Goal: Transaction & Acquisition: Obtain resource

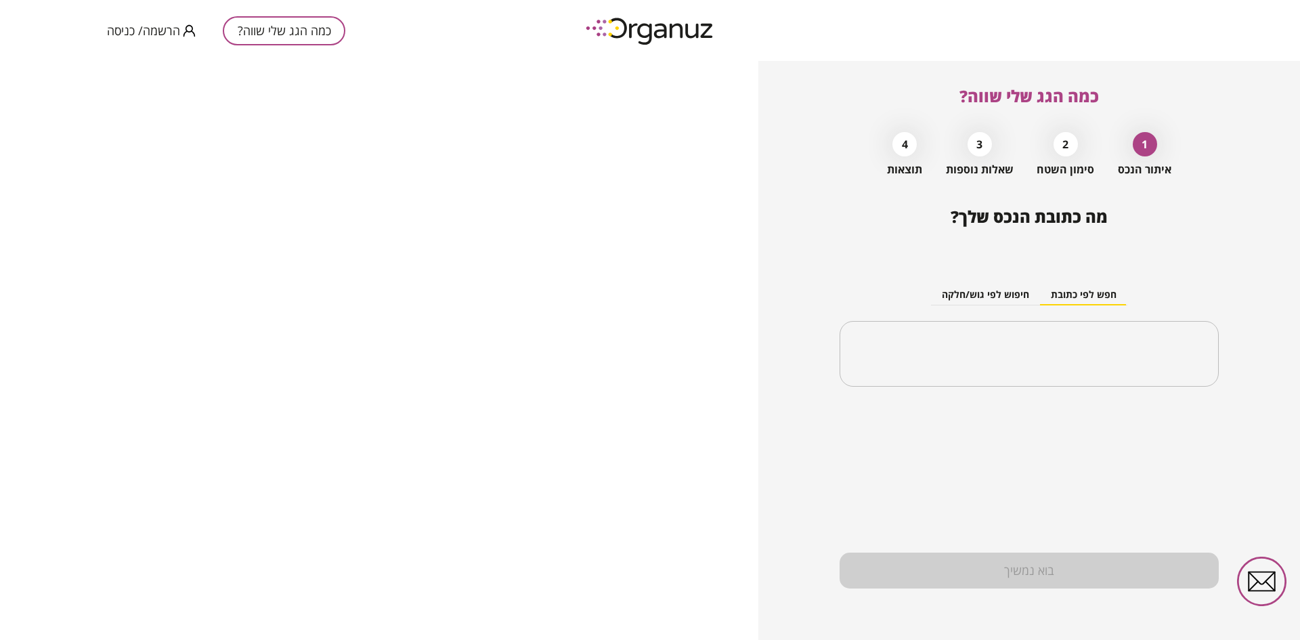
click at [164, 30] on span "הרשמה/ כניסה" at bounding box center [143, 31] width 73 height 14
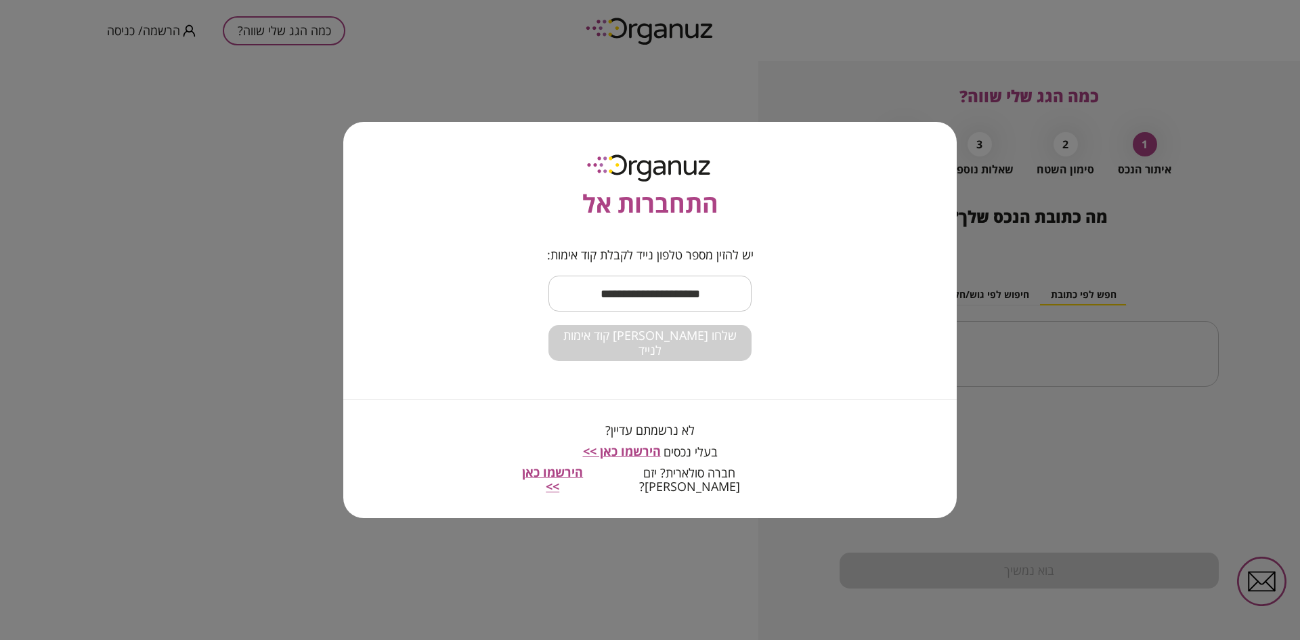
click at [604, 298] on input "text" at bounding box center [649, 293] width 203 height 40
type input "**********"
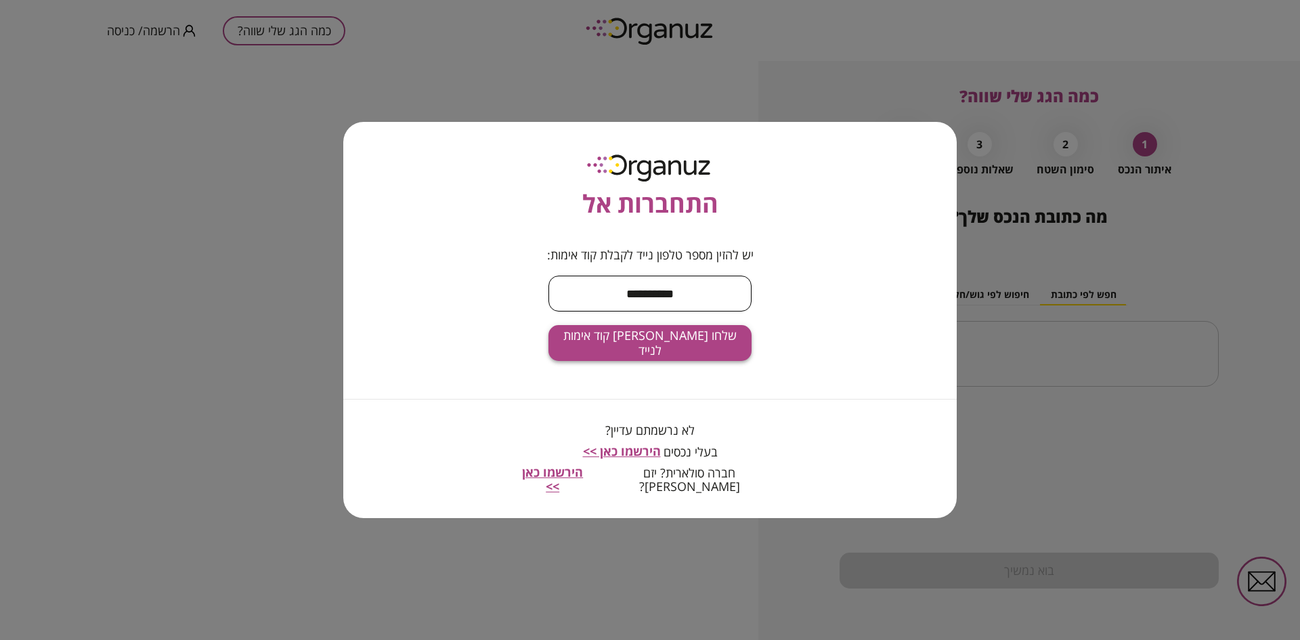
click at [627, 344] on span "שלחו [PERSON_NAME] קוד אימות לנייד" at bounding box center [649, 342] width 181 height 29
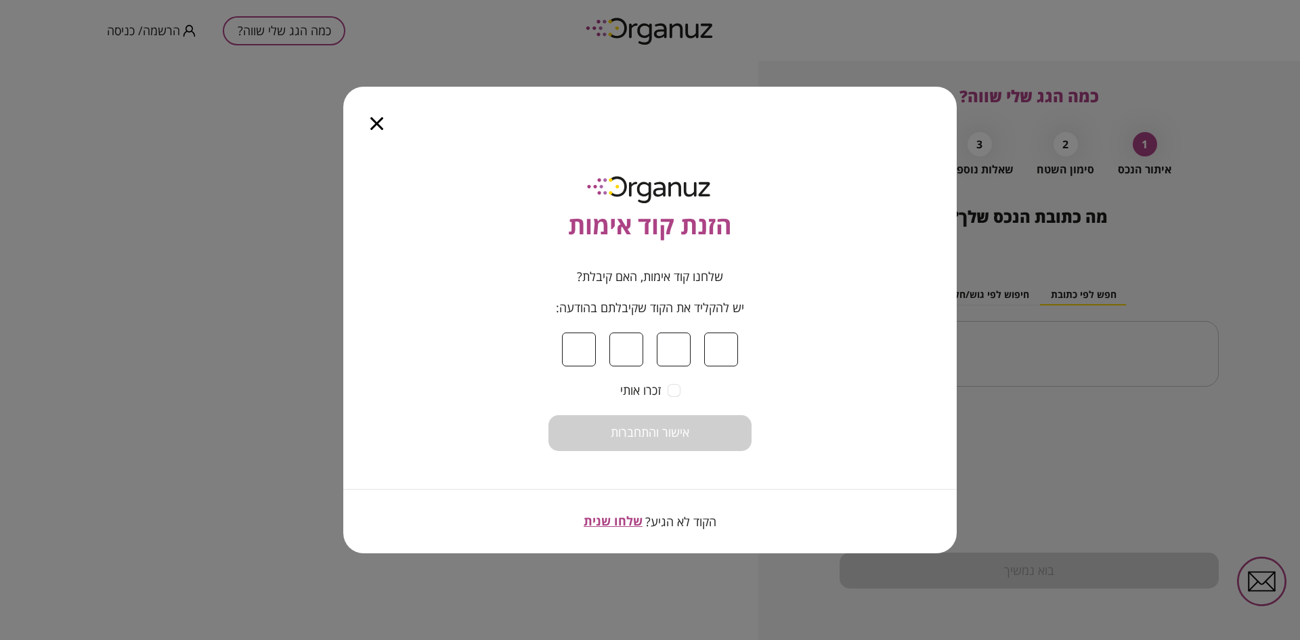
type input "*"
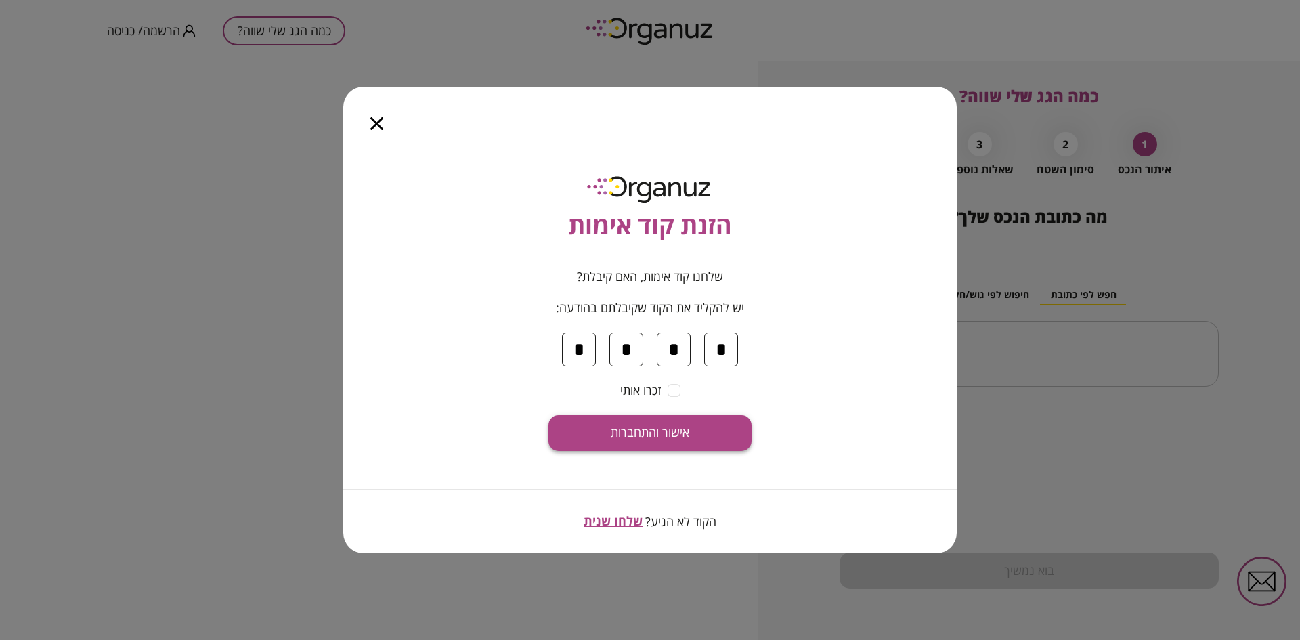
type input "*"
click at [624, 428] on span "אישור והתחברות" at bounding box center [650, 432] width 79 height 15
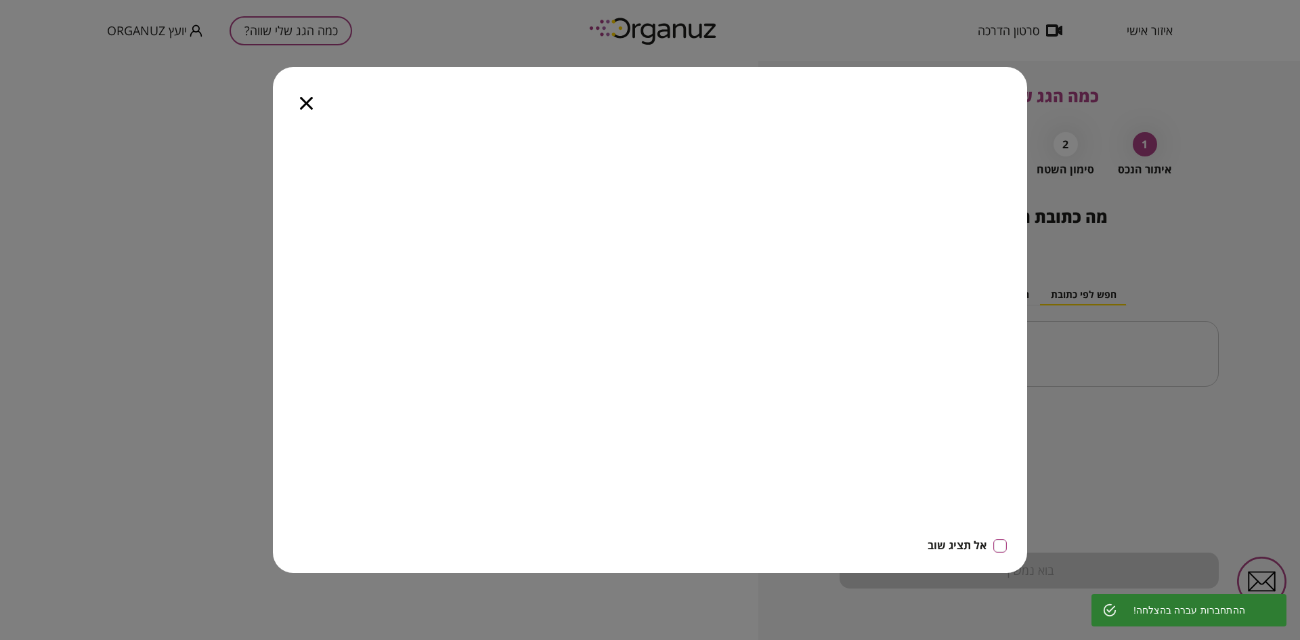
click at [302, 107] on icon "button" at bounding box center [306, 103] width 13 height 13
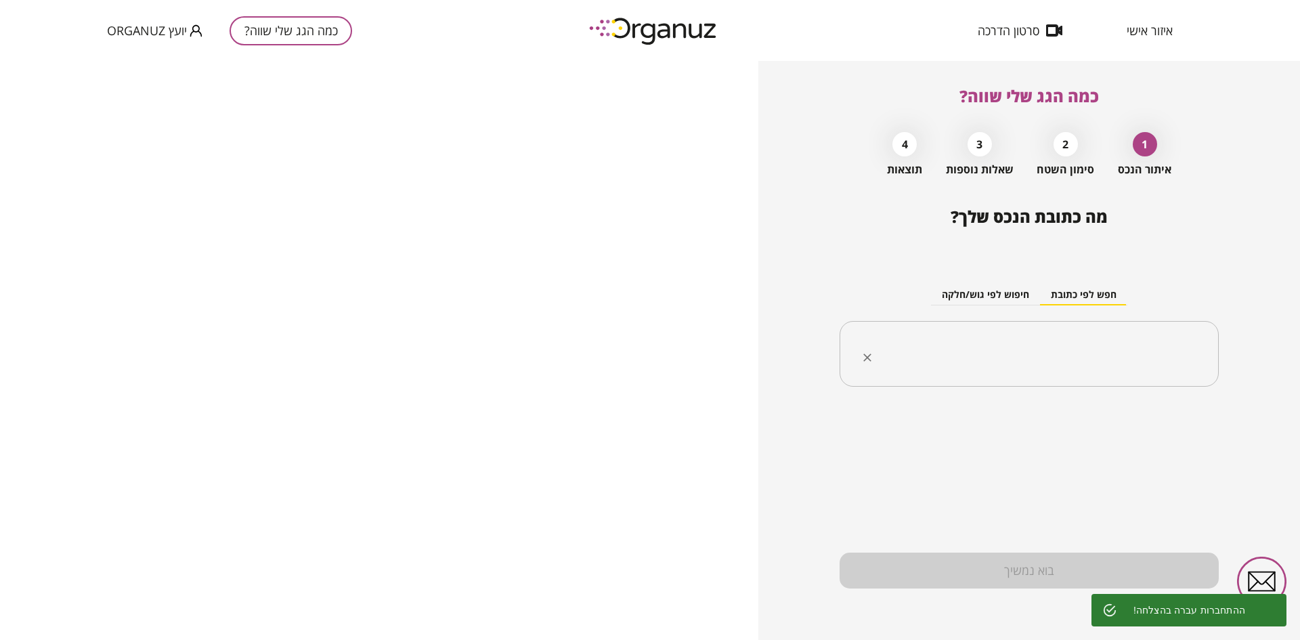
click at [981, 338] on input "text" at bounding box center [1034, 354] width 336 height 34
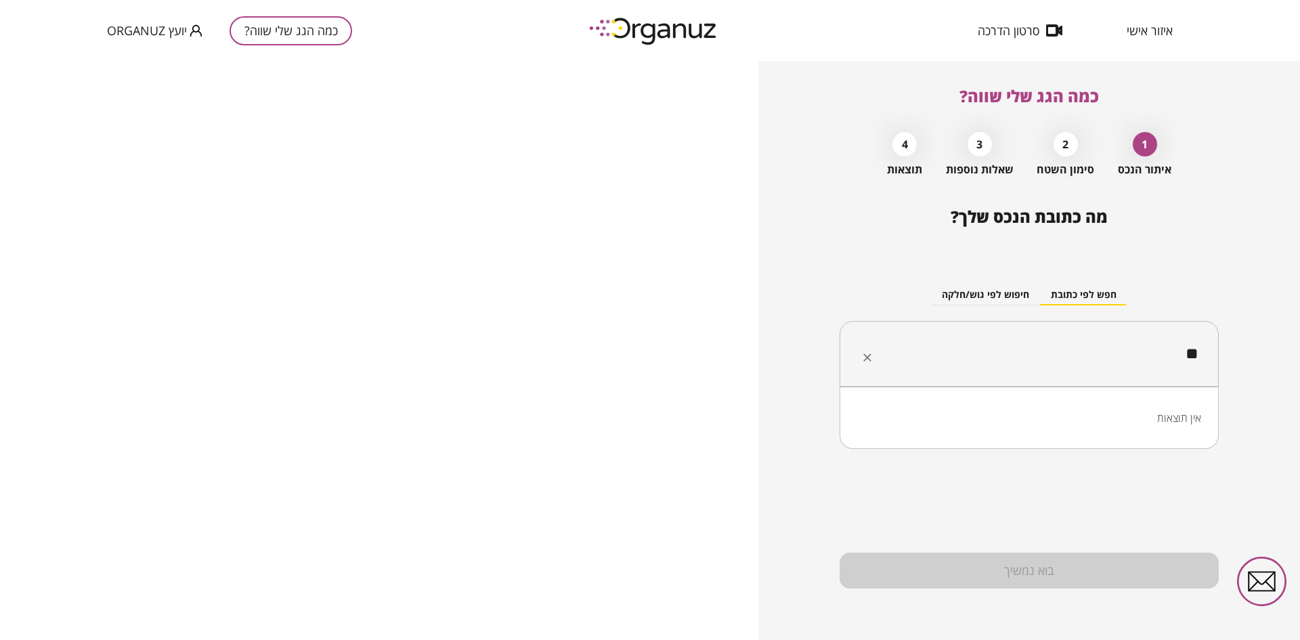
type input "*"
click at [1070, 418] on li "[PERSON_NAME] 19 [GEOGRAPHIC_DATA]" at bounding box center [1029, 421] width 344 height 24
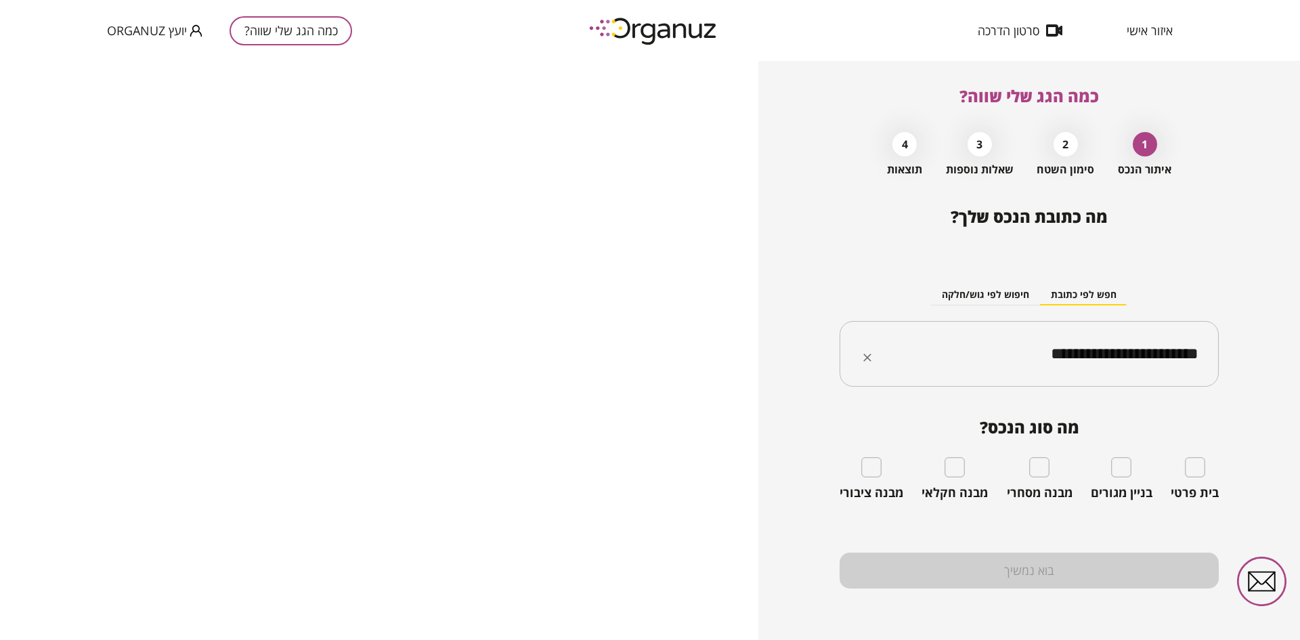
type input "**********"
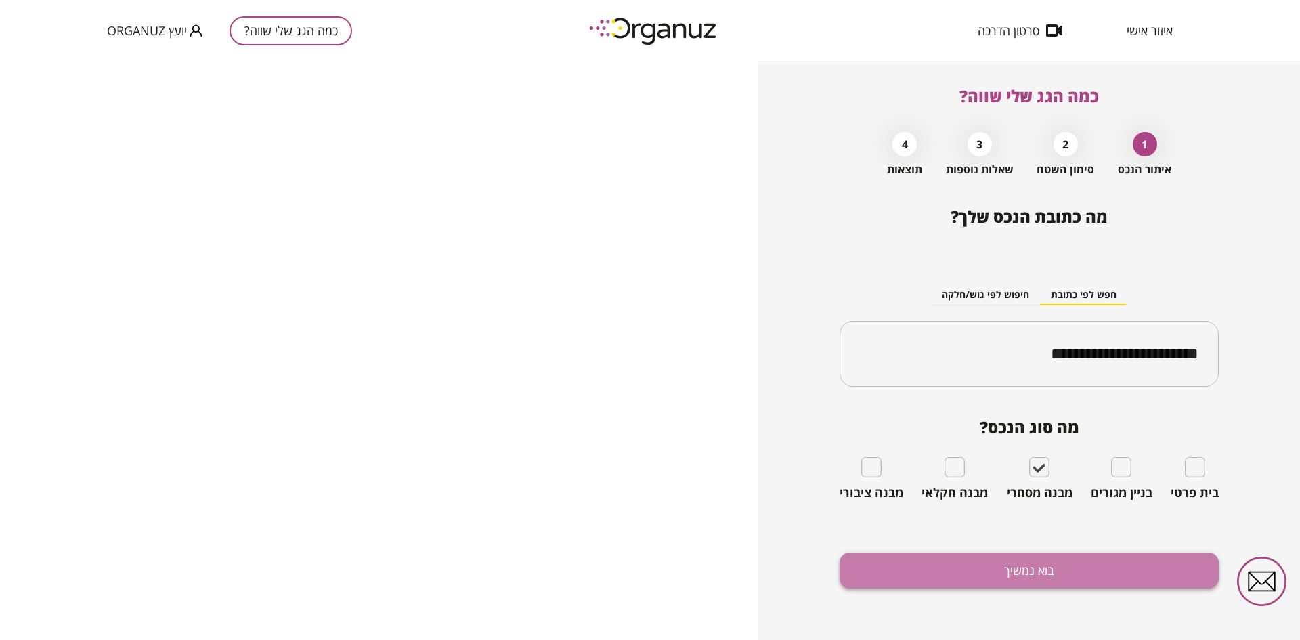
click at [1011, 565] on button "בוא נמשיך" at bounding box center [1028, 570] width 379 height 36
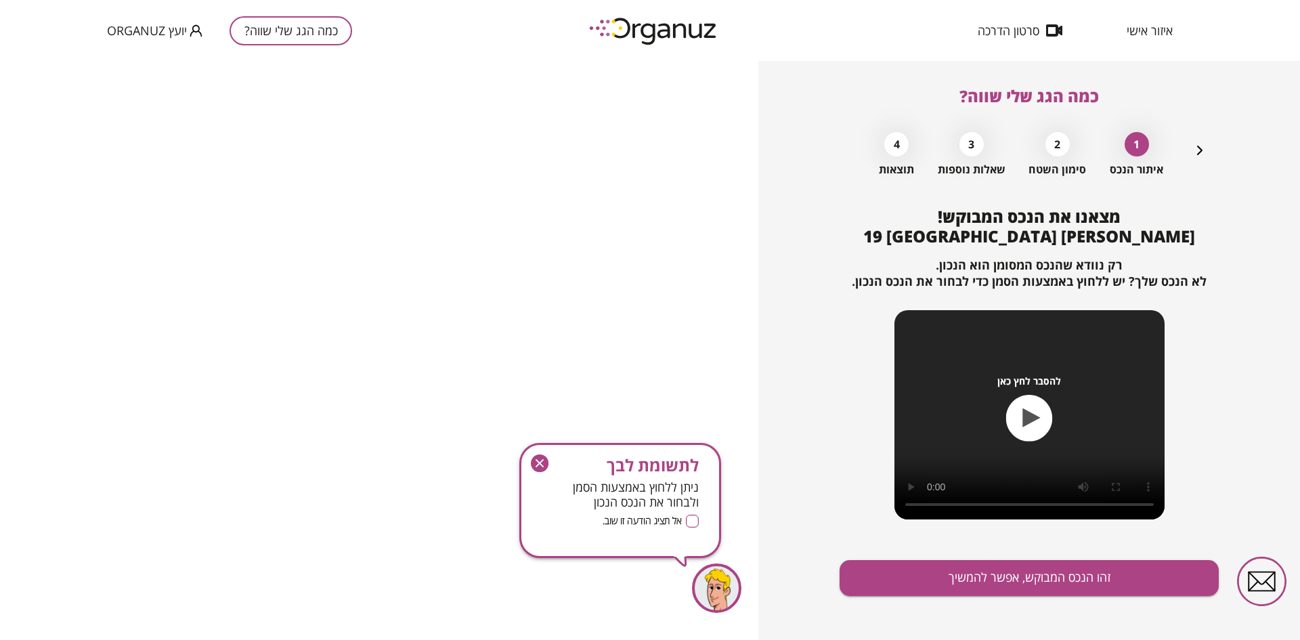
click at [538, 459] on icon "button" at bounding box center [540, 463] width 18 height 18
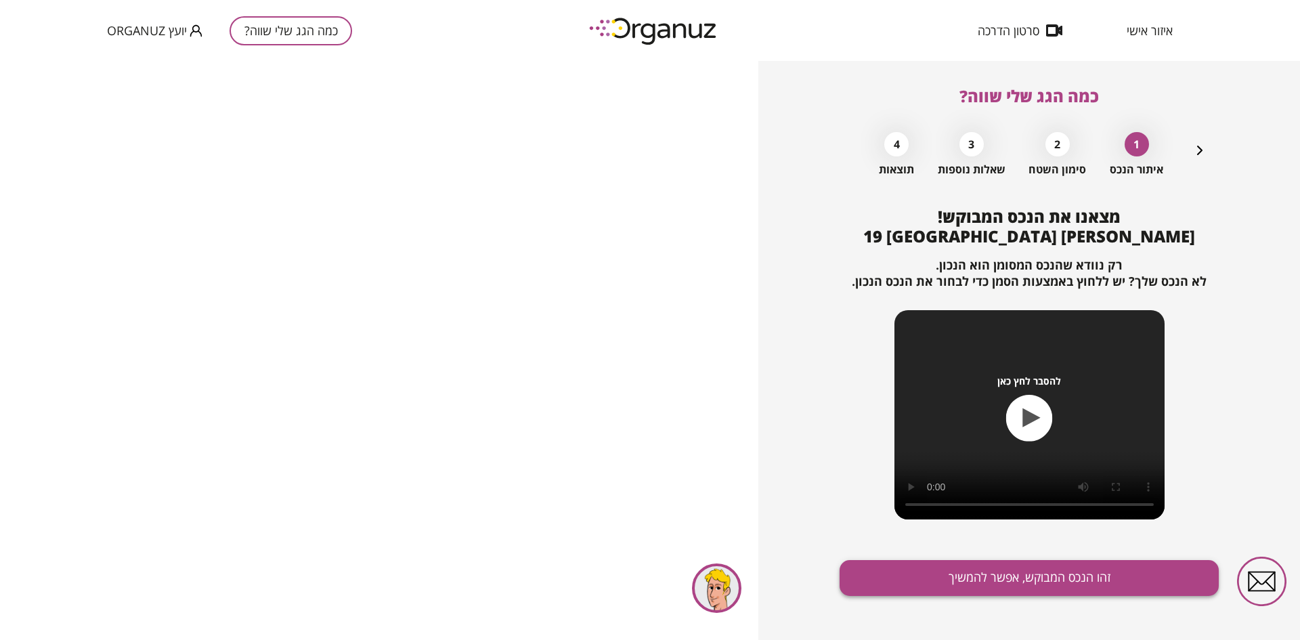
click at [920, 578] on button "זהו הנכס המבוקש, אפשר להמשיך" at bounding box center [1028, 578] width 379 height 36
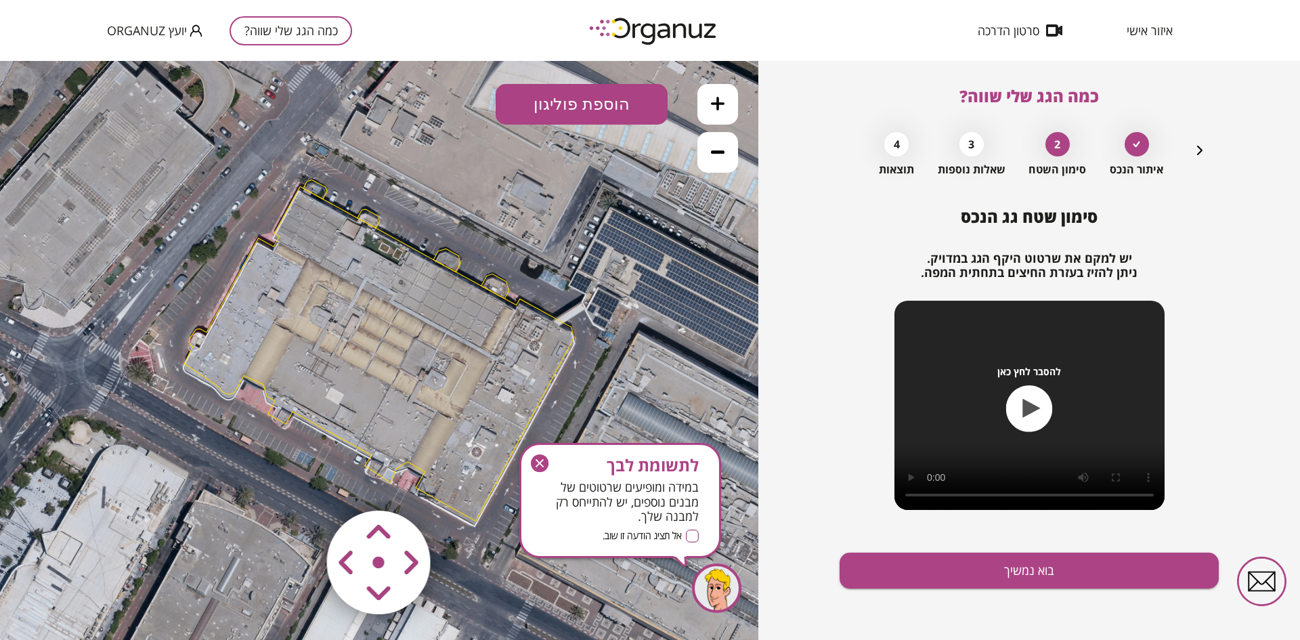
click at [717, 103] on icon at bounding box center [718, 104] width 14 height 14
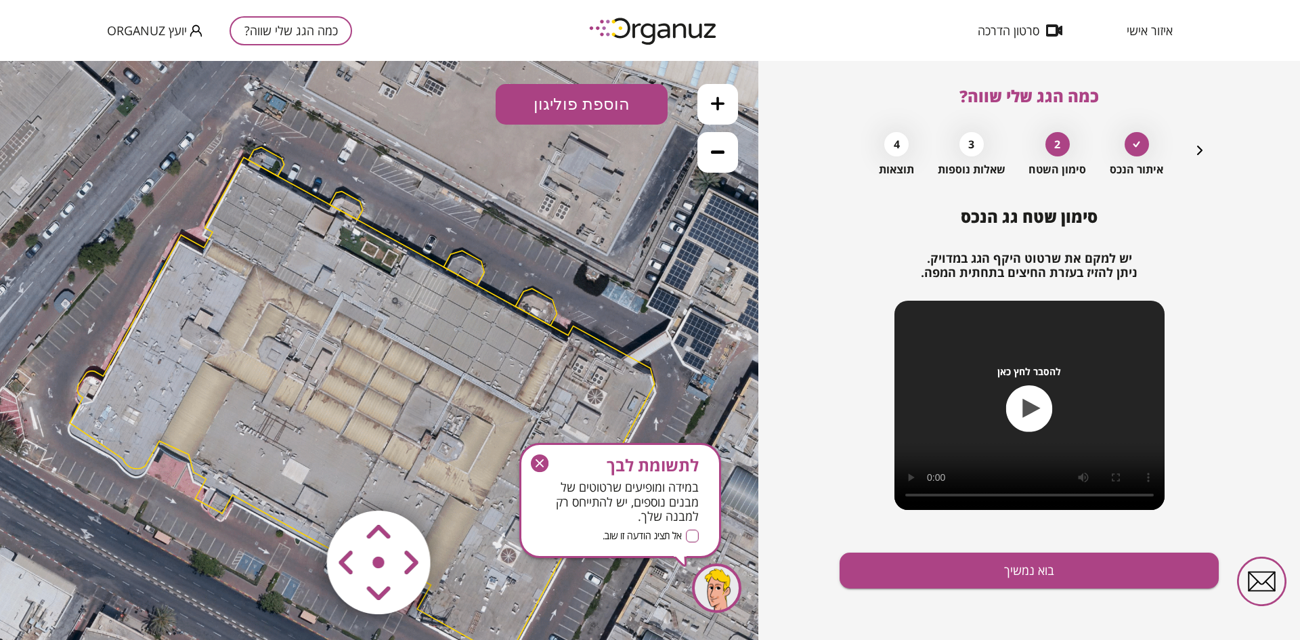
drag, startPoint x: 537, startPoint y: 275, endPoint x: 520, endPoint y: 328, distance: 55.4
click at [520, 328] on polygon at bounding box center [362, 408] width 585 height 502
click at [716, 100] on icon at bounding box center [718, 104] width 14 height 14
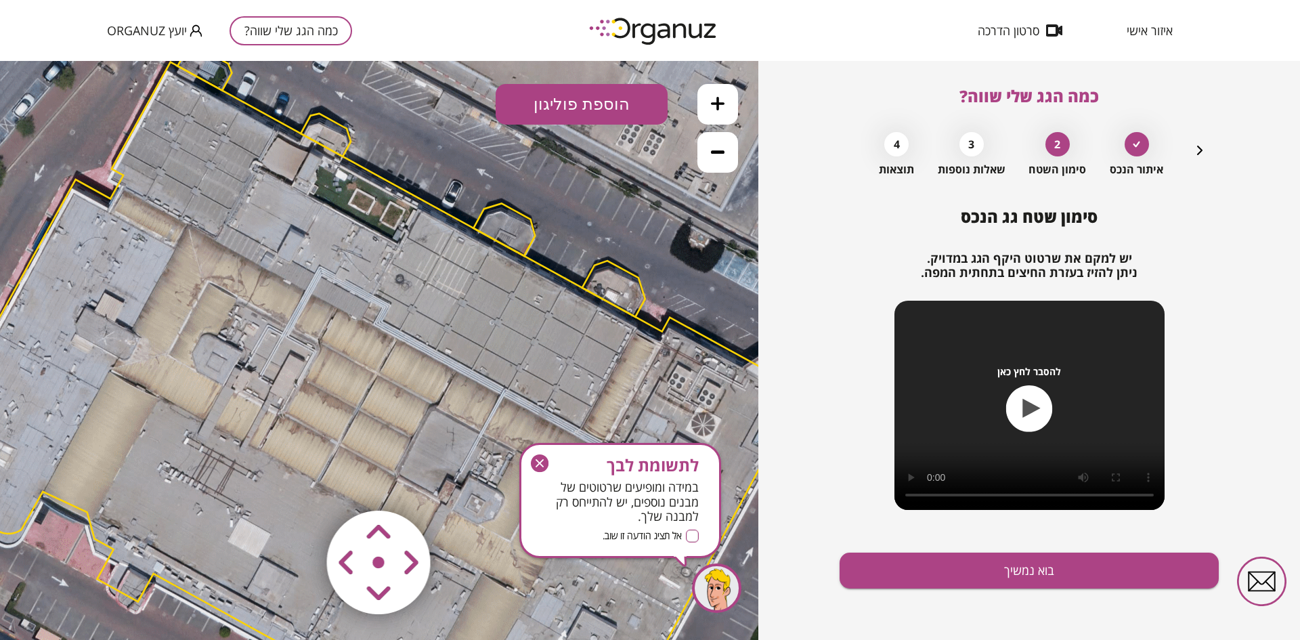
click at [428, 395] on polygon at bounding box center [350, 442] width 886 height 760
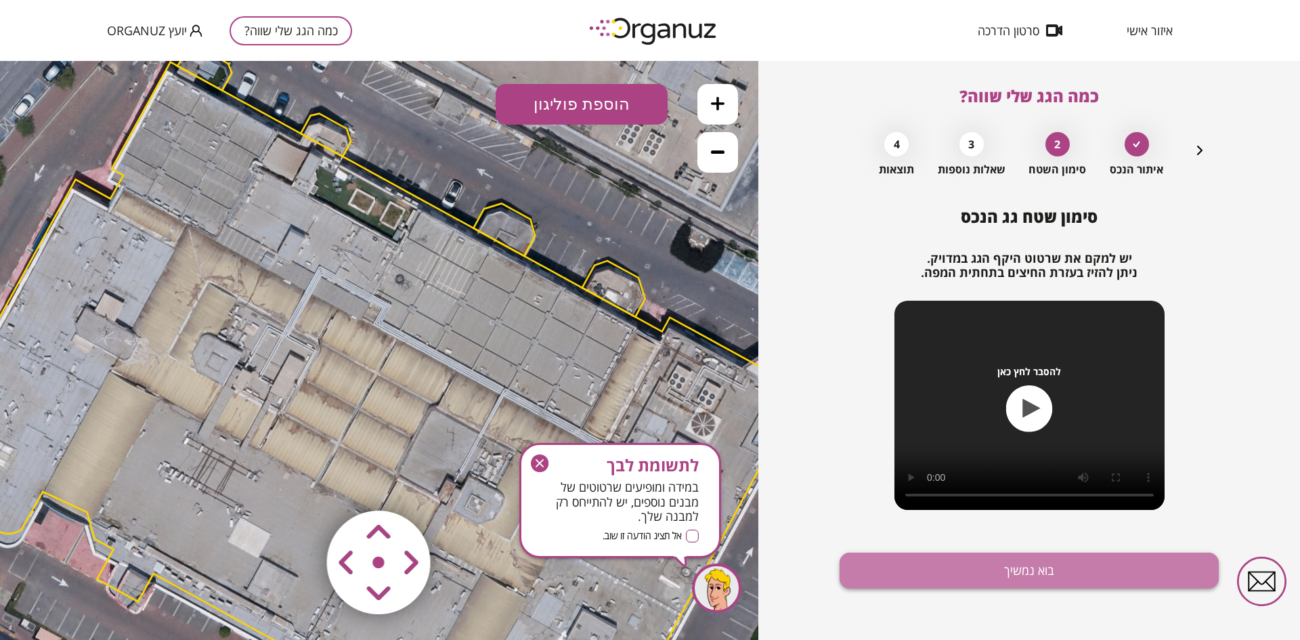
click at [918, 575] on button "בוא נמשיך" at bounding box center [1028, 570] width 379 height 36
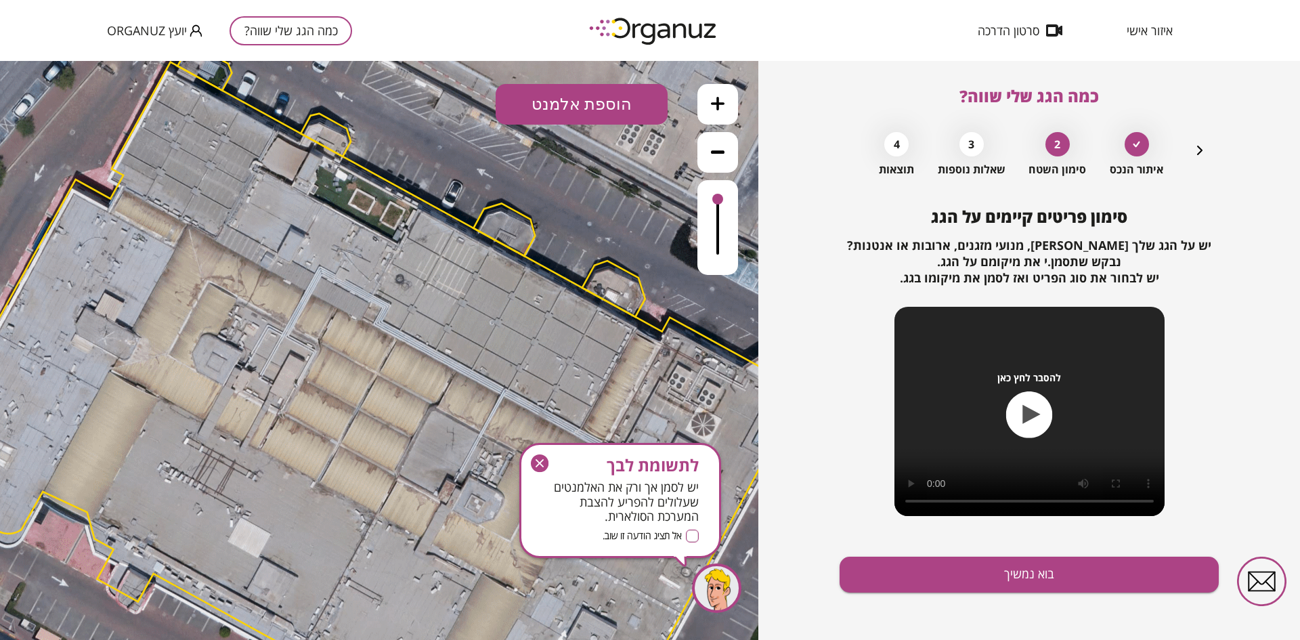
click at [543, 456] on icon "button" at bounding box center [540, 463] width 18 height 18
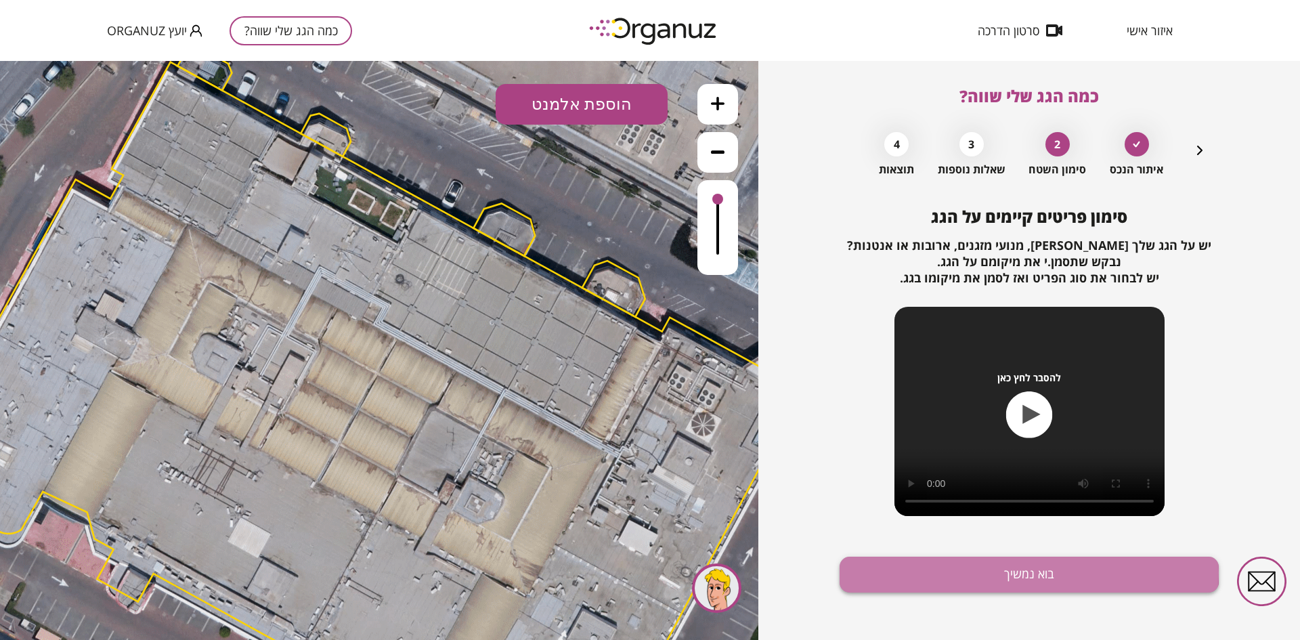
click at [1013, 572] on button "בוא נמשיך" at bounding box center [1028, 574] width 379 height 36
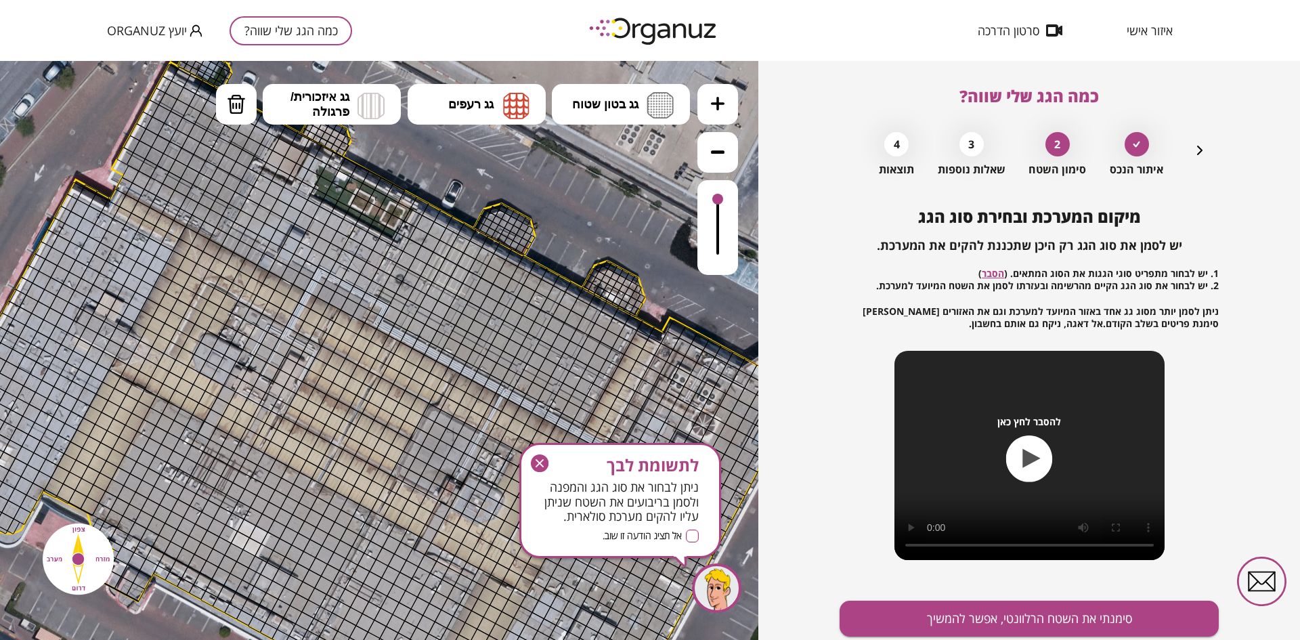
drag, startPoint x: 470, startPoint y: 419, endPoint x: 470, endPoint y: 456, distance: 36.6
click at [1199, 147] on icon "button" at bounding box center [1199, 150] width 16 height 16
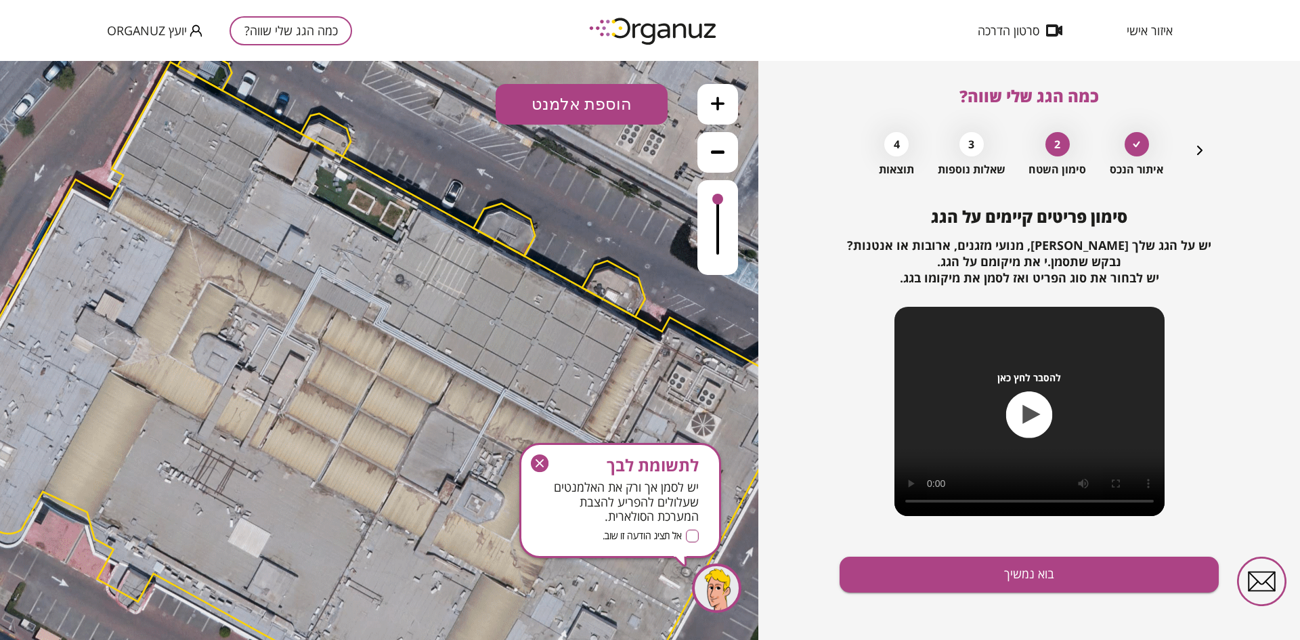
click at [1199, 142] on icon "button" at bounding box center [1199, 150] width 16 height 16
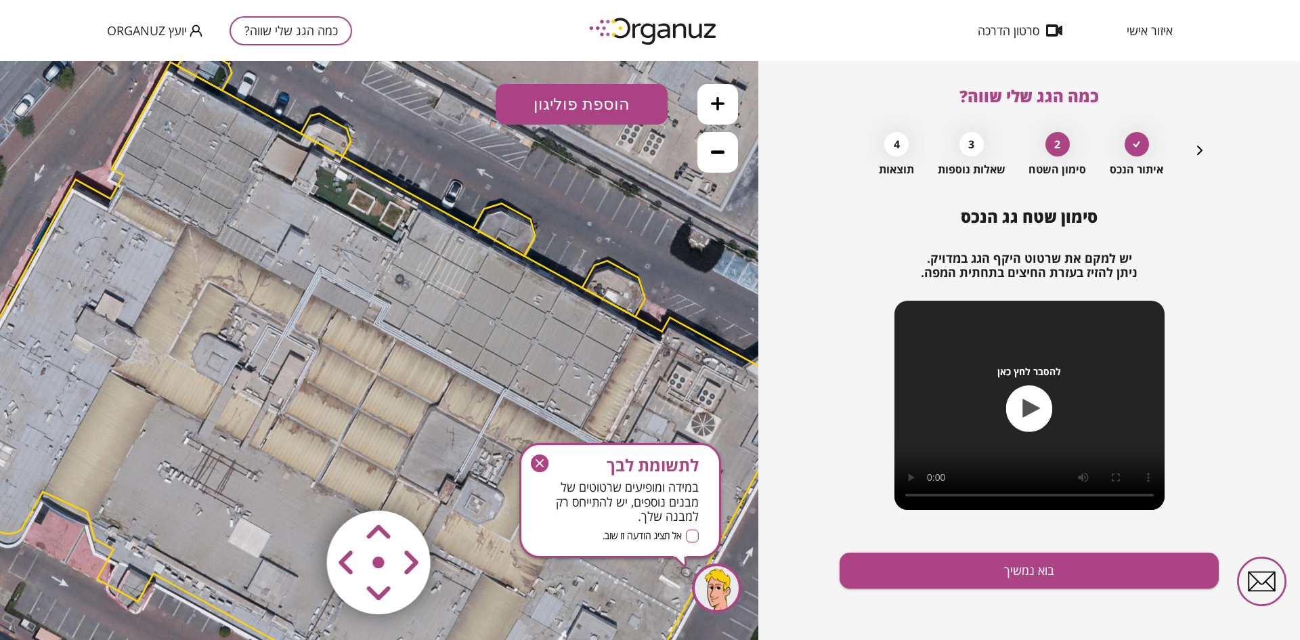
click at [540, 462] on icon "button" at bounding box center [539, 463] width 8 height 8
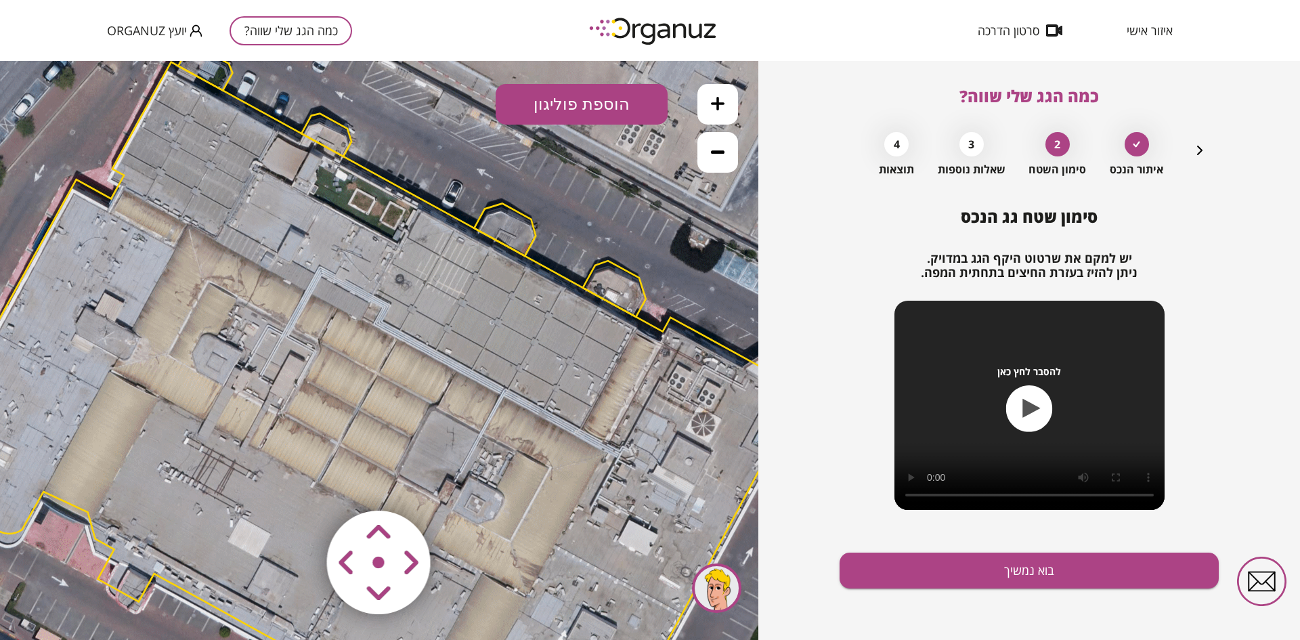
click at [298, 482] on area at bounding box center [298, 482] width 0 height 0
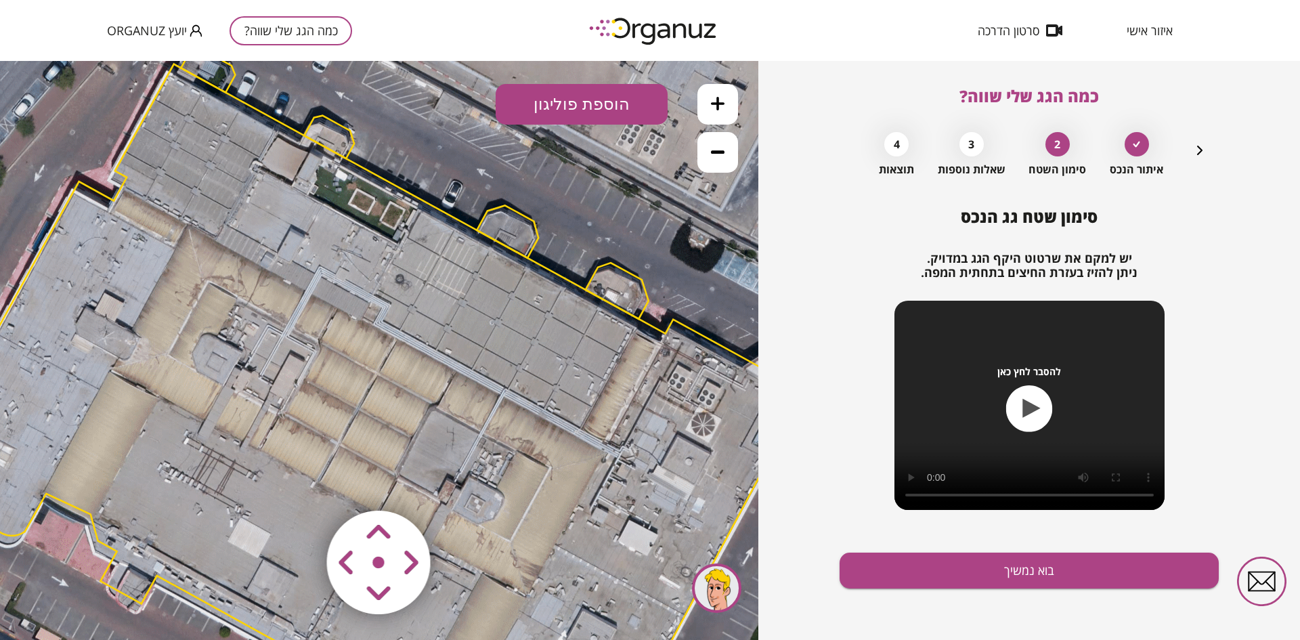
click at [298, 482] on area at bounding box center [298, 482] width 0 height 0
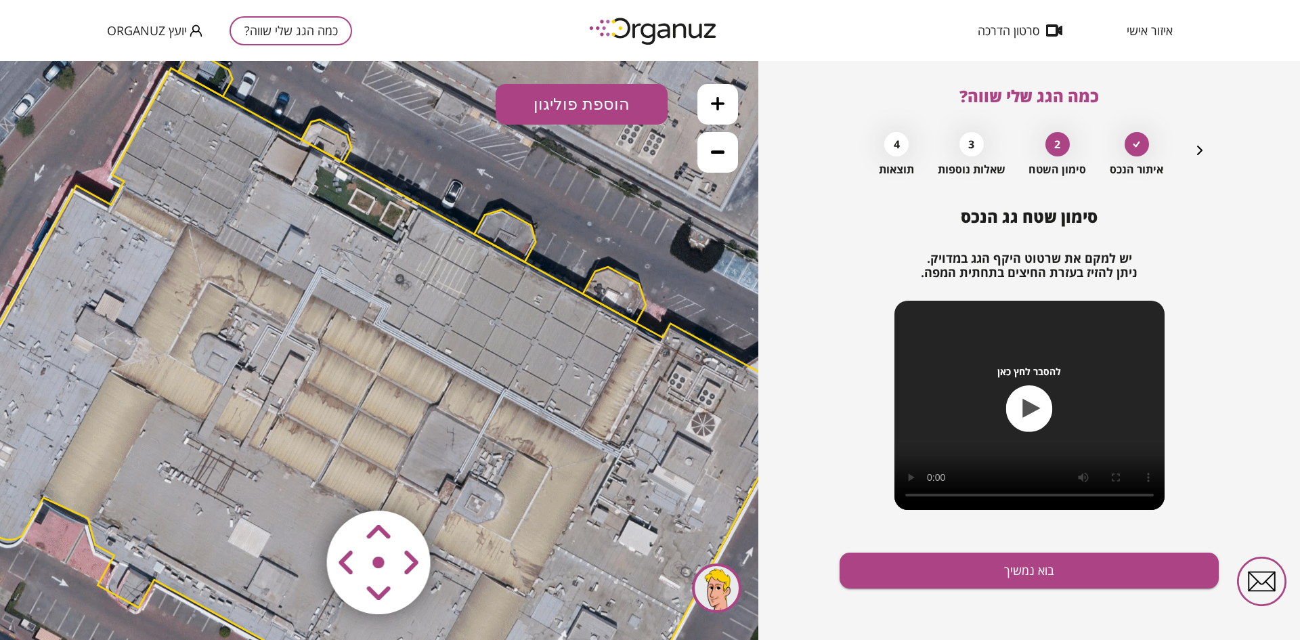
click at [298, 482] on area at bounding box center [298, 482] width 0 height 0
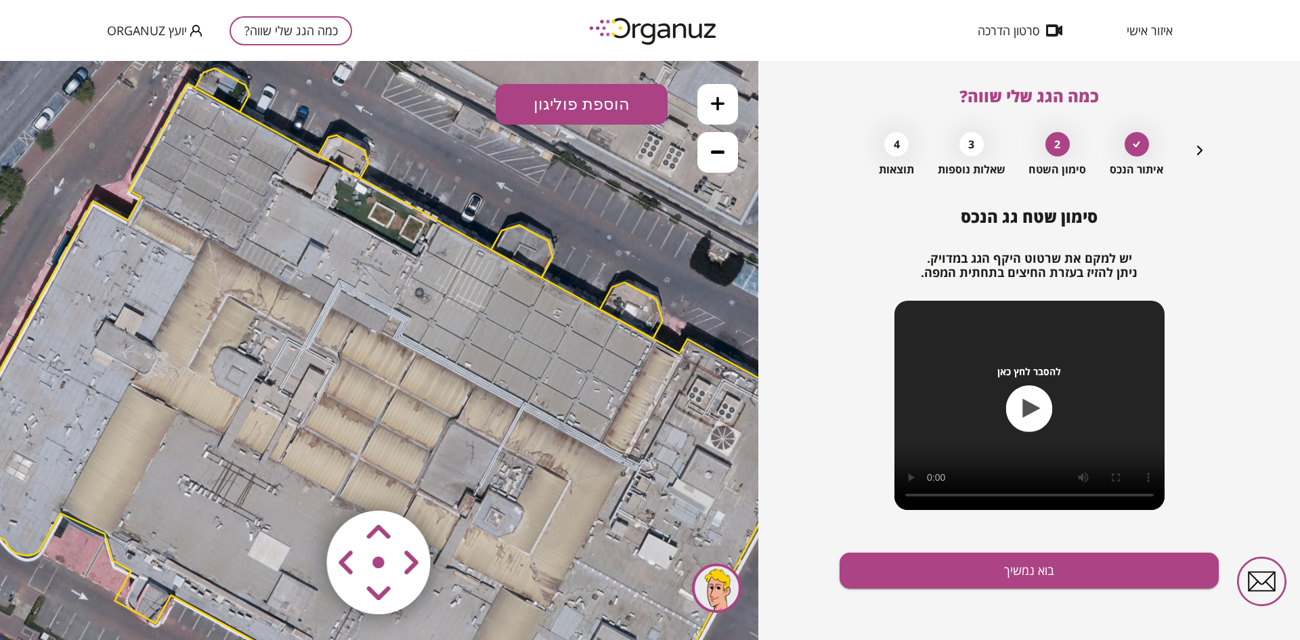
drag, startPoint x: 477, startPoint y: 164, endPoint x: 497, endPoint y: 178, distance: 23.8
click at [497, 178] on icon at bounding box center [371, 447] width 2680 height 2680
click at [971, 563] on button "בוא נמשיך" at bounding box center [1028, 570] width 379 height 36
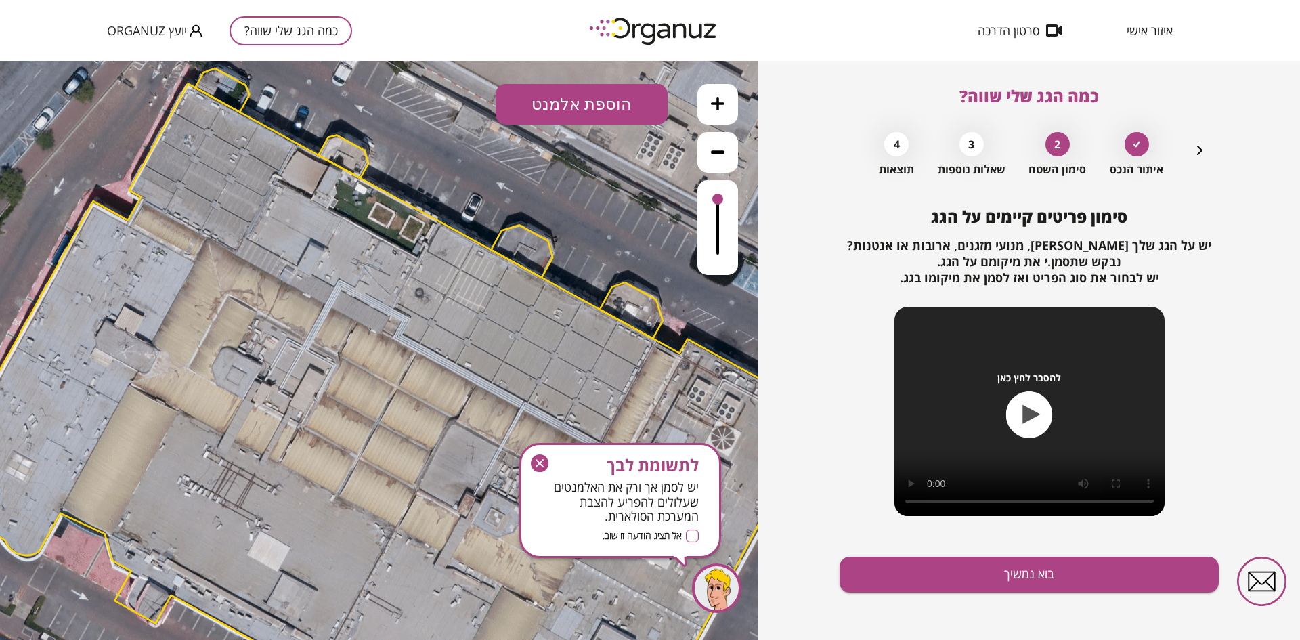
click at [541, 462] on icon "button" at bounding box center [539, 463] width 8 height 8
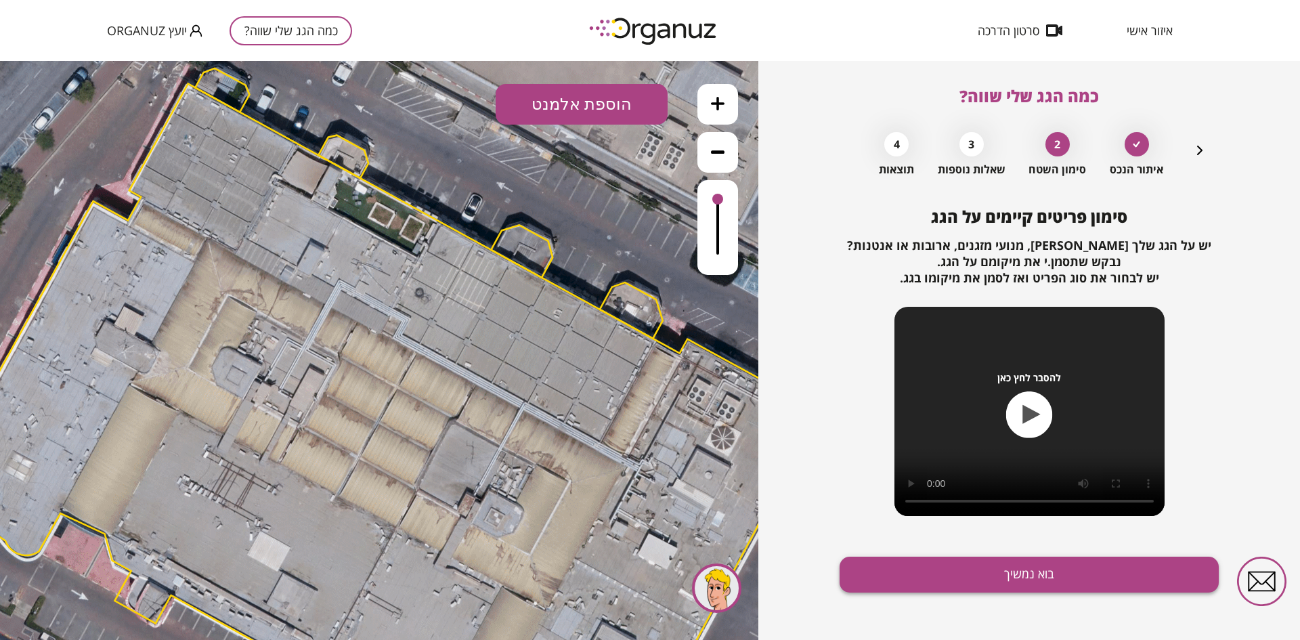
click at [904, 573] on button "בוא נמשיך" at bounding box center [1028, 574] width 379 height 36
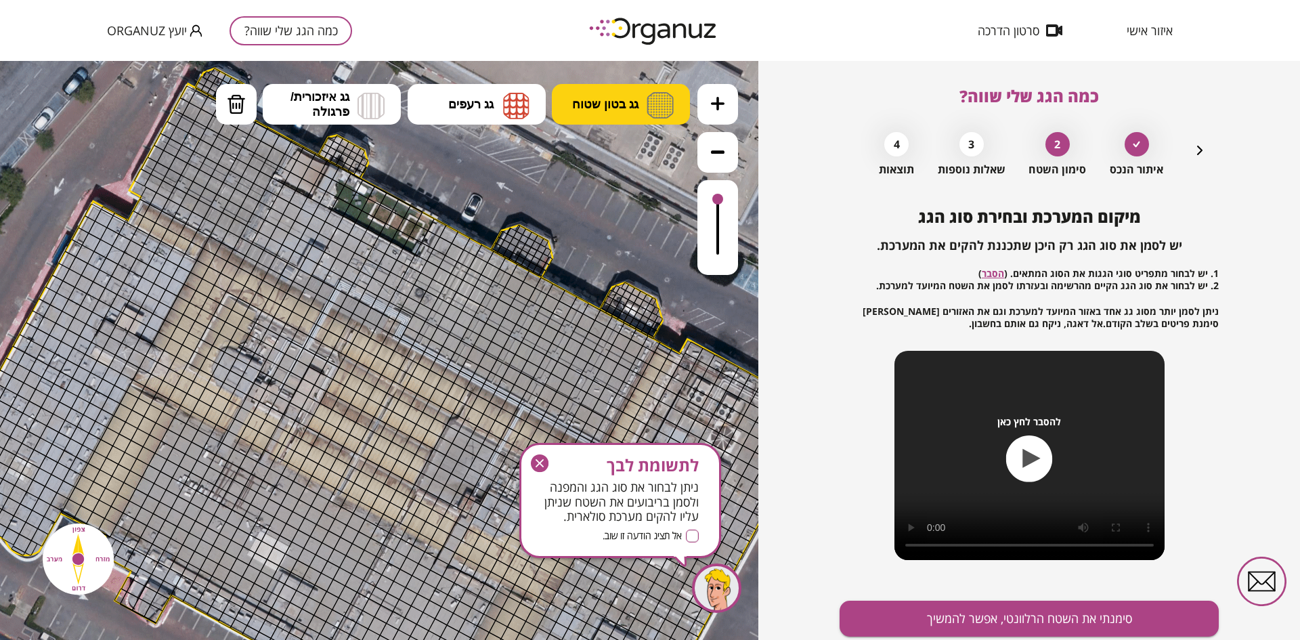
click at [579, 104] on span "גג בטון שטוח" at bounding box center [605, 104] width 66 height 15
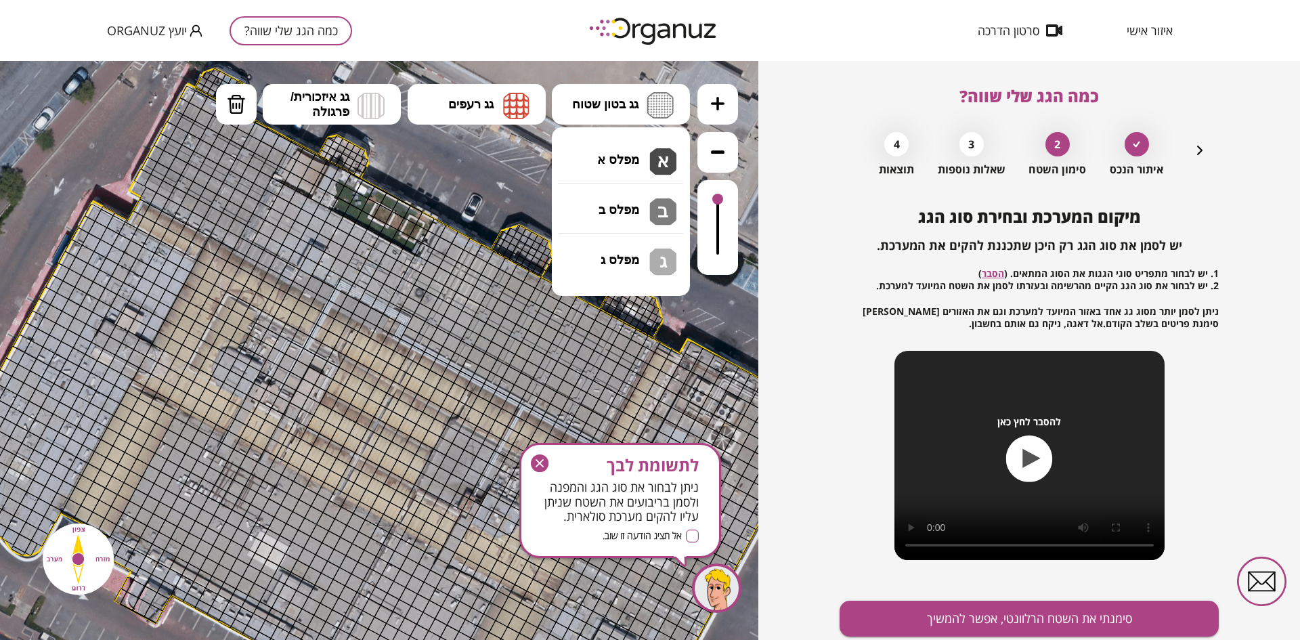
click at [593, 160] on div ".st0 { fill: #FFFFFF; } 10" at bounding box center [379, 350] width 758 height 579
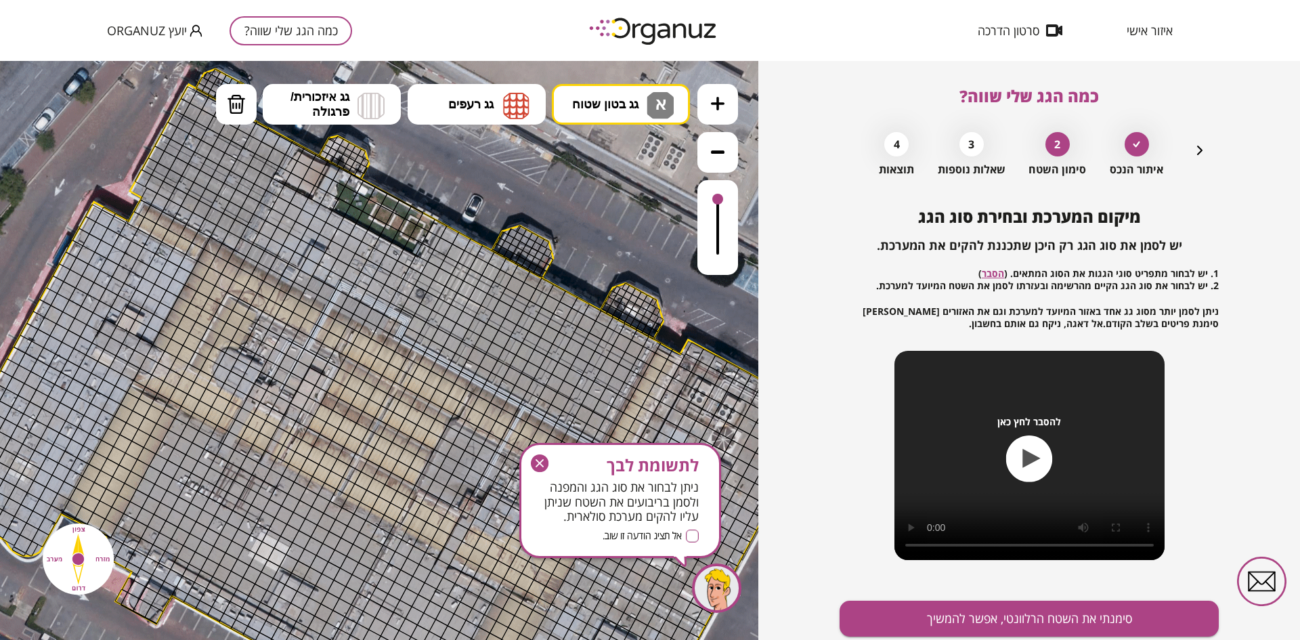
click at [1200, 150] on icon "button" at bounding box center [1199, 150] width 5 height 9
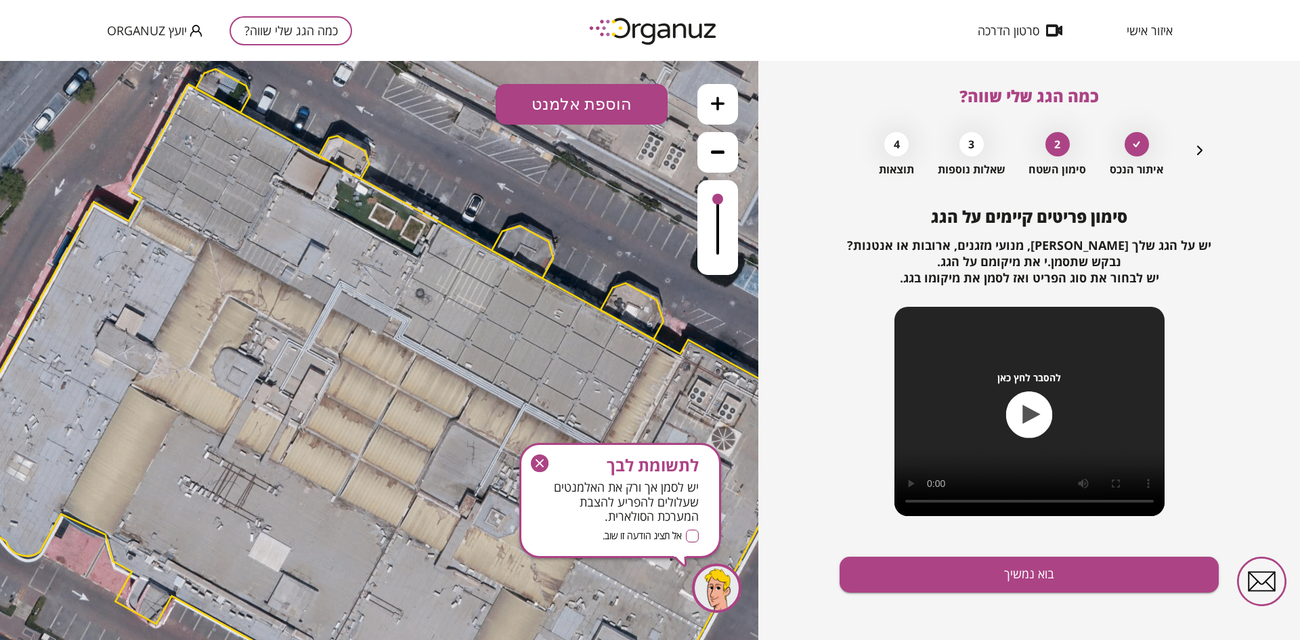
click at [505, 108] on button "הוספת אלמנט" at bounding box center [581, 104] width 172 height 41
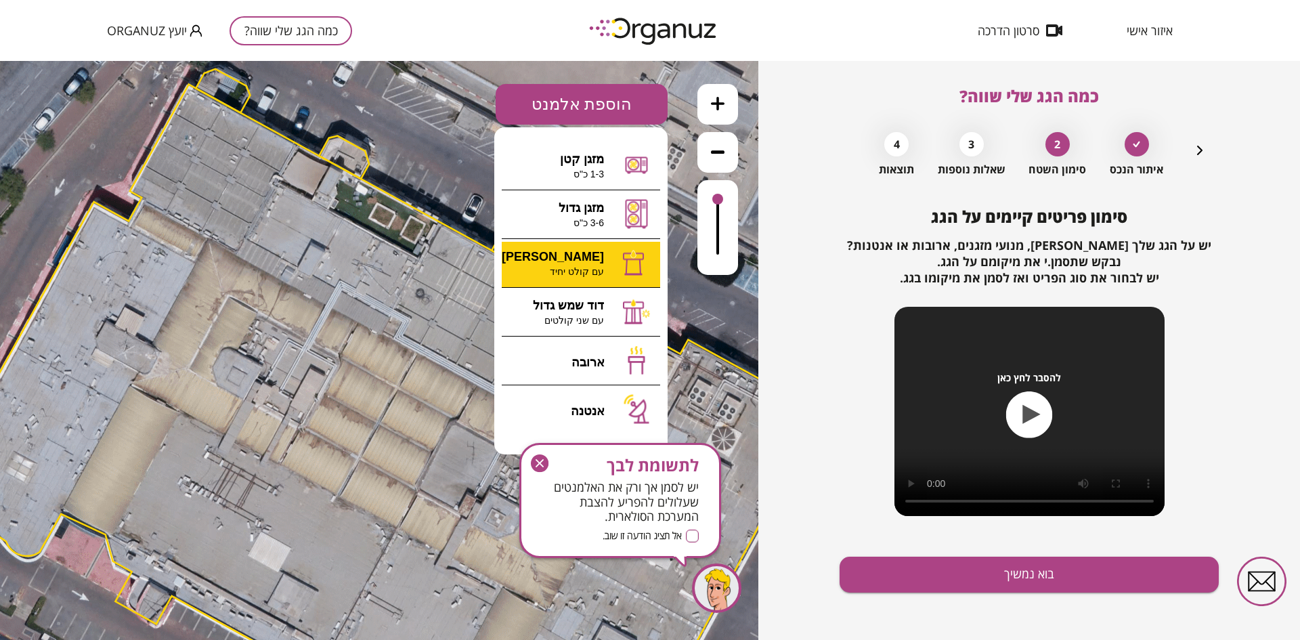
click at [554, 259] on div ".st0 { fill: #FFFFFF; } 10" at bounding box center [379, 350] width 758 height 579
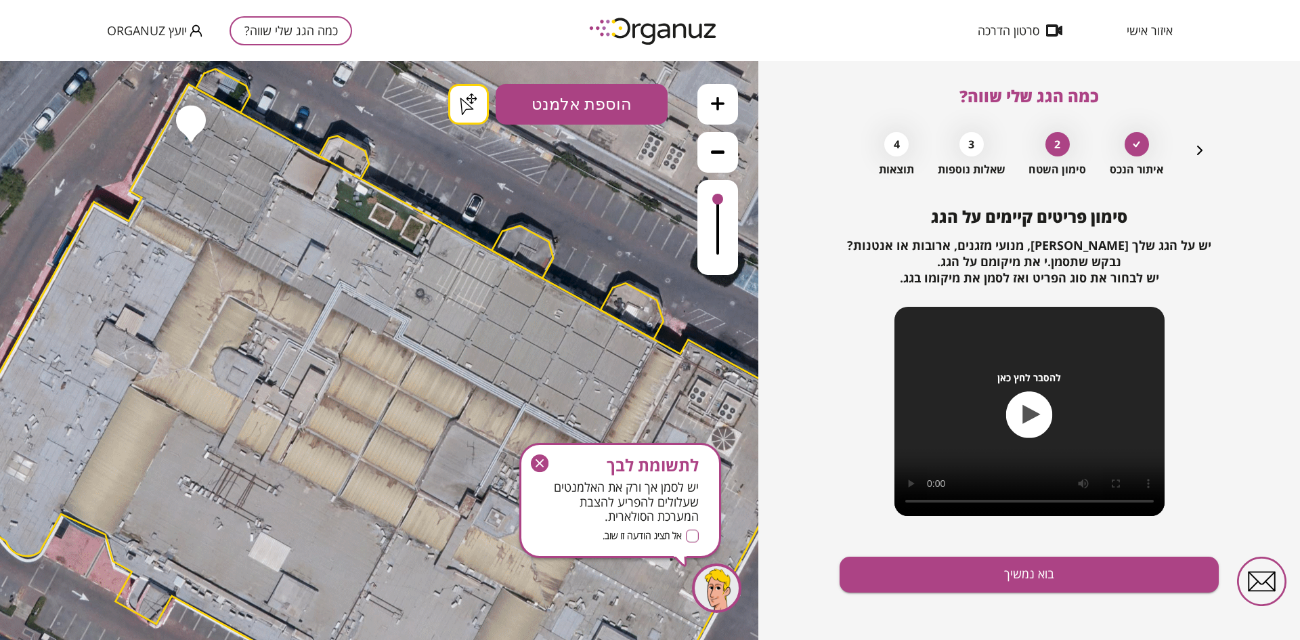
click at [472, 101] on div ".st0 { fill: #FFFFFF; } .st0 { fill: #FFFFFF; }" at bounding box center [379, 350] width 758 height 579
click at [538, 456] on icon "button" at bounding box center [540, 463] width 18 height 18
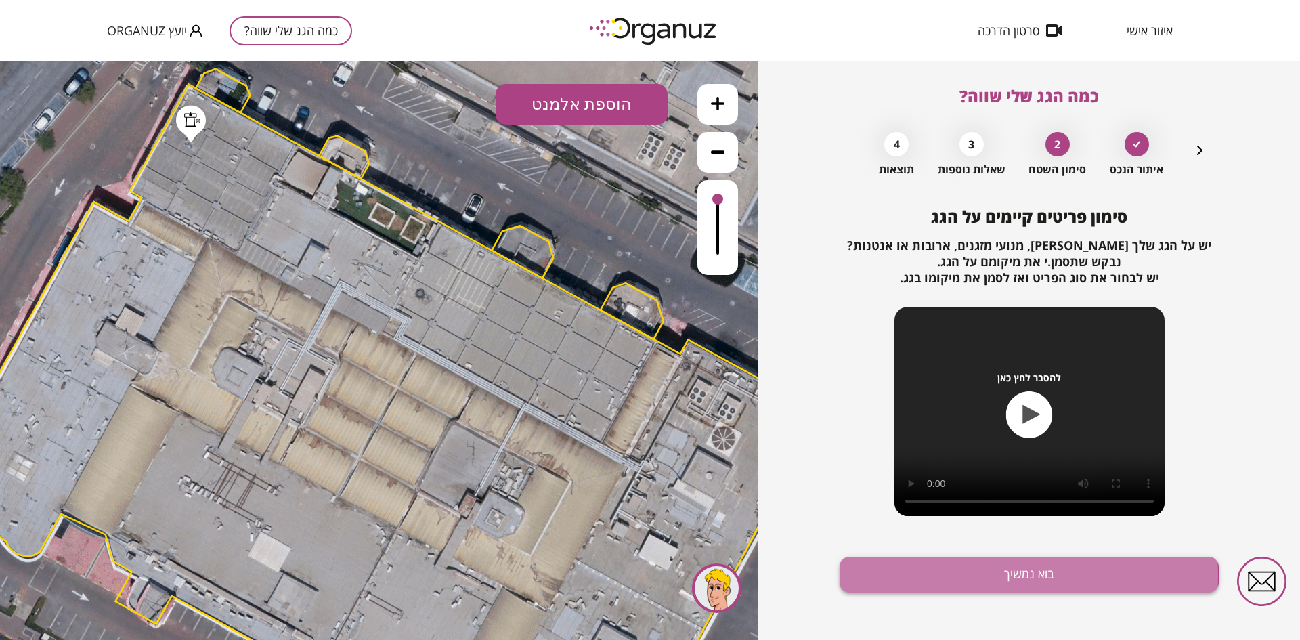
click at [929, 576] on button "בוא נמשיך" at bounding box center [1028, 574] width 379 height 36
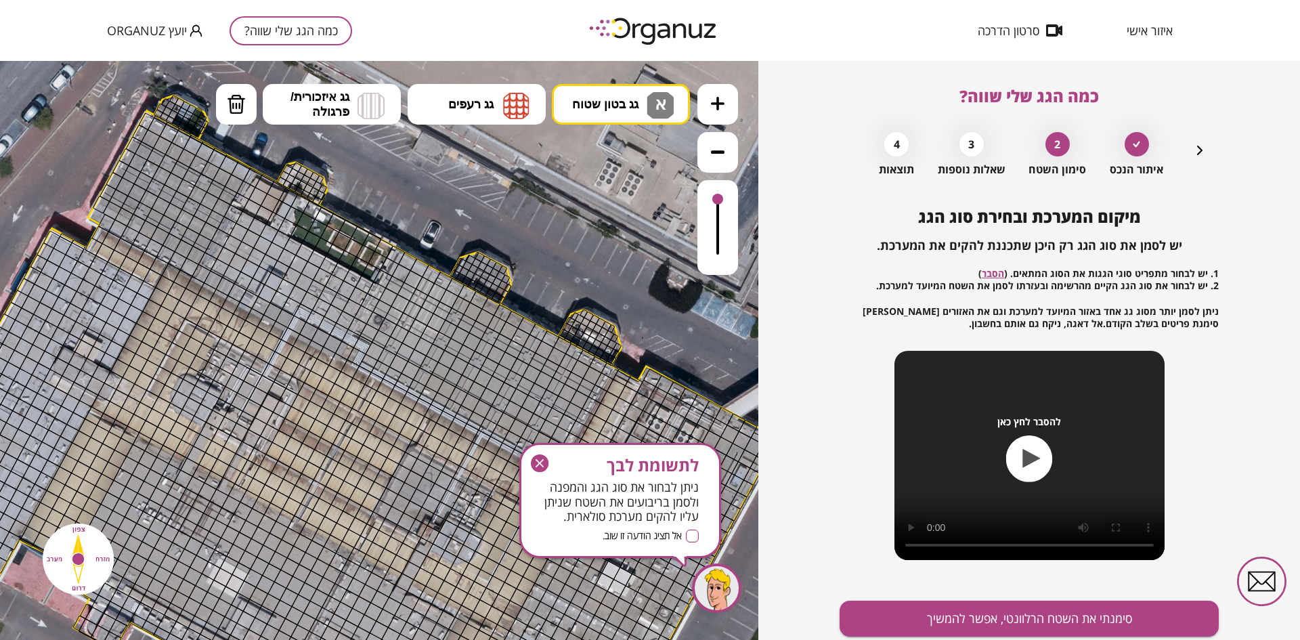
drag, startPoint x: 514, startPoint y: 213, endPoint x: 496, endPoint y: 236, distance: 29.4
click at [496, 236] on icon at bounding box center [330, 474] width 2680 height 2680
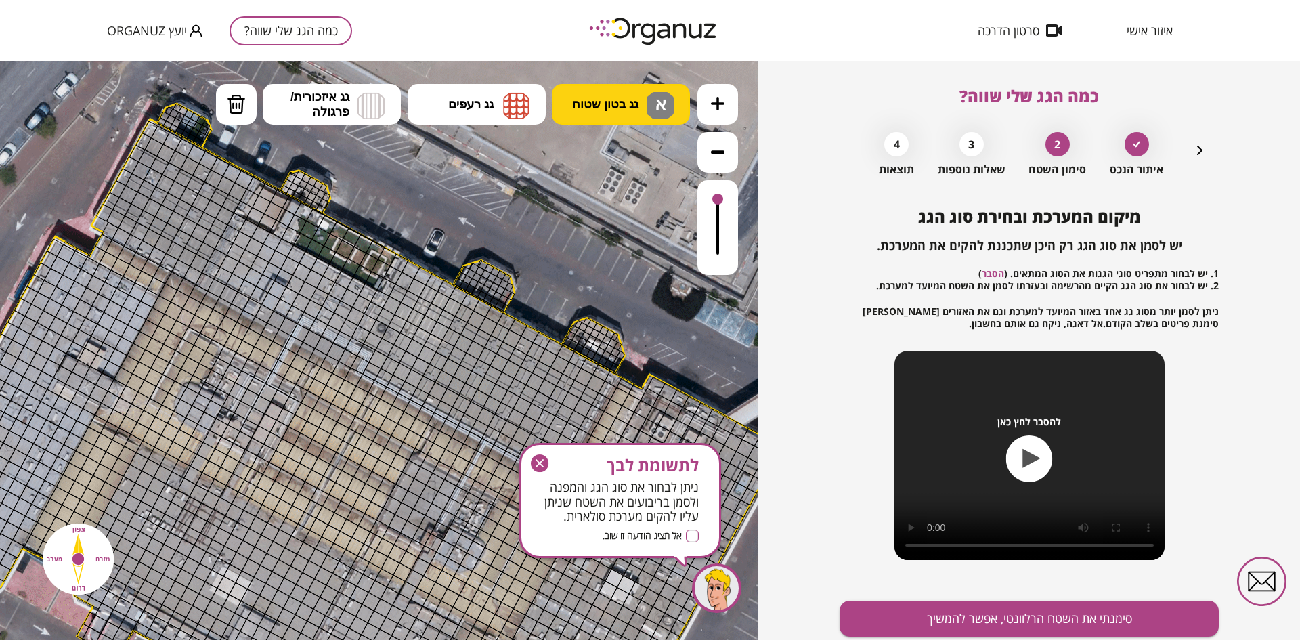
click at [569, 105] on button "גג בטון שטוח א" at bounding box center [621, 104] width 138 height 41
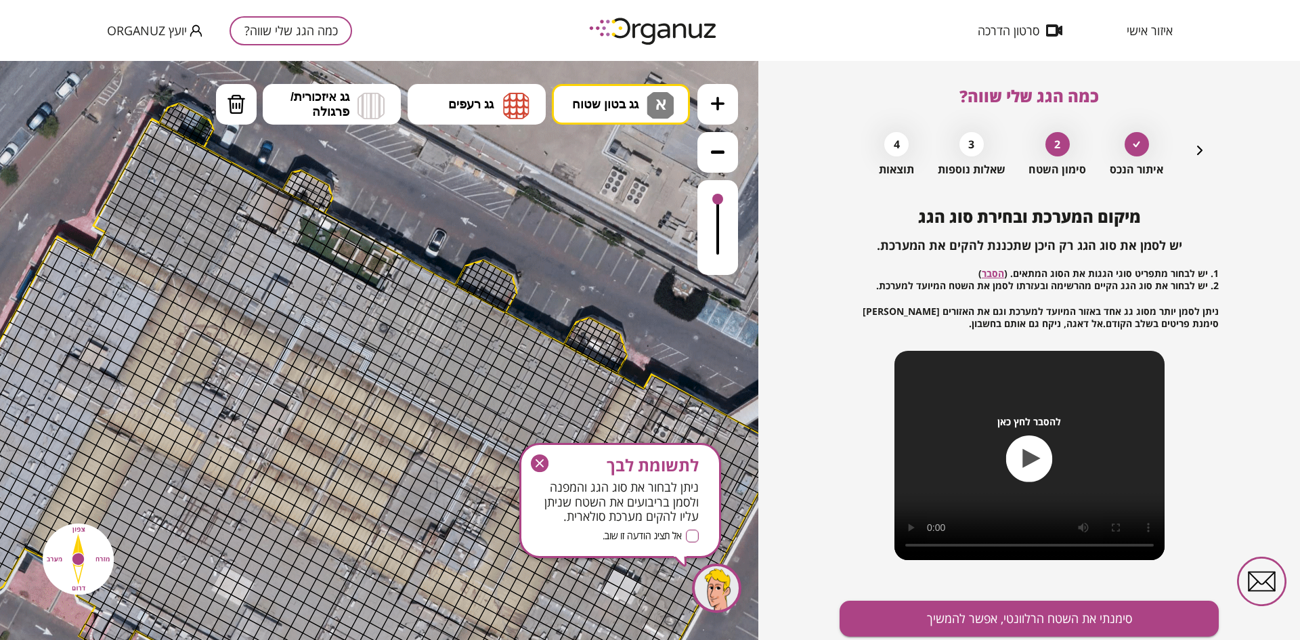
click at [595, 156] on div ".st0 { fill: #FFFFFF; } .st0 { fill: #FFFFFF; }" at bounding box center [379, 350] width 758 height 579
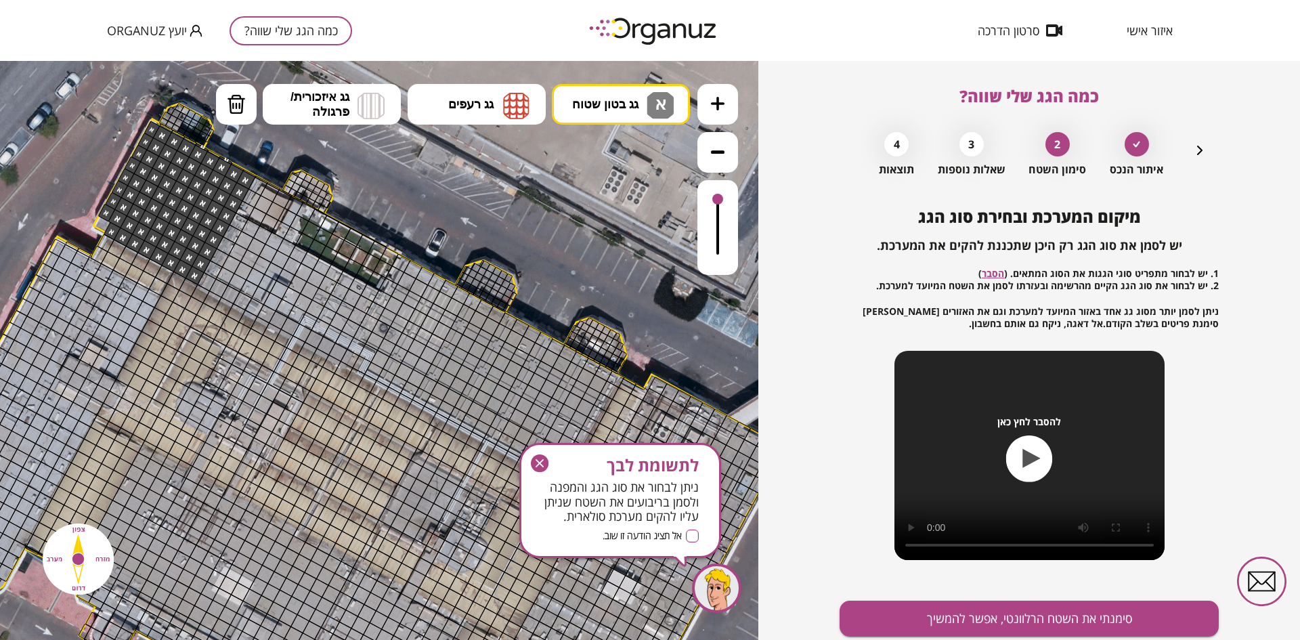
drag, startPoint x: 149, startPoint y: 131, endPoint x: 118, endPoint y: 189, distance: 66.0
drag, startPoint x: 164, startPoint y: 124, endPoint x: 175, endPoint y: 133, distance: 14.5
drag, startPoint x: 165, startPoint y: 127, endPoint x: 250, endPoint y: 174, distance: 97.0
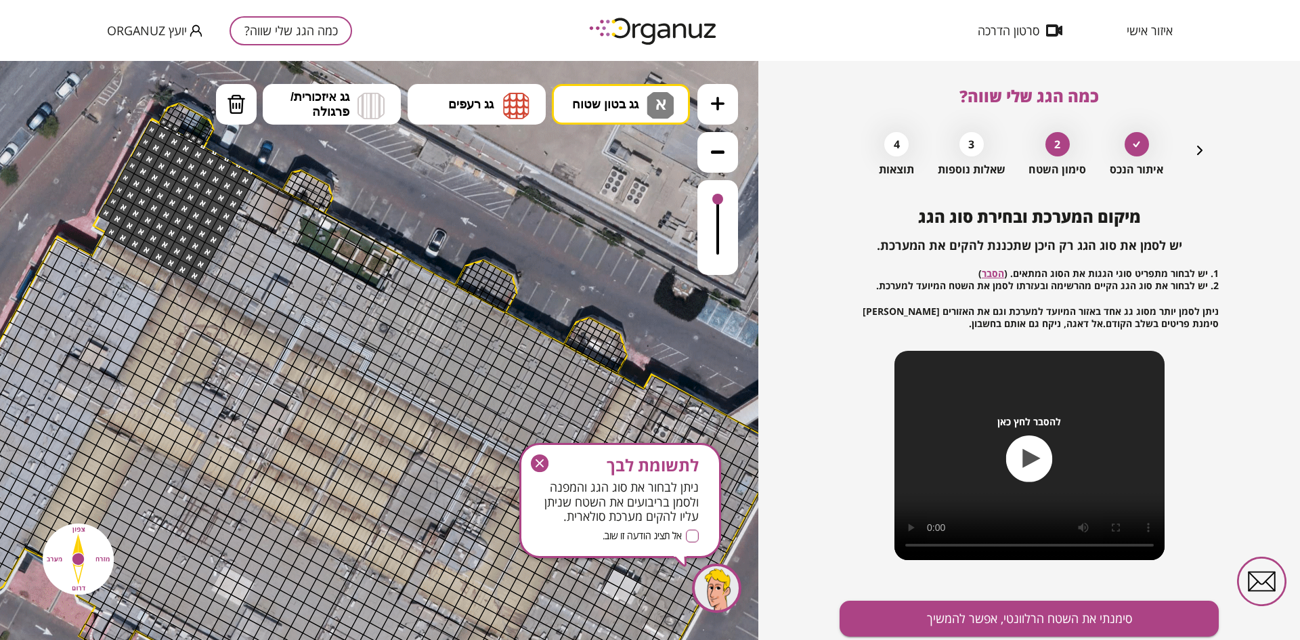
click at [242, 96] on img at bounding box center [236, 104] width 19 height 20
drag, startPoint x: 162, startPoint y: 120, endPoint x: 200, endPoint y: 141, distance: 43.7
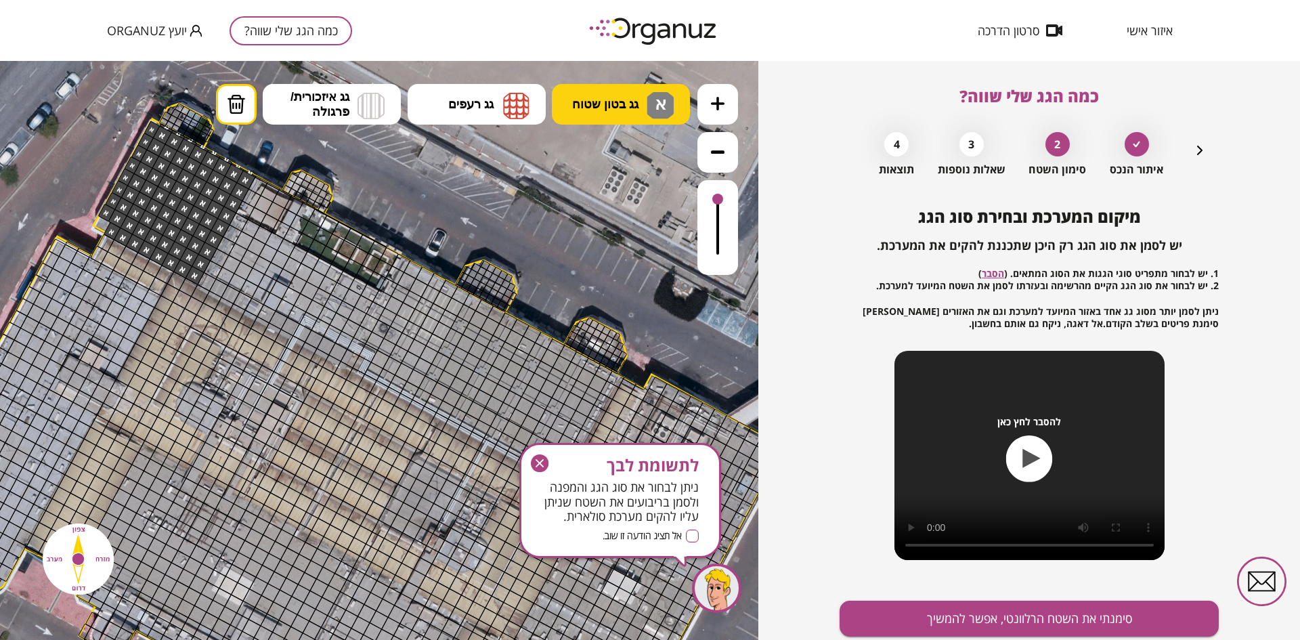
click at [580, 95] on button "גג בטון שטוח א" at bounding box center [621, 104] width 138 height 41
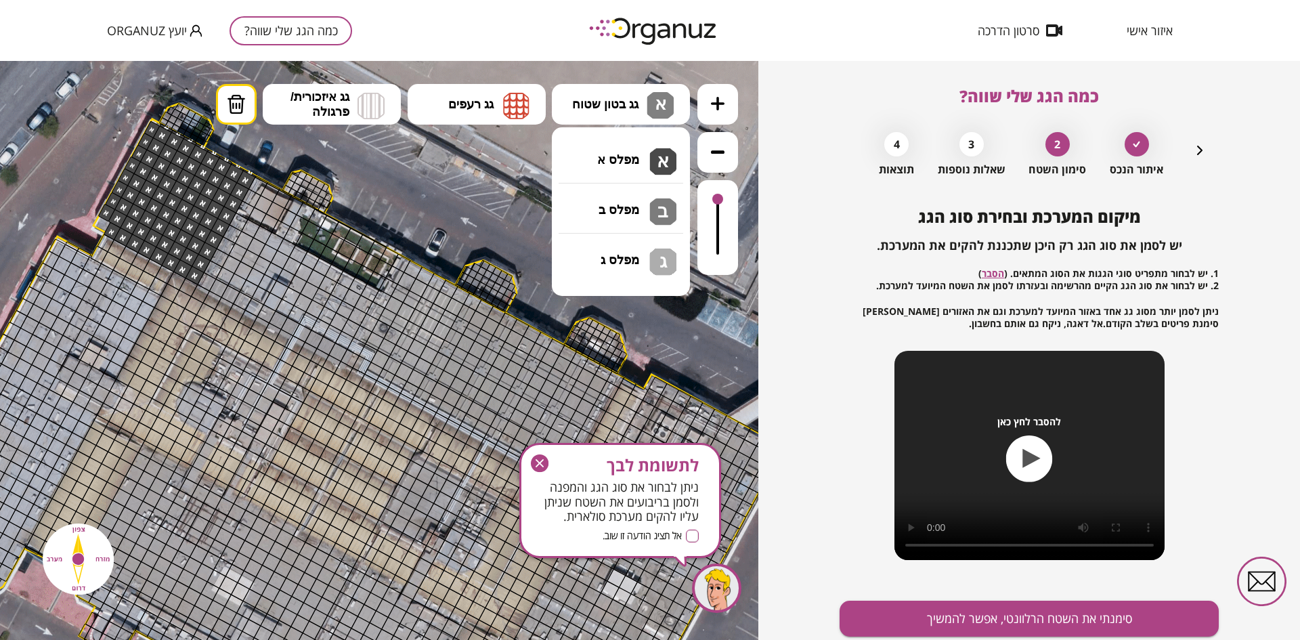
click at [604, 204] on div ".st0 { fill: #FFFFFF; } .st0 { fill: #FFFFFF; }" at bounding box center [379, 350] width 758 height 579
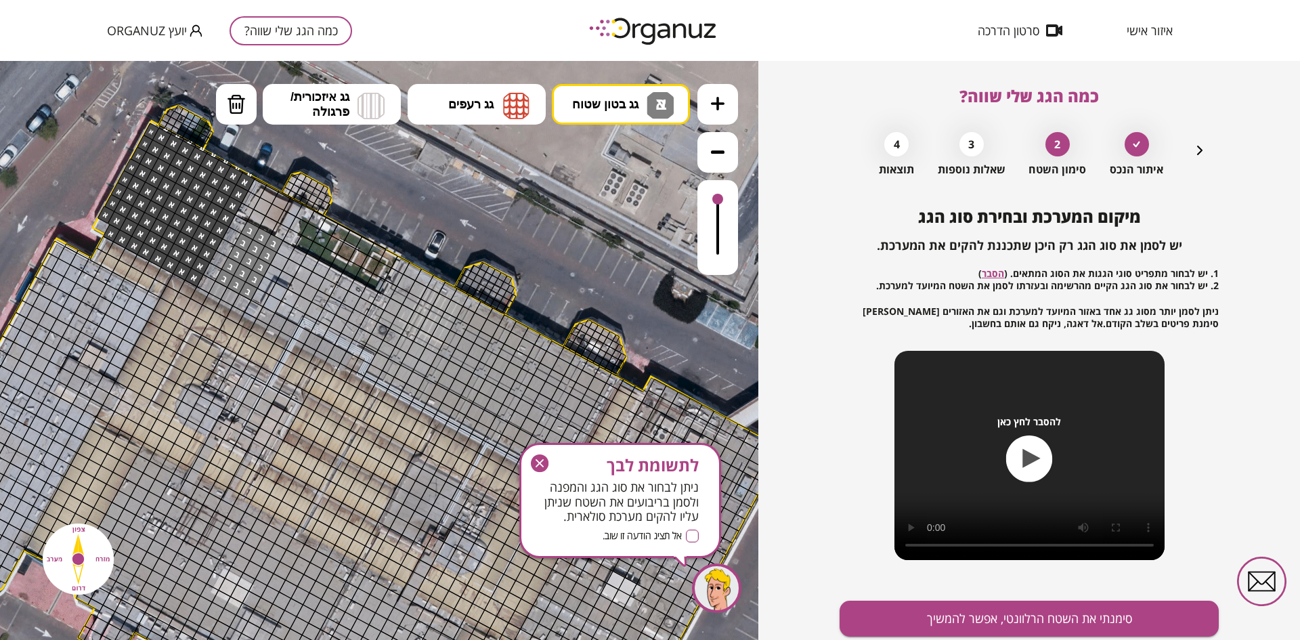
drag, startPoint x: 249, startPoint y: 230, endPoint x: 252, endPoint y: 288, distance: 57.6
drag, startPoint x: 267, startPoint y: 265, endPoint x: 314, endPoint y: 269, distance: 46.9
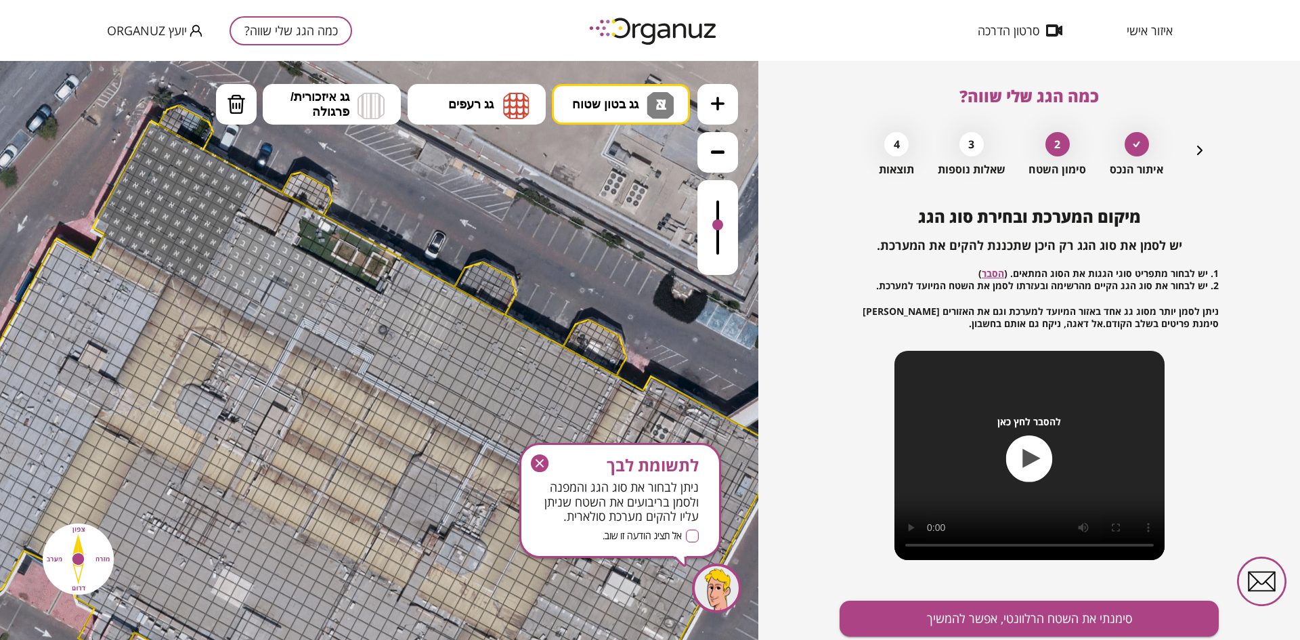
drag, startPoint x: 715, startPoint y: 196, endPoint x: 700, endPoint y: 226, distance: 33.6
click at [700, 226] on div at bounding box center [717, 227] width 41 height 95
click at [605, 98] on span "גג בטון שטוח" at bounding box center [605, 104] width 66 height 15
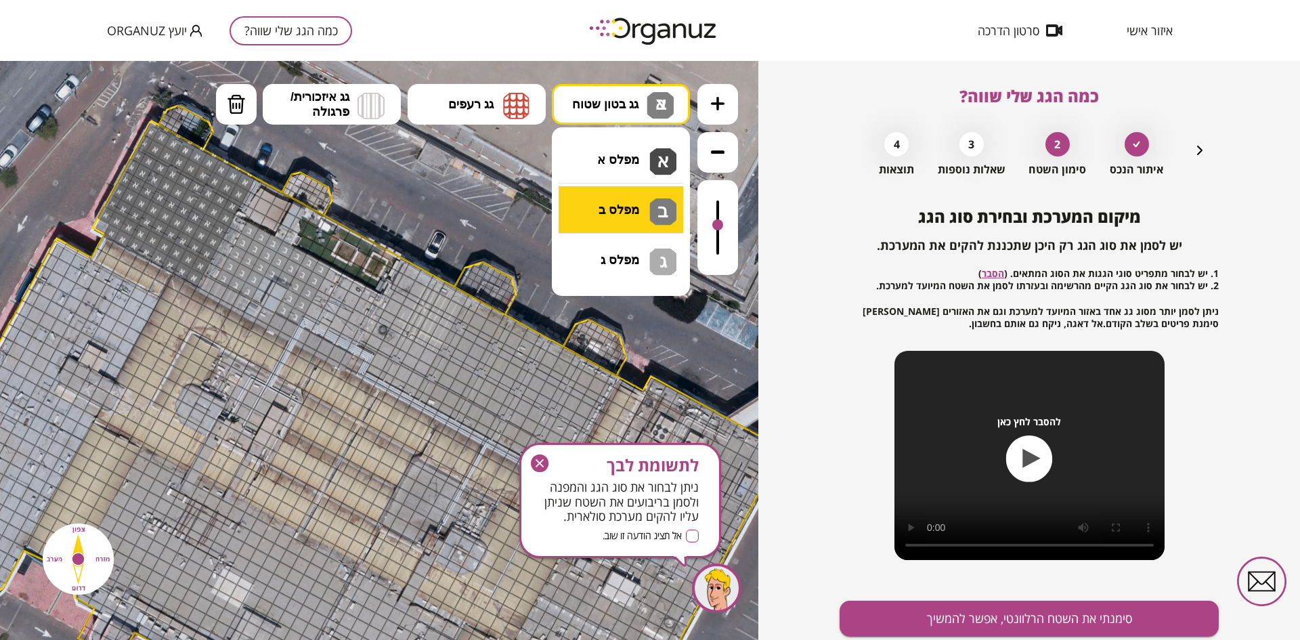
click at [628, 203] on div ".st0 { fill: #FFFFFF; } .st0 { fill: #FFFFFF; }" at bounding box center [379, 350] width 758 height 579
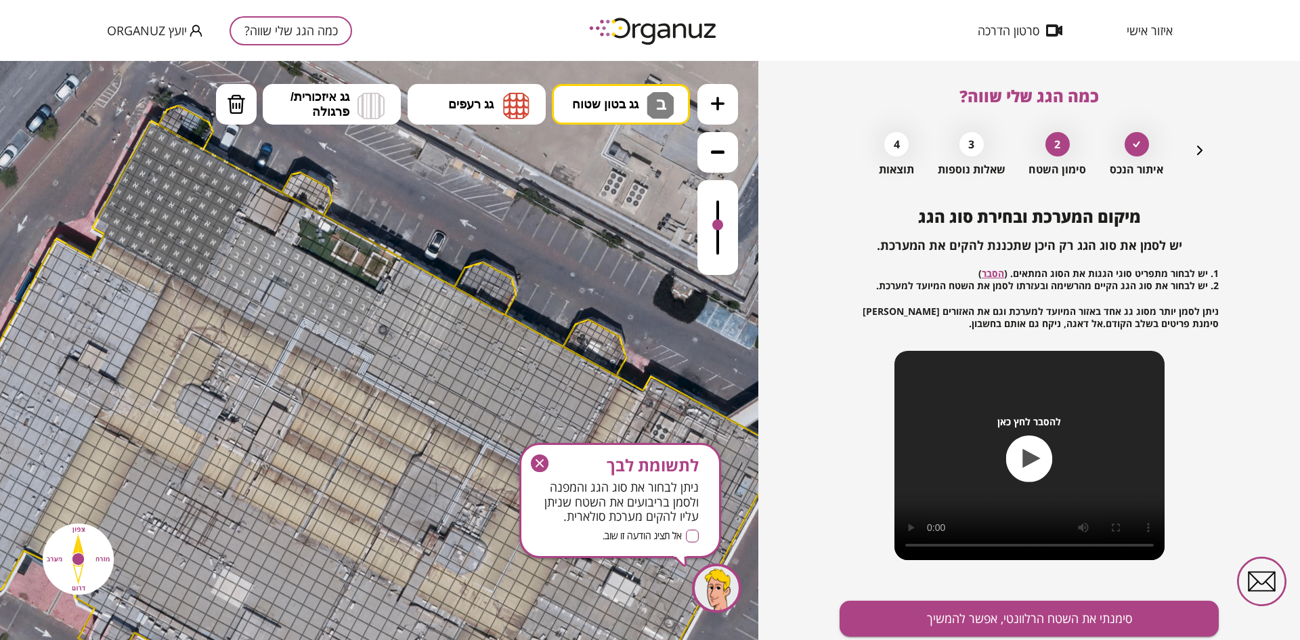
drag, startPoint x: 333, startPoint y: 278, endPoint x: 368, endPoint y: 296, distance: 40.0
click at [537, 462] on icon "button" at bounding box center [540, 463] width 18 height 18
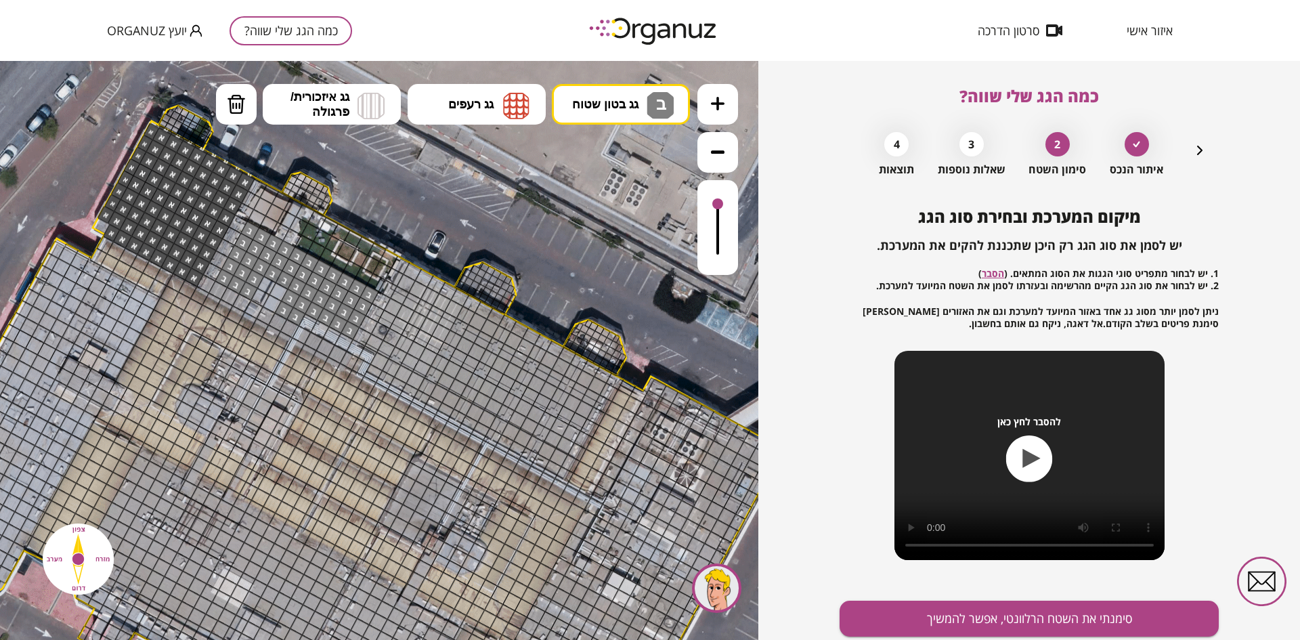
drag, startPoint x: 717, startPoint y: 222, endPoint x: 715, endPoint y: 205, distance: 17.1
click at [715, 205] on div at bounding box center [717, 203] width 11 height 11
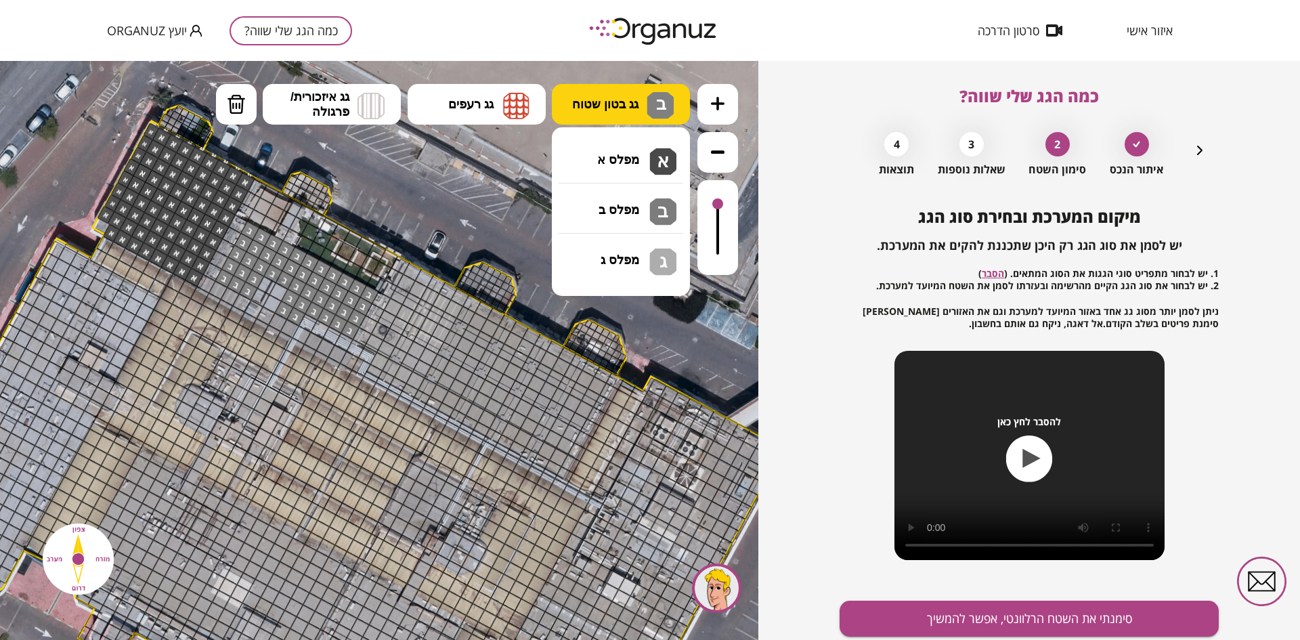
click at [593, 112] on button "גג בטון שטוח ב" at bounding box center [621, 104] width 138 height 41
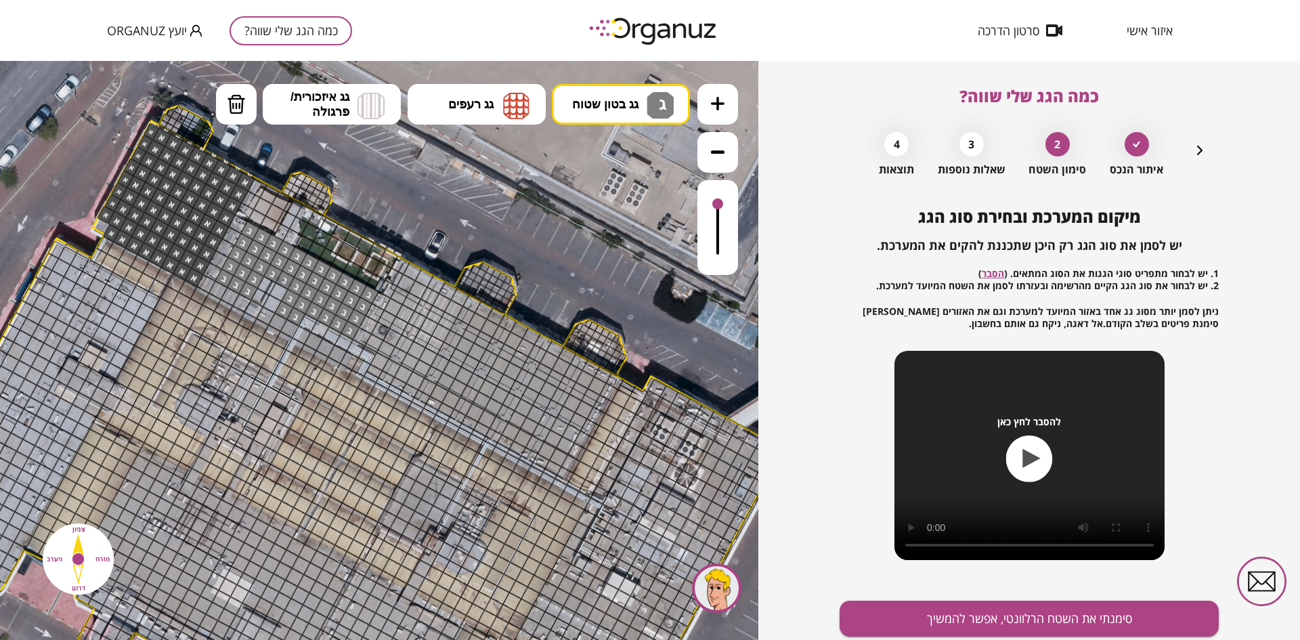
click at [622, 252] on div ".st0 { fill: #FFFFFF; } .st0 { fill: #FFFFFF; }" at bounding box center [379, 350] width 758 height 579
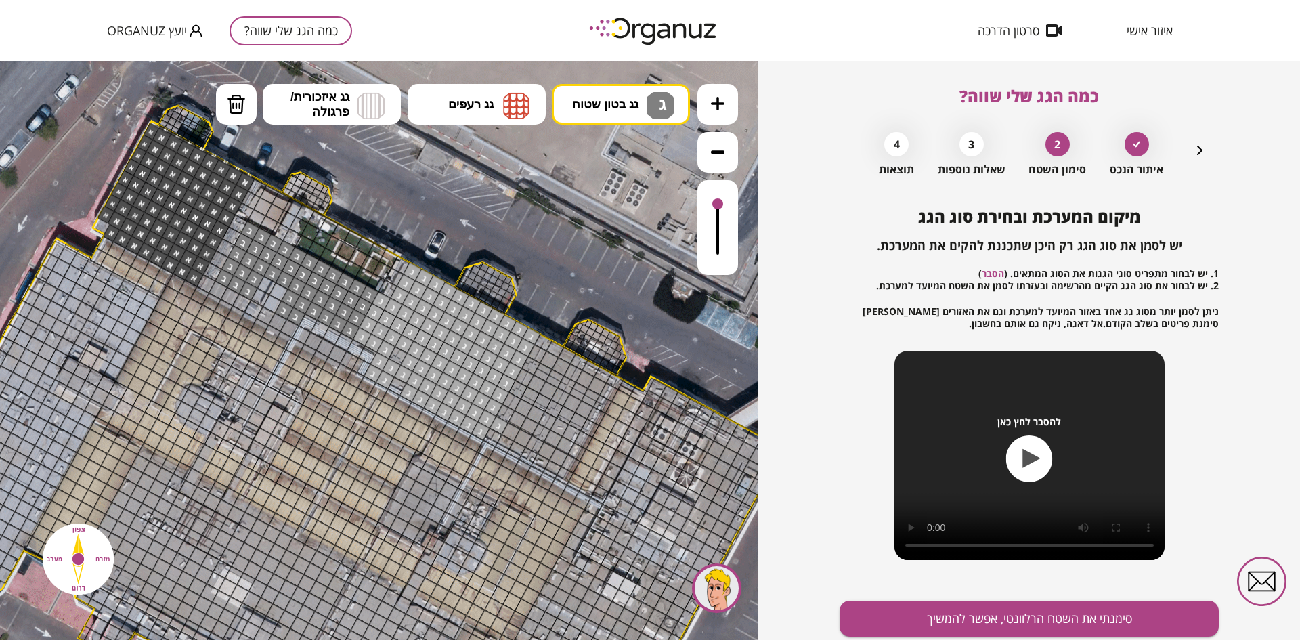
drag, startPoint x: 409, startPoint y: 274, endPoint x: 484, endPoint y: 426, distance: 169.8
click at [489, 432] on div at bounding box center [492, 437] width 19 height 19
drag, startPoint x: 493, startPoint y: 429, endPoint x: 550, endPoint y: 445, distance: 58.5
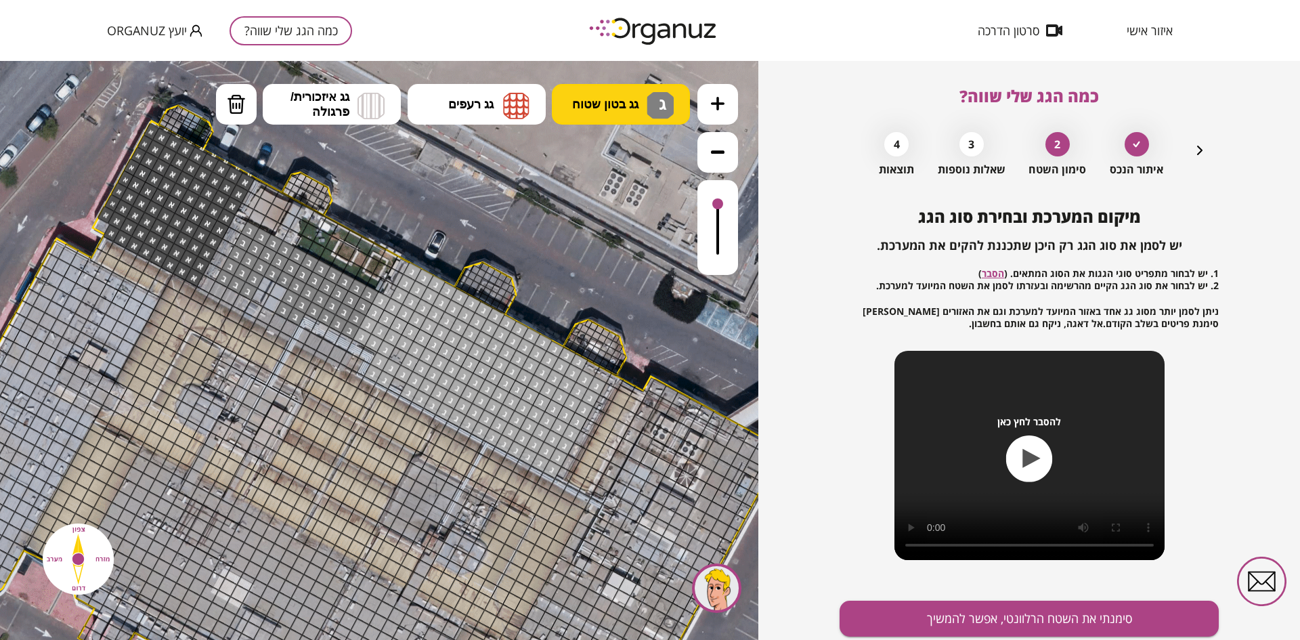
click at [600, 120] on button "גג בטון שטוח ג" at bounding box center [621, 104] width 138 height 41
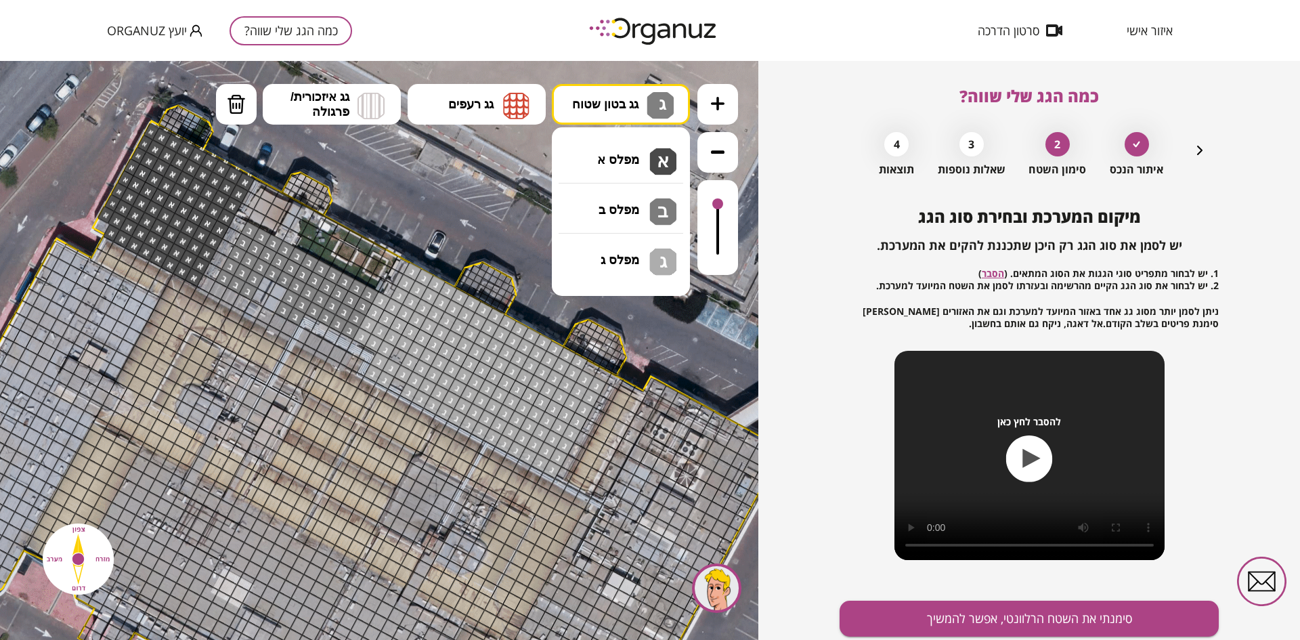
click at [614, 259] on div ".st0 { fill: #FFFFFF; } .st0 { fill: #FFFFFF; }" at bounding box center [379, 350] width 758 height 579
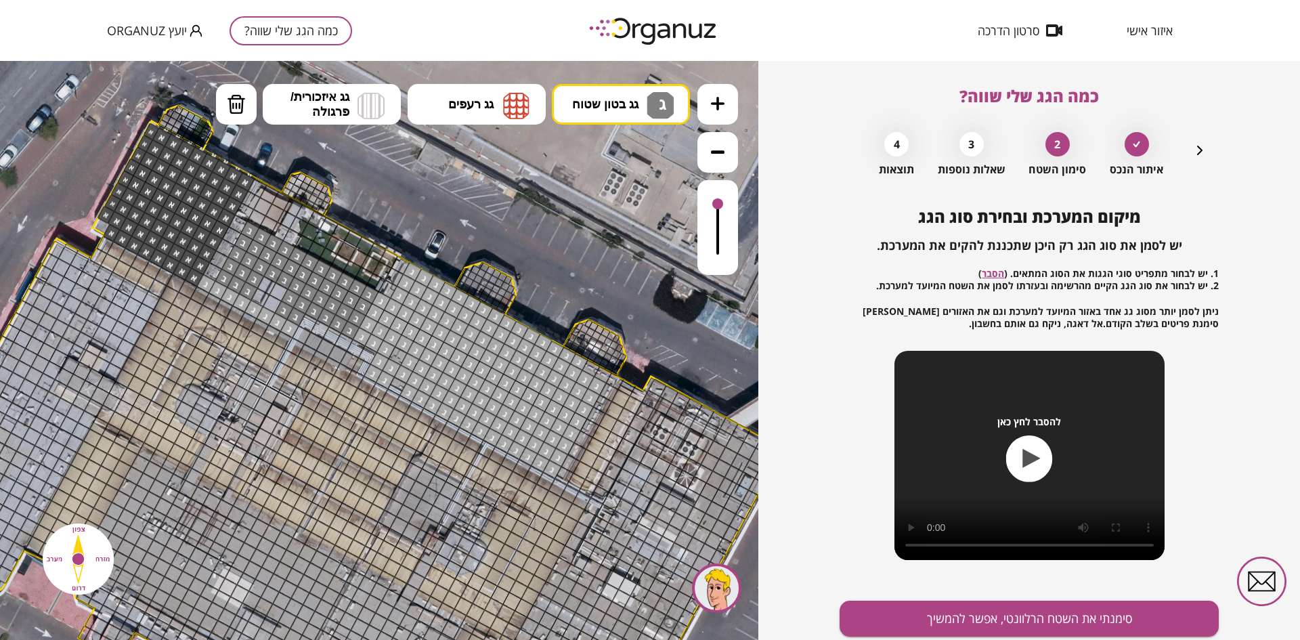
drag, startPoint x: 204, startPoint y: 285, endPoint x: 286, endPoint y: 328, distance: 93.2
drag, startPoint x: 302, startPoint y: 336, endPoint x: 334, endPoint y: 353, distance: 36.9
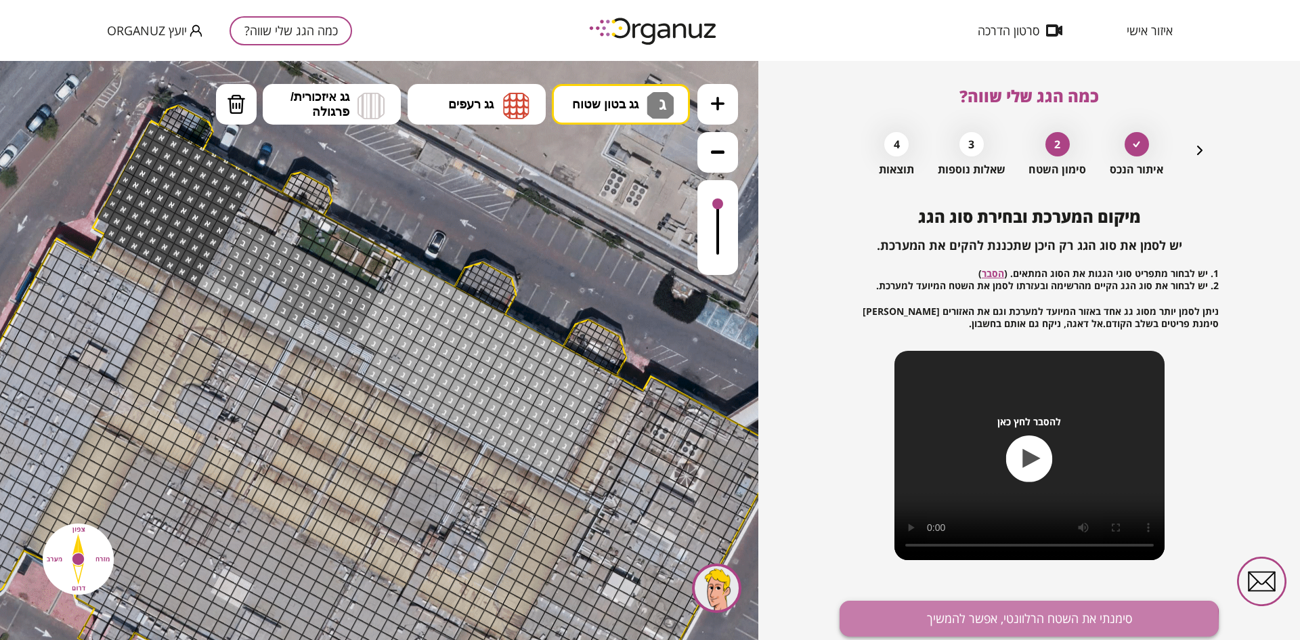
click at [998, 625] on button "סימנתי את השטח הרלוונטי, אפשר להמשיך" at bounding box center [1028, 618] width 379 height 36
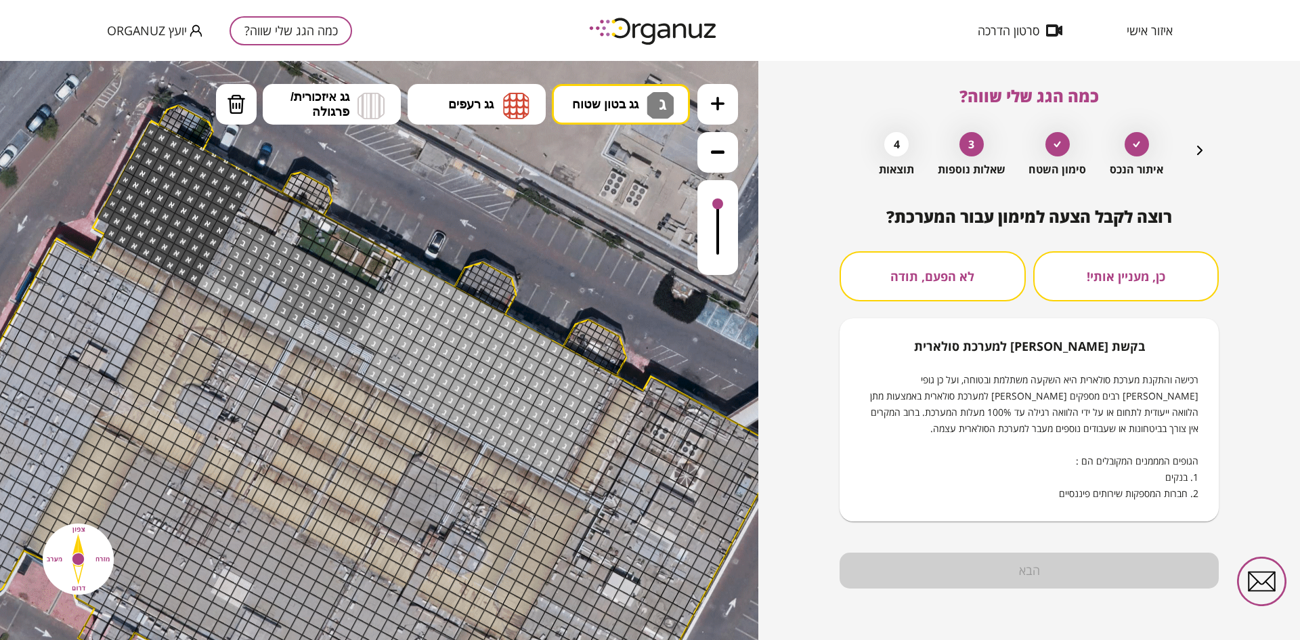
click at [942, 274] on button "לא הפעם, תודה" at bounding box center [932, 276] width 186 height 50
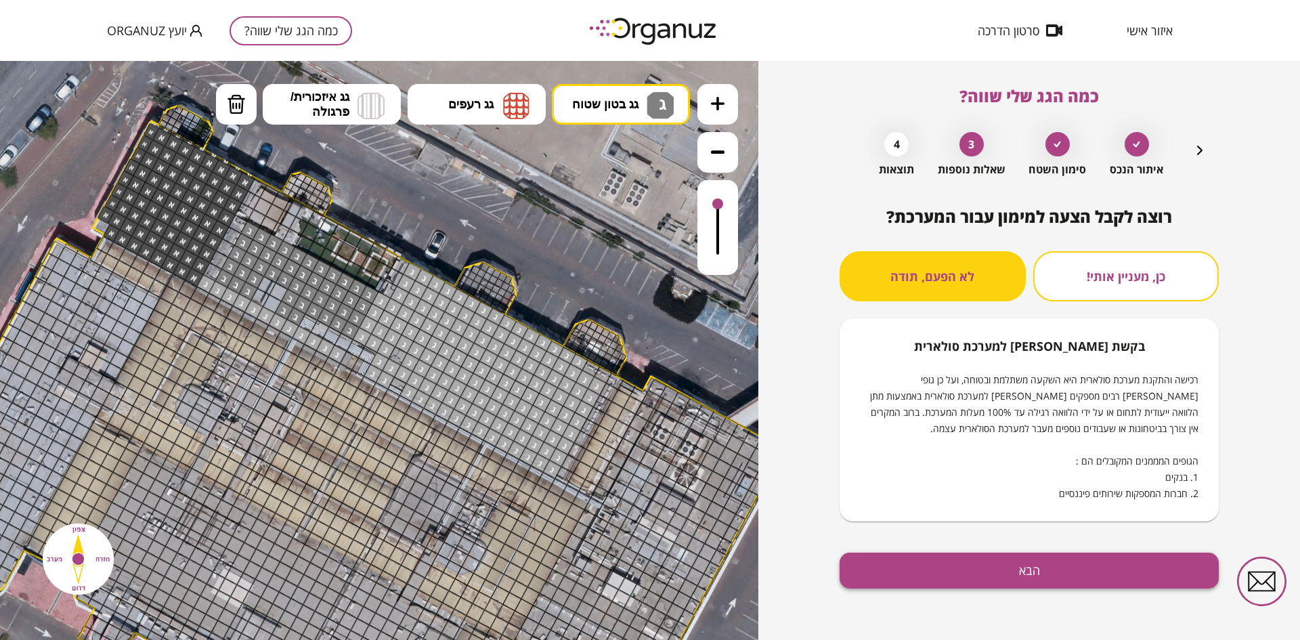
click at [914, 569] on button "הבא" at bounding box center [1028, 570] width 379 height 36
click at [1022, 567] on button "הבא" at bounding box center [1028, 570] width 379 height 36
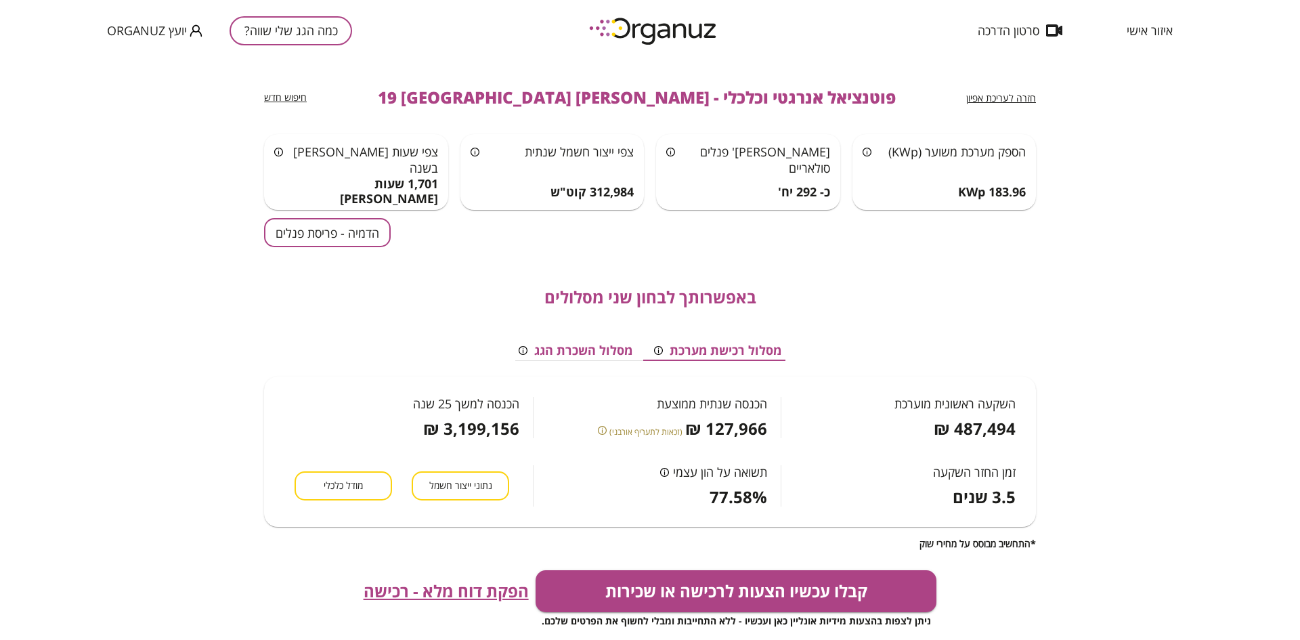
click at [378, 235] on button "הדמיה - פריסת פנלים" at bounding box center [327, 232] width 127 height 29
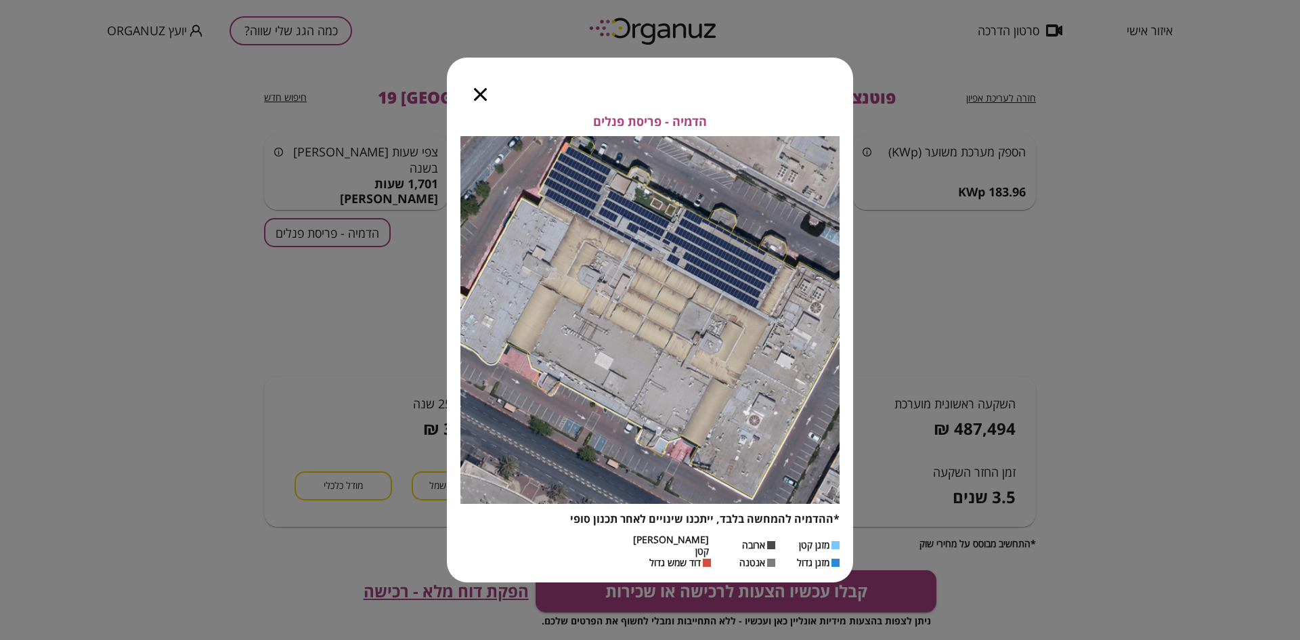
click at [474, 99] on icon "button" at bounding box center [480, 94] width 13 height 13
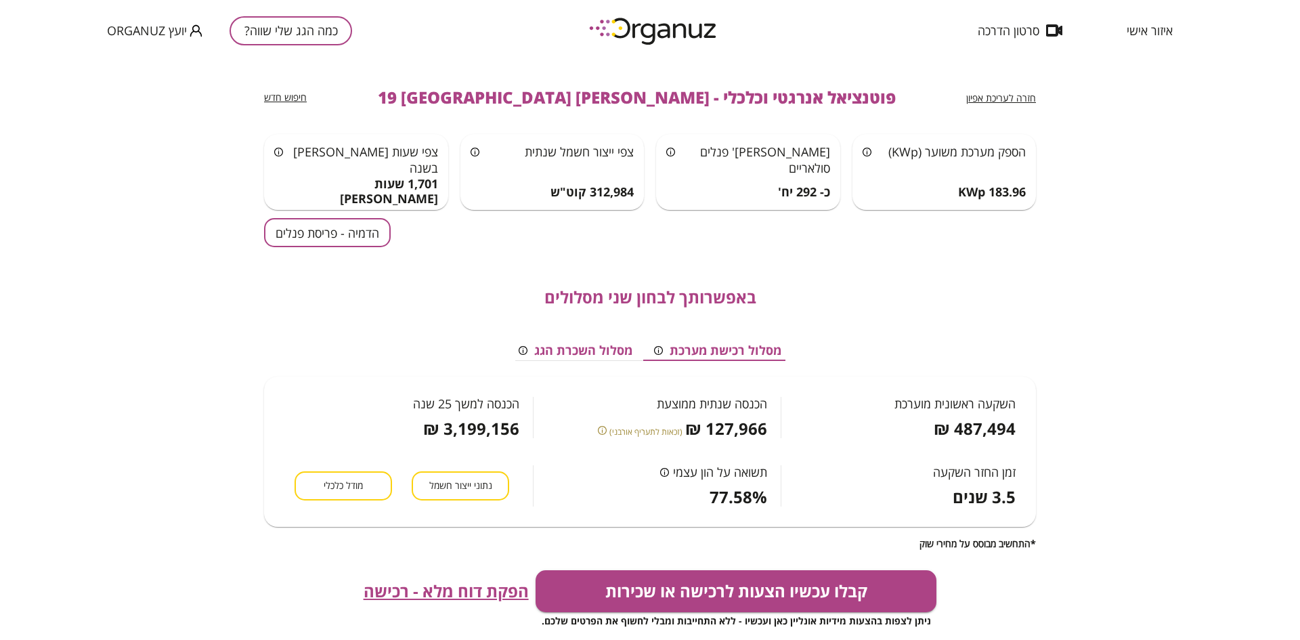
click at [999, 99] on span "חזרה לעריכת אפיון" at bounding box center [1001, 97] width 70 height 13
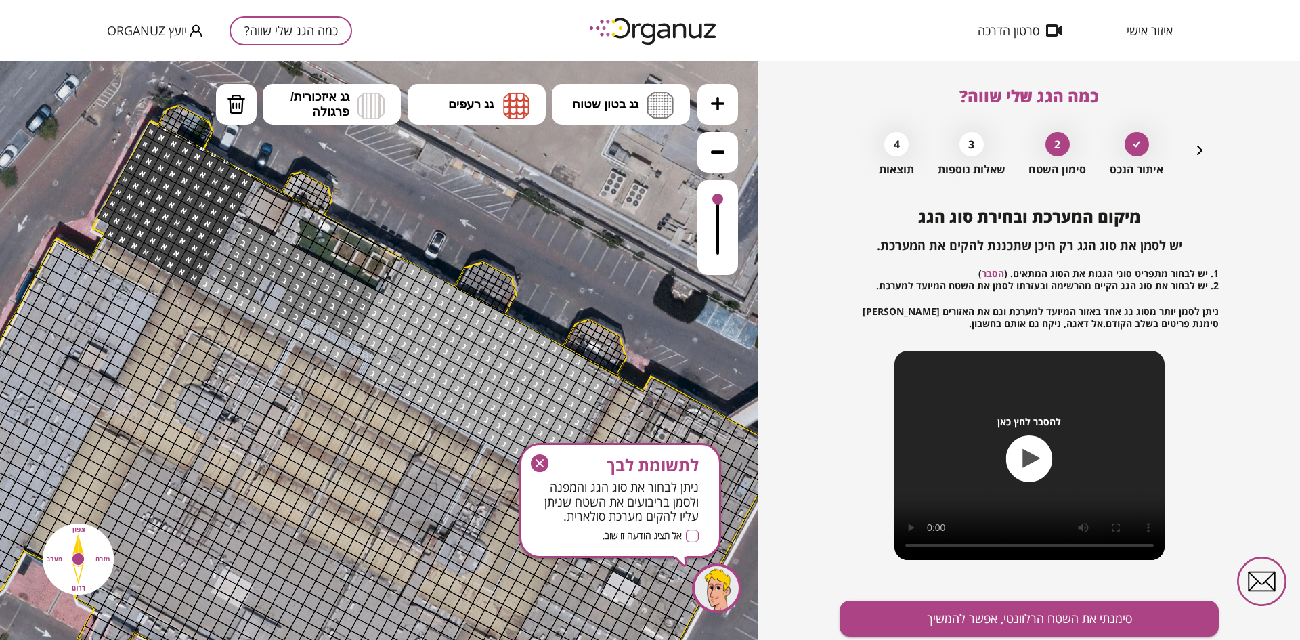
click at [537, 465] on icon "button" at bounding box center [539, 463] width 8 height 8
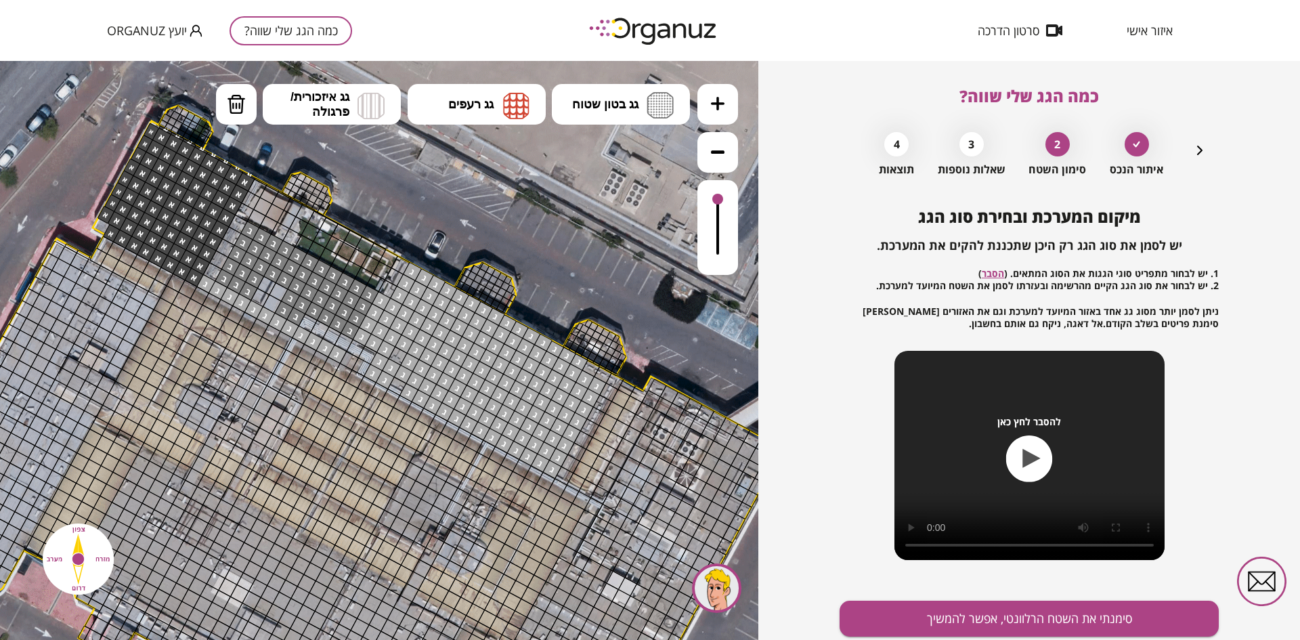
click at [713, 112] on button at bounding box center [717, 104] width 41 height 41
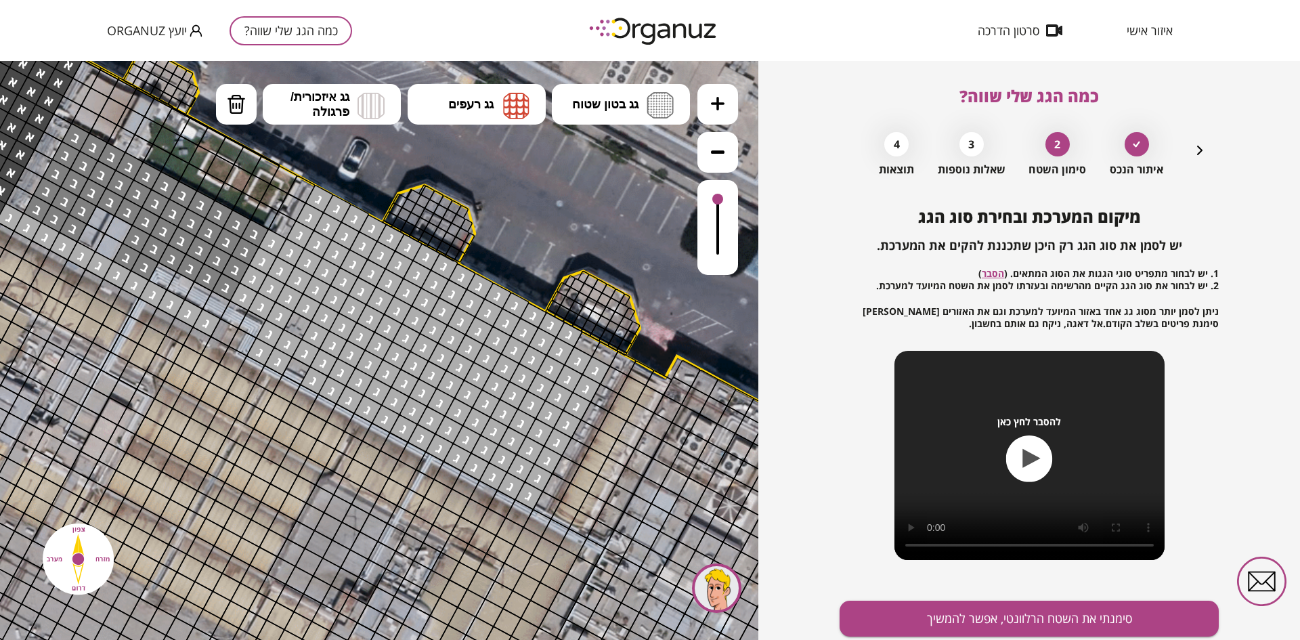
drag, startPoint x: 629, startPoint y: 251, endPoint x: 520, endPoint y: 218, distance: 114.6
click at [520, 218] on icon at bounding box center [203, 518] width 4020 height 4020
click at [609, 112] on button "גג בטון שטוח" at bounding box center [621, 104] width 138 height 41
click at [627, 246] on div ".st0 { fill: #FFFFFF; } .st0 { fill: #FFFFFF; }" at bounding box center [379, 350] width 758 height 579
drag, startPoint x: 584, startPoint y: 340, endPoint x: 600, endPoint y: 353, distance: 20.7
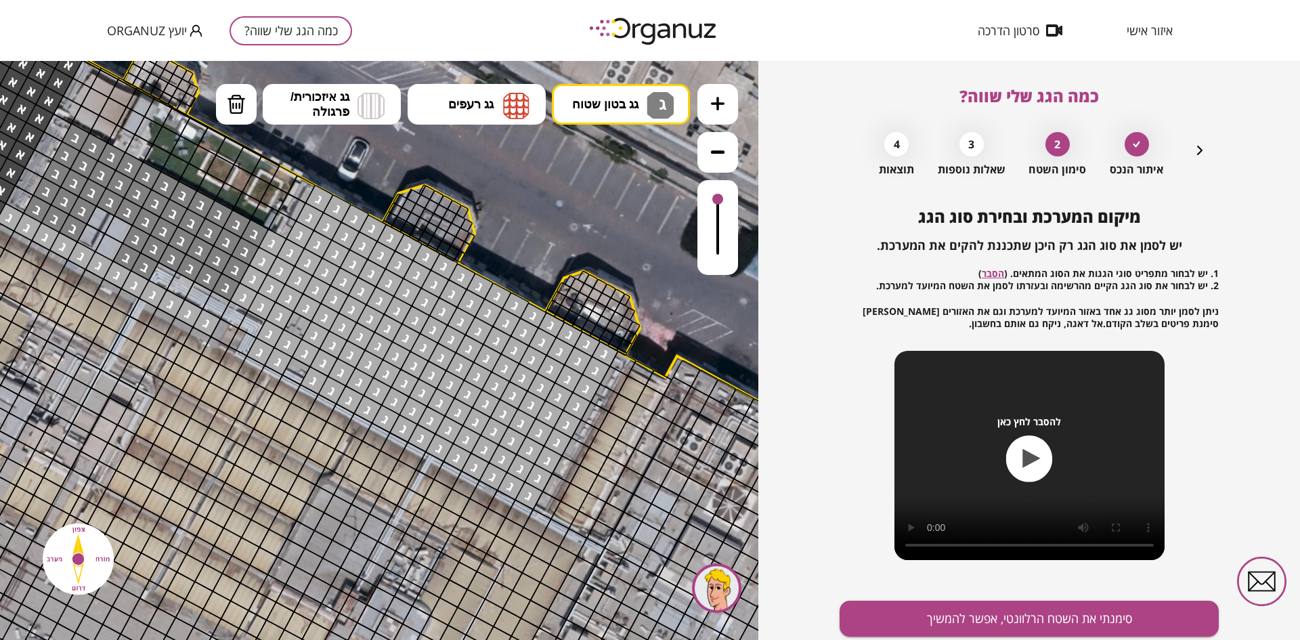
click at [917, 613] on button "סימנתי את השטח הרלוונטי, אפשר להמשיך" at bounding box center [1028, 618] width 379 height 36
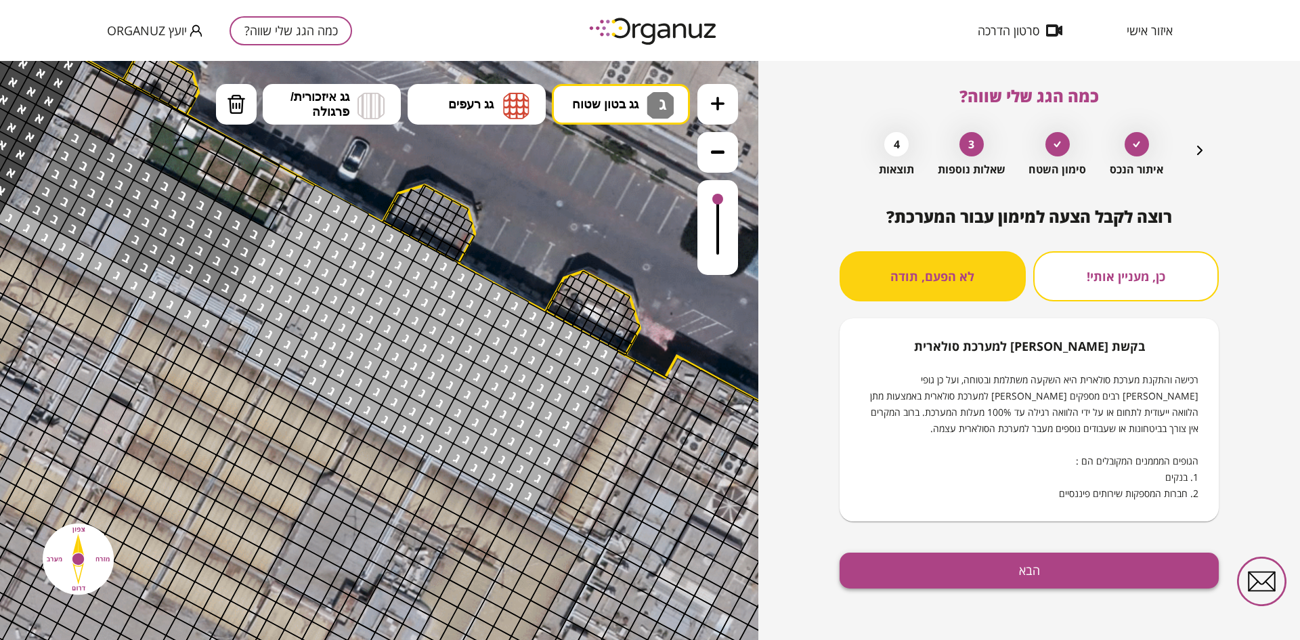
click at [924, 570] on button "הבא" at bounding box center [1028, 570] width 379 height 36
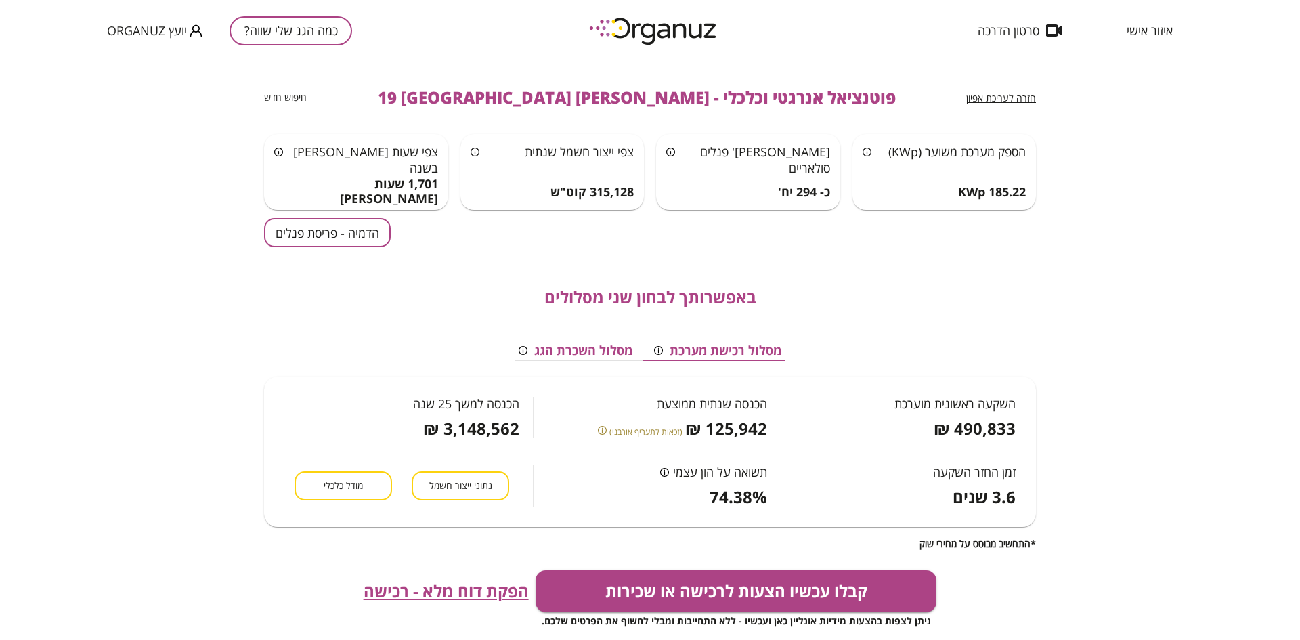
click at [293, 233] on button "הדמיה - פריסת פנלים" at bounding box center [327, 232] width 127 height 29
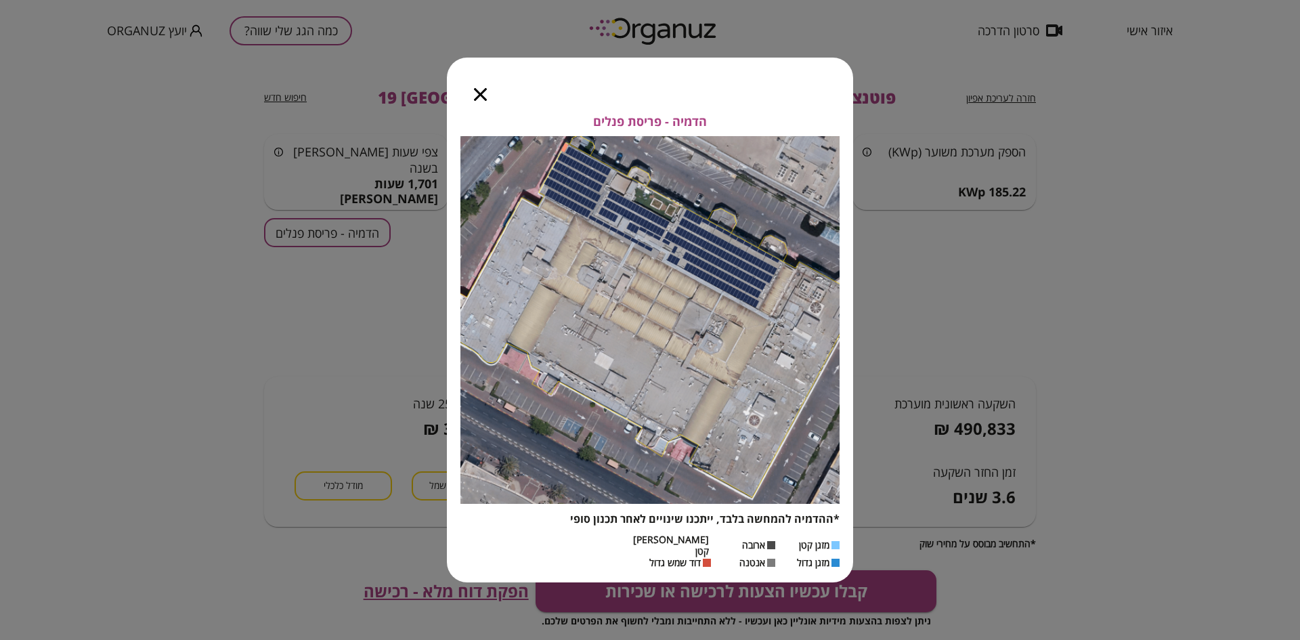
click at [480, 99] on icon "button" at bounding box center [480, 94] width 13 height 13
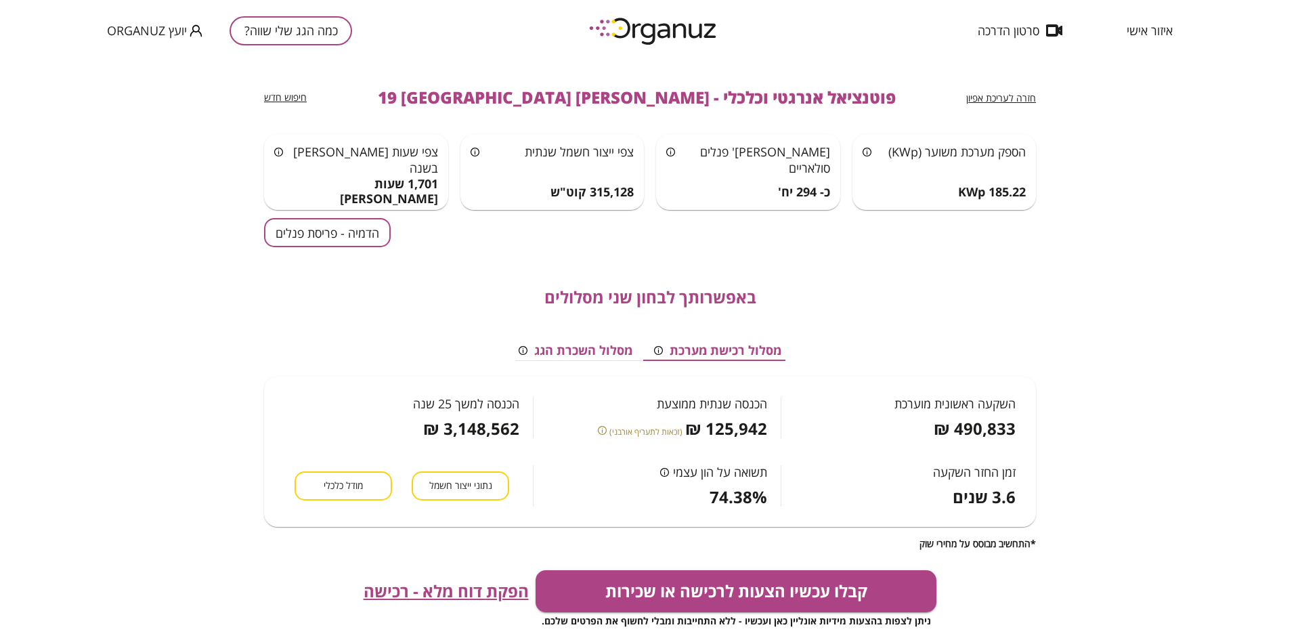
click at [1010, 96] on span "חזרה לעריכת אפיון" at bounding box center [1001, 97] width 70 height 13
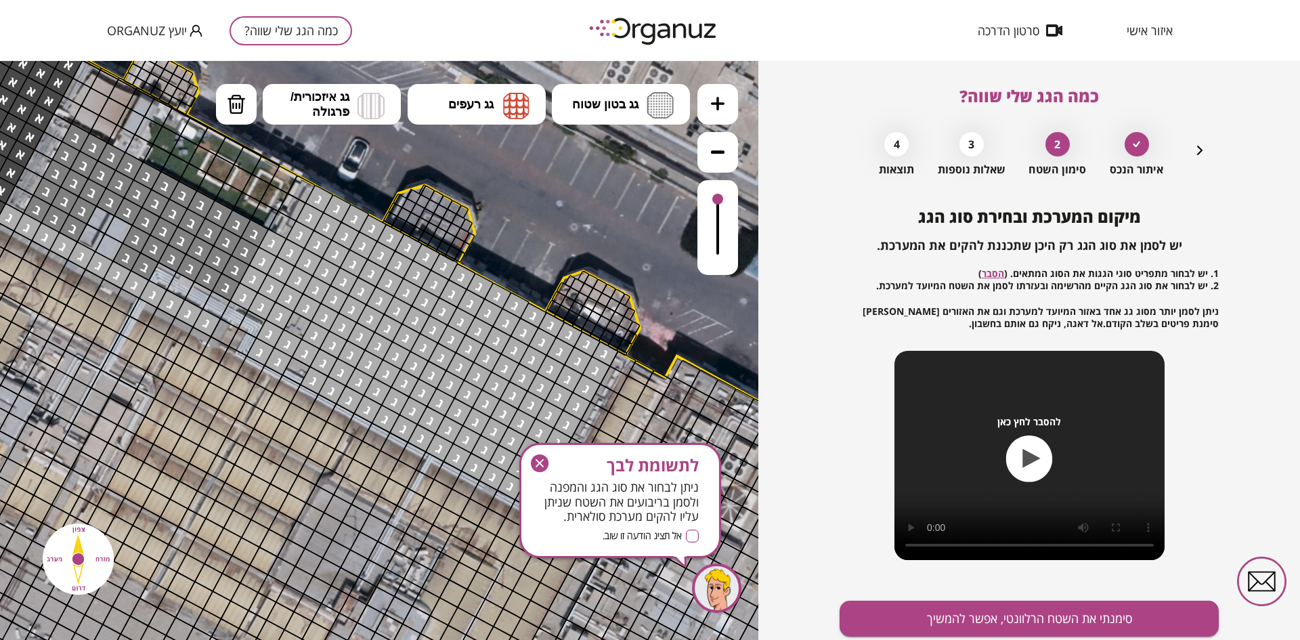
click at [532, 461] on icon "button" at bounding box center [540, 463] width 18 height 18
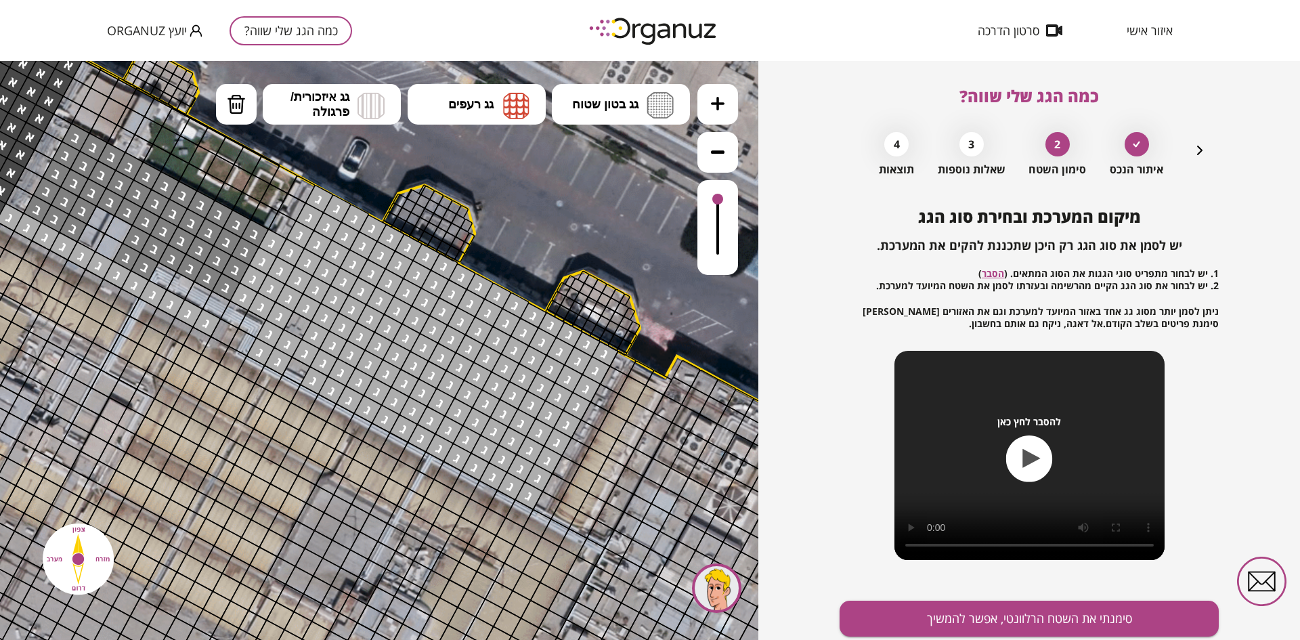
click at [1197, 154] on icon "button" at bounding box center [1199, 150] width 5 height 9
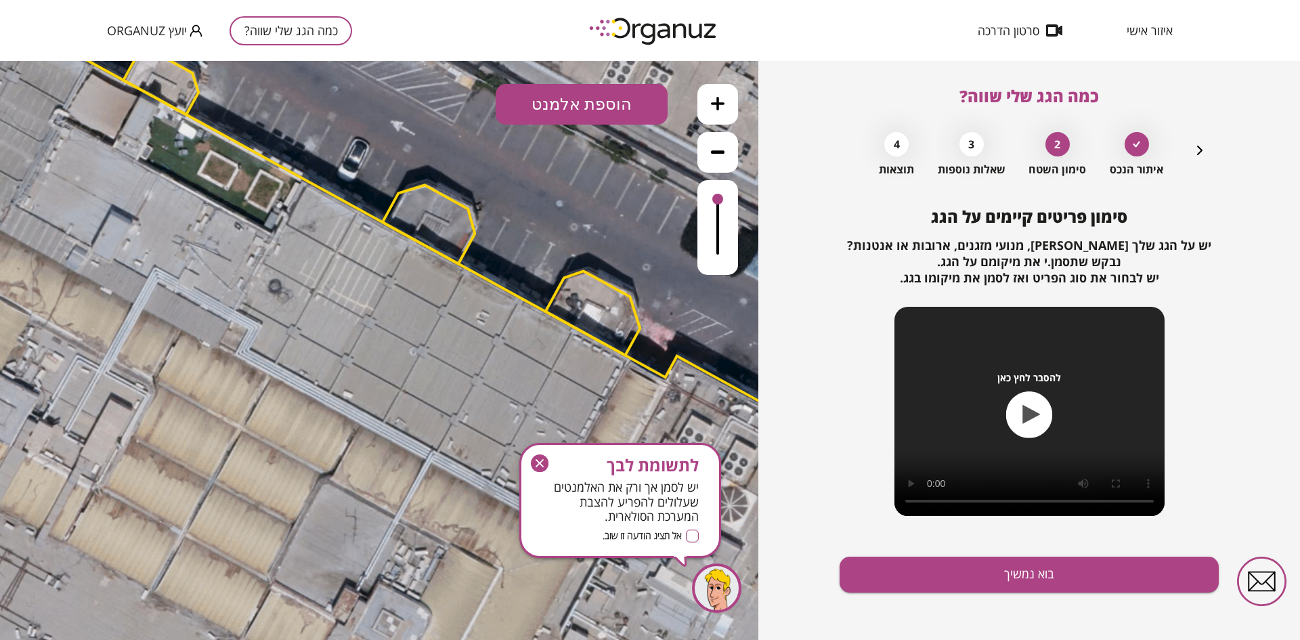
click at [1197, 154] on icon "button" at bounding box center [1199, 150] width 5 height 9
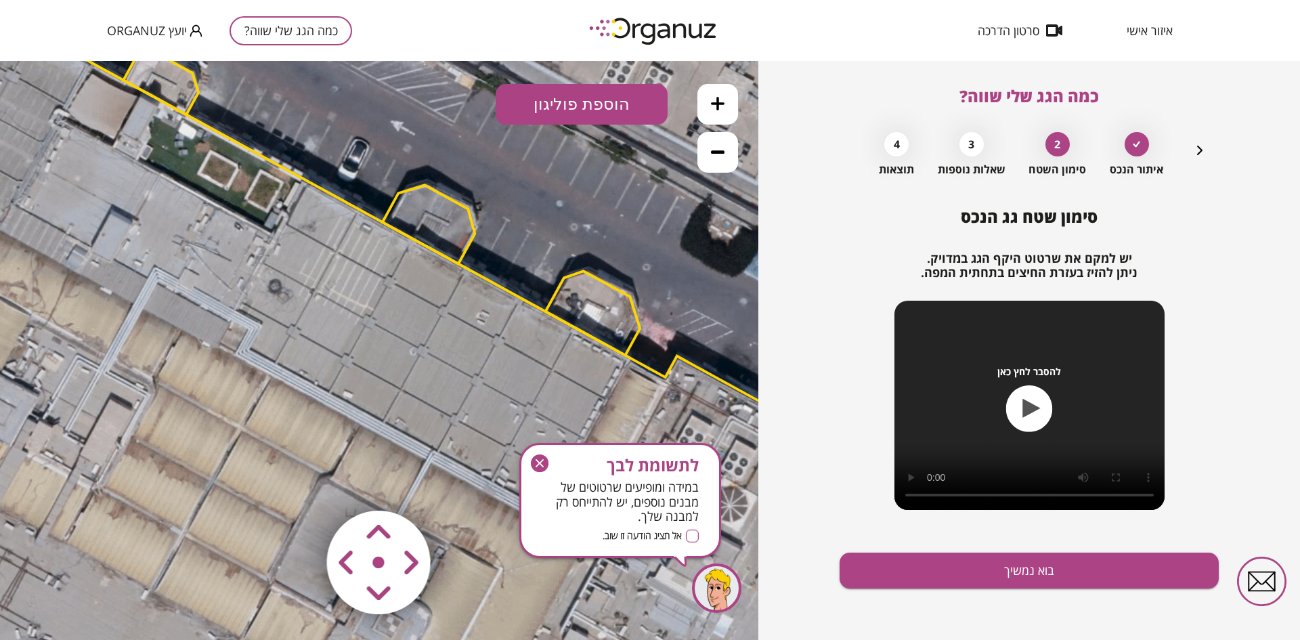
click at [717, 158] on button at bounding box center [717, 152] width 41 height 41
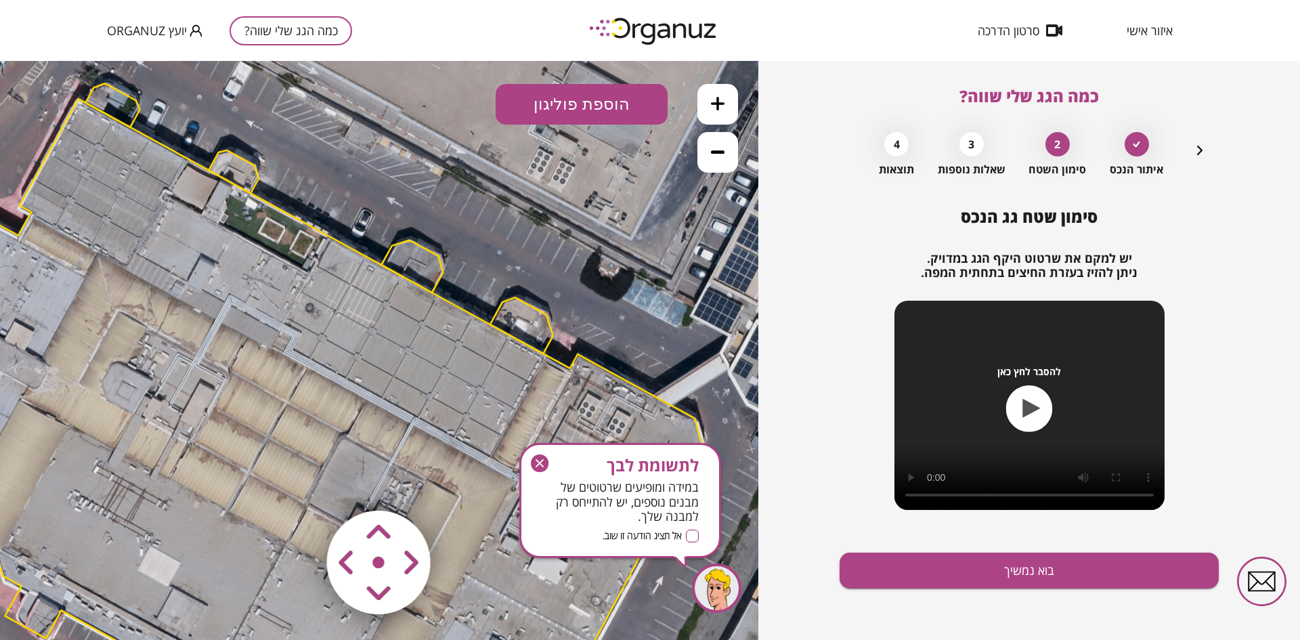
click at [370, 259] on polygon at bounding box center [258, 479] width 886 height 760
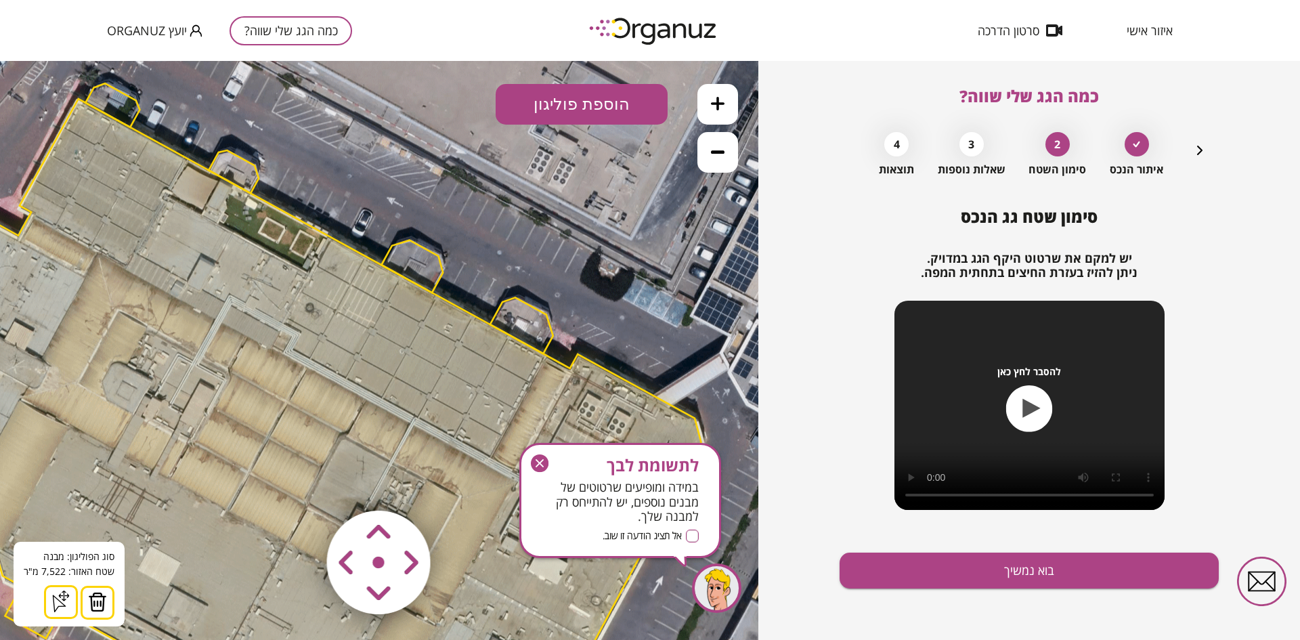
click at [93, 606] on img at bounding box center [97, 602] width 19 height 20
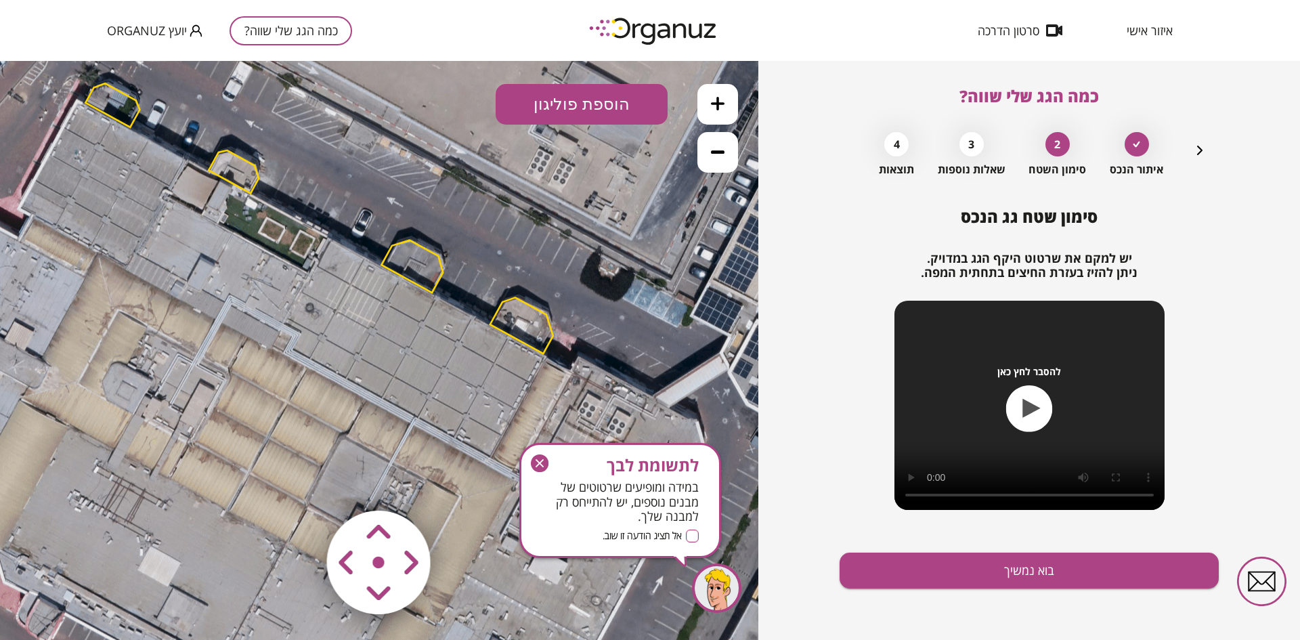
click at [117, 122] on icon at bounding box center [262, 461] width 2680 height 2680
click at [117, 119] on polygon at bounding box center [112, 105] width 54 height 44
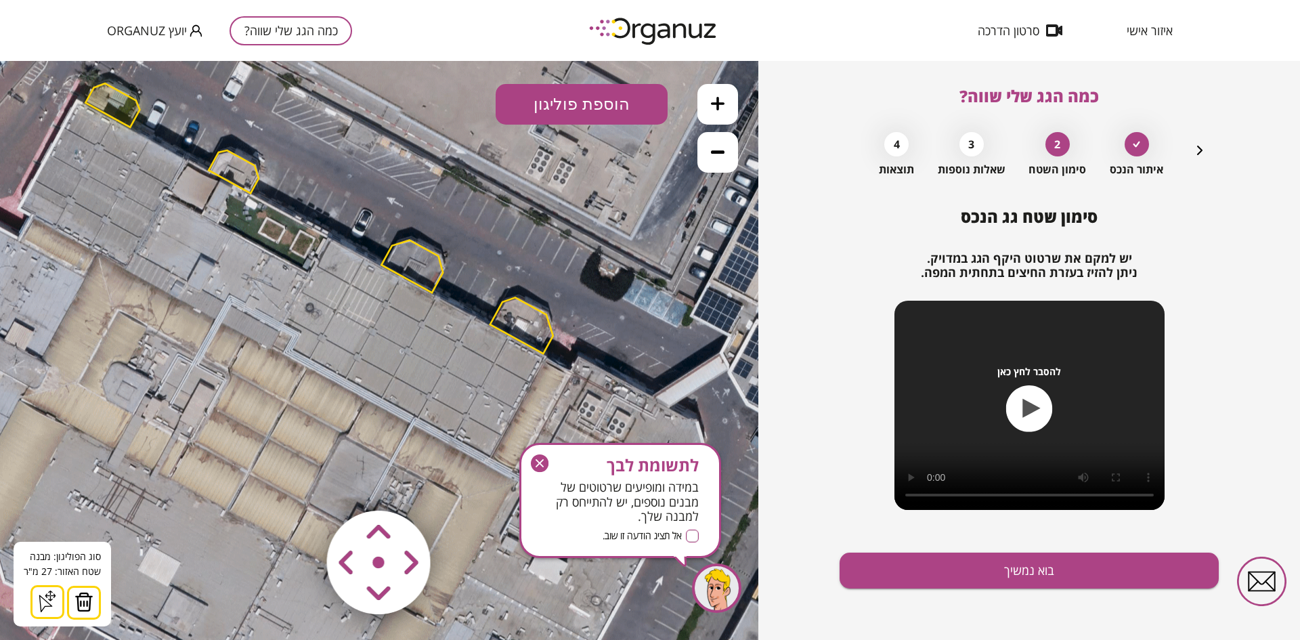
click at [78, 590] on button at bounding box center [84, 602] width 34 height 34
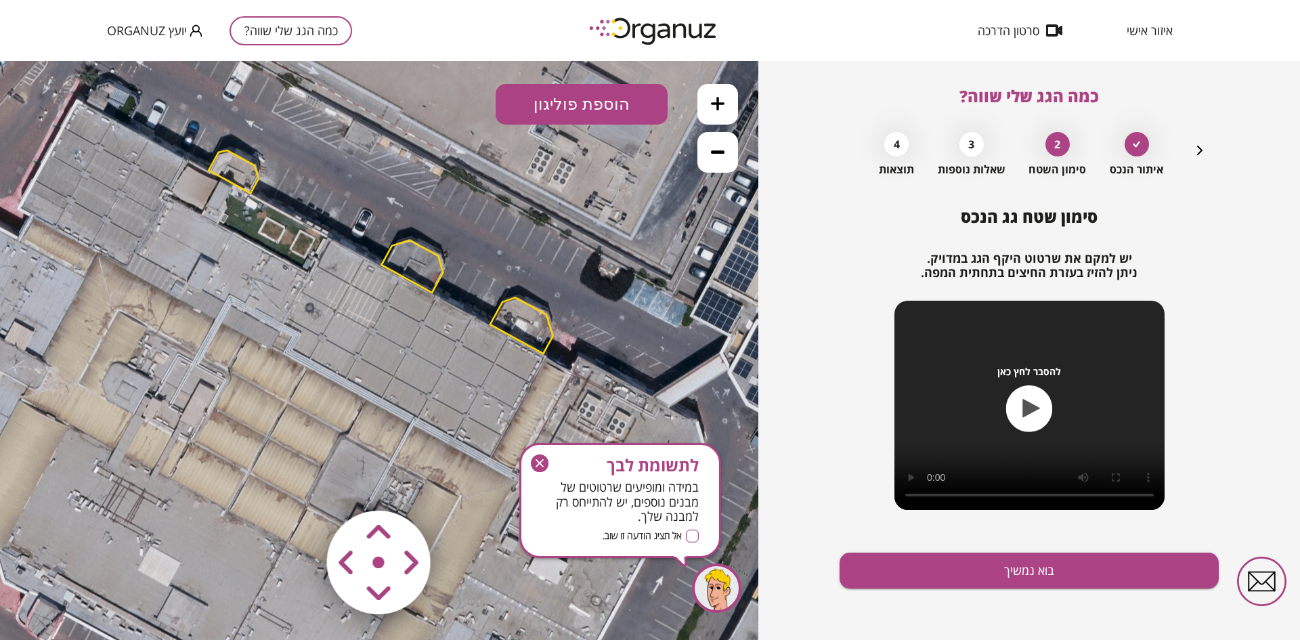
click at [247, 192] on polygon at bounding box center [233, 171] width 50 height 43
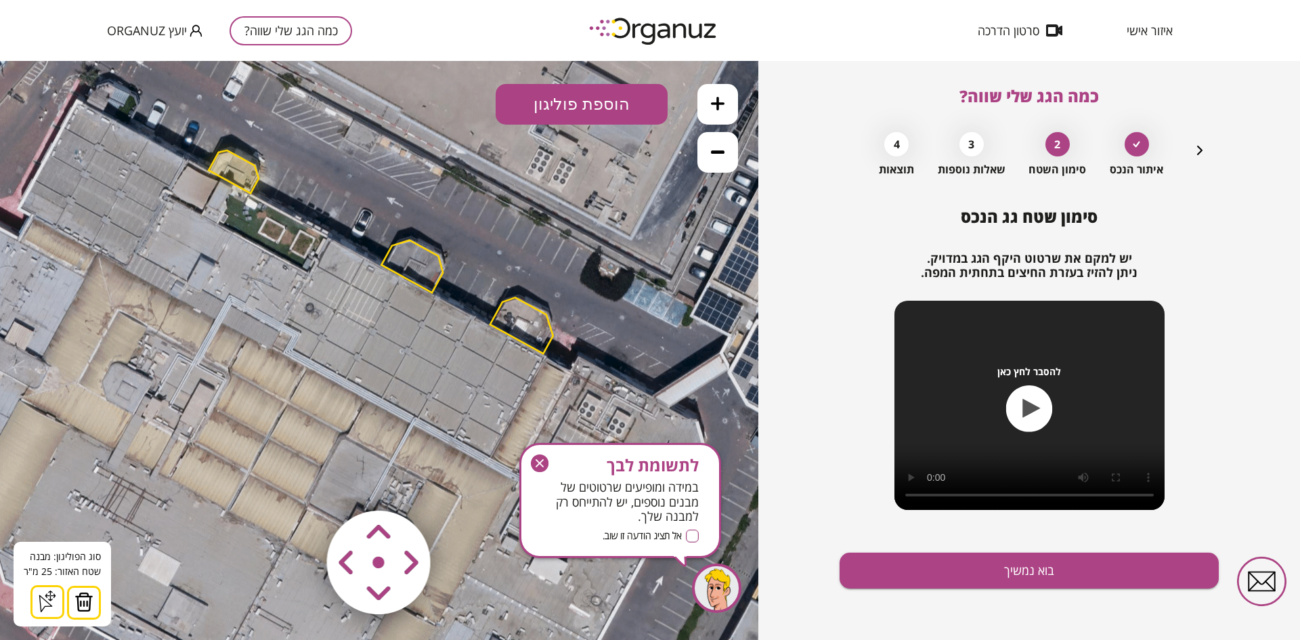
click at [76, 592] on img at bounding box center [83, 602] width 19 height 20
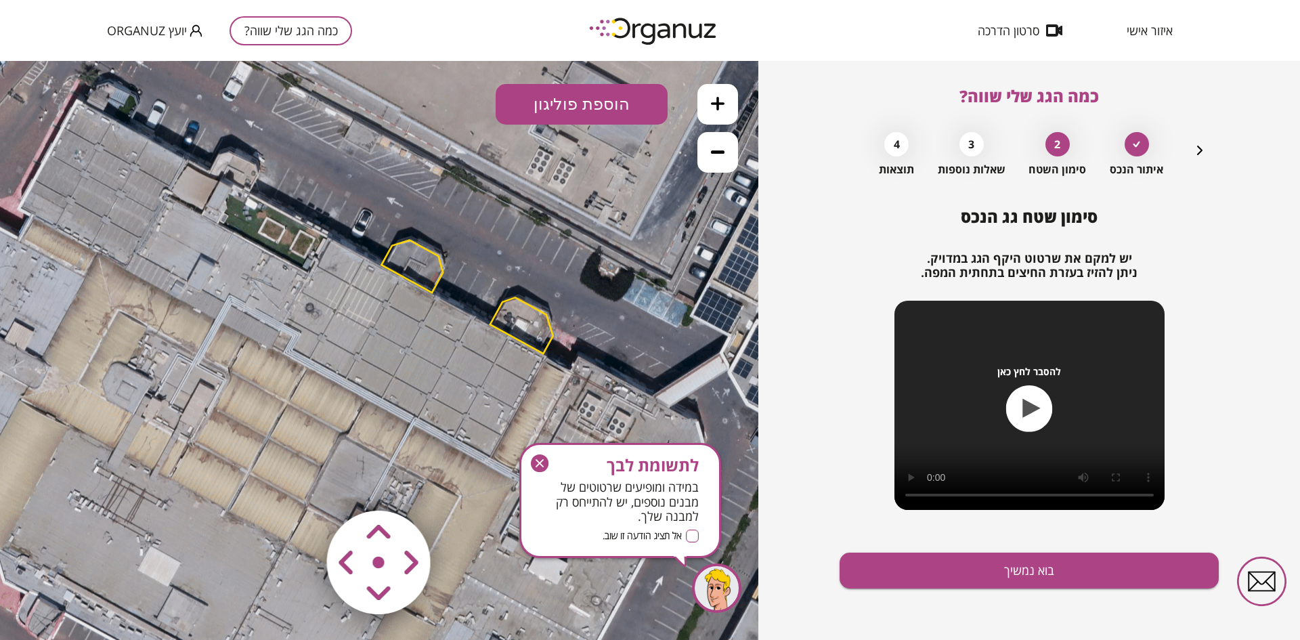
click at [437, 254] on polygon at bounding box center [412, 266] width 62 height 52
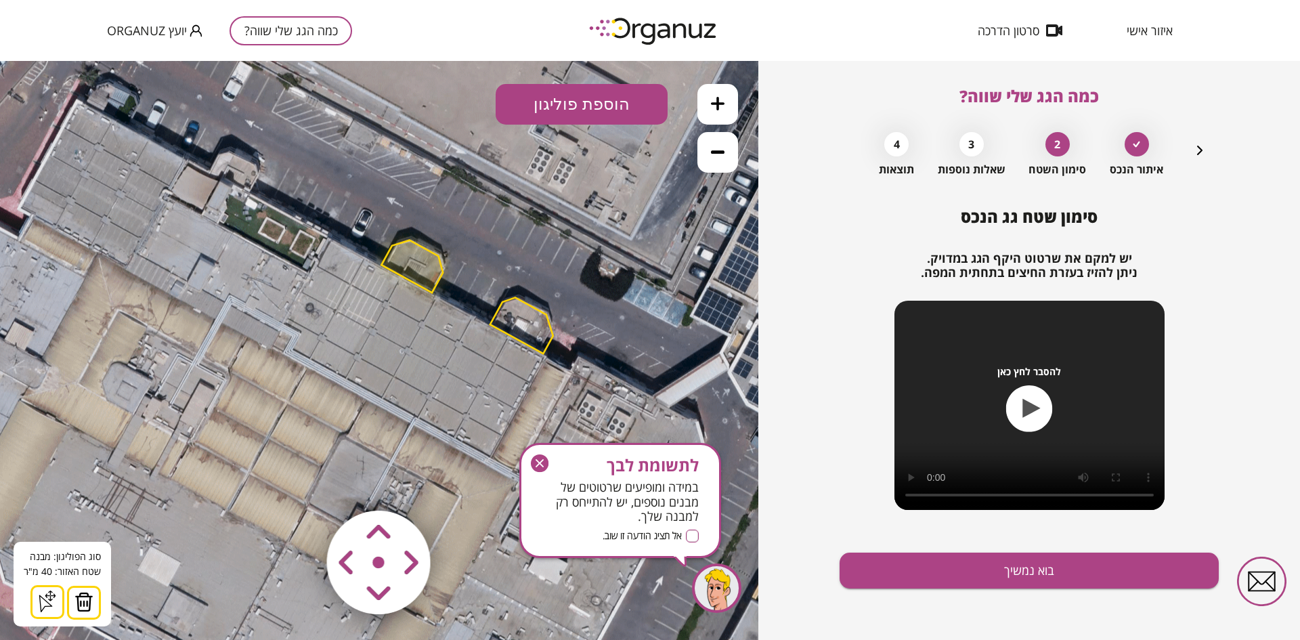
click at [74, 609] on img at bounding box center [83, 602] width 19 height 20
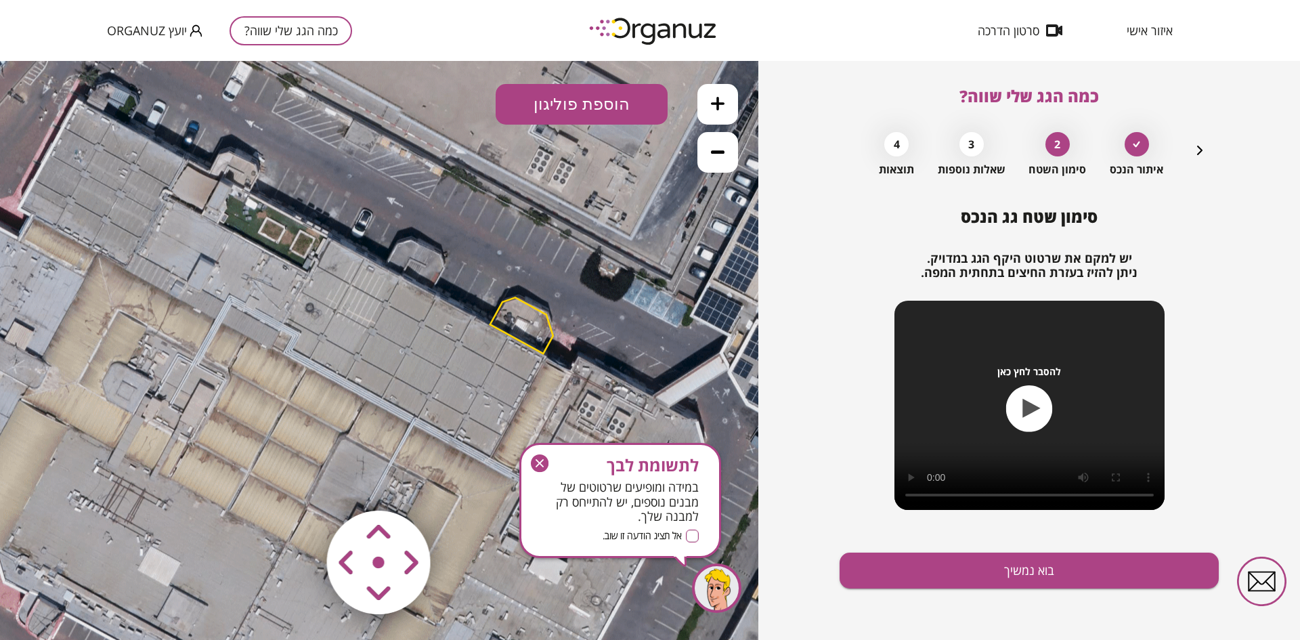
click at [546, 315] on polygon at bounding box center [521, 325] width 63 height 56
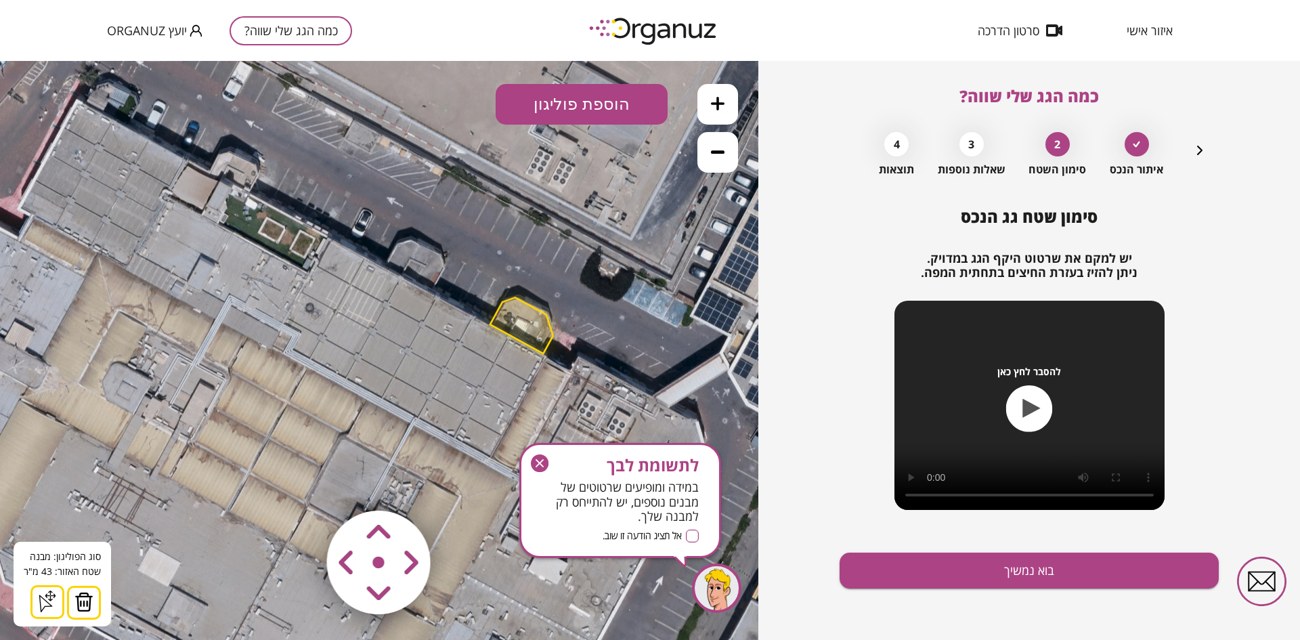
click at [79, 610] on img at bounding box center [83, 602] width 19 height 20
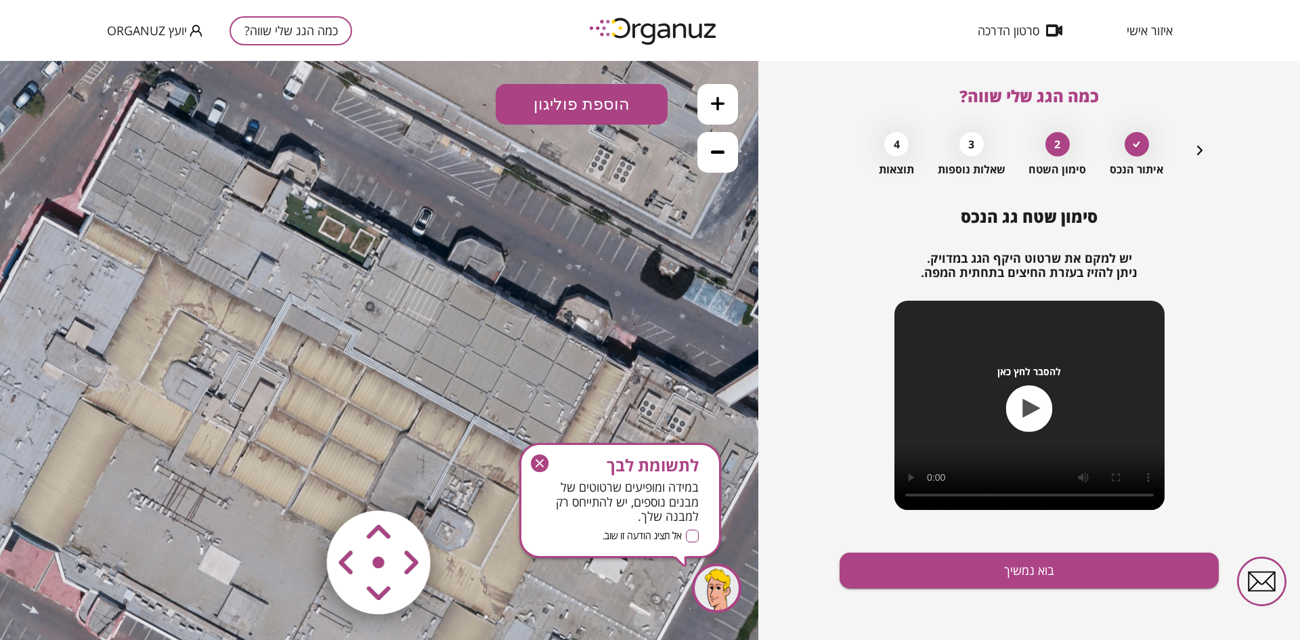
drag, startPoint x: 472, startPoint y: 335, endPoint x: 523, endPoint y: 341, distance: 51.8
click at [525, 338] on icon at bounding box center [322, 460] width 2680 height 2680
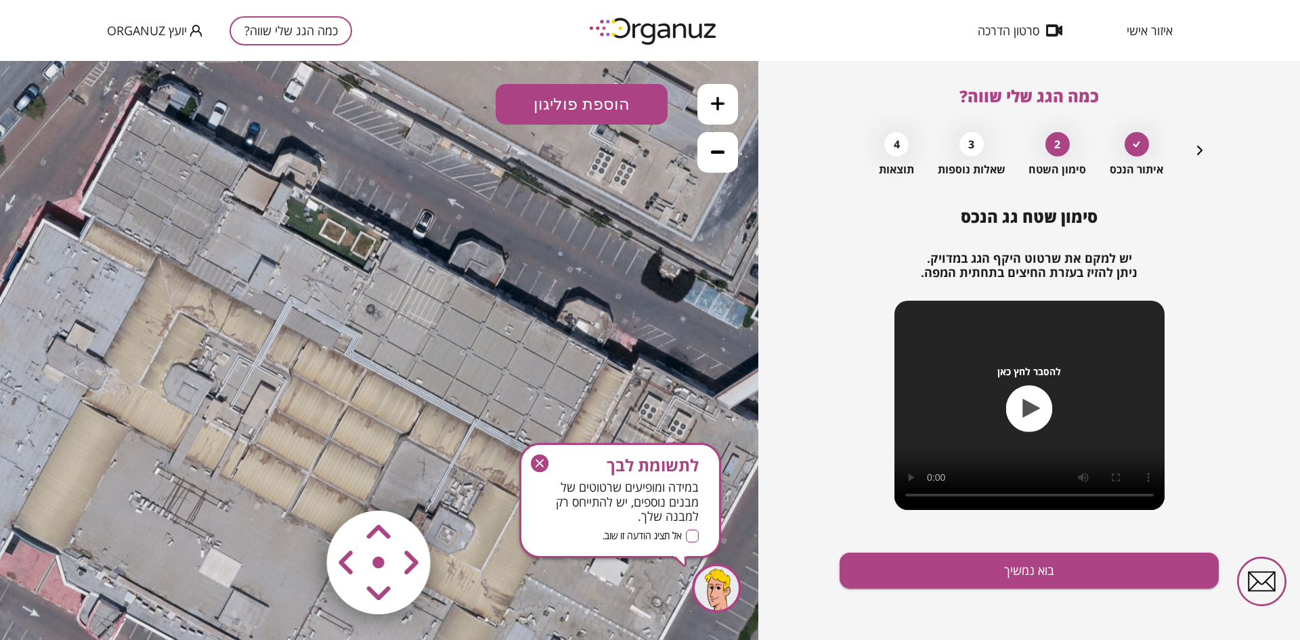
click at [541, 464] on icon "button" at bounding box center [540, 463] width 18 height 18
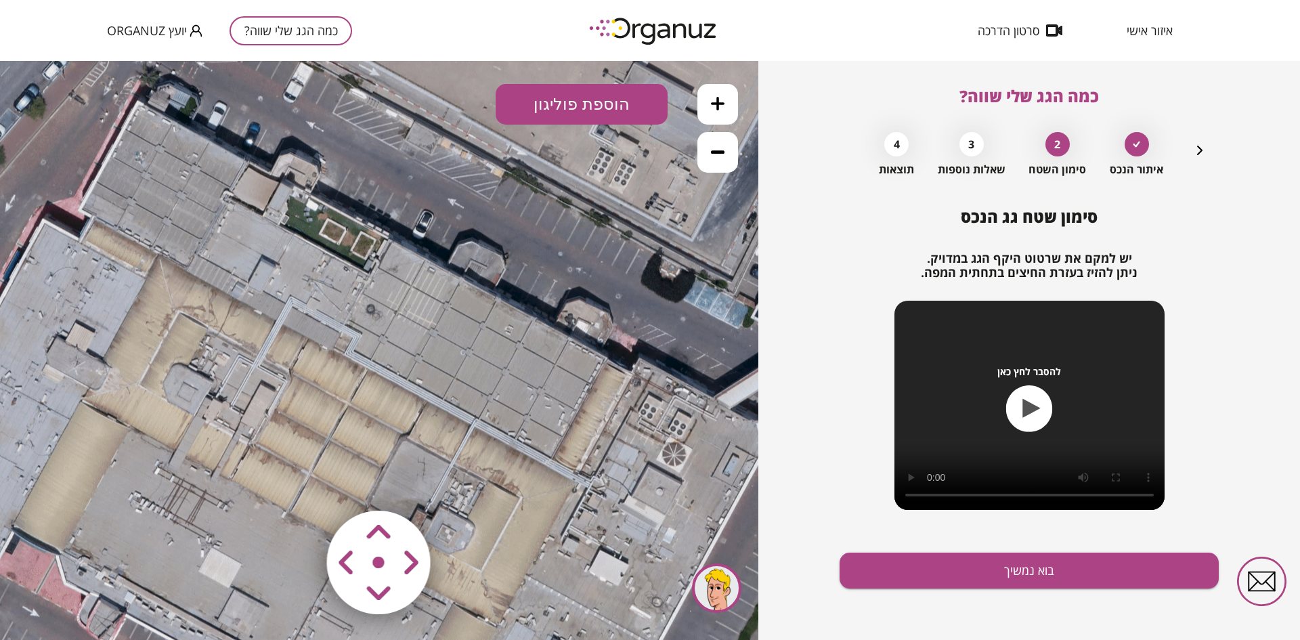
click at [567, 98] on button "הוספת פוליגון" at bounding box center [581, 104] width 172 height 41
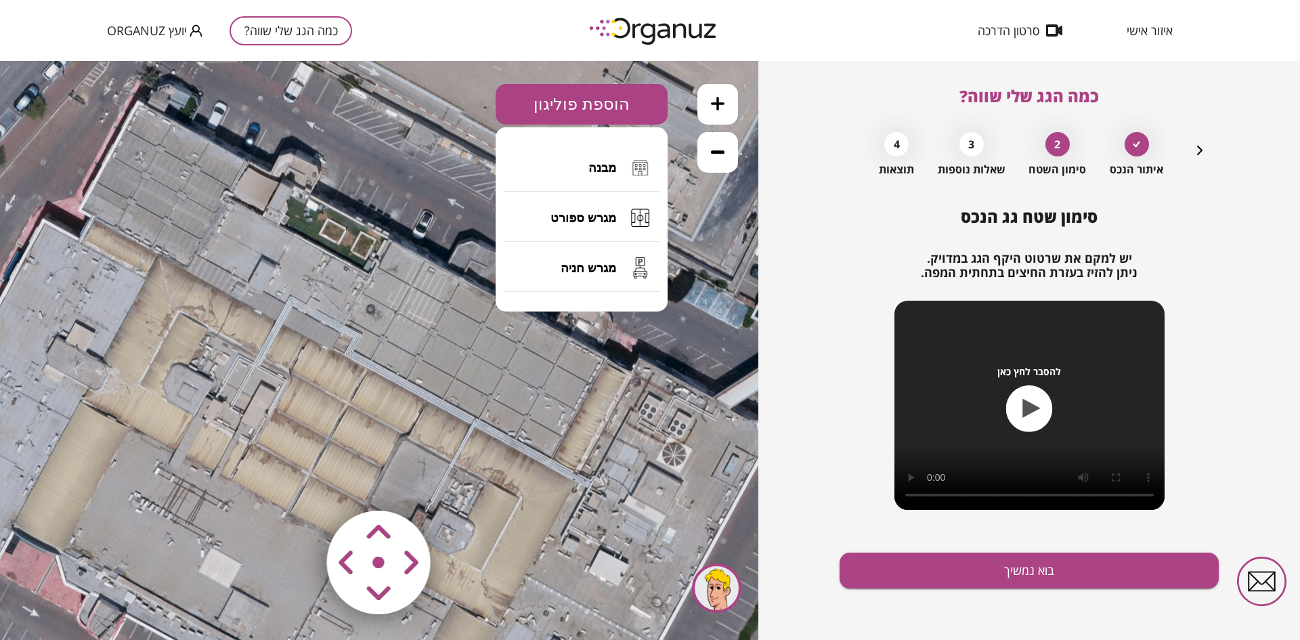
click at [571, 173] on button "מבנה" at bounding box center [581, 167] width 157 height 47
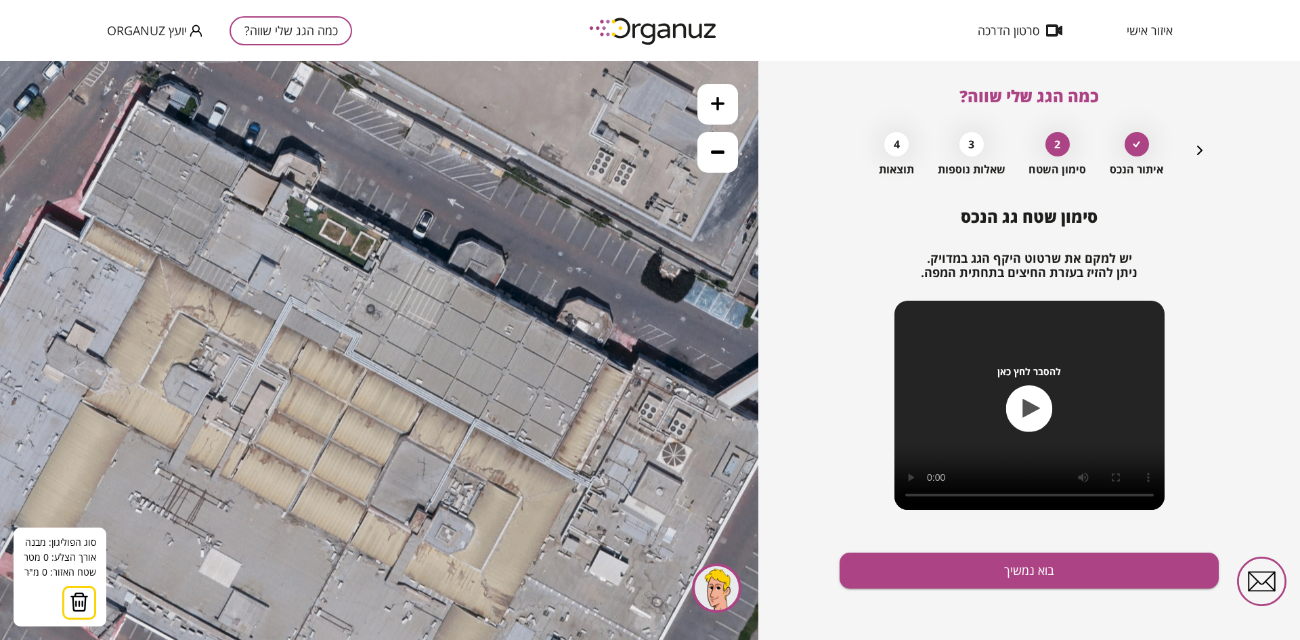
click at [136, 101] on icon at bounding box center [323, 463] width 2680 height 2680
click at [78, 208] on polygon at bounding box center [107, 155] width 58 height 108
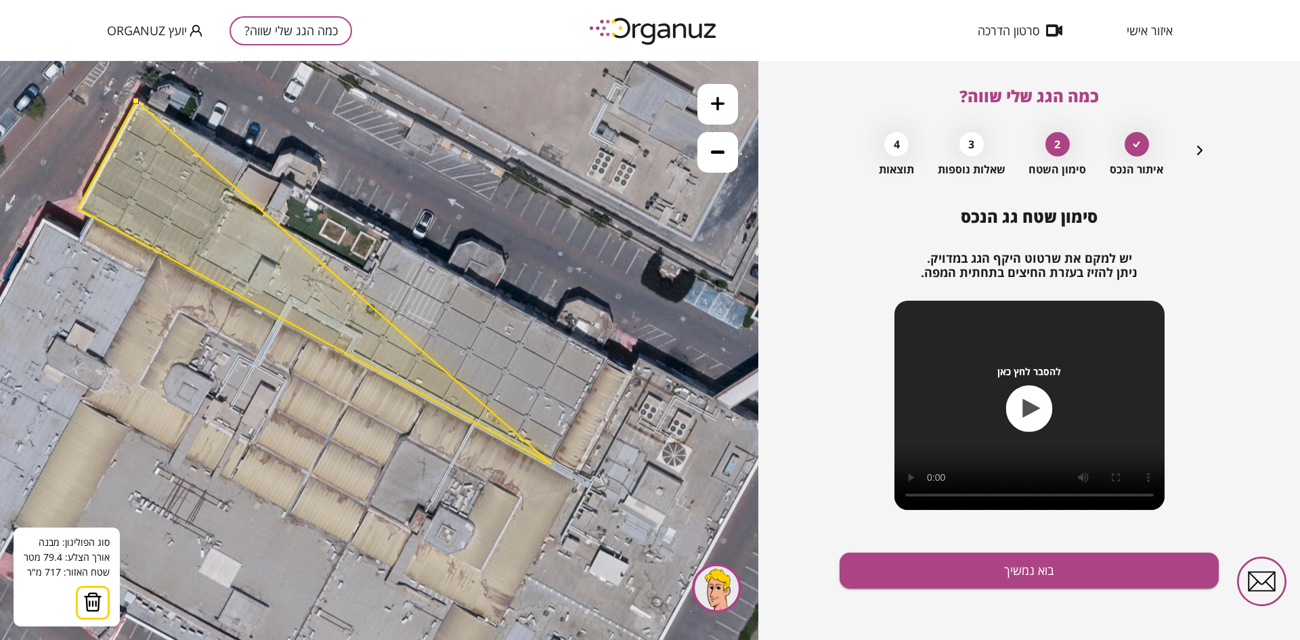
click at [551, 464] on polygon at bounding box center [314, 282] width 473 height 363
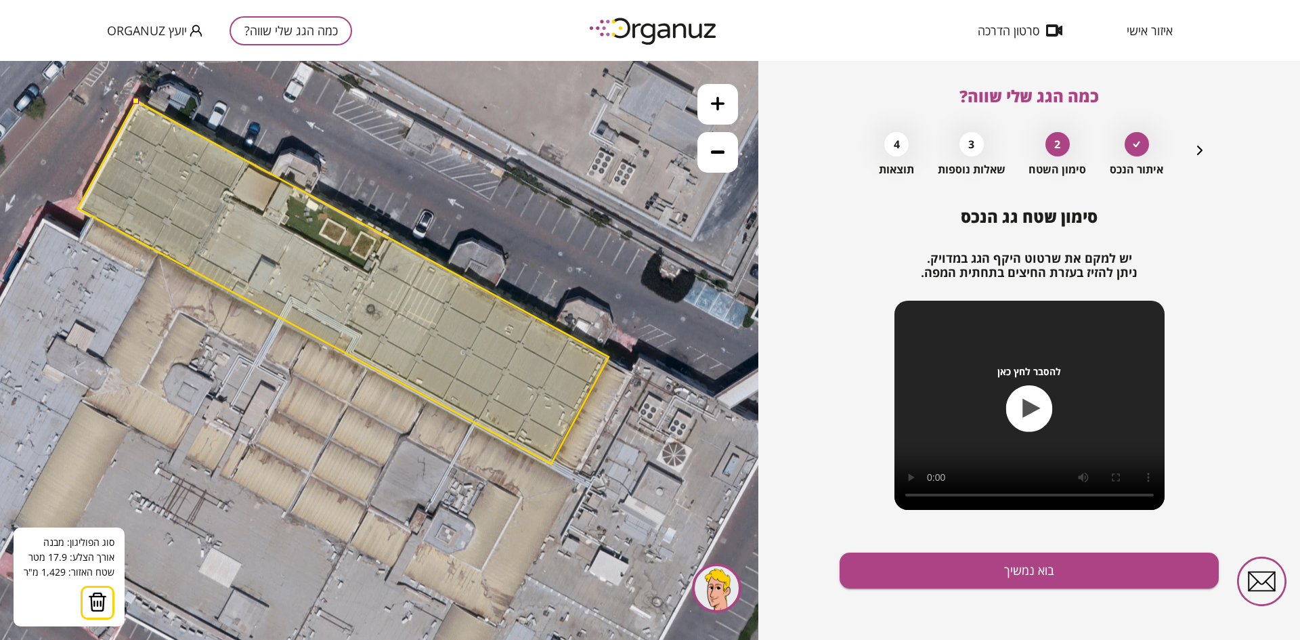
click at [608, 357] on polygon at bounding box center [343, 282] width 531 height 363
click at [134, 100] on button at bounding box center [136, 100] width 6 height 6
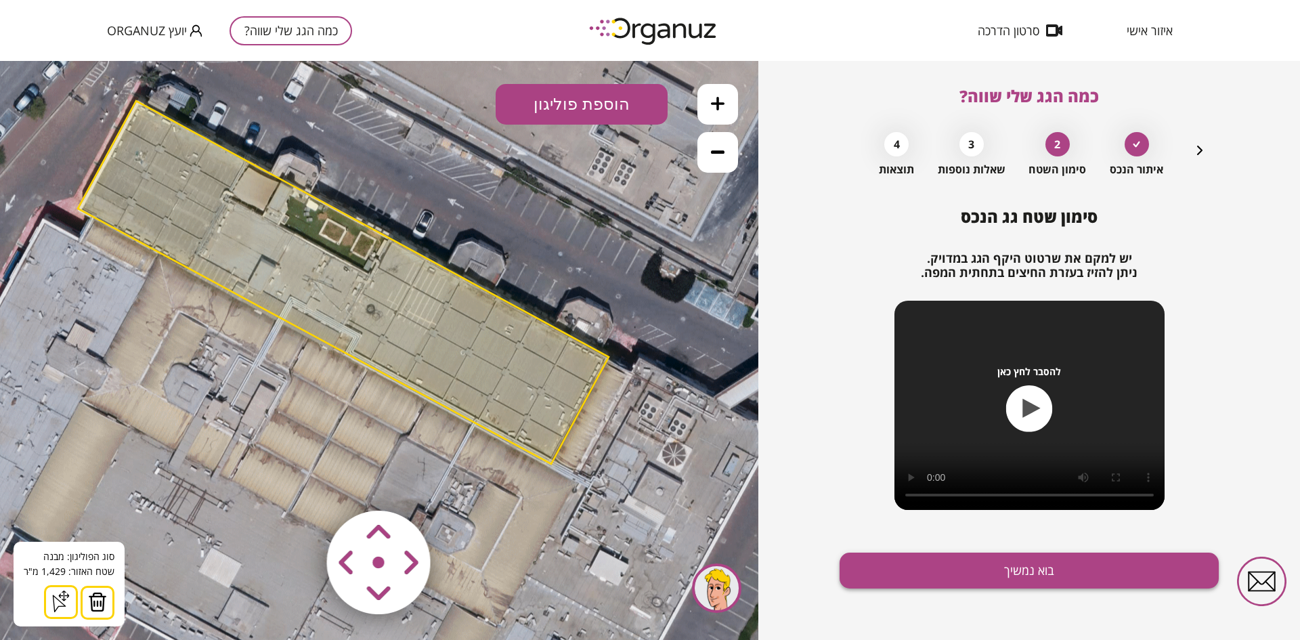
click at [895, 567] on button "בוא נמשיך" at bounding box center [1028, 570] width 379 height 36
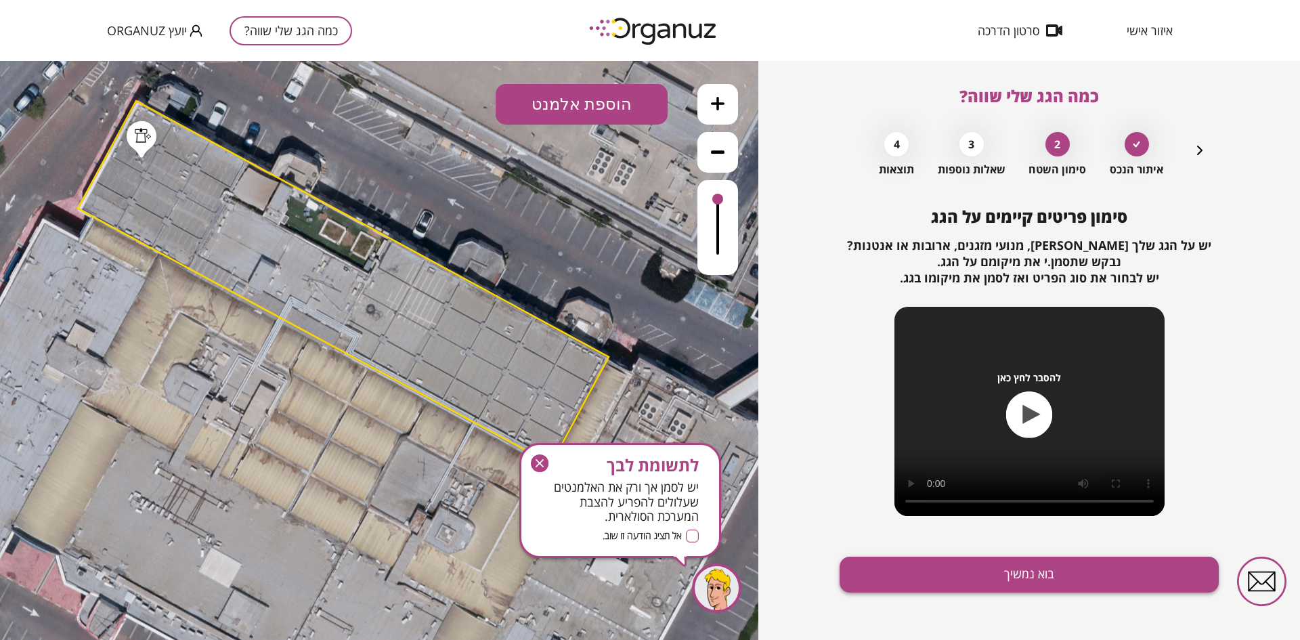
click at [892, 565] on button "בוא נמשיך" at bounding box center [1028, 574] width 379 height 36
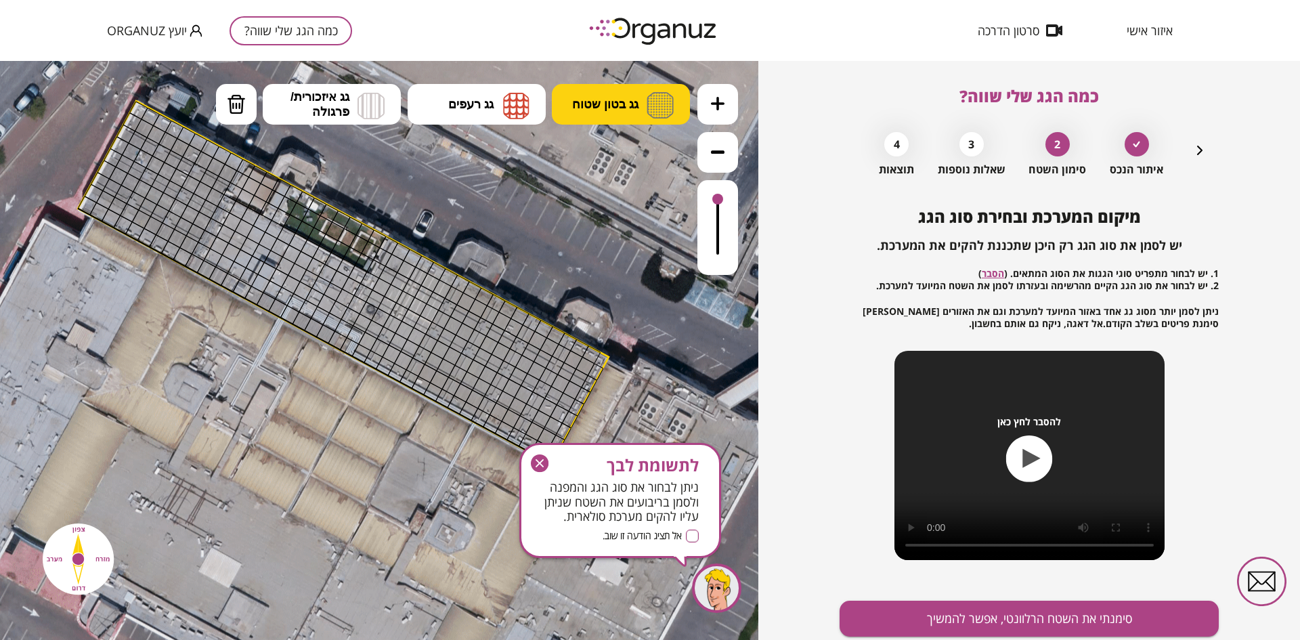
click at [579, 114] on button "גג בטון שטוח" at bounding box center [621, 104] width 138 height 41
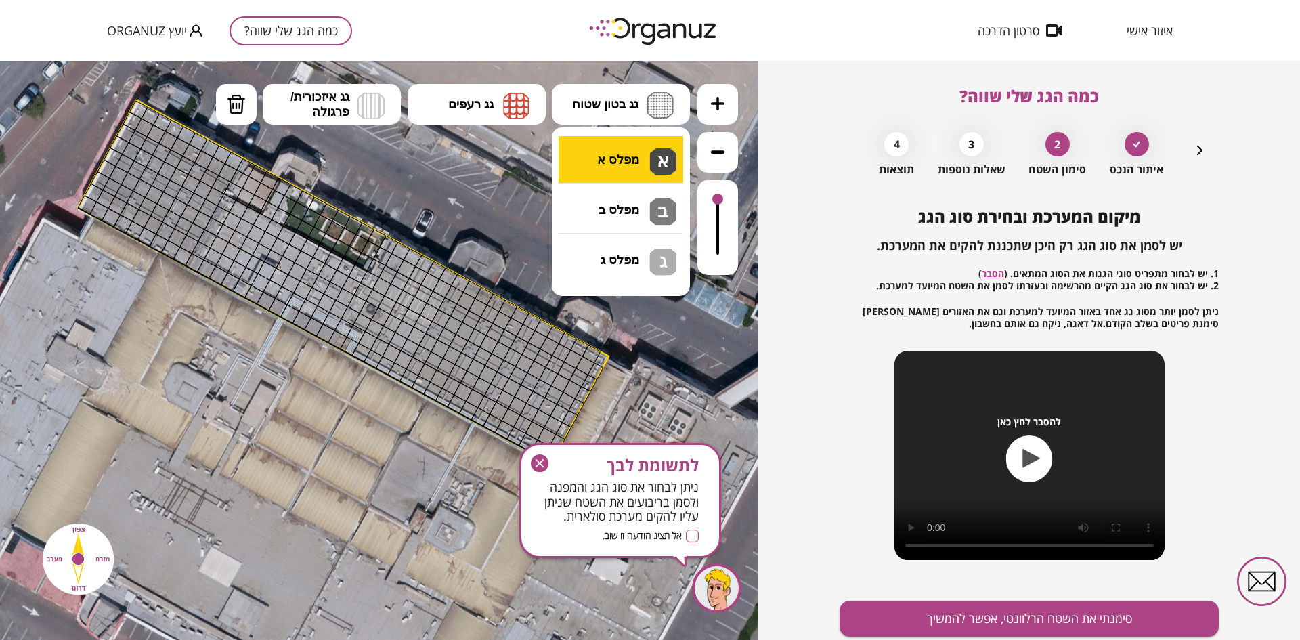
click at [585, 167] on div ".st0 { fill: #FFFFFF; } .st0 { fill: #FFFFFF; }" at bounding box center [379, 350] width 758 height 579
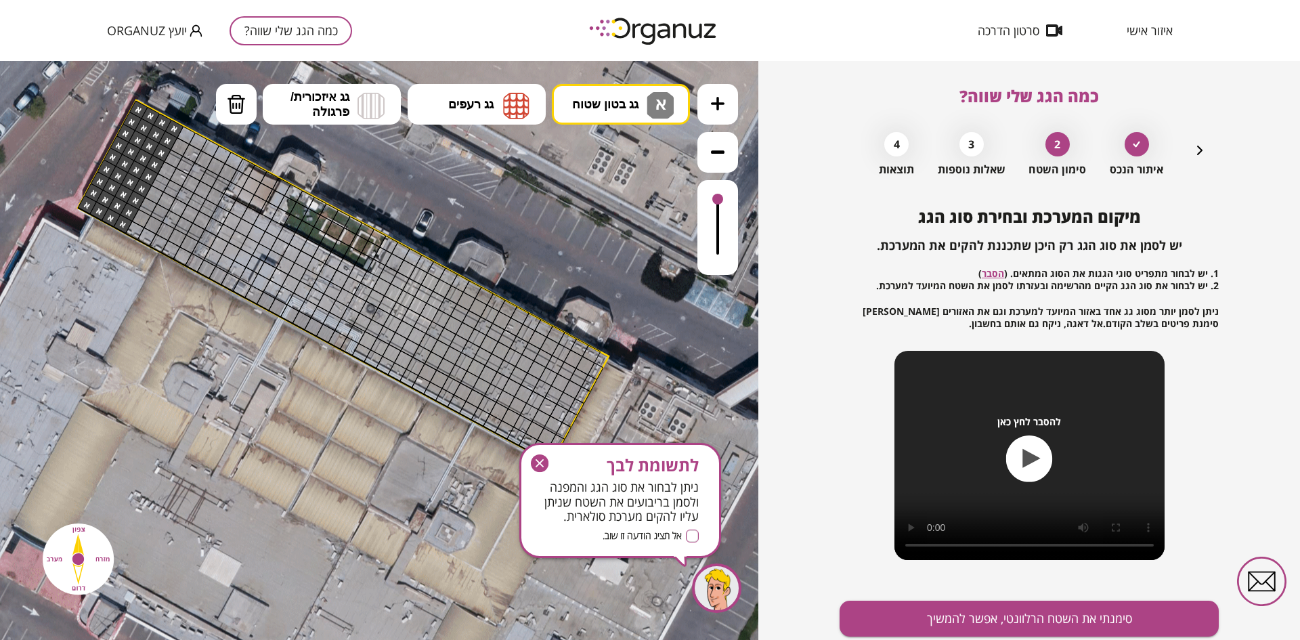
drag, startPoint x: 137, startPoint y: 112, endPoint x: 175, endPoint y: 125, distance: 40.7
drag, startPoint x: 185, startPoint y: 133, endPoint x: 183, endPoint y: 257, distance: 123.9
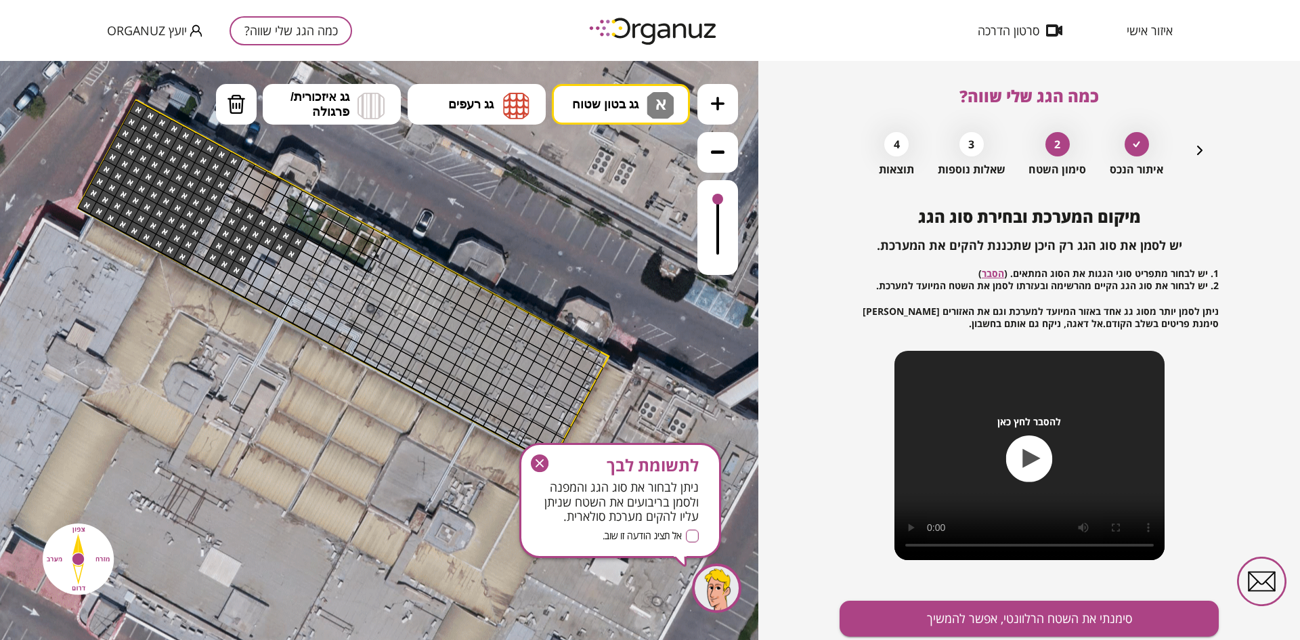
drag, startPoint x: 234, startPoint y: 212, endPoint x: 237, endPoint y: 250, distance: 38.1
drag, startPoint x: 282, startPoint y: 268, endPoint x: 355, endPoint y: 273, distance: 72.6
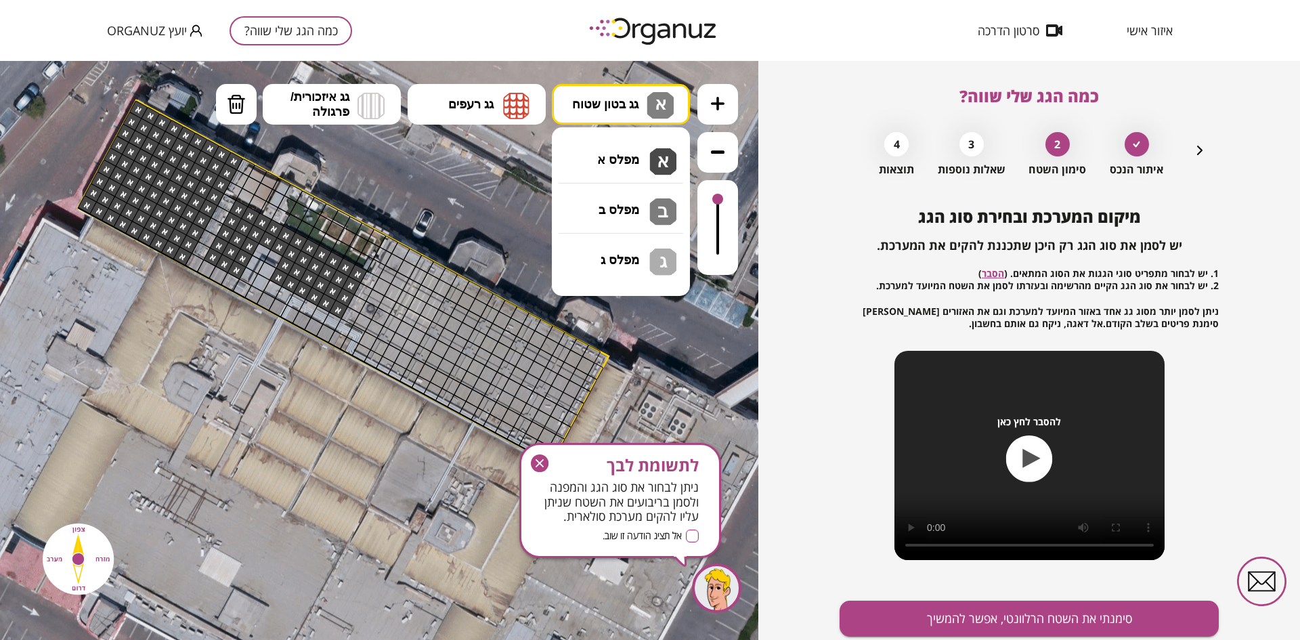
drag, startPoint x: 600, startPoint y: 98, endPoint x: 601, endPoint y: 131, distance: 33.2
click at [600, 99] on span "גג בטון שטוח" at bounding box center [605, 104] width 66 height 15
click at [616, 202] on div ".st0 { fill: #FFFFFF; } .st0 { fill: #FFFFFF; }" at bounding box center [379, 350] width 758 height 579
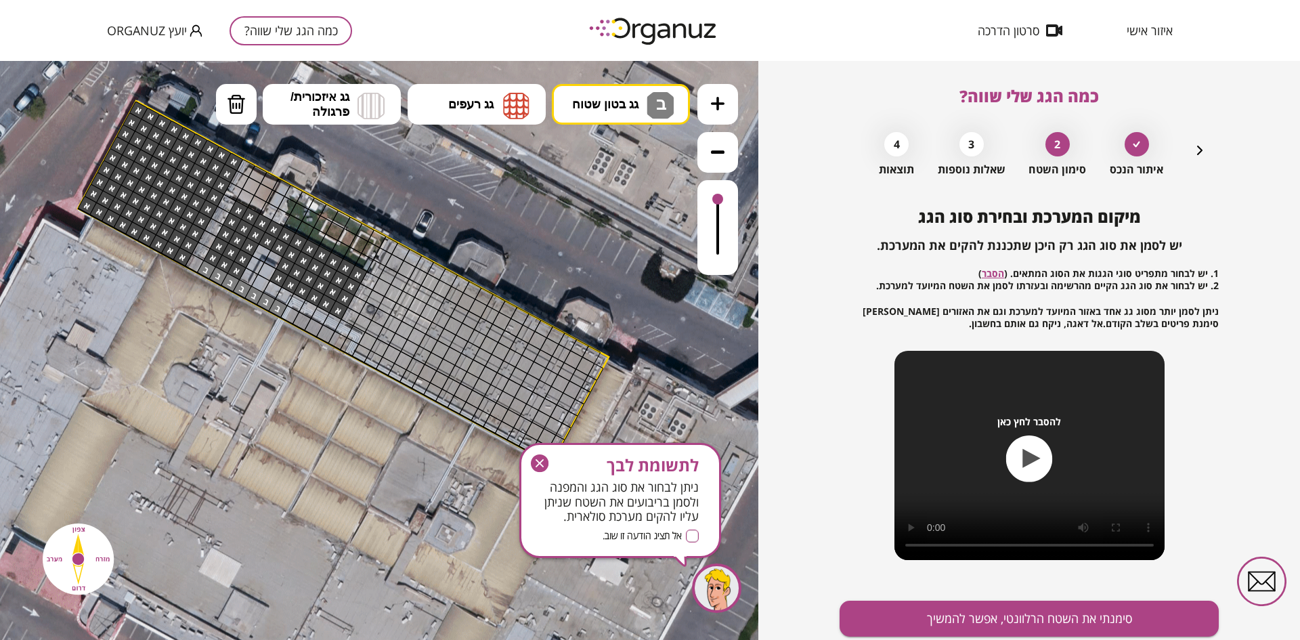
drag, startPoint x: 202, startPoint y: 268, endPoint x: 273, endPoint y: 303, distance: 79.9
drag, startPoint x: 287, startPoint y: 312, endPoint x: 322, endPoint y: 330, distance: 39.3
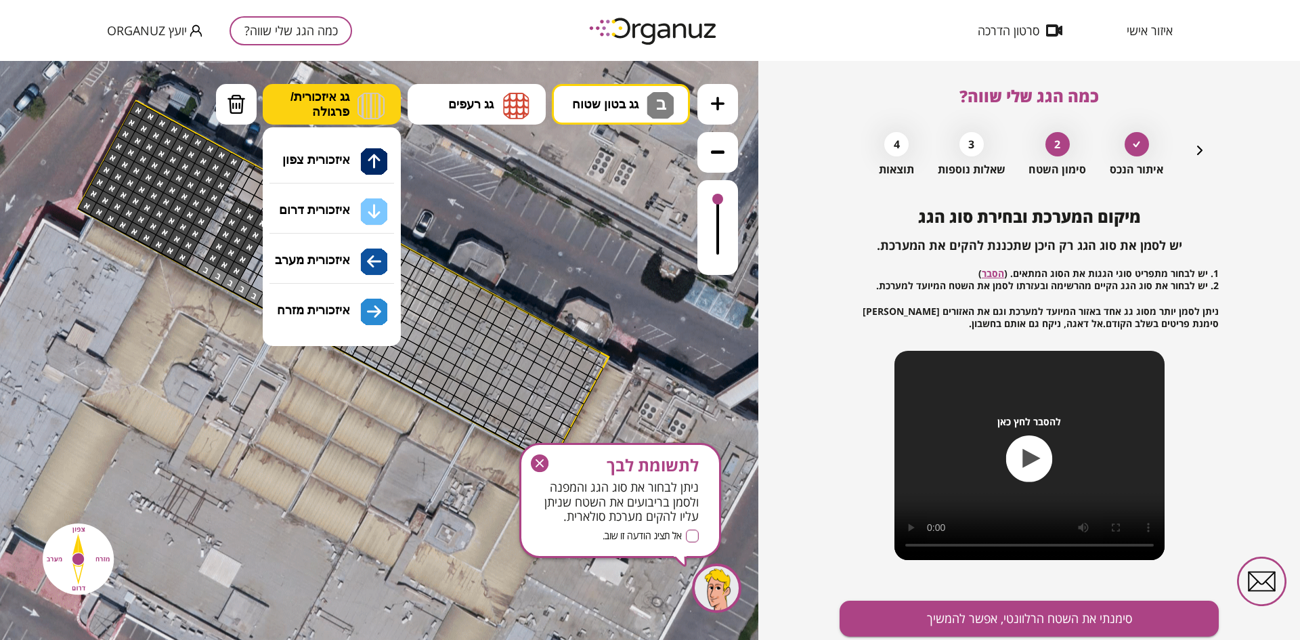
click at [369, 108] on img at bounding box center [370, 105] width 27 height 27
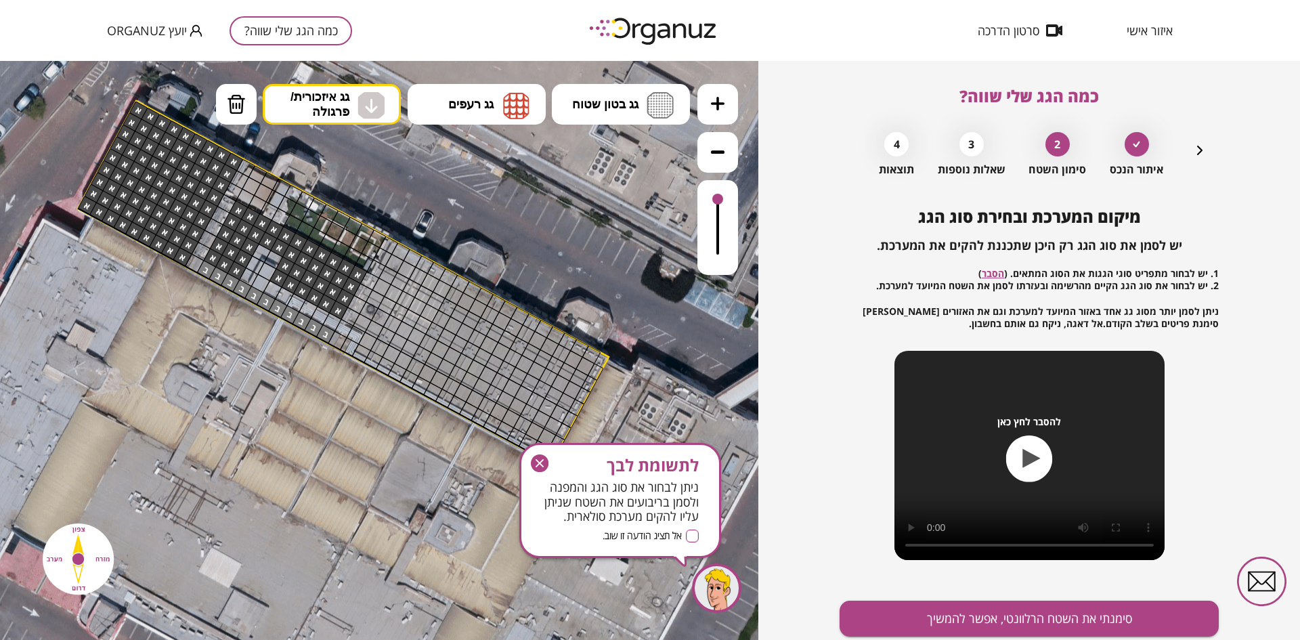
click at [349, 202] on div ".st0 { fill: #FFFFFF; } .st0 { fill: #FFFFFF; }" at bounding box center [379, 350] width 758 height 579
drag, startPoint x: 205, startPoint y: 268, endPoint x: 325, endPoint y: 331, distance: 135.3
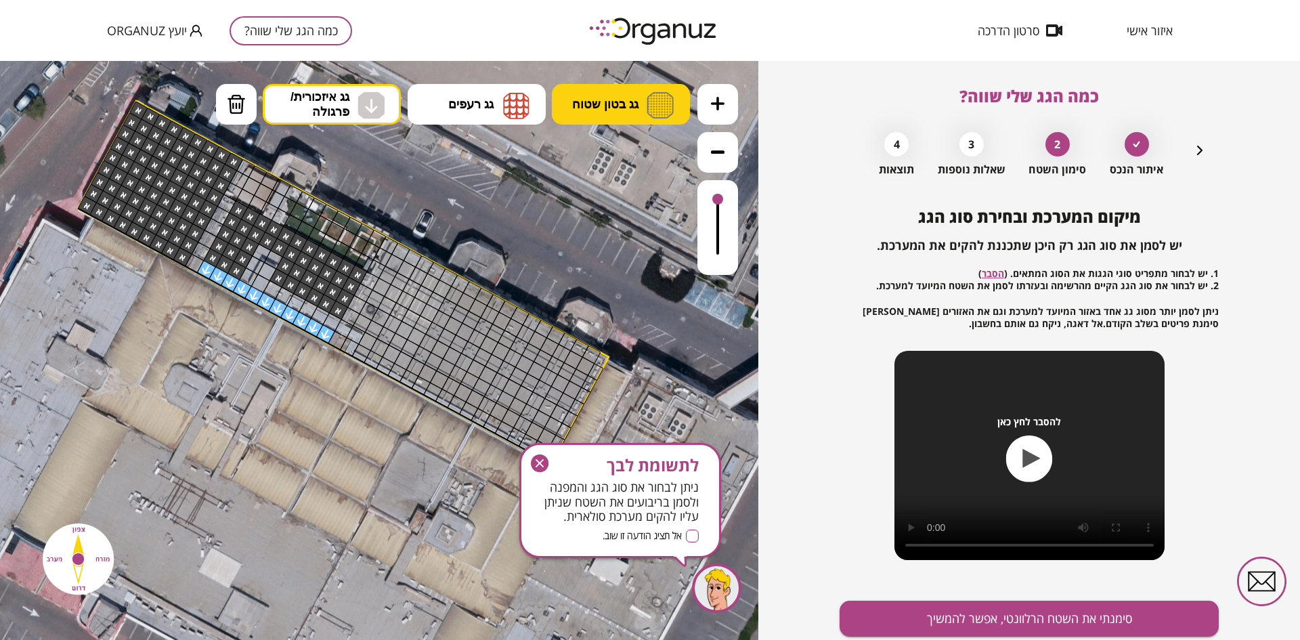
click at [585, 108] on span "גג בטון שטוח" at bounding box center [605, 104] width 66 height 15
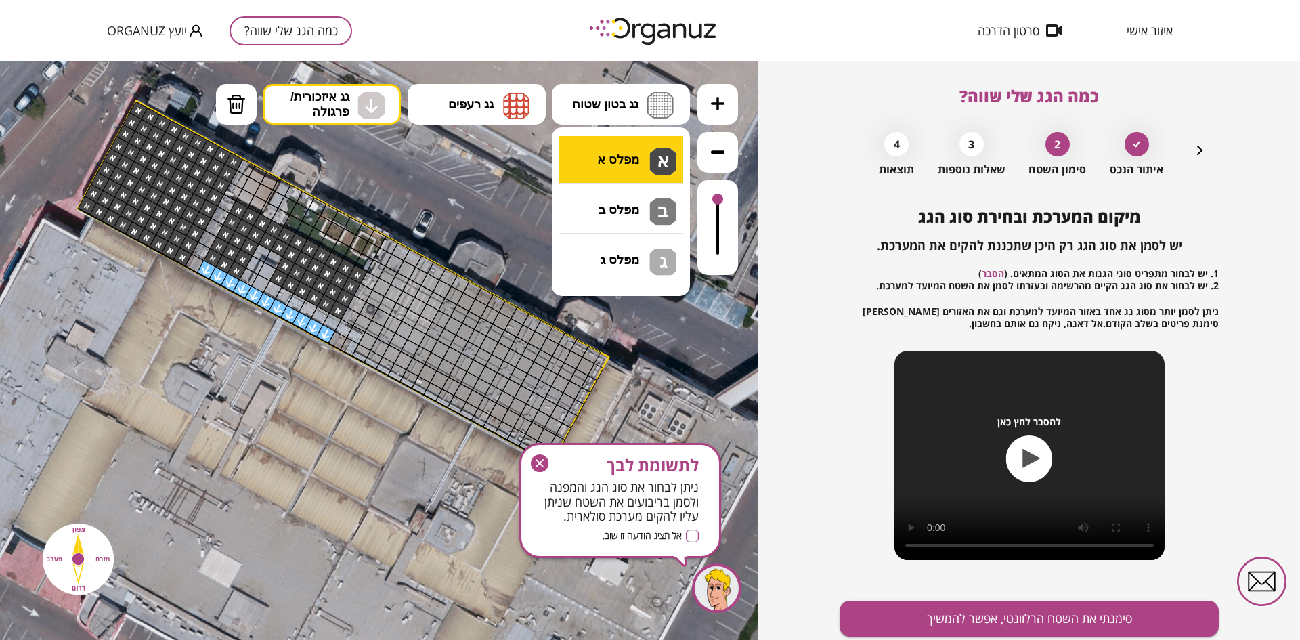
click at [586, 167] on div ".st0 { fill: #FFFFFF; } .st0 { fill: #FFFFFF; }" at bounding box center [379, 350] width 758 height 579
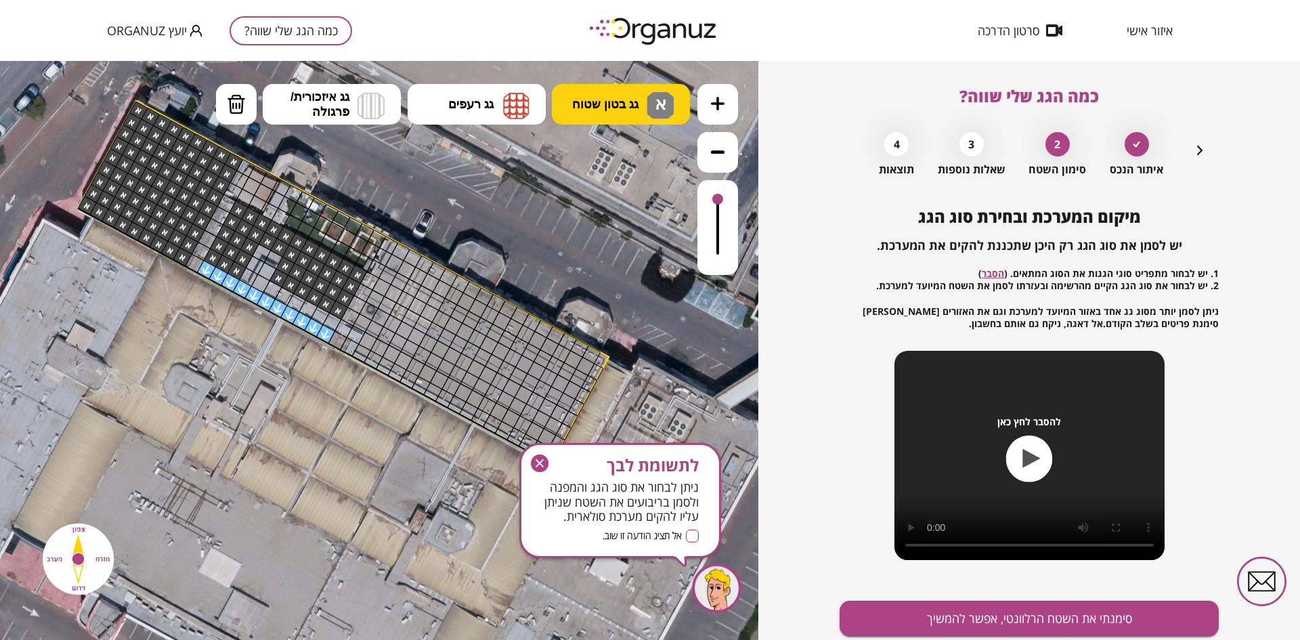
click at [613, 102] on span "גג בטון שטוח" at bounding box center [605, 104] width 66 height 15
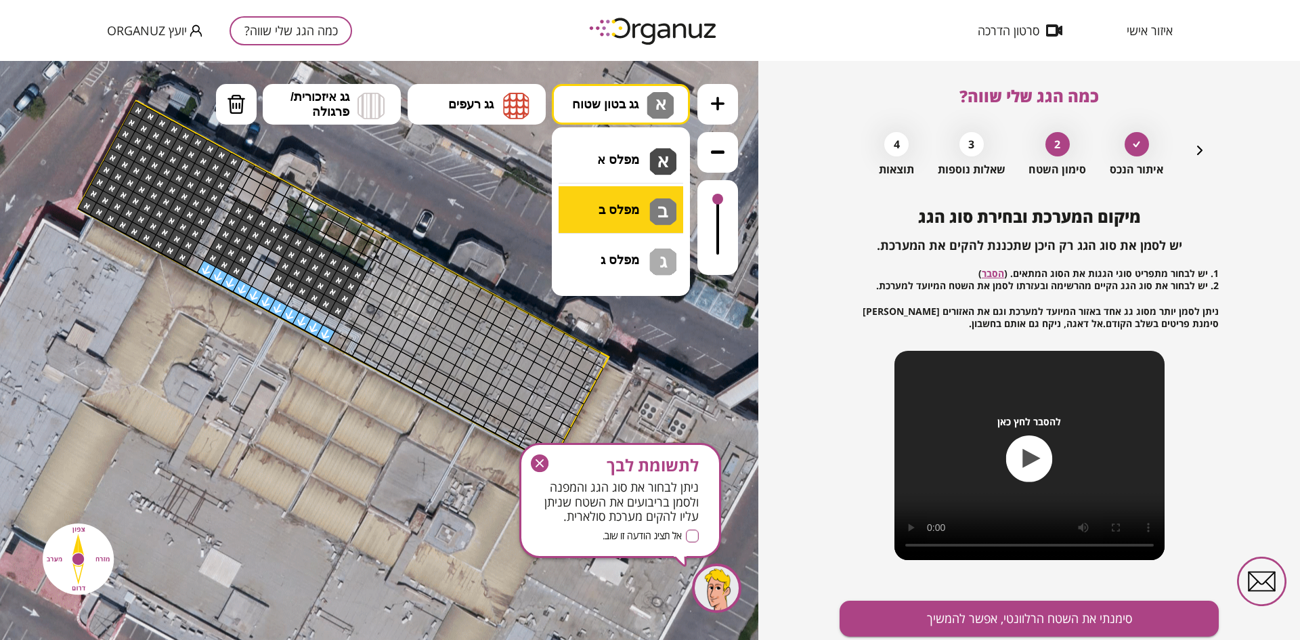
click at [631, 206] on div ".st0 { fill: #FFFFFF; } .st0 { fill: #FFFFFF; }" at bounding box center [379, 350] width 758 height 579
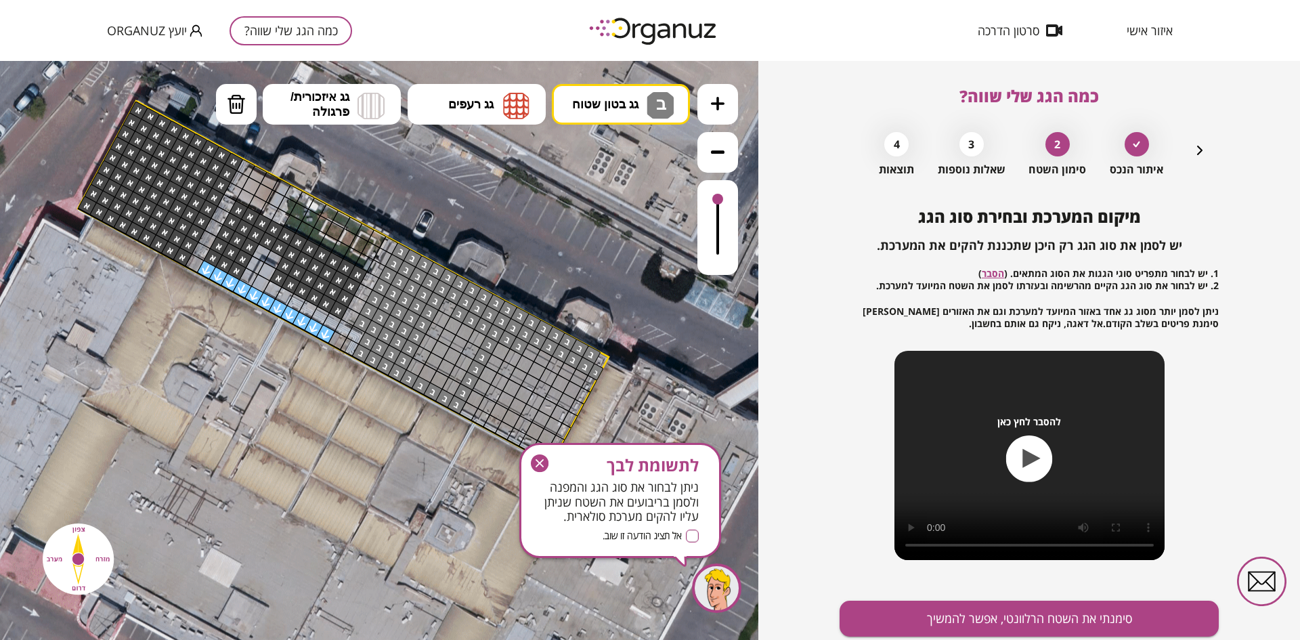
drag, startPoint x: 399, startPoint y: 251, endPoint x: 541, endPoint y: 344, distance: 169.7
drag, startPoint x: 445, startPoint y: 305, endPoint x: 516, endPoint y: 353, distance: 85.8
click at [538, 461] on icon "button" at bounding box center [539, 463] width 8 height 8
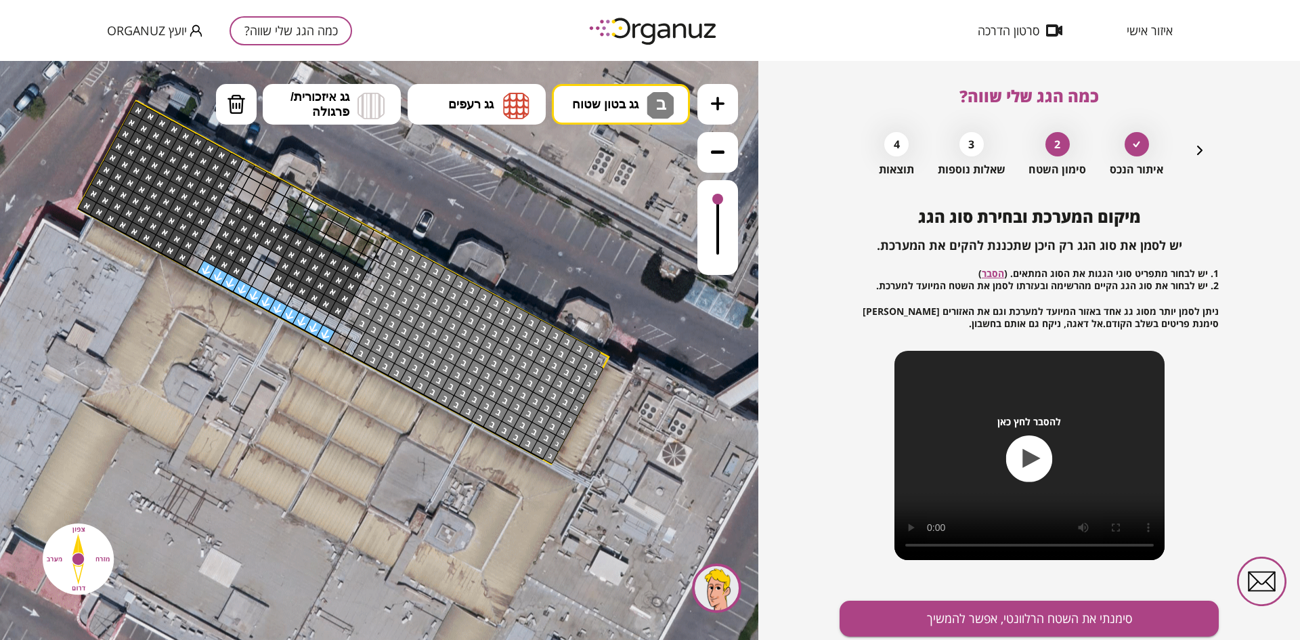
drag, startPoint x: 530, startPoint y: 347, endPoint x: 544, endPoint y: 387, distance: 42.4
click at [246, 103] on button "מחיקה" at bounding box center [236, 104] width 41 height 41
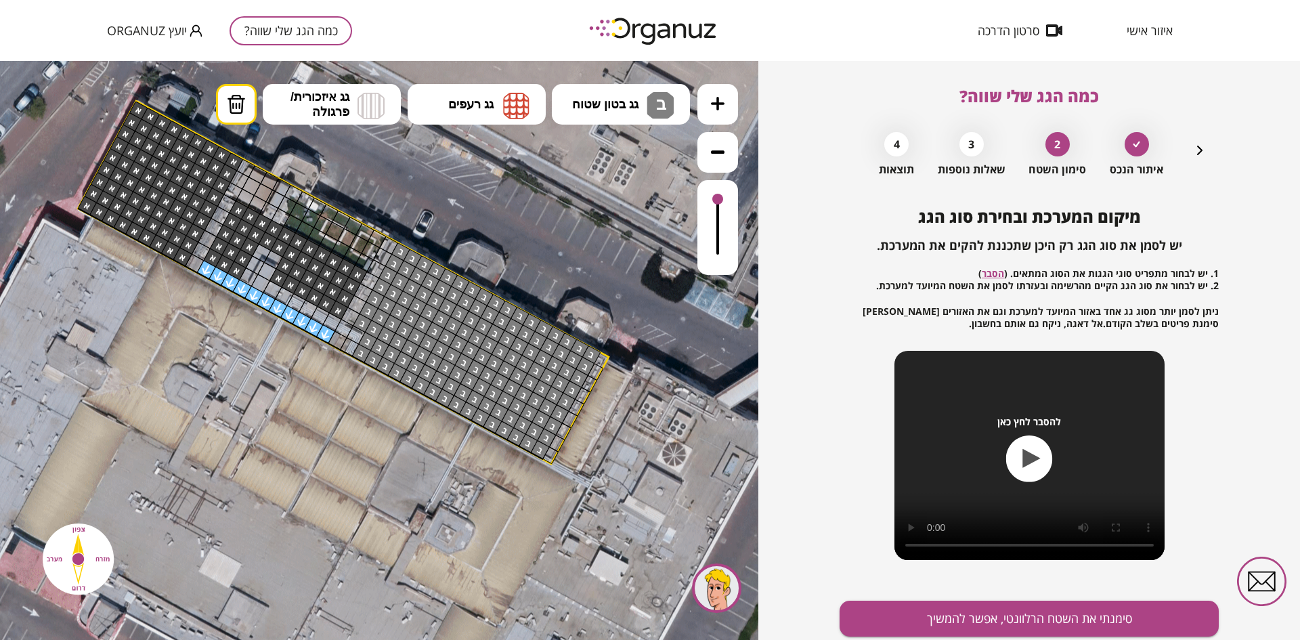
drag, startPoint x: 596, startPoint y: 372, endPoint x: 547, endPoint y: 453, distance: 95.1
click at [938, 619] on button "סימנתי את השטח הרלוונטי, אפשר להמשיך" at bounding box center [1028, 618] width 379 height 36
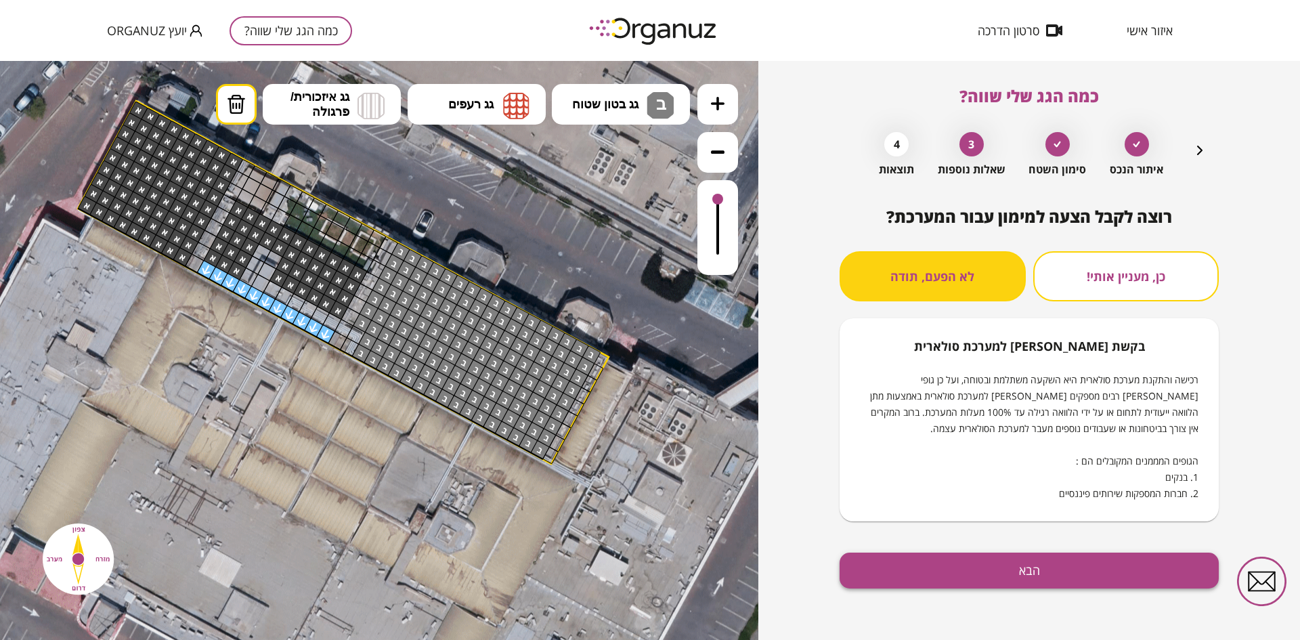
click at [946, 575] on button "הבא" at bounding box center [1028, 570] width 379 height 36
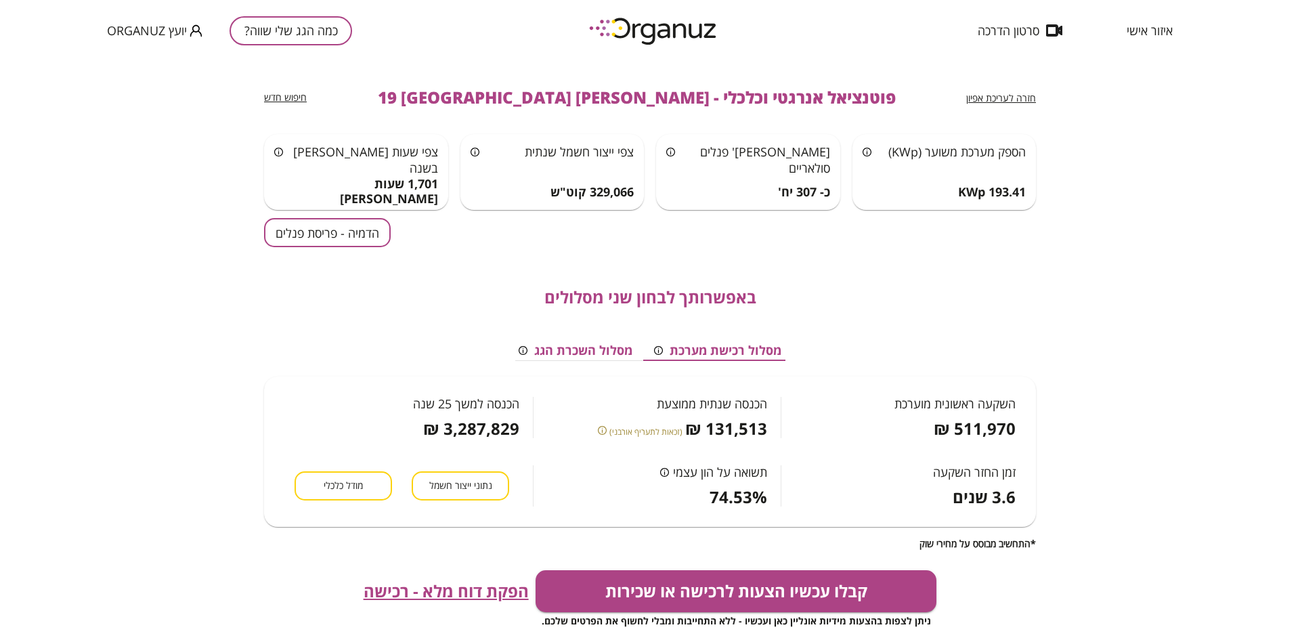
click at [292, 232] on button "הדמיה - פריסת פנלים" at bounding box center [327, 232] width 127 height 29
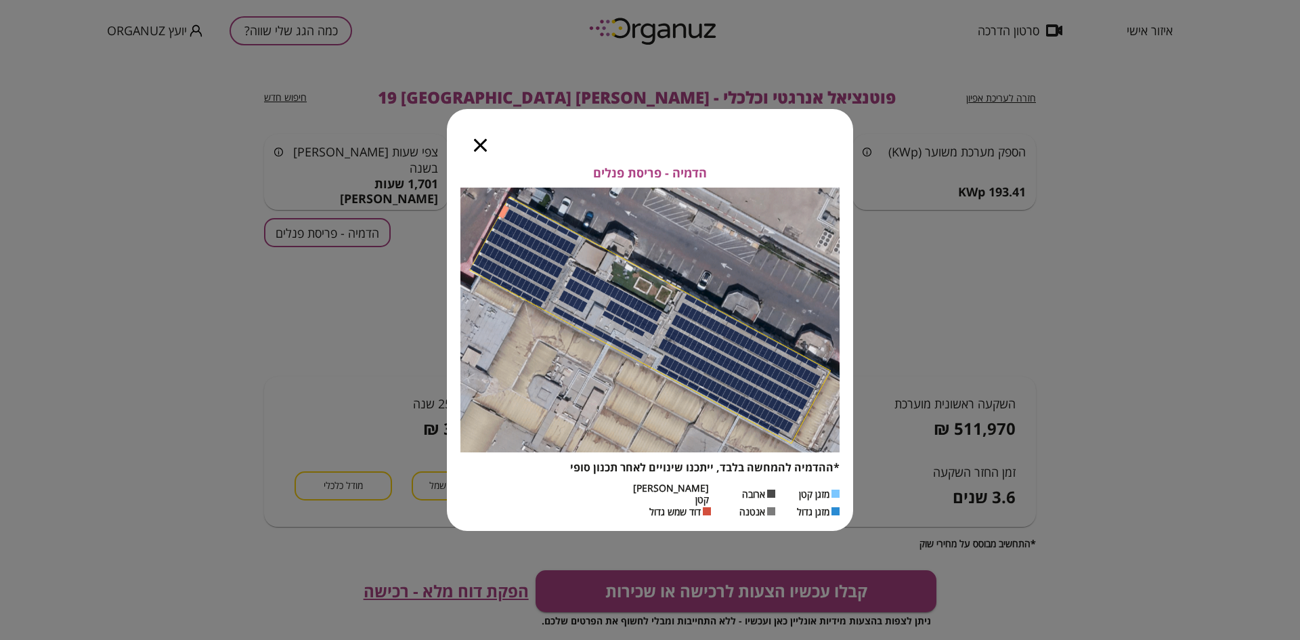
click at [479, 152] on icon "button" at bounding box center [480, 145] width 13 height 13
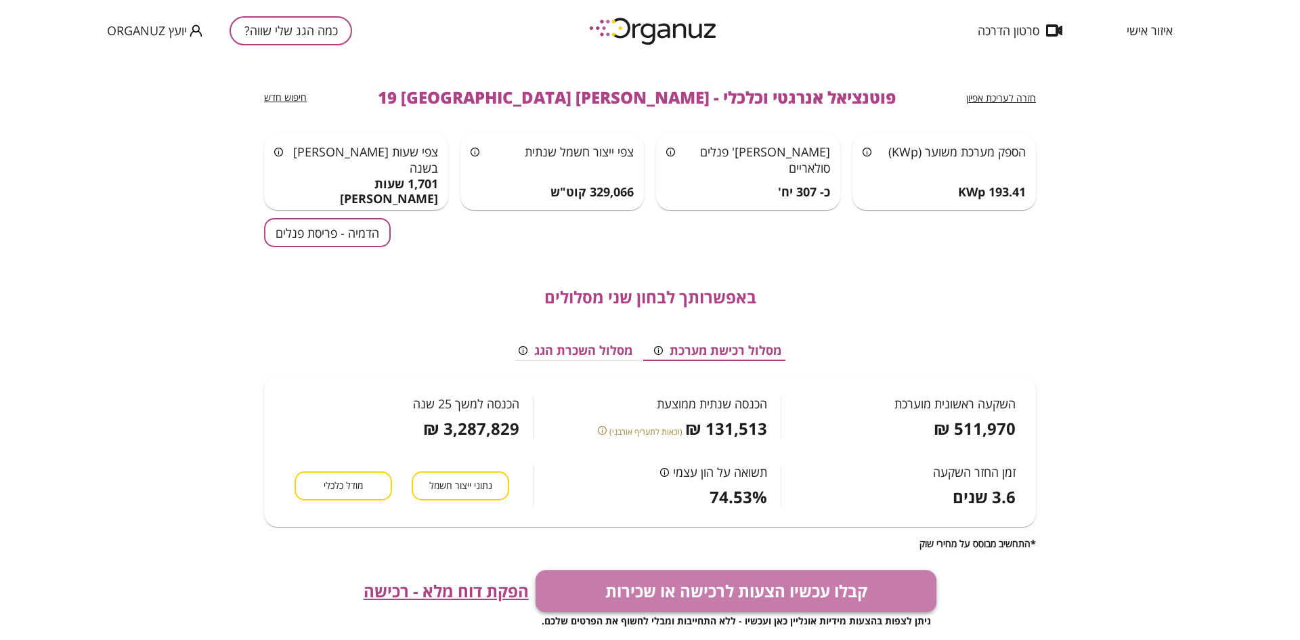
click at [738, 596] on button "קבלו עכשיו הצעות לרכישה או שכירות" at bounding box center [735, 591] width 401 height 42
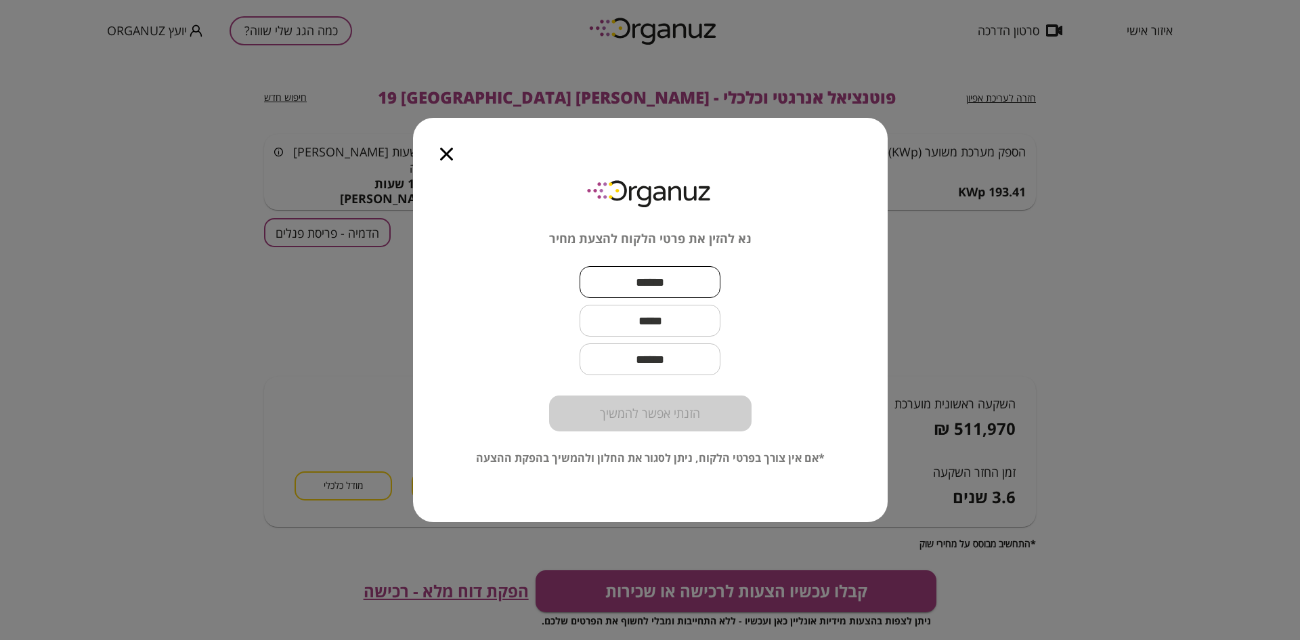
click at [602, 285] on input "text" at bounding box center [649, 282] width 141 height 40
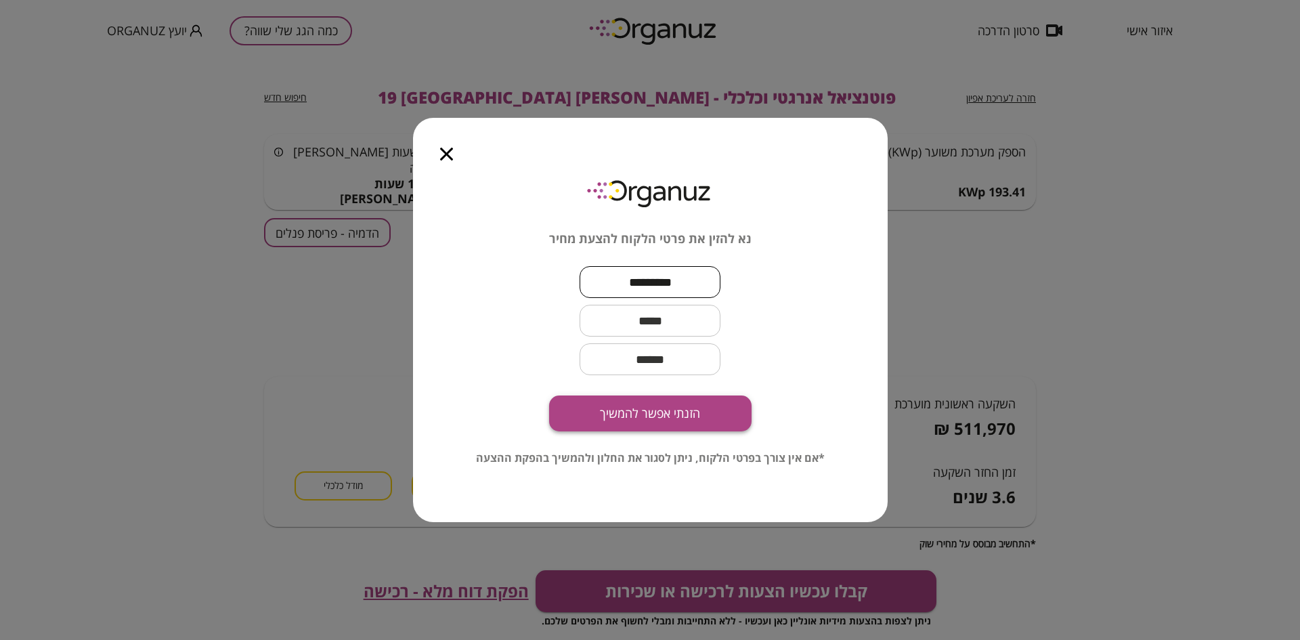
type input "*********"
click at [638, 420] on button "הזנתי אפשר להמשיך" at bounding box center [650, 413] width 202 height 36
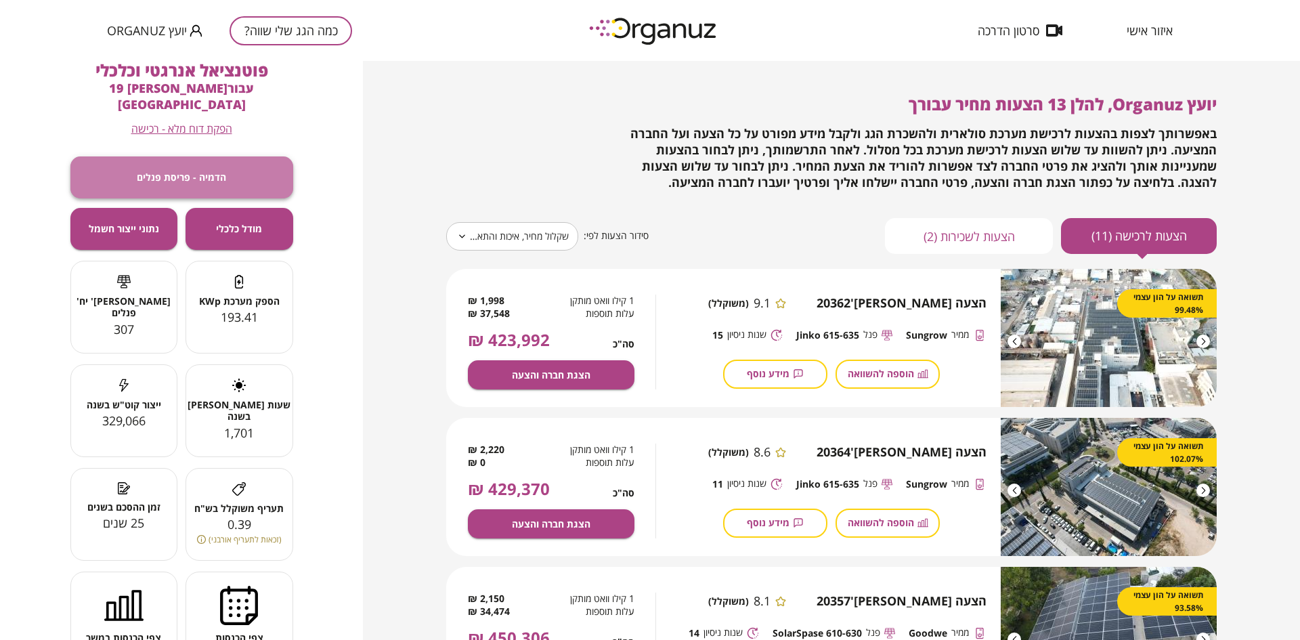
click at [217, 156] on button "הדמיה - פריסת פנלים" at bounding box center [181, 177] width 223 height 42
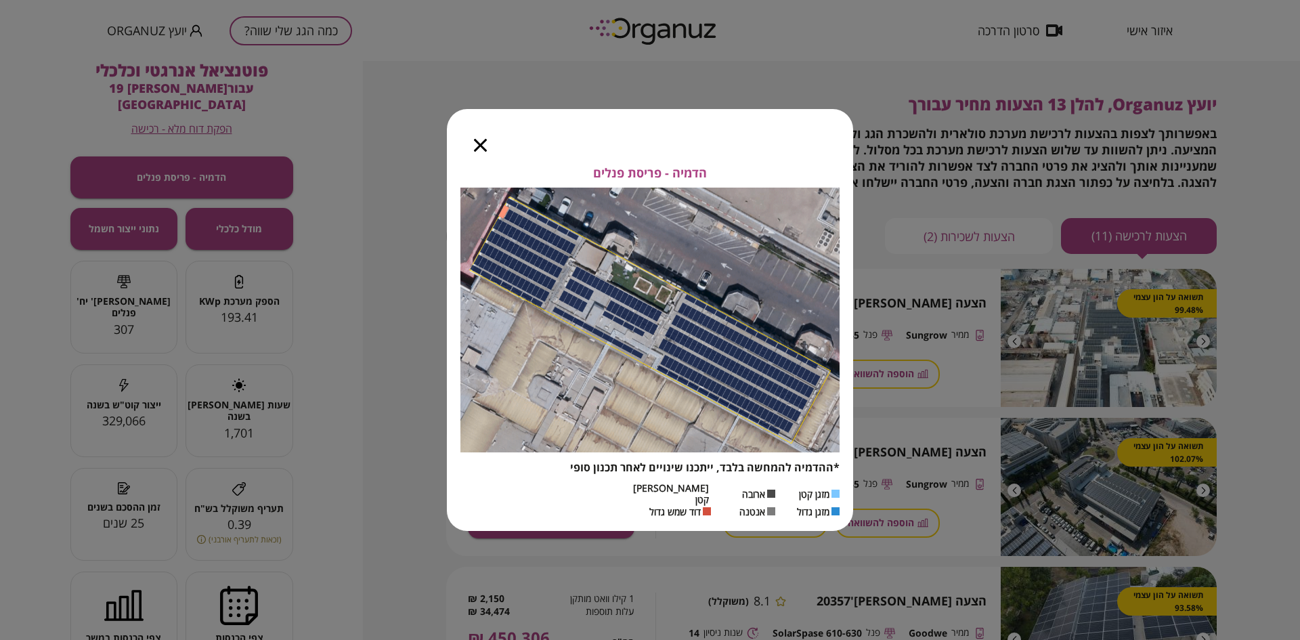
click at [481, 148] on icon "button" at bounding box center [480, 145] width 13 height 13
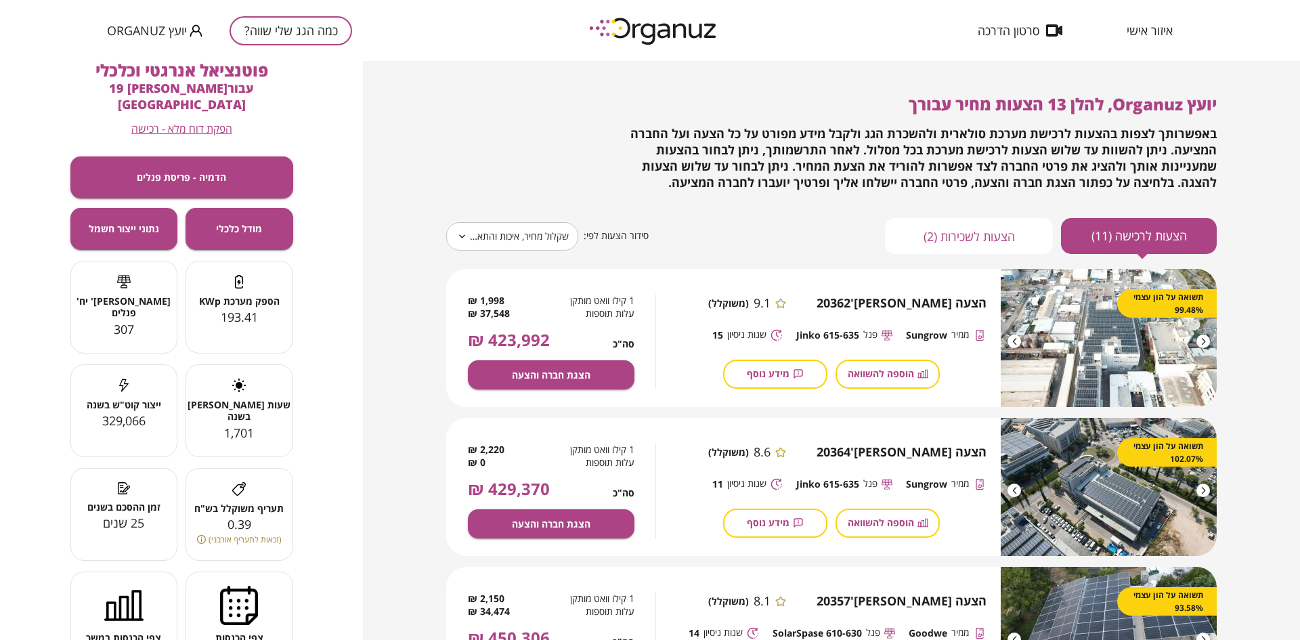
click at [230, 27] on button "כמה הגג שלי שווה?" at bounding box center [290, 30] width 123 height 29
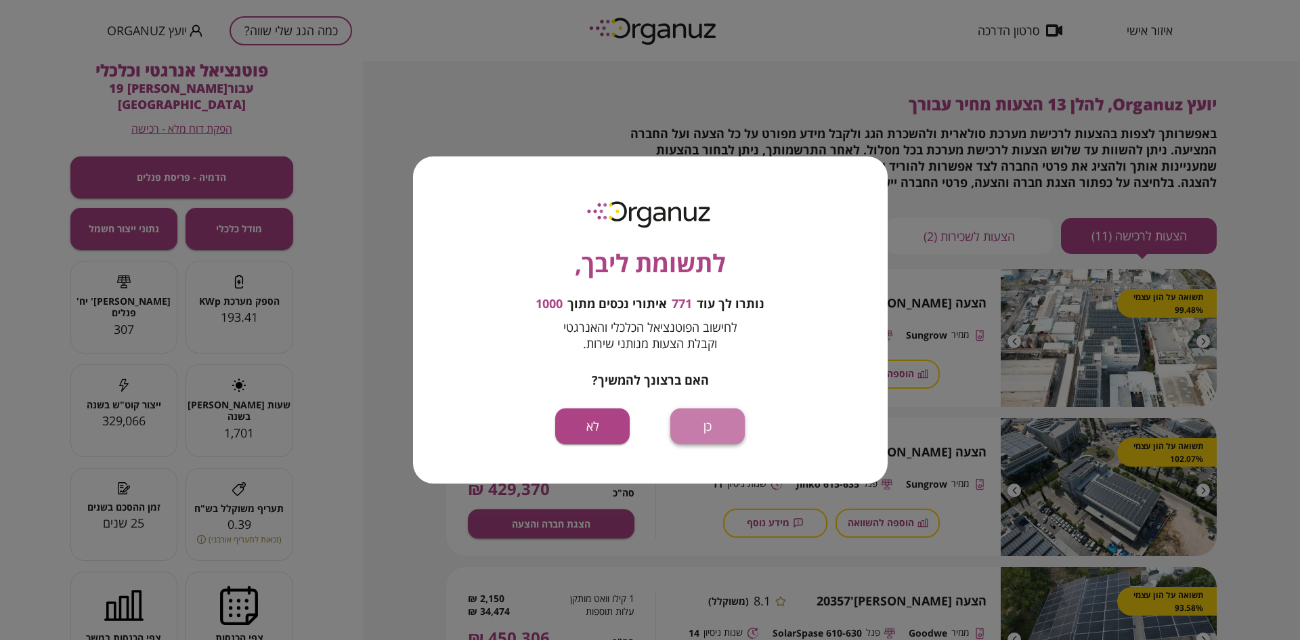
click at [706, 419] on button "כן" at bounding box center [707, 426] width 74 height 36
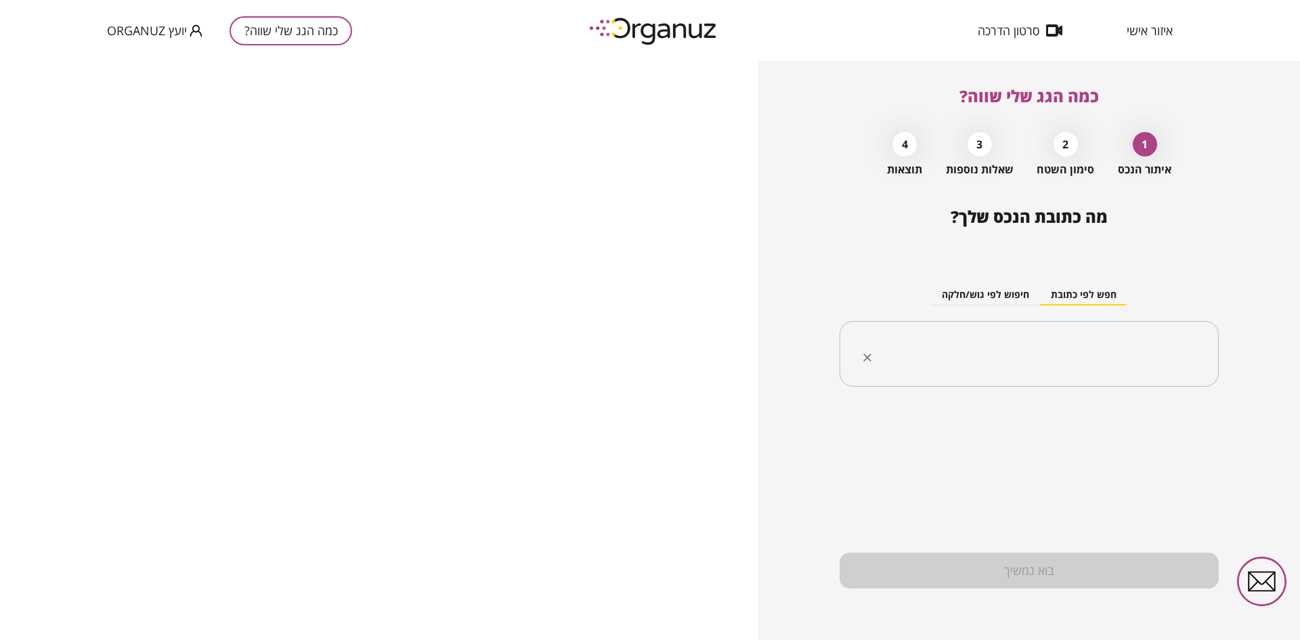
click at [978, 365] on input "text" at bounding box center [1034, 354] width 336 height 34
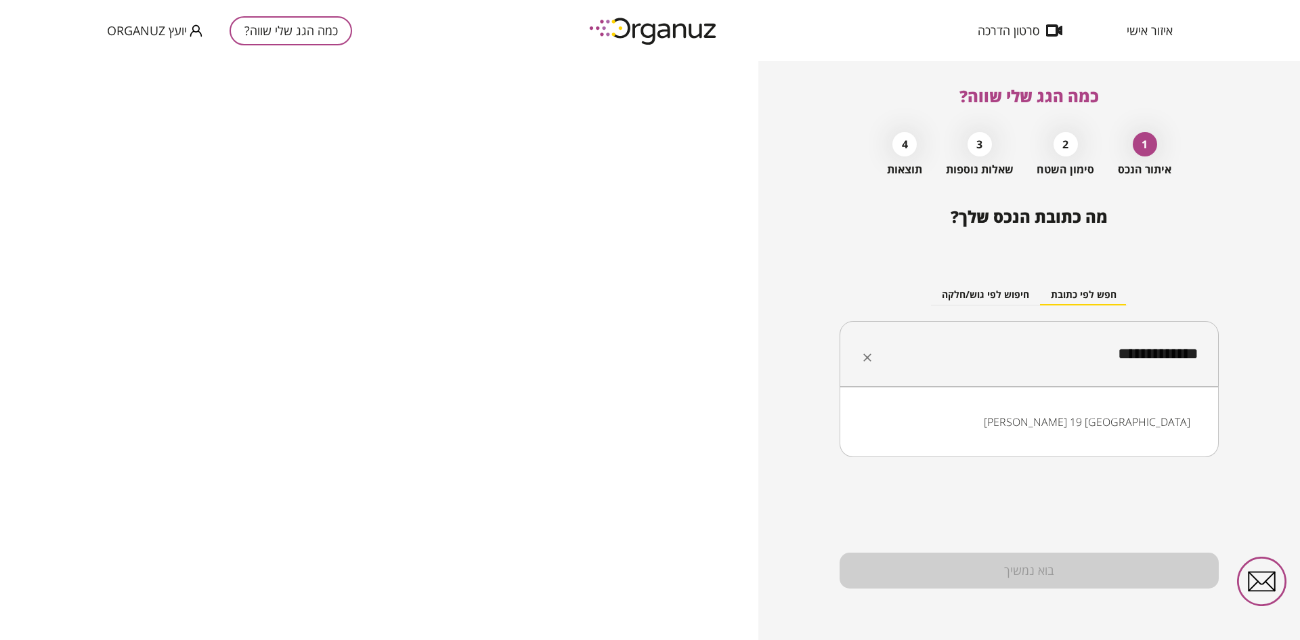
click at [1065, 412] on li "[PERSON_NAME] 19 [GEOGRAPHIC_DATA]" at bounding box center [1029, 421] width 344 height 24
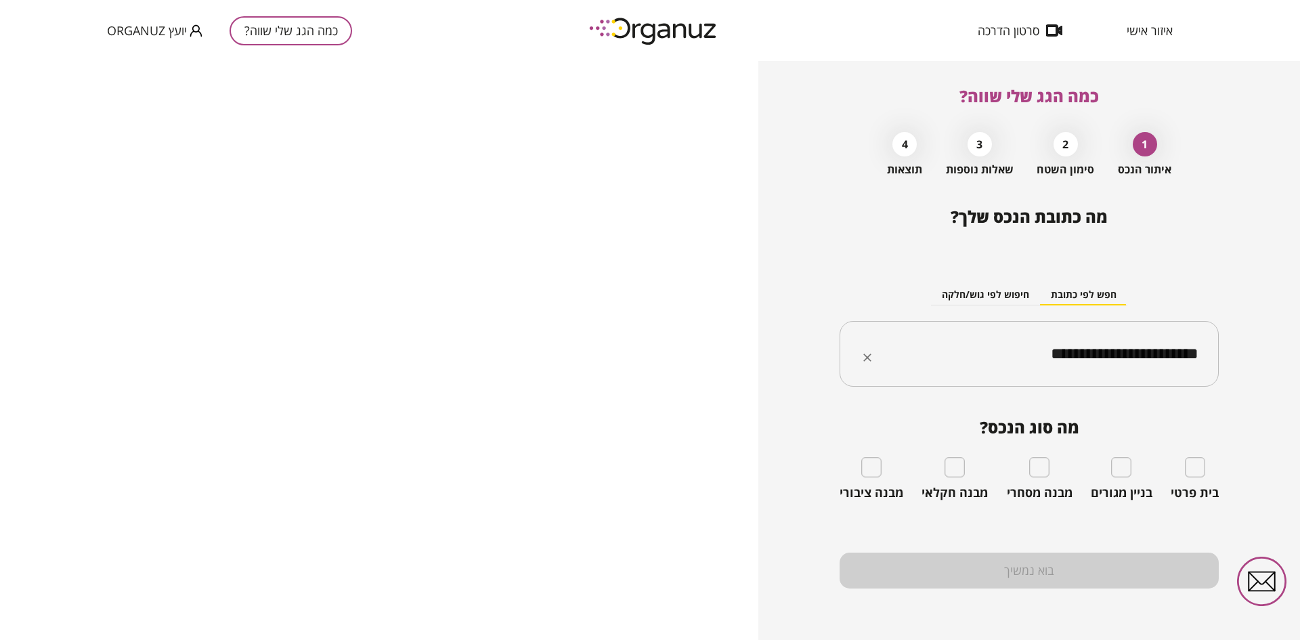
type input "**********"
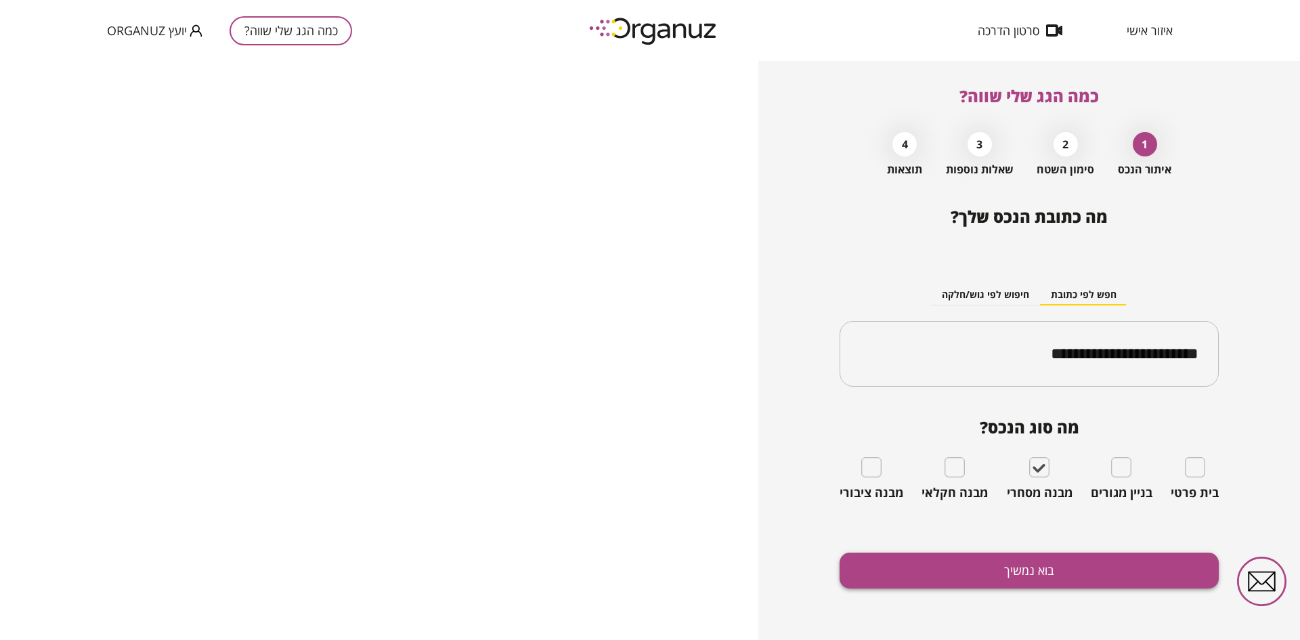
click at [1014, 571] on button "בוא נמשיך" at bounding box center [1028, 570] width 379 height 36
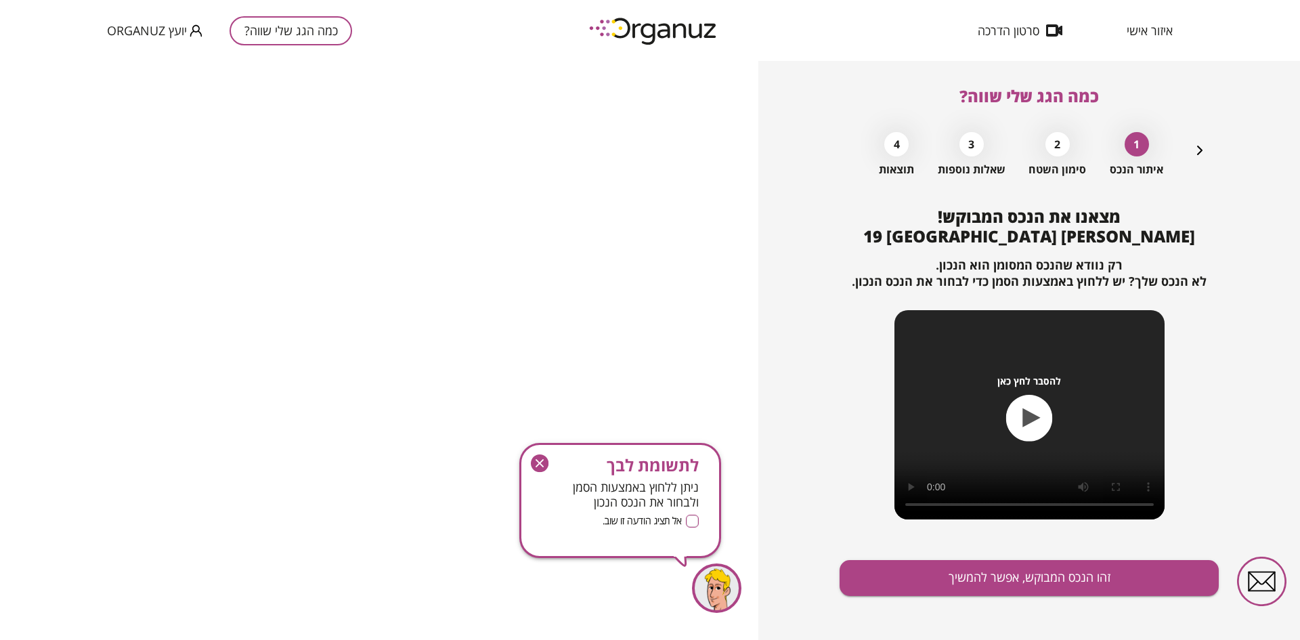
click at [535, 464] on icon "button" at bounding box center [540, 463] width 18 height 18
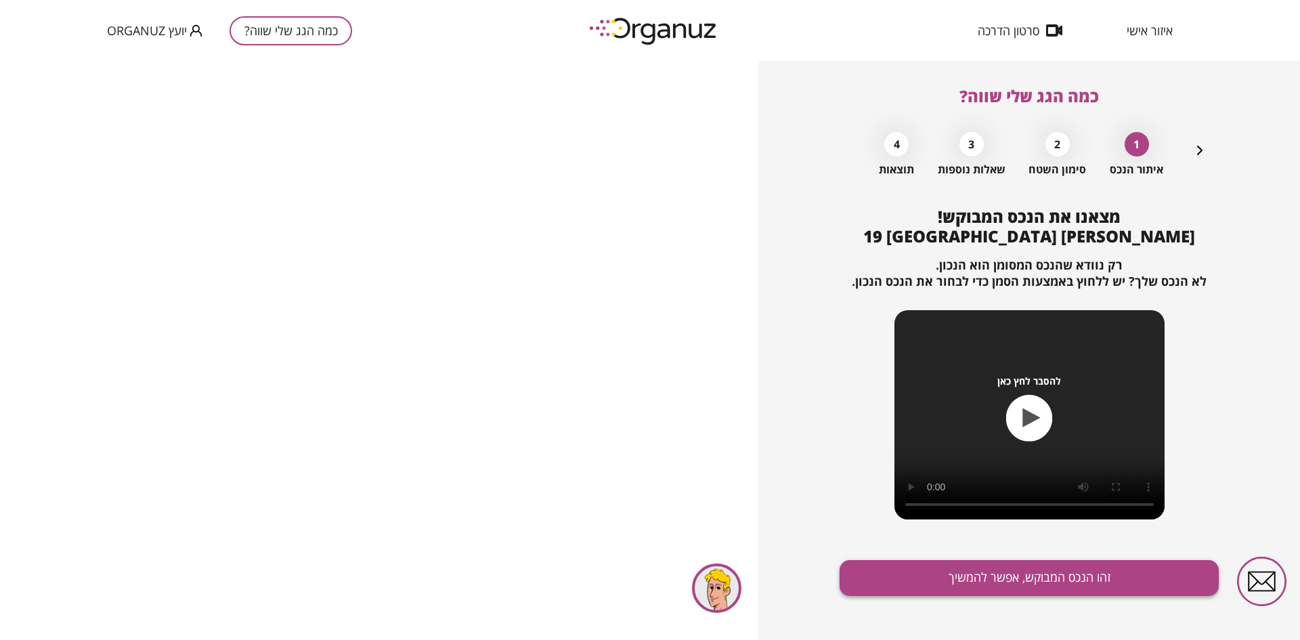
click at [912, 579] on button "זהו הנכס המבוקש, אפשר להמשיך" at bounding box center [1028, 578] width 379 height 36
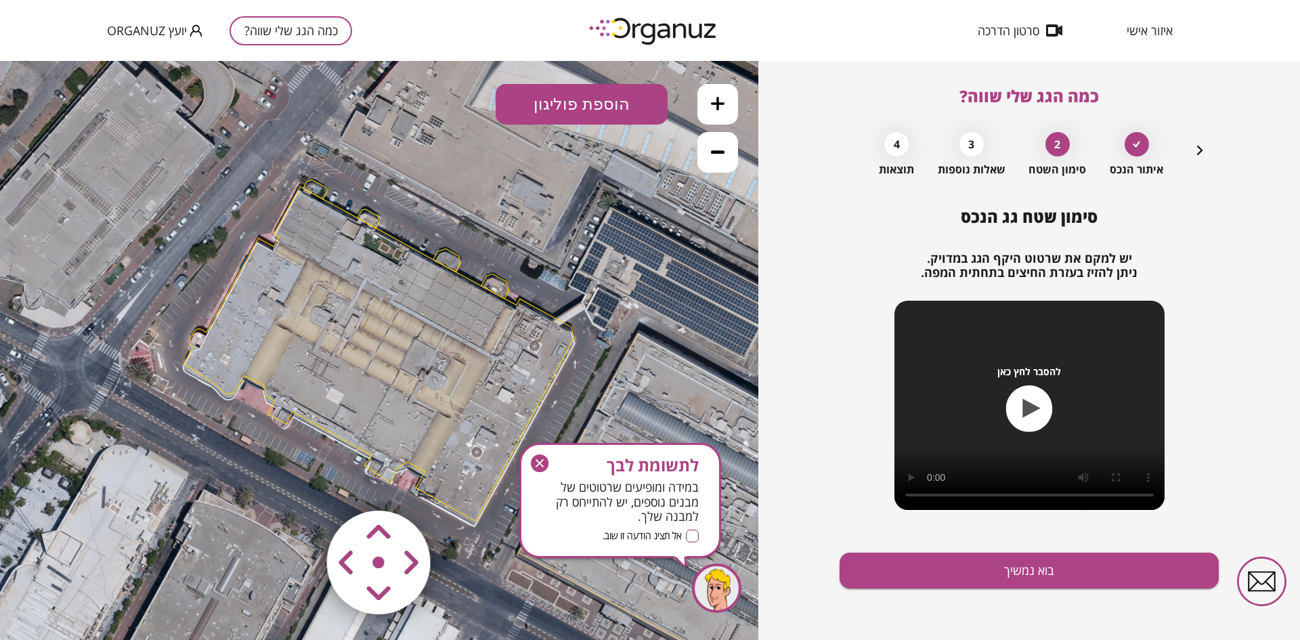
click at [427, 254] on icon at bounding box center [379, 349] width 1179 height 1179
click at [404, 244] on polygon at bounding box center [379, 353] width 390 height 334
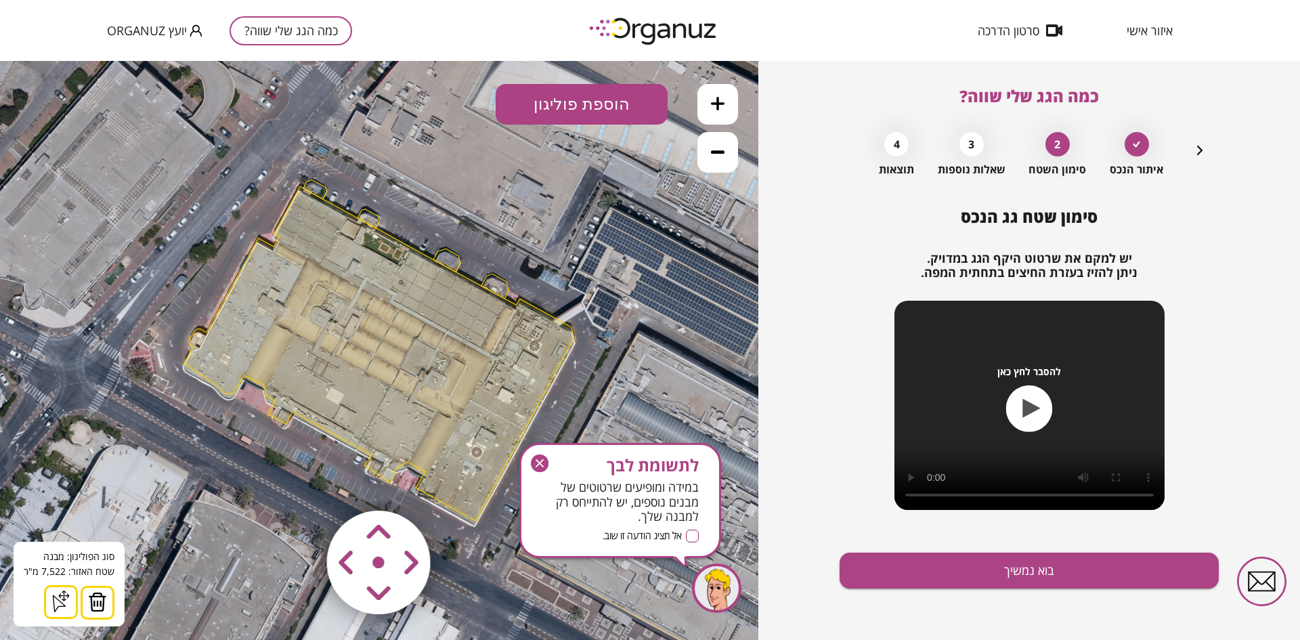
click at [88, 596] on img at bounding box center [97, 602] width 19 height 20
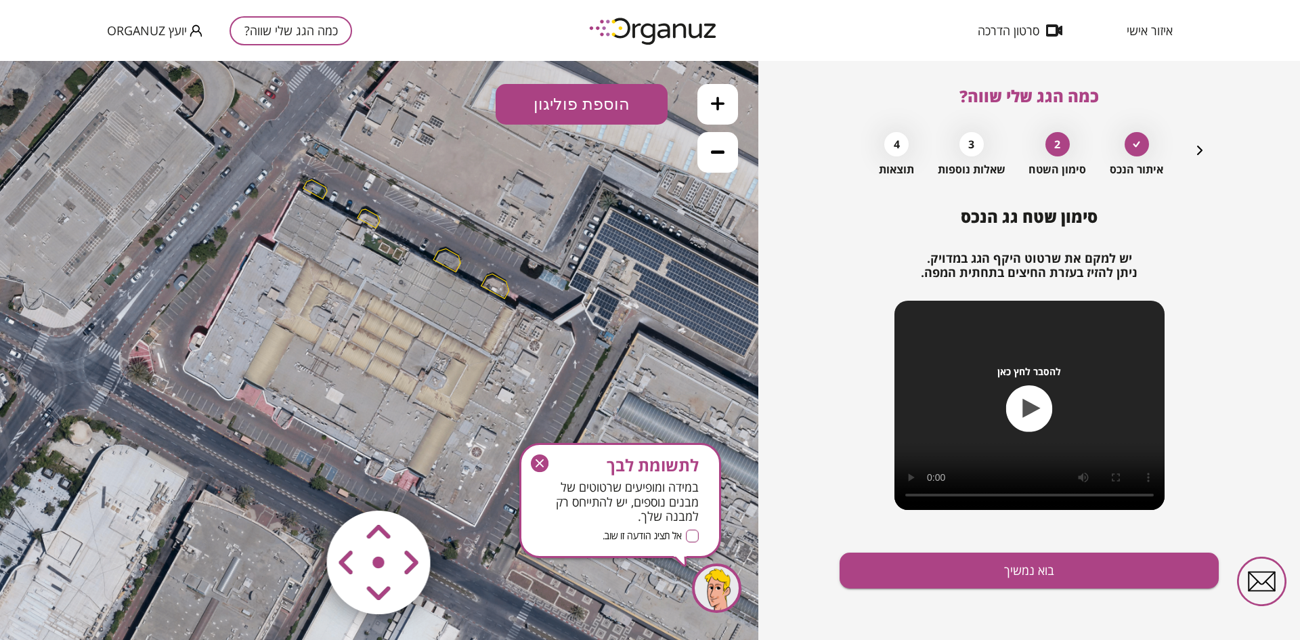
click at [456, 271] on polygon at bounding box center [446, 259] width 27 height 23
click at [80, 600] on img at bounding box center [83, 602] width 19 height 20
click at [491, 291] on polygon at bounding box center [495, 286] width 28 height 24
click at [84, 596] on img at bounding box center [83, 602] width 19 height 20
click at [365, 221] on polygon at bounding box center [368, 218] width 22 height 19
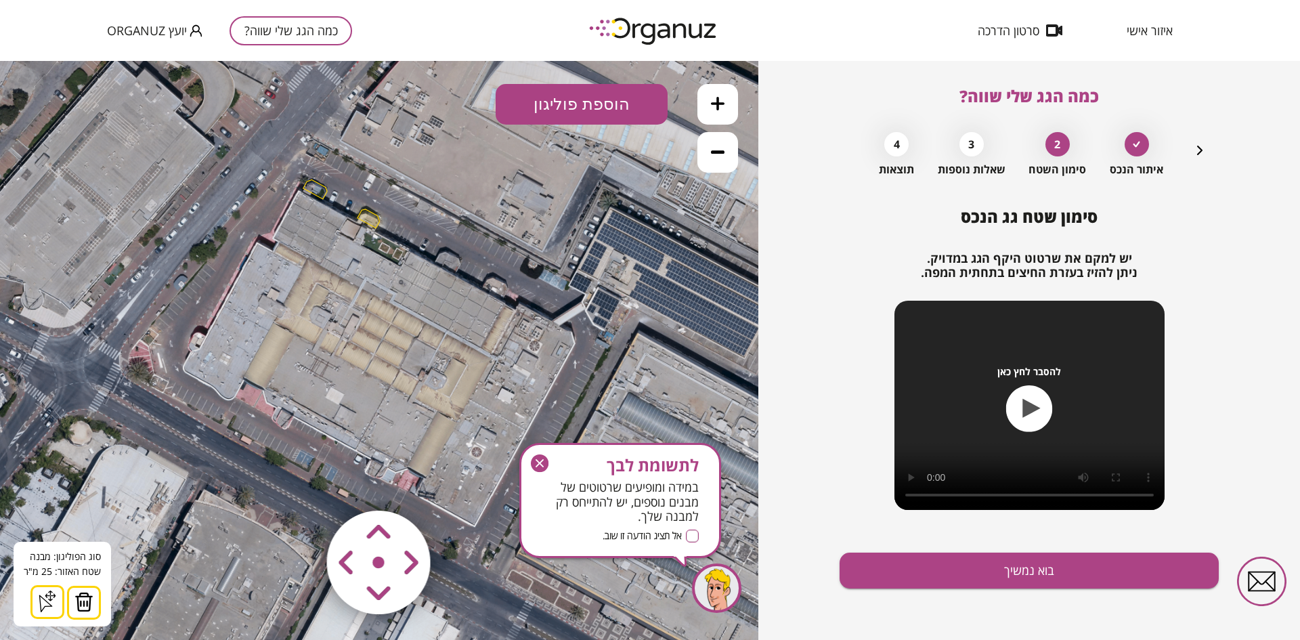
click at [85, 600] on img at bounding box center [83, 602] width 19 height 20
click at [322, 188] on polygon at bounding box center [315, 188] width 24 height 19
click at [80, 601] on img at bounding box center [83, 602] width 19 height 20
click at [715, 100] on icon at bounding box center [718, 104] width 14 height 14
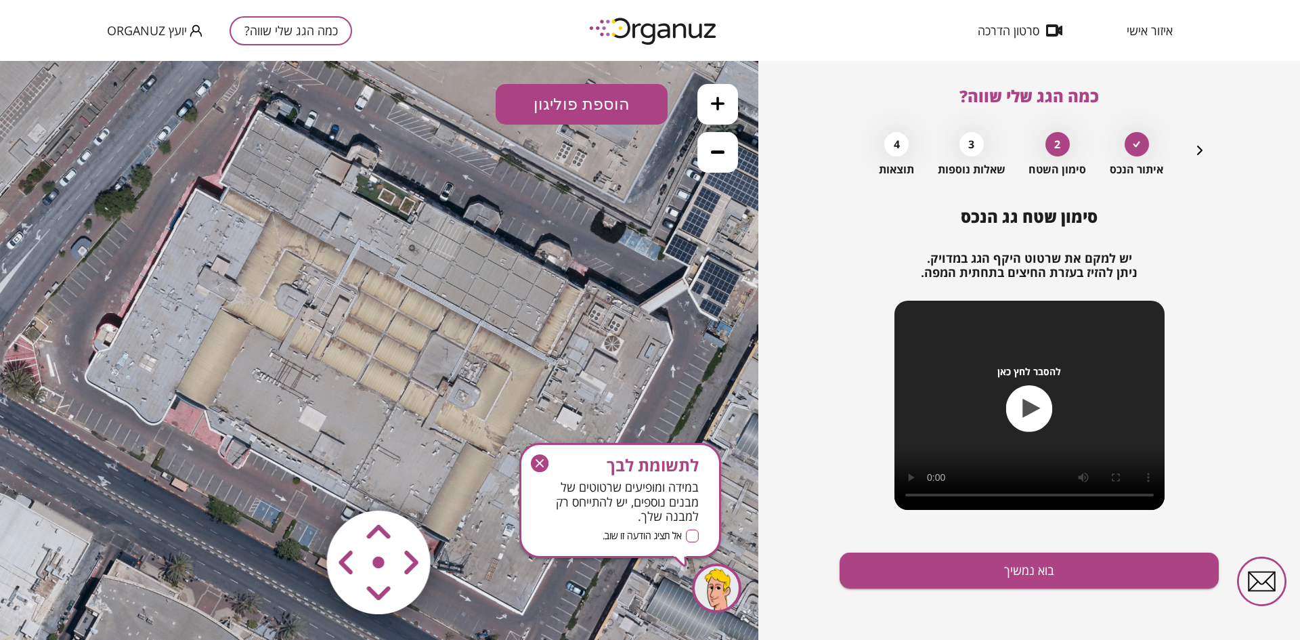
click at [539, 463] on icon "button" at bounding box center [539, 463] width 8 height 8
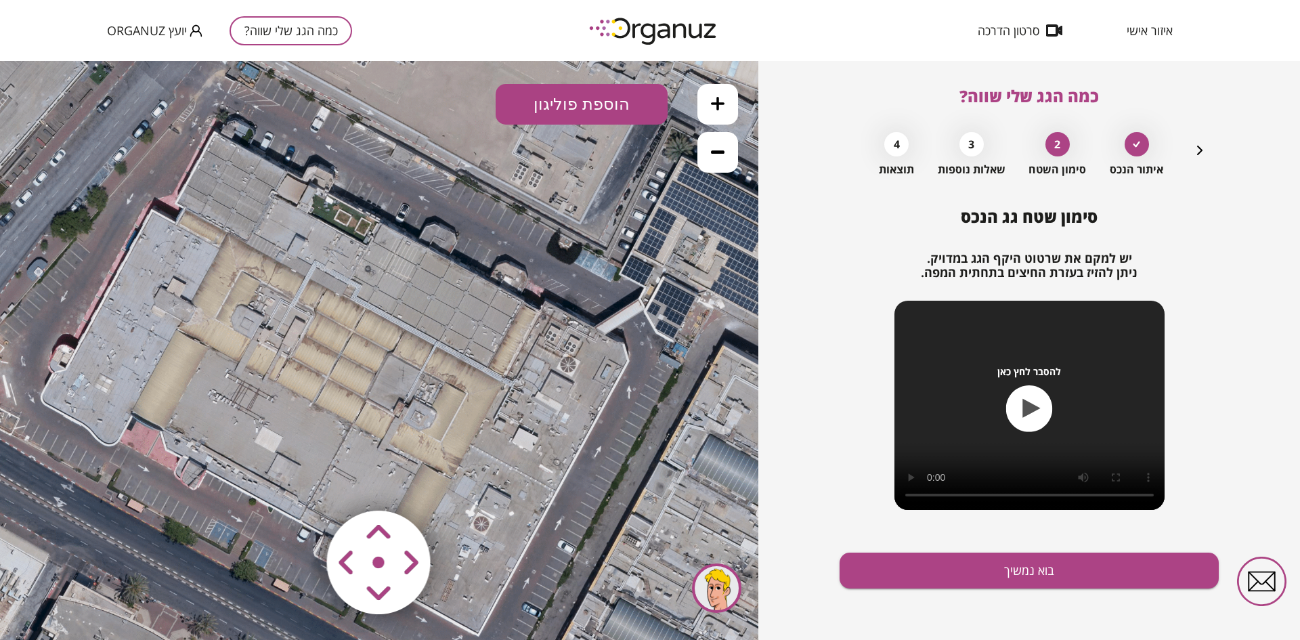
drag, startPoint x: 624, startPoint y: 428, endPoint x: 655, endPoint y: 313, distance: 119.0
click at [581, 449] on icon at bounding box center [336, 370] width 1769 height 1769
click at [713, 112] on button at bounding box center [717, 104] width 41 height 41
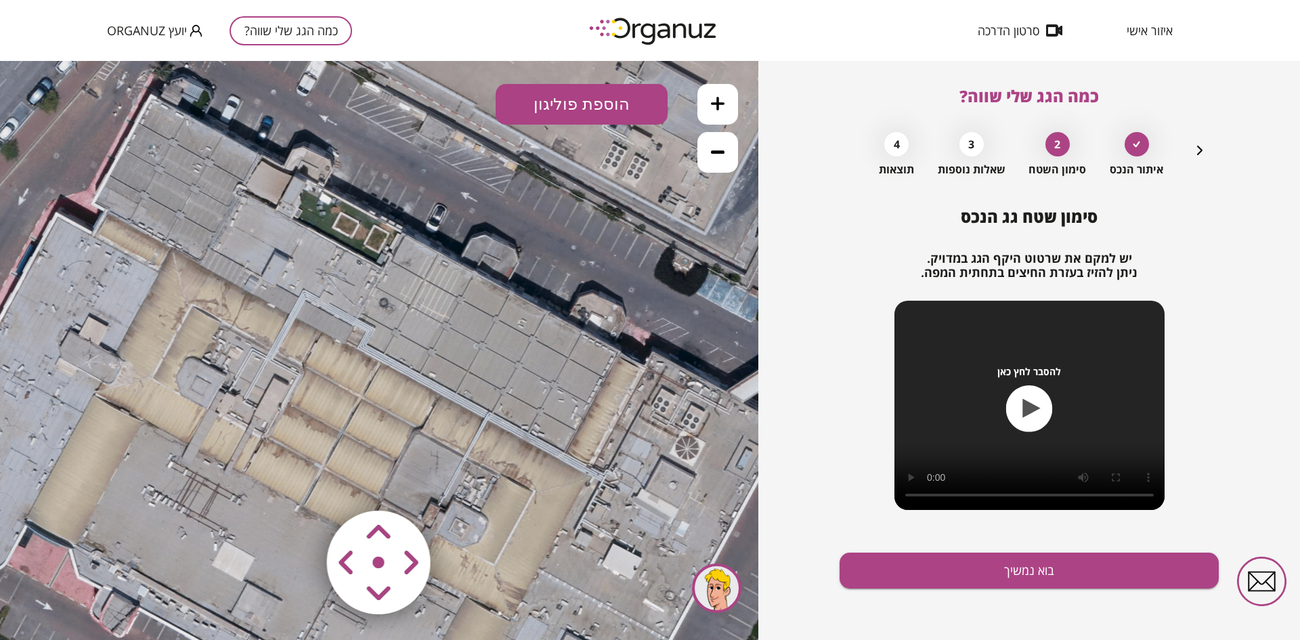
drag, startPoint x: 652, startPoint y: 280, endPoint x: 663, endPoint y: 338, distance: 59.2
click at [663, 338] on icon at bounding box center [336, 457] width 2680 height 2680
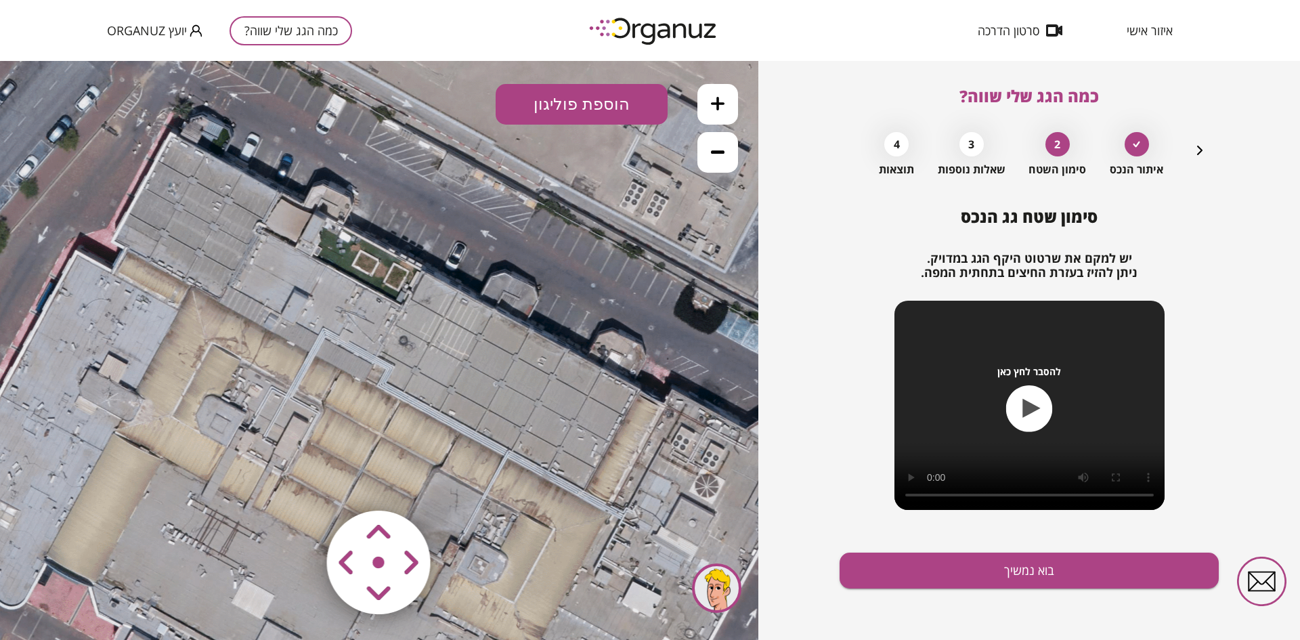
drag, startPoint x: 501, startPoint y: 192, endPoint x: 526, endPoint y: 225, distance: 41.6
click at [526, 225] on icon at bounding box center [355, 495] width 2680 height 2680
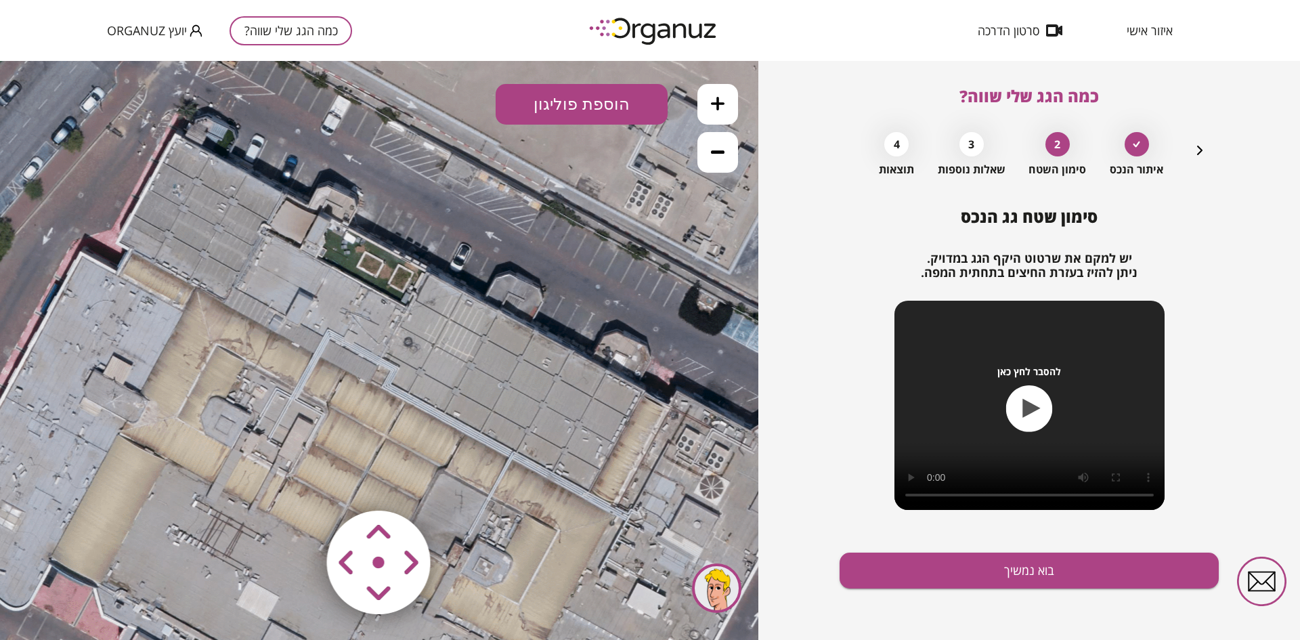
click at [548, 83] on icon at bounding box center [360, 496] width 2680 height 2680
click at [551, 96] on button "הוספת פוליגון" at bounding box center [581, 104] width 172 height 41
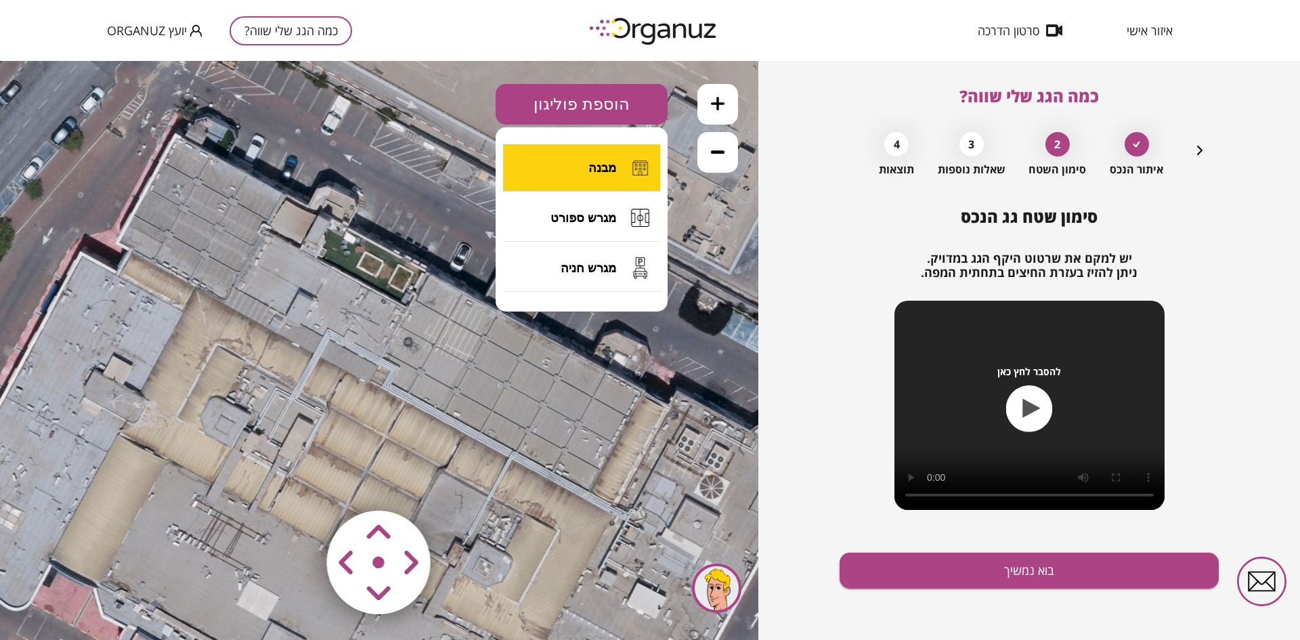
click at [548, 150] on button "מבנה" at bounding box center [581, 167] width 157 height 47
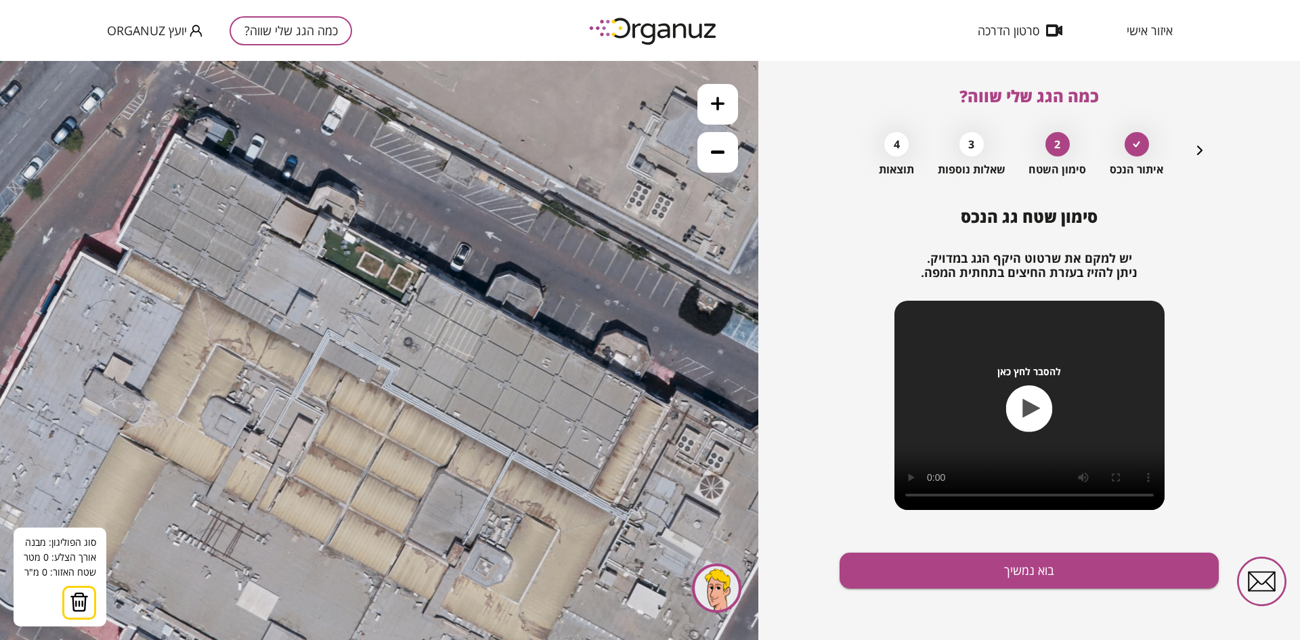
click at [175, 133] on icon at bounding box center [360, 496] width 2680 height 2680
click at [115, 243] on polygon at bounding box center [145, 188] width 60 height 110
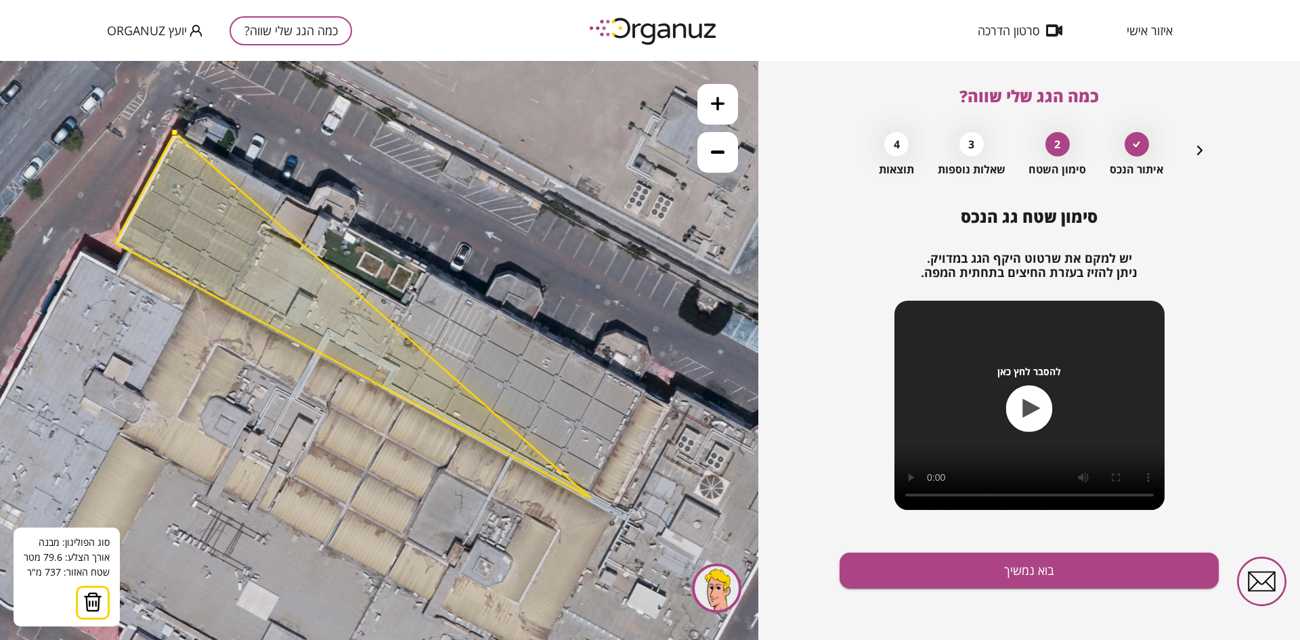
click at [590, 497] on polygon at bounding box center [352, 315] width 475 height 365
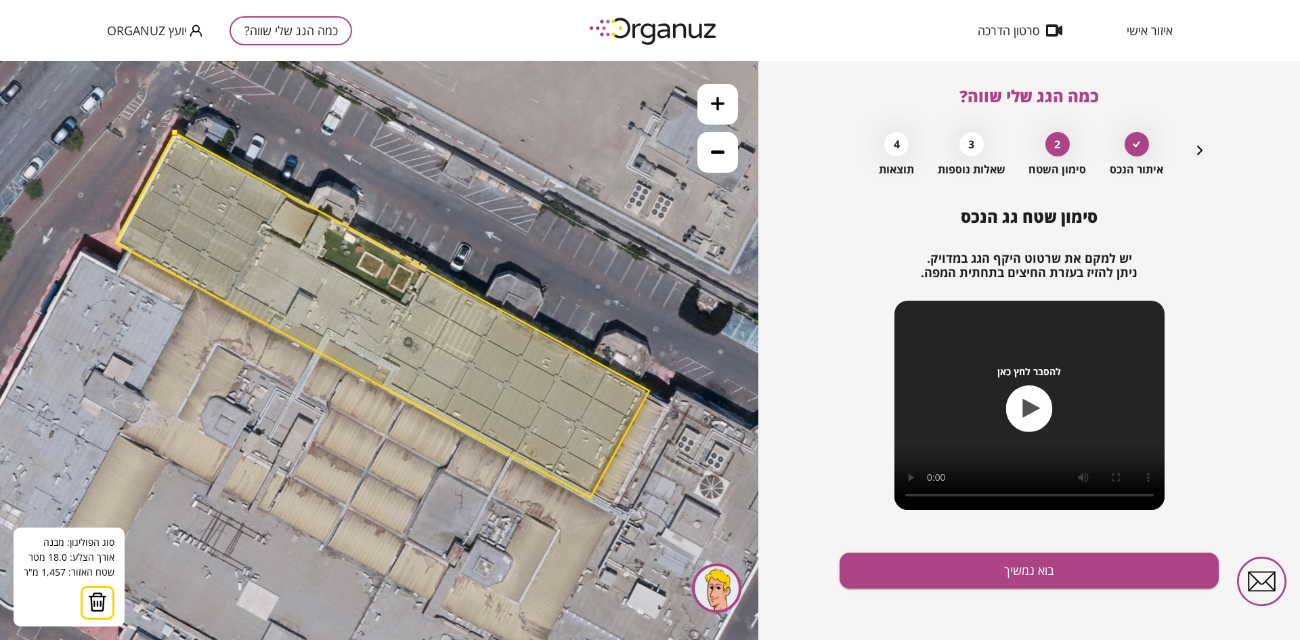
click at [649, 391] on polygon at bounding box center [382, 315] width 534 height 365
click at [173, 131] on button at bounding box center [174, 132] width 6 height 6
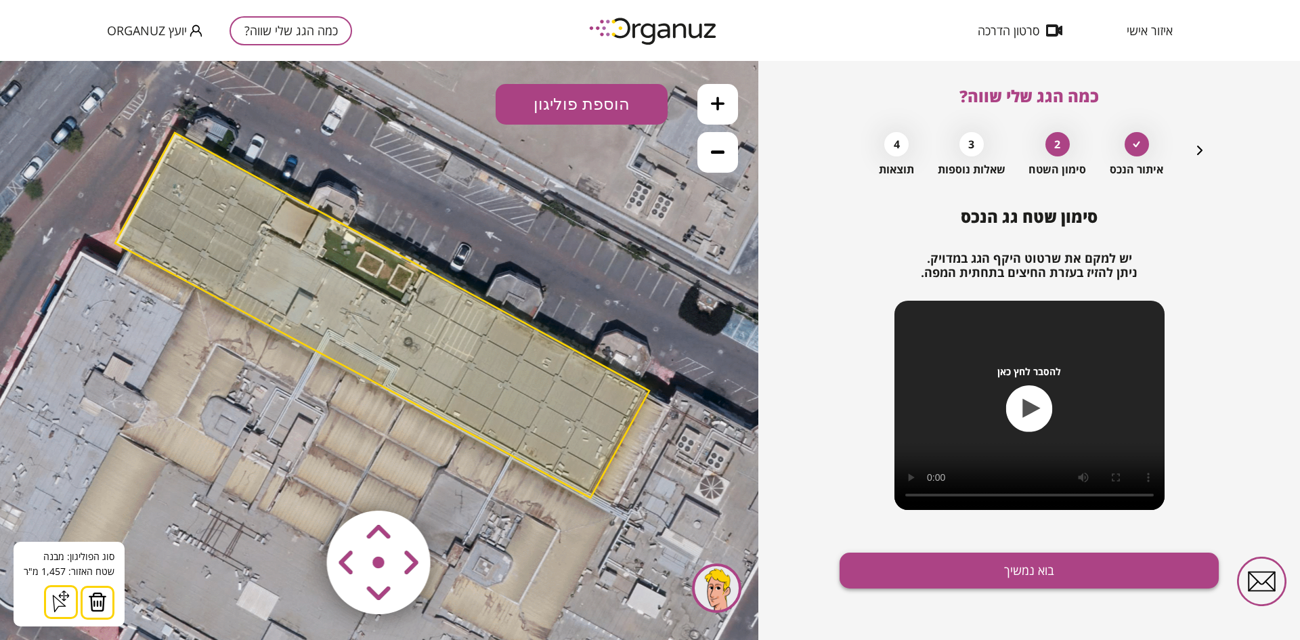
click at [885, 569] on button "בוא נמשיך" at bounding box center [1028, 570] width 379 height 36
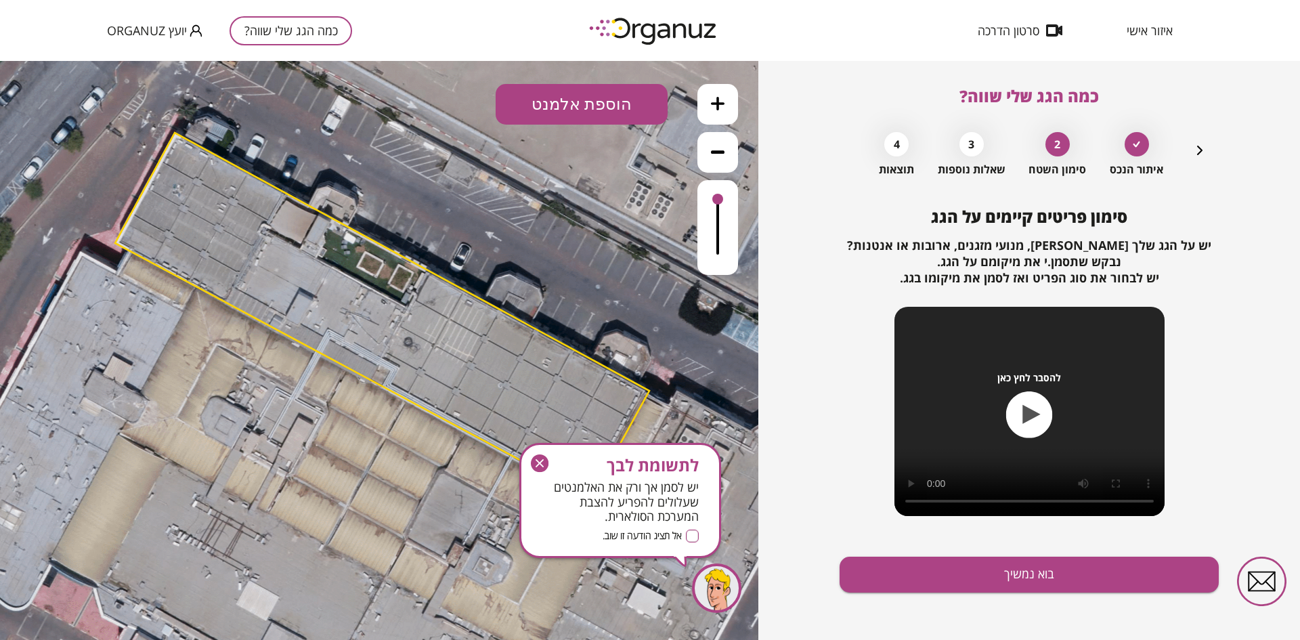
click at [565, 99] on button "הוספת אלמנט" at bounding box center [581, 104] width 172 height 41
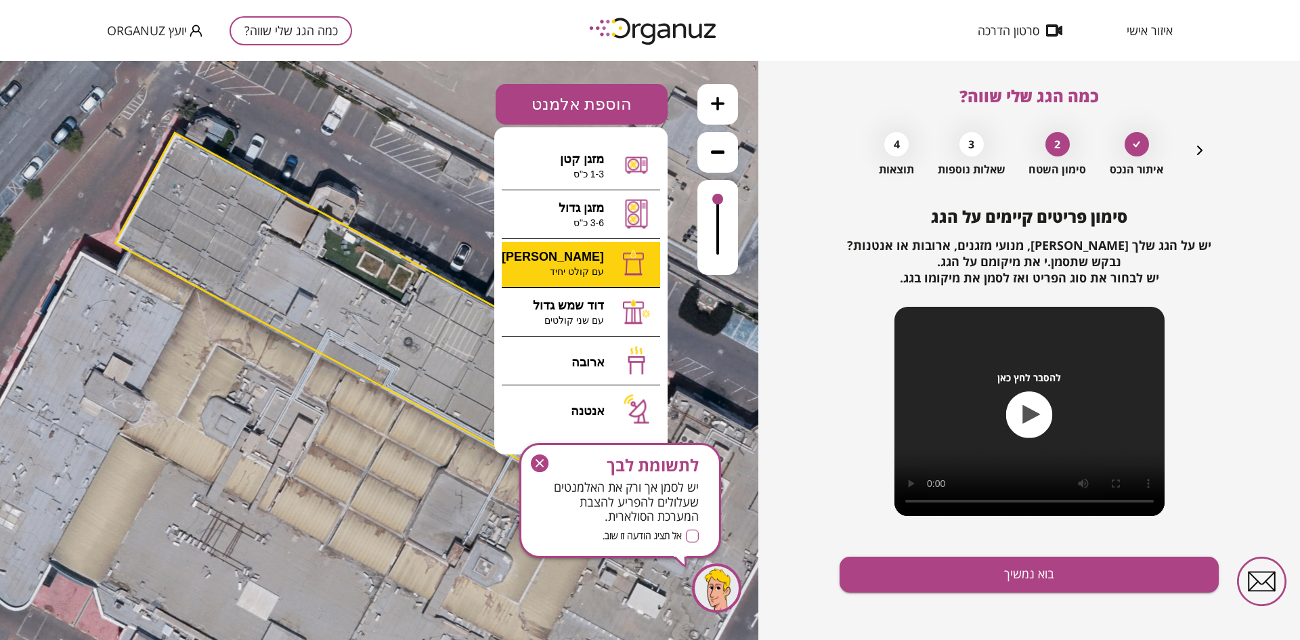
click at [572, 254] on div ".st0 { fill: #FFFFFF; } א" at bounding box center [379, 350] width 758 height 579
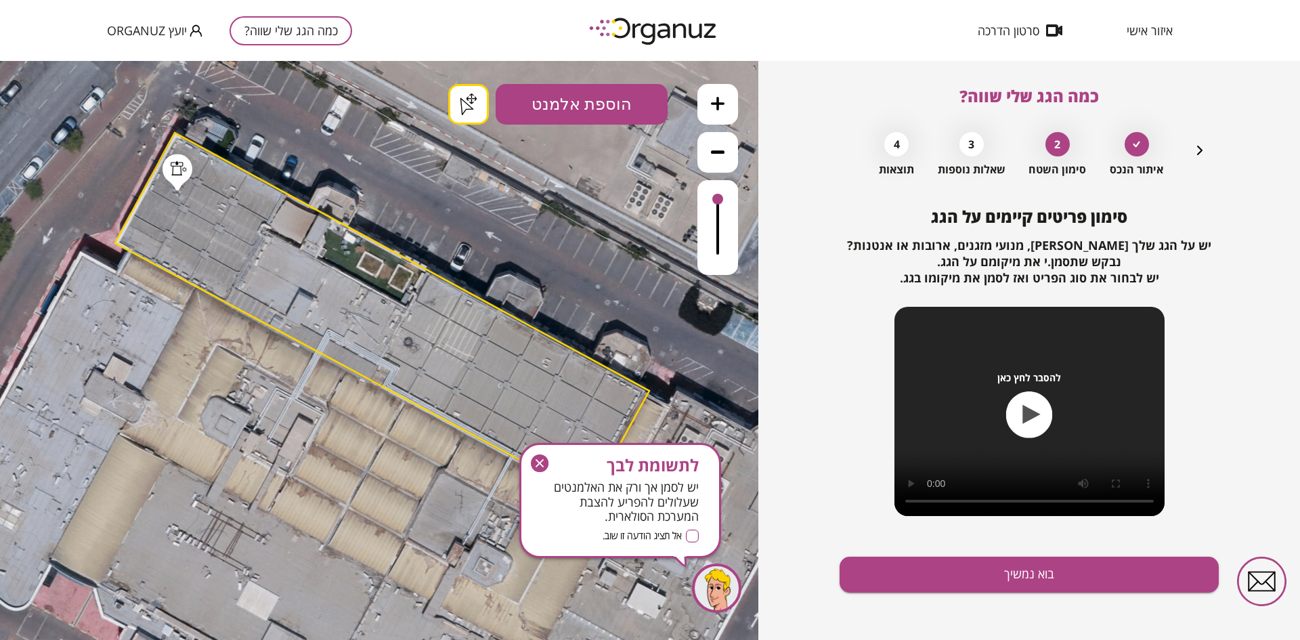
drag, startPoint x: 541, startPoint y: 460, endPoint x: 726, endPoint y: 453, distance: 184.9
click at [541, 460] on icon "button" at bounding box center [540, 463] width 18 height 18
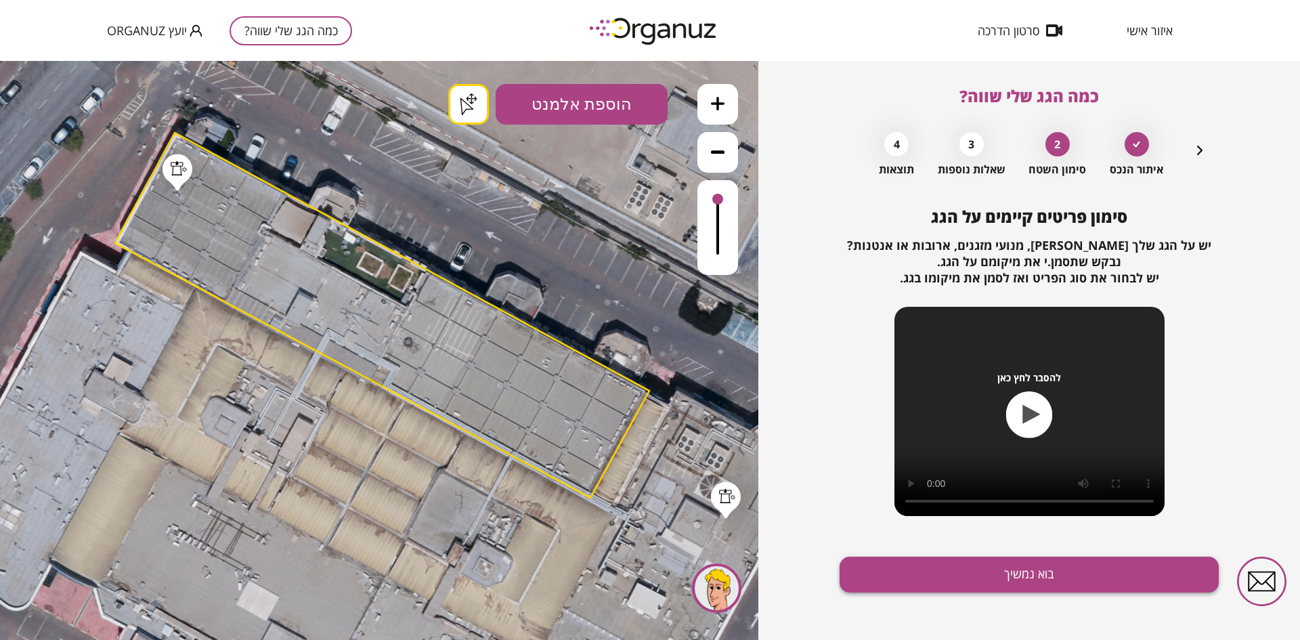
click at [1002, 572] on button "בוא נמשיך" at bounding box center [1028, 574] width 379 height 36
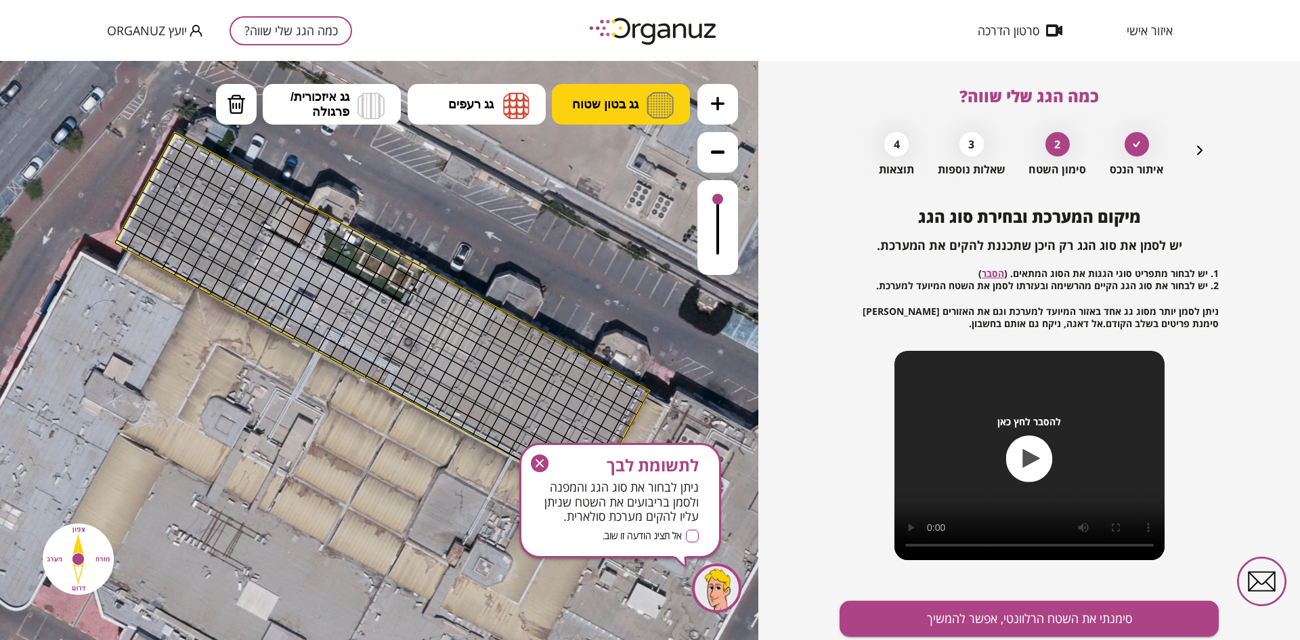
click at [587, 101] on span "גג בטון שטוח" at bounding box center [605, 104] width 66 height 15
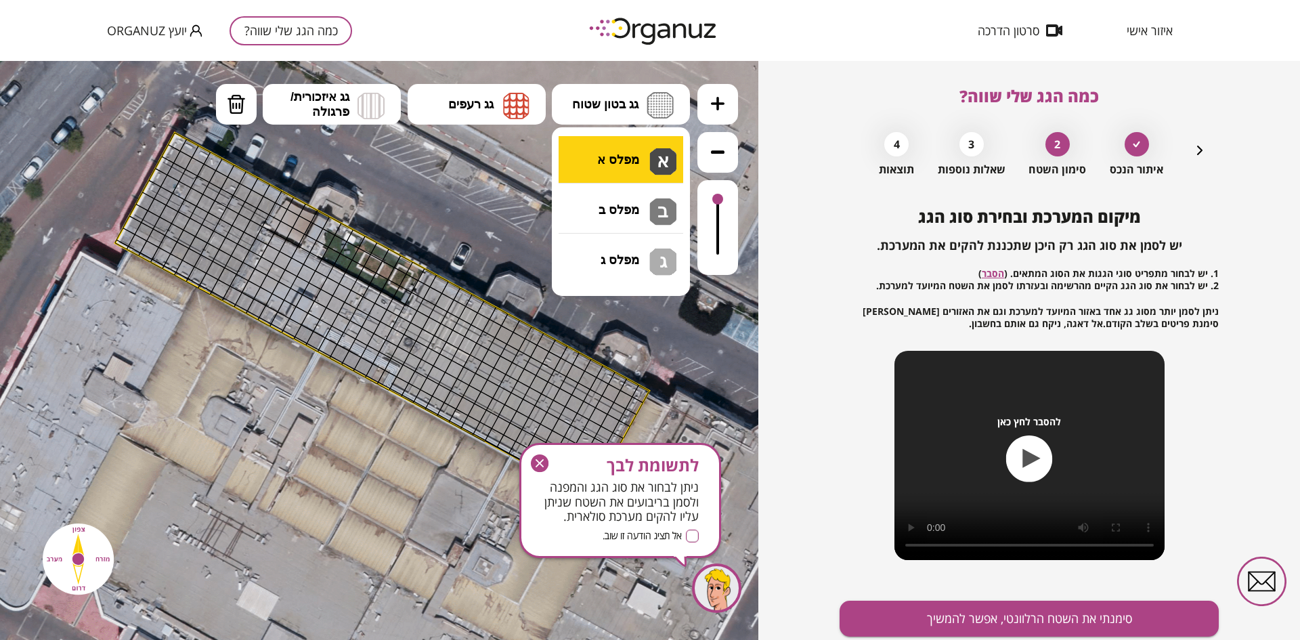
click at [595, 143] on div ".st0 { fill: #FFFFFF; } .st0 { fill: #FFFFFF; }" at bounding box center [379, 350] width 758 height 579
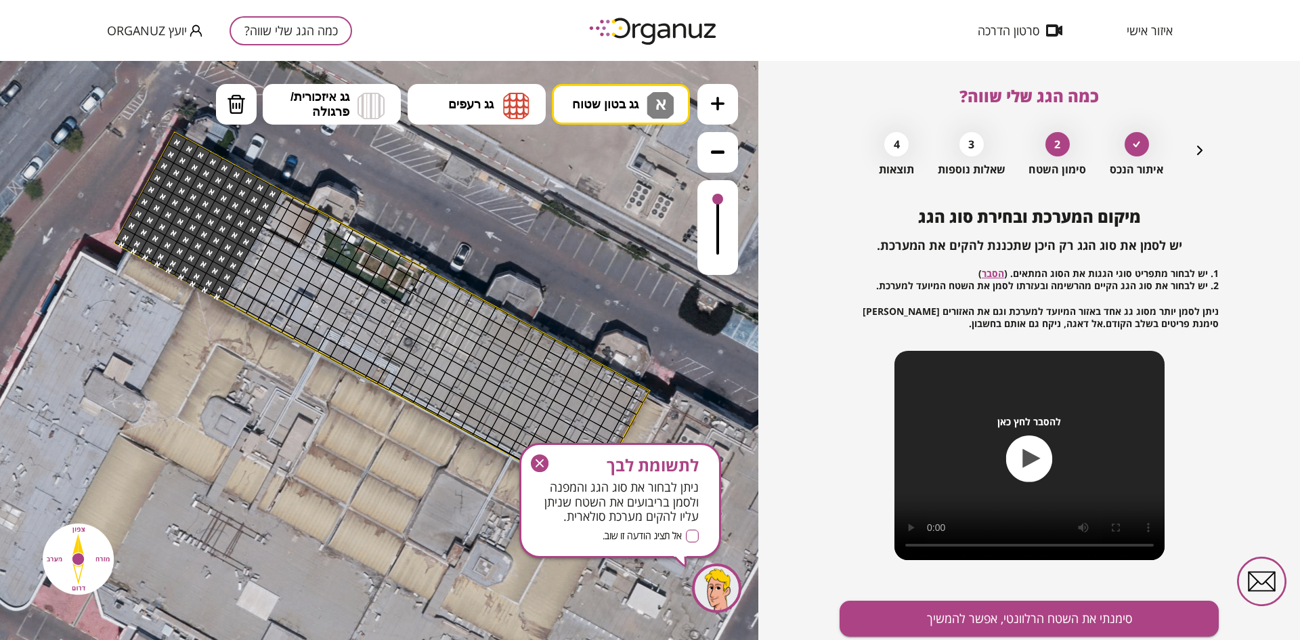
drag, startPoint x: 173, startPoint y: 139, endPoint x: 214, endPoint y: 299, distance: 164.8
drag, startPoint x: 272, startPoint y: 243, endPoint x: 303, endPoint y: 268, distance: 39.4
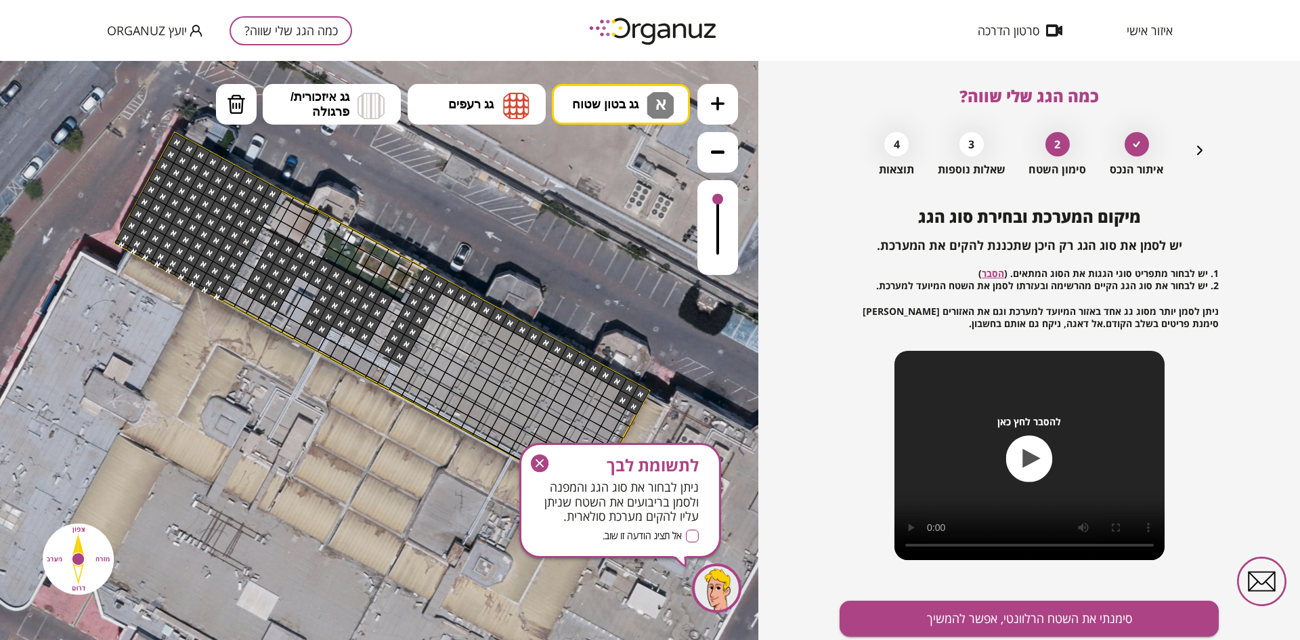
drag, startPoint x: 426, startPoint y: 280, endPoint x: 620, endPoint y: 391, distance: 223.4
drag, startPoint x: 620, startPoint y: 391, endPoint x: 430, endPoint y: 290, distance: 215.3
click at [536, 460] on icon "button" at bounding box center [539, 463] width 8 height 8
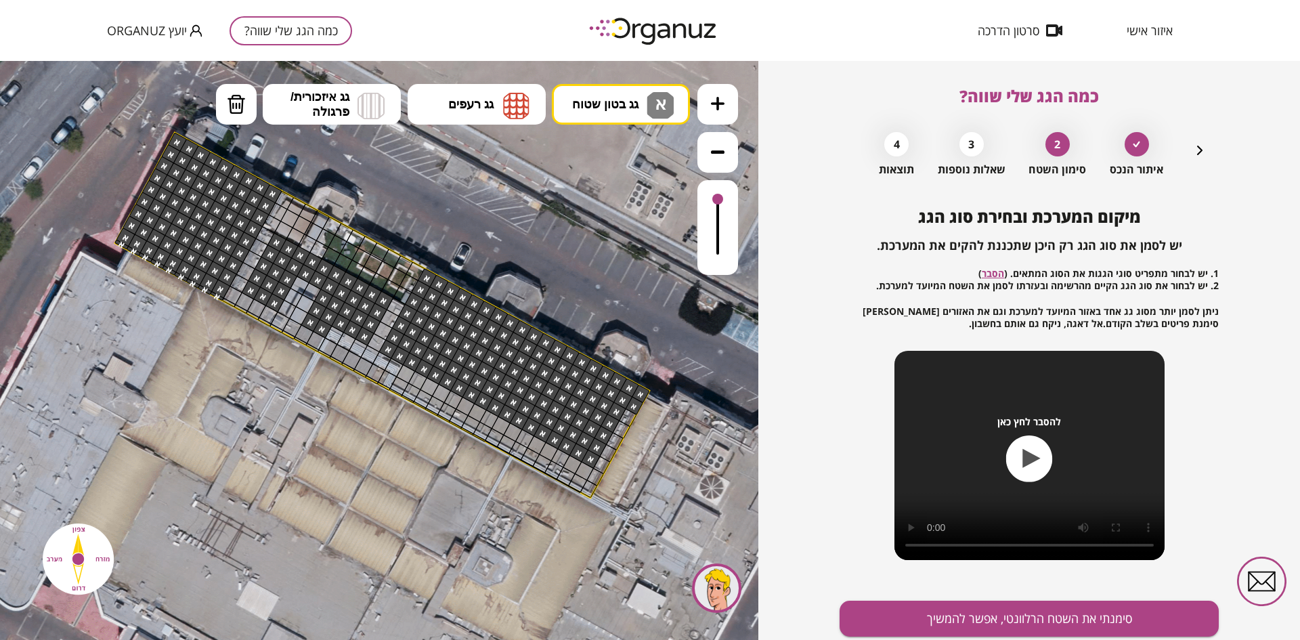
drag, startPoint x: 441, startPoint y: 315, endPoint x: 597, endPoint y: 430, distance: 194.5
click at [234, 102] on img at bounding box center [236, 104] width 19 height 20
drag, startPoint x: 631, startPoint y: 405, endPoint x: 638, endPoint y: 395, distance: 12.6
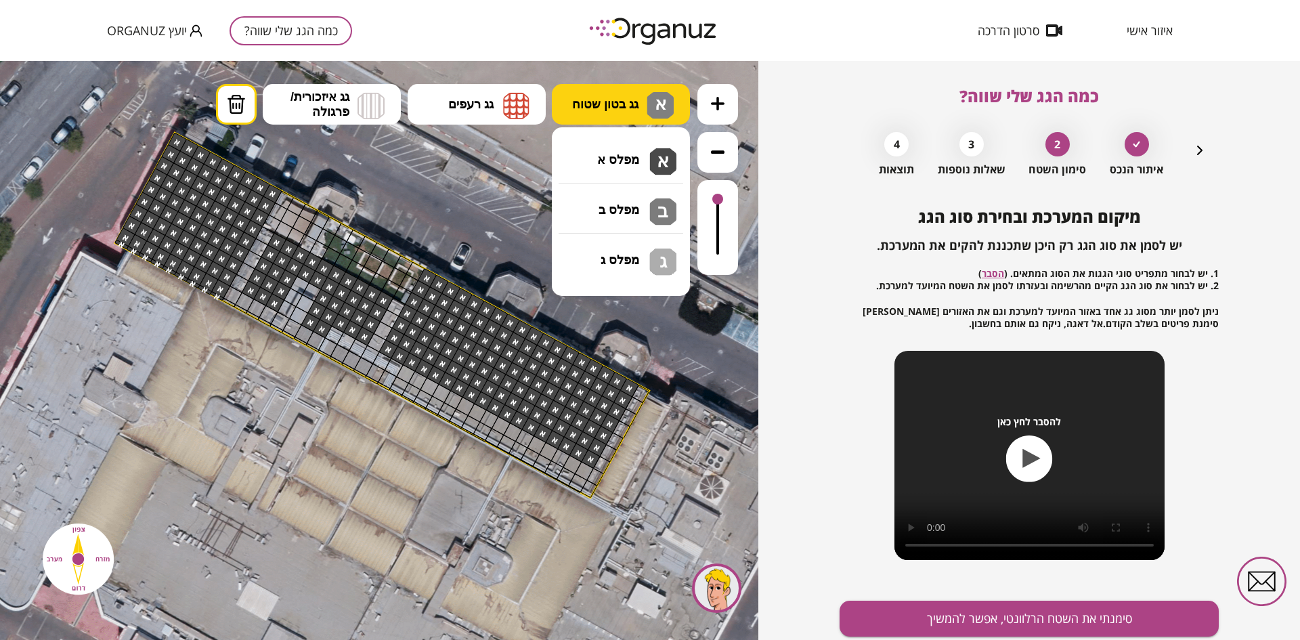
click at [580, 101] on span "גג בטון שטוח" at bounding box center [605, 104] width 66 height 15
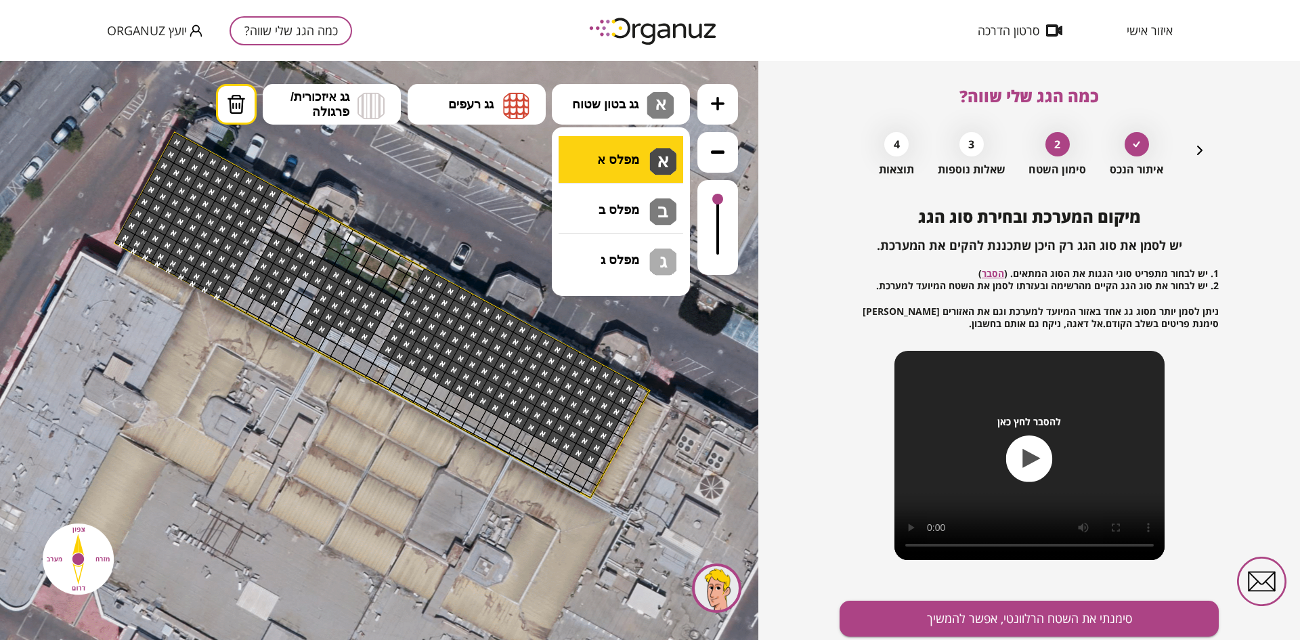
click at [597, 144] on div ".st0 { fill: #FFFFFF; } .st0 { fill: #FFFFFF; }" at bounding box center [379, 350] width 758 height 579
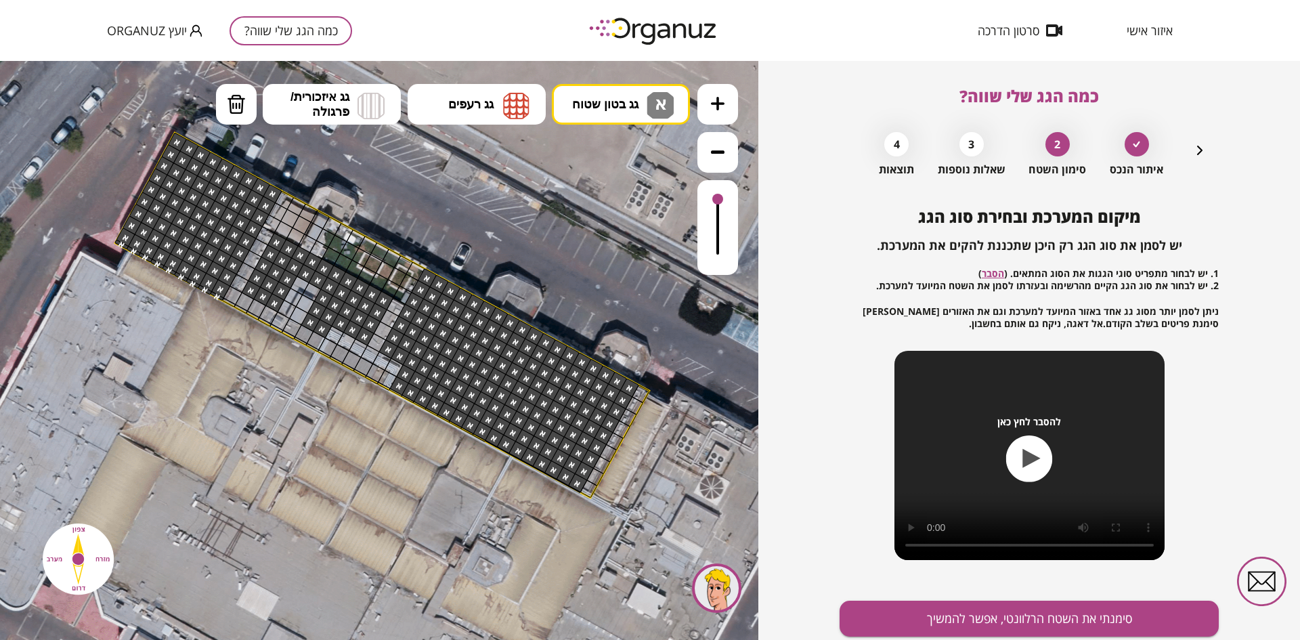
drag, startPoint x: 420, startPoint y: 380, endPoint x: 397, endPoint y: 386, distance: 24.0
click at [582, 93] on button "גג בטון שטוח א א" at bounding box center [621, 104] width 138 height 41
click at [609, 196] on div ".st0 { fill: #FFFFFF; } .st0 { fill: #FFFFFF; }" at bounding box center [379, 350] width 758 height 579
click at [348, 99] on span "גג איזכורית/ פרגולה" at bounding box center [319, 104] width 59 height 30
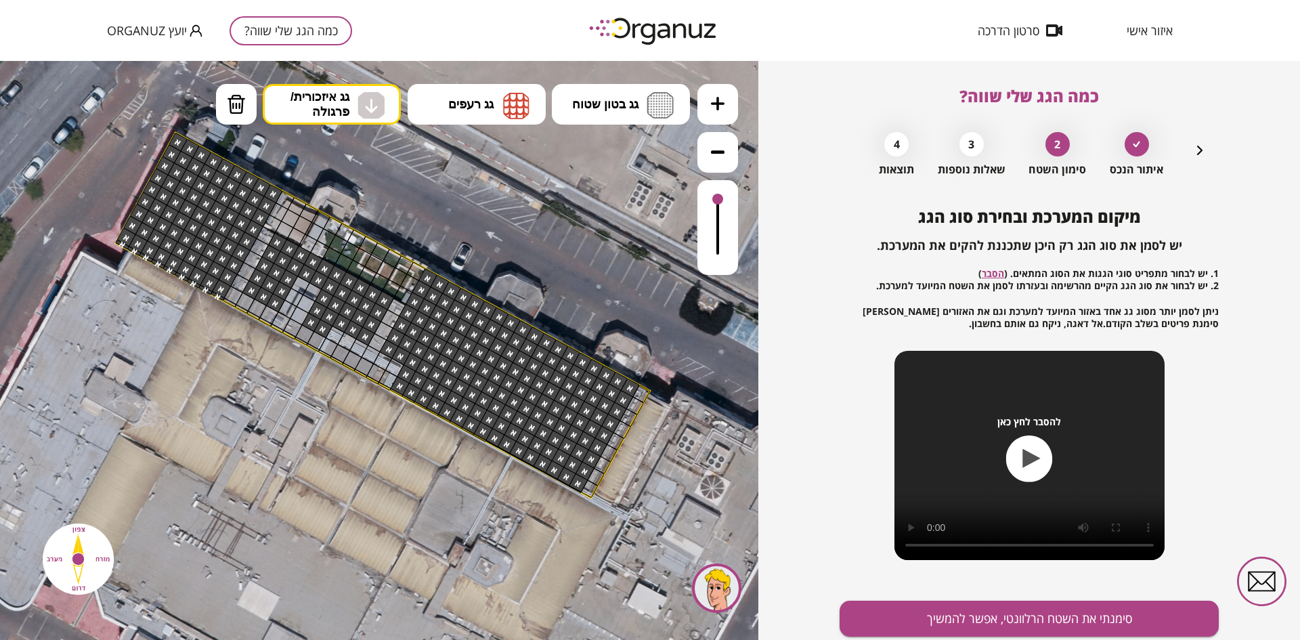
click at [329, 206] on div ".st0 { fill: #FFFFFF; } .st0 { fill: #FFFFFF; }" at bounding box center [379, 350] width 758 height 579
drag, startPoint x: 240, startPoint y: 302, endPoint x: 239, endPoint y: 309, distance: 6.9
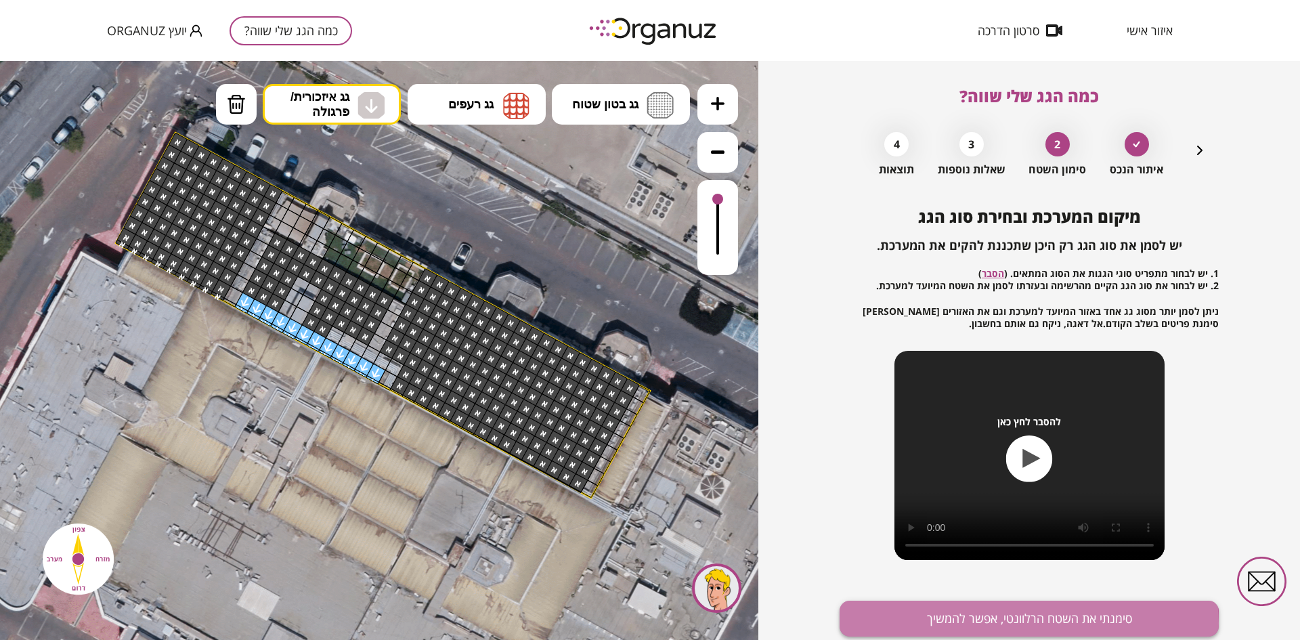
click at [1004, 623] on button "סימנתי את השטח הרלוונטי, אפשר להמשיך" at bounding box center [1028, 618] width 379 height 36
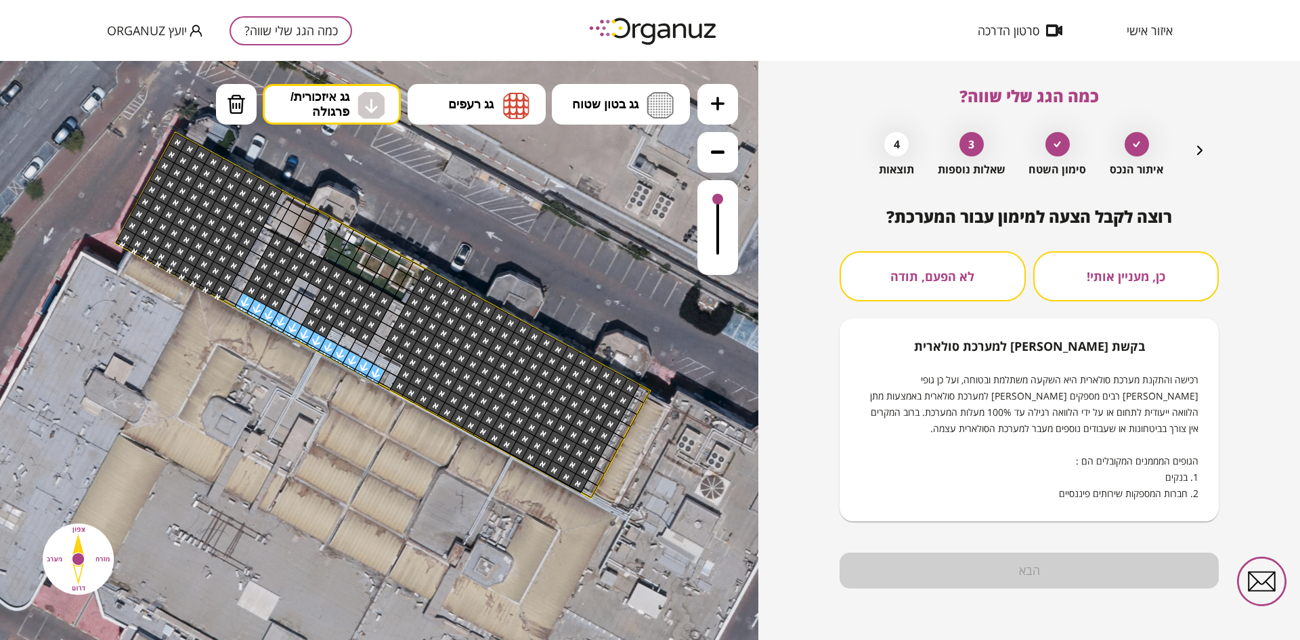
click at [972, 285] on button "לא הפעם, תודה" at bounding box center [932, 276] width 186 height 50
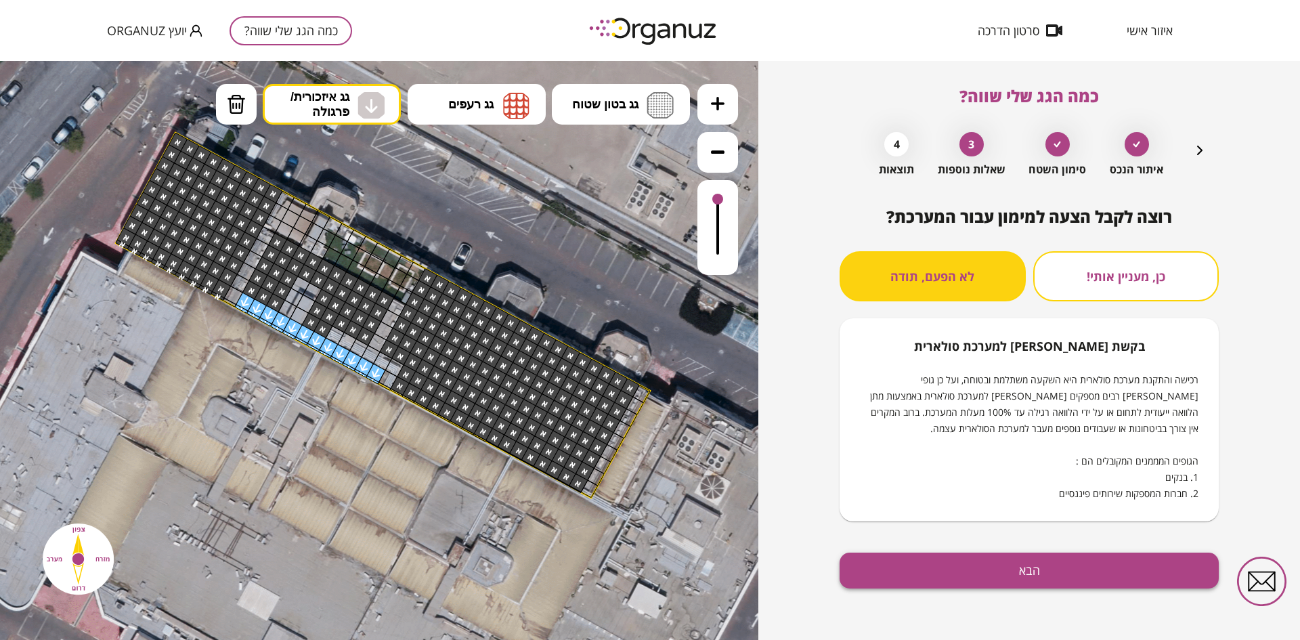
click at [1001, 576] on button "הבא" at bounding box center [1028, 570] width 379 height 36
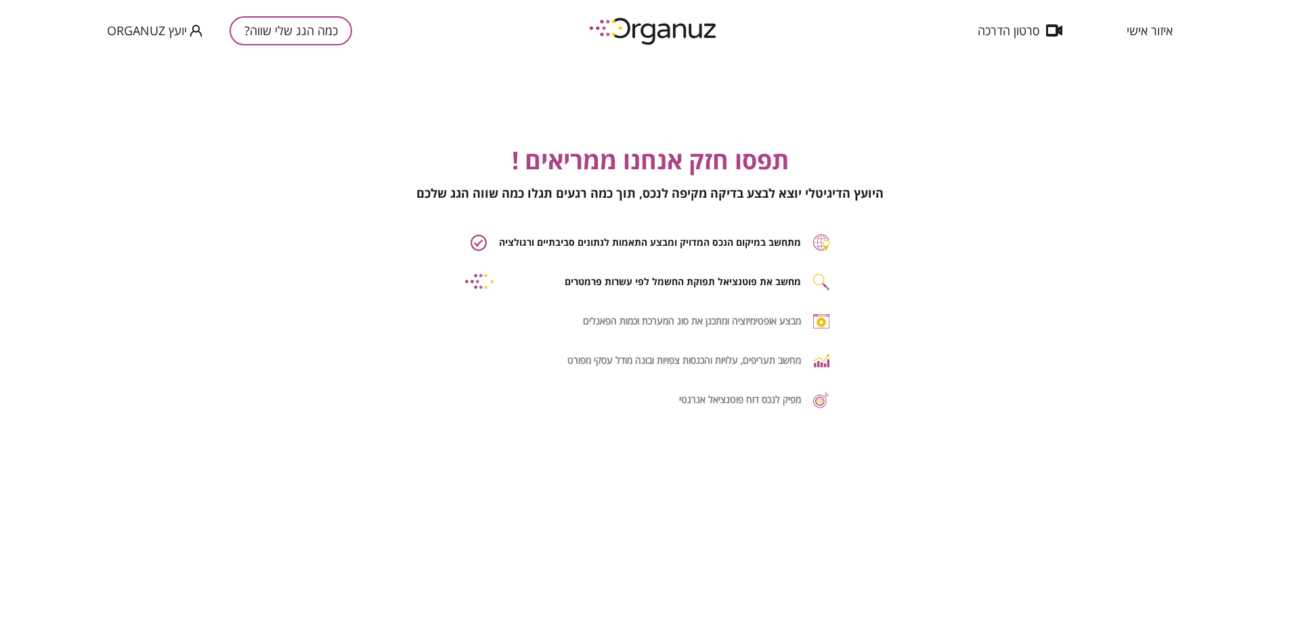
drag, startPoint x: 1001, startPoint y: 576, endPoint x: 941, endPoint y: 671, distance: 112.9
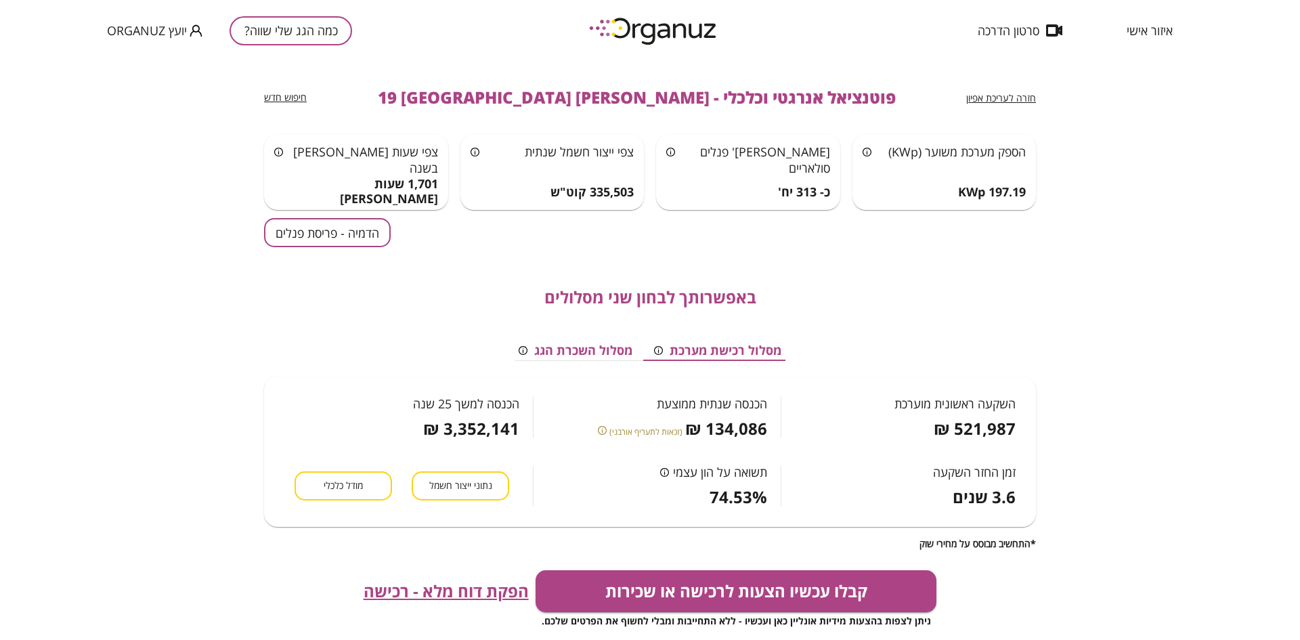
click at [358, 234] on button "הדמיה - פריסת פנלים" at bounding box center [327, 232] width 127 height 29
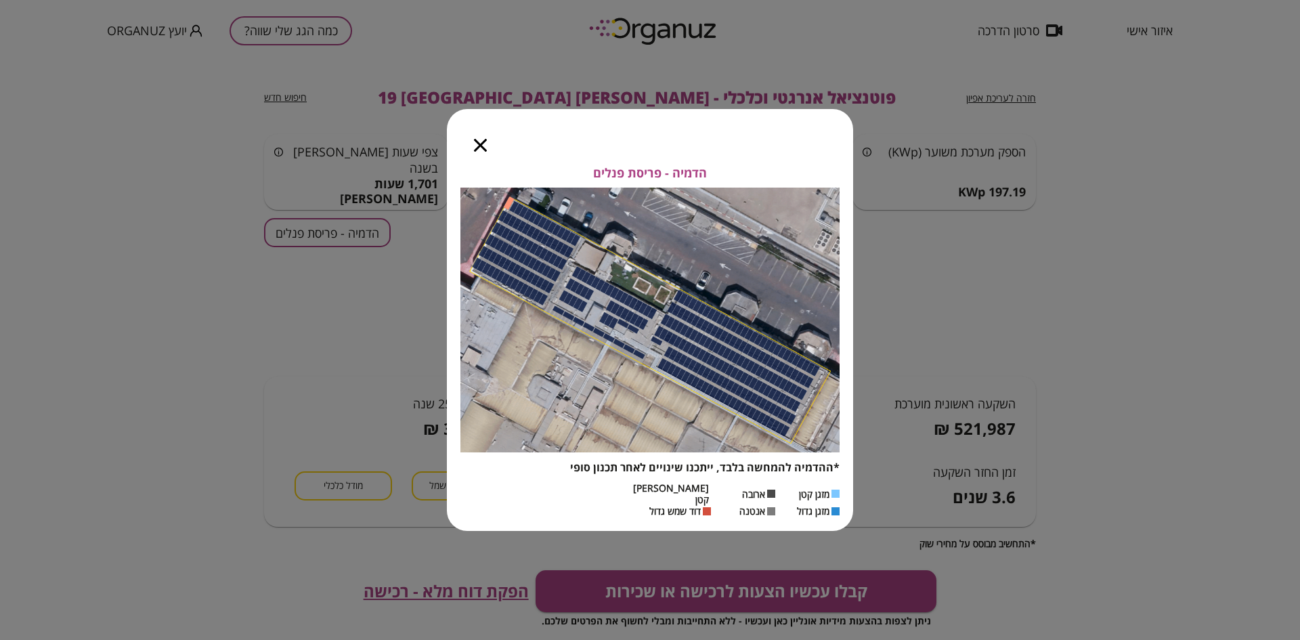
click at [479, 149] on icon "button" at bounding box center [480, 145] width 13 height 13
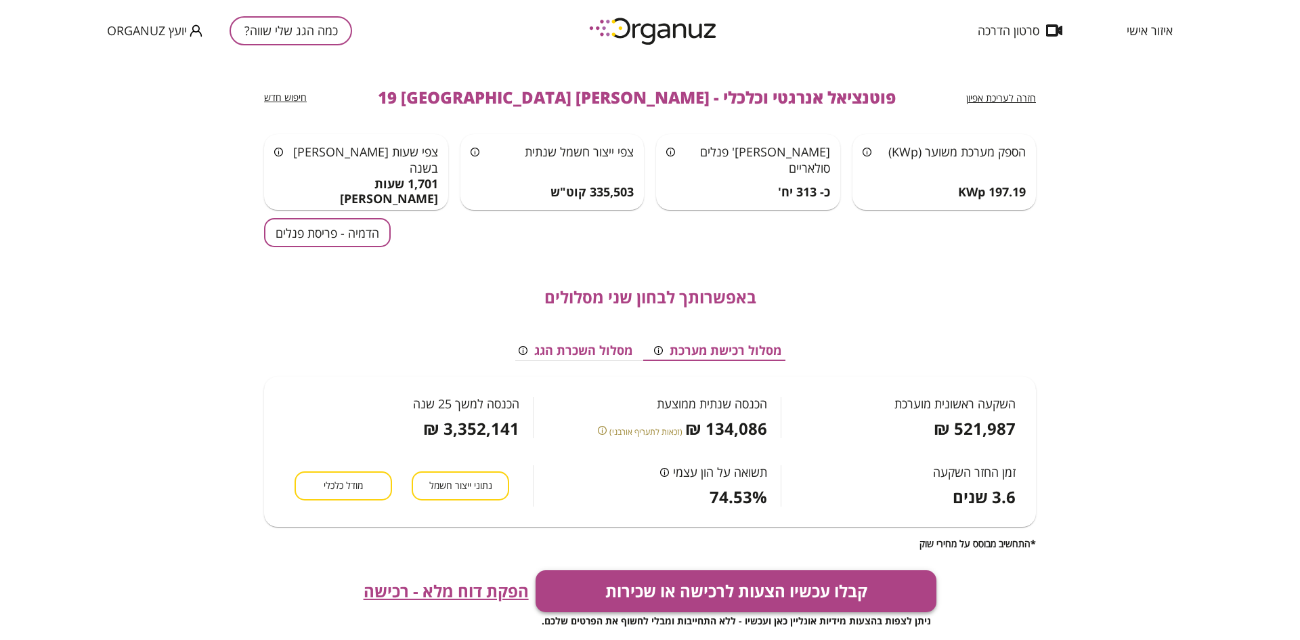
click at [703, 592] on button "קבלו עכשיו הצעות לרכישה או שכירות" at bounding box center [735, 591] width 401 height 42
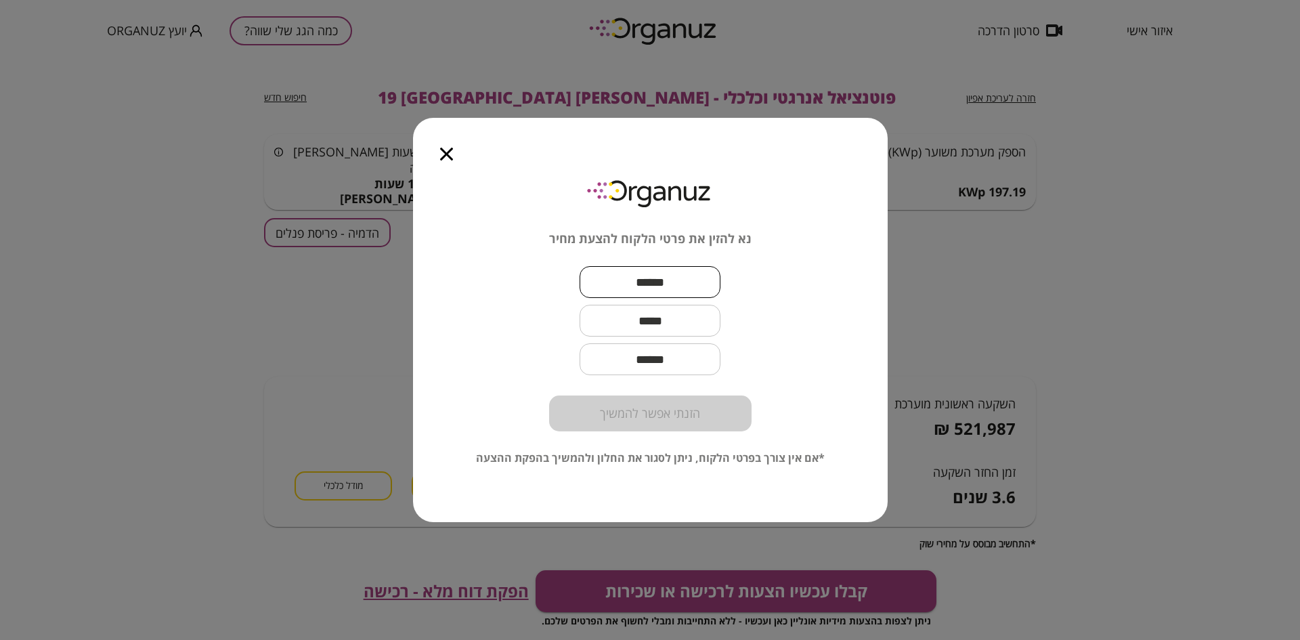
click at [611, 278] on input "text" at bounding box center [649, 282] width 141 height 40
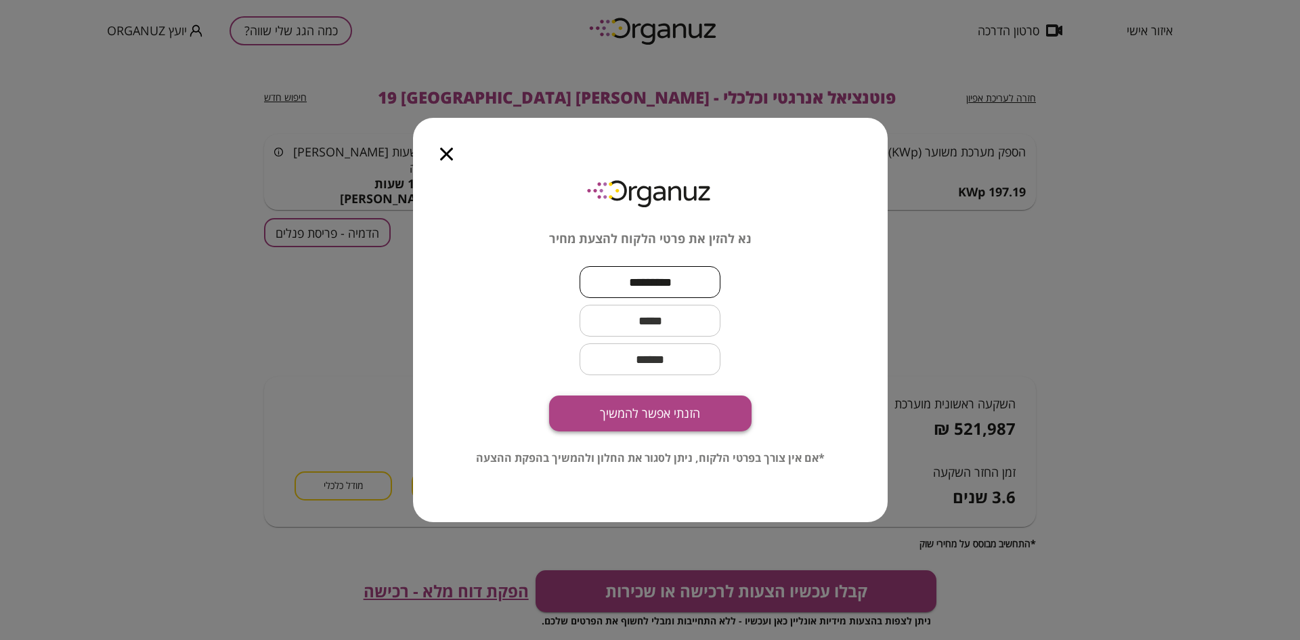
type input "*********"
click at [650, 418] on button "הזנתי אפשר להמשיך" at bounding box center [650, 413] width 202 height 36
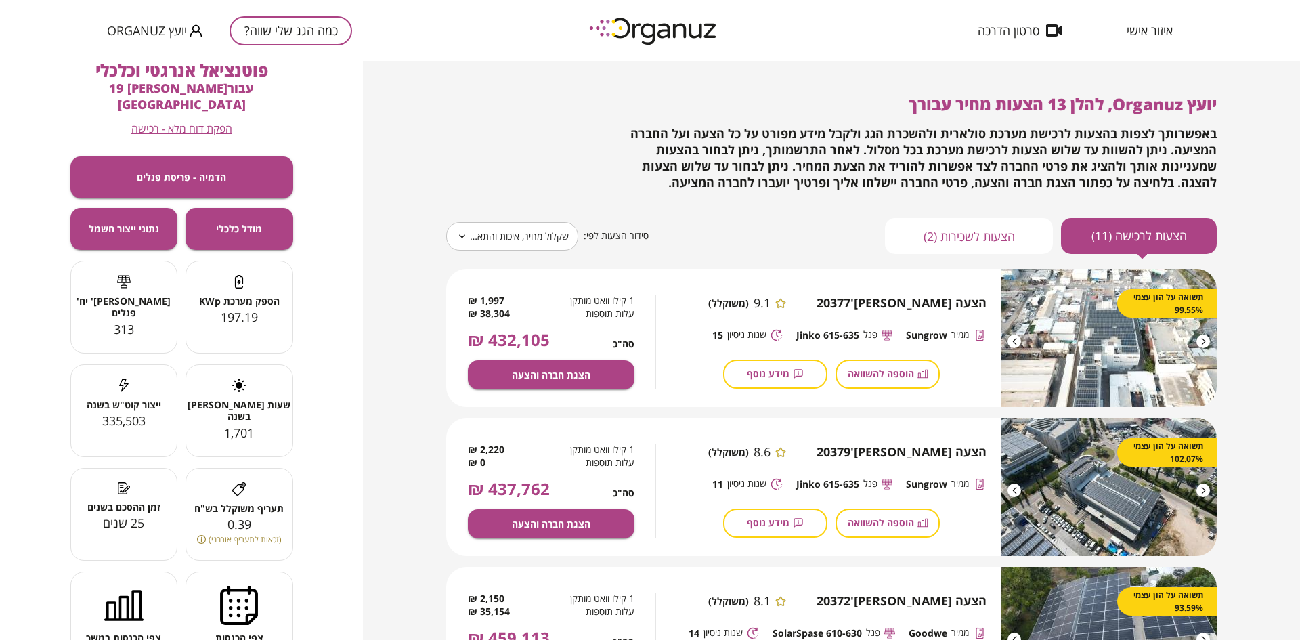
click at [272, 23] on button "כמה הגג שלי שווה?" at bounding box center [290, 30] width 123 height 29
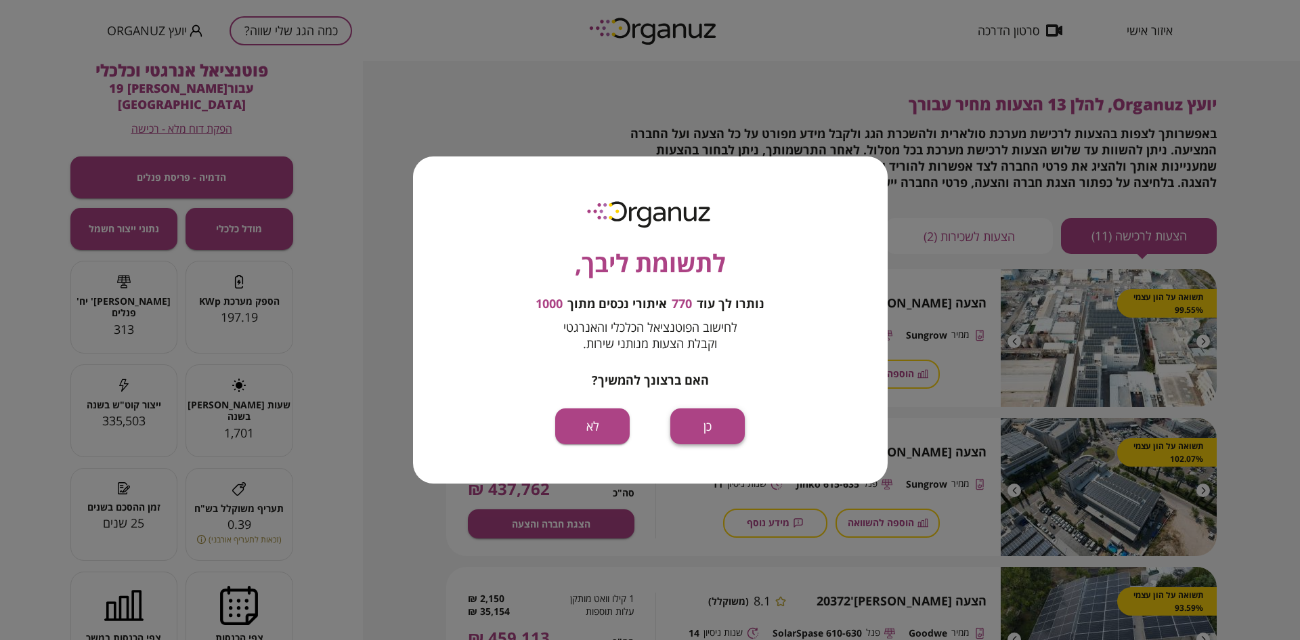
click at [711, 426] on button "כן" at bounding box center [707, 426] width 74 height 36
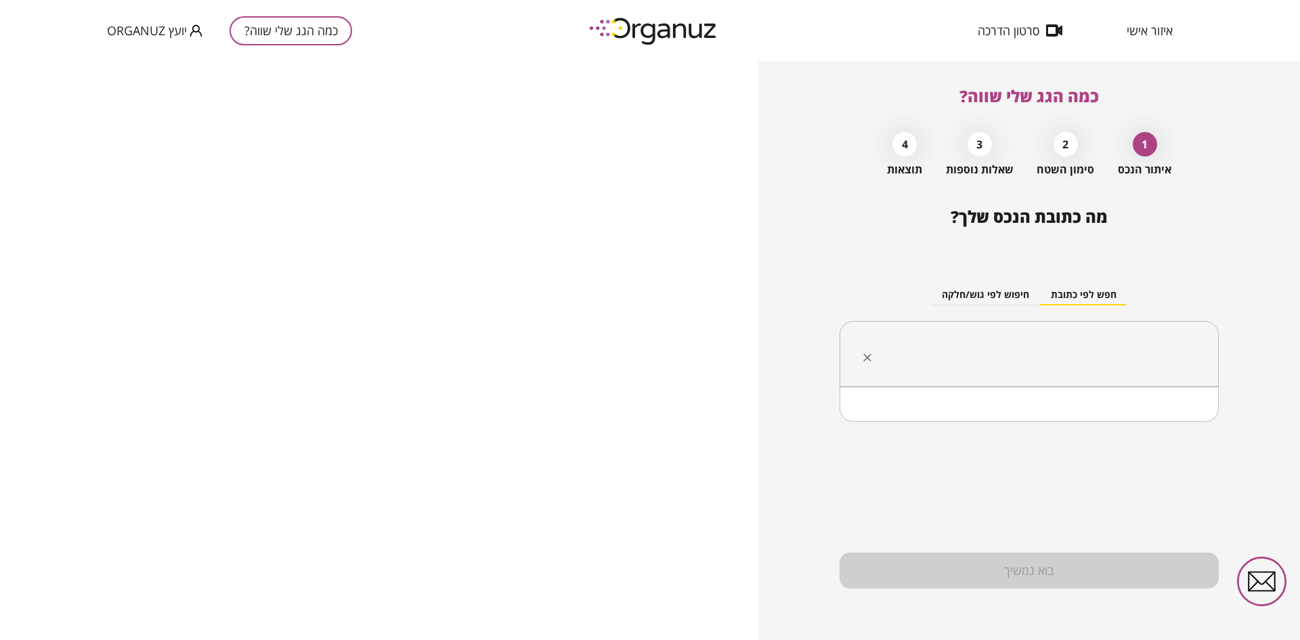
click at [958, 359] on input "text" at bounding box center [1034, 354] width 336 height 34
click at [1084, 428] on li "[PERSON_NAME] 19 [GEOGRAPHIC_DATA]" at bounding box center [1029, 421] width 344 height 24
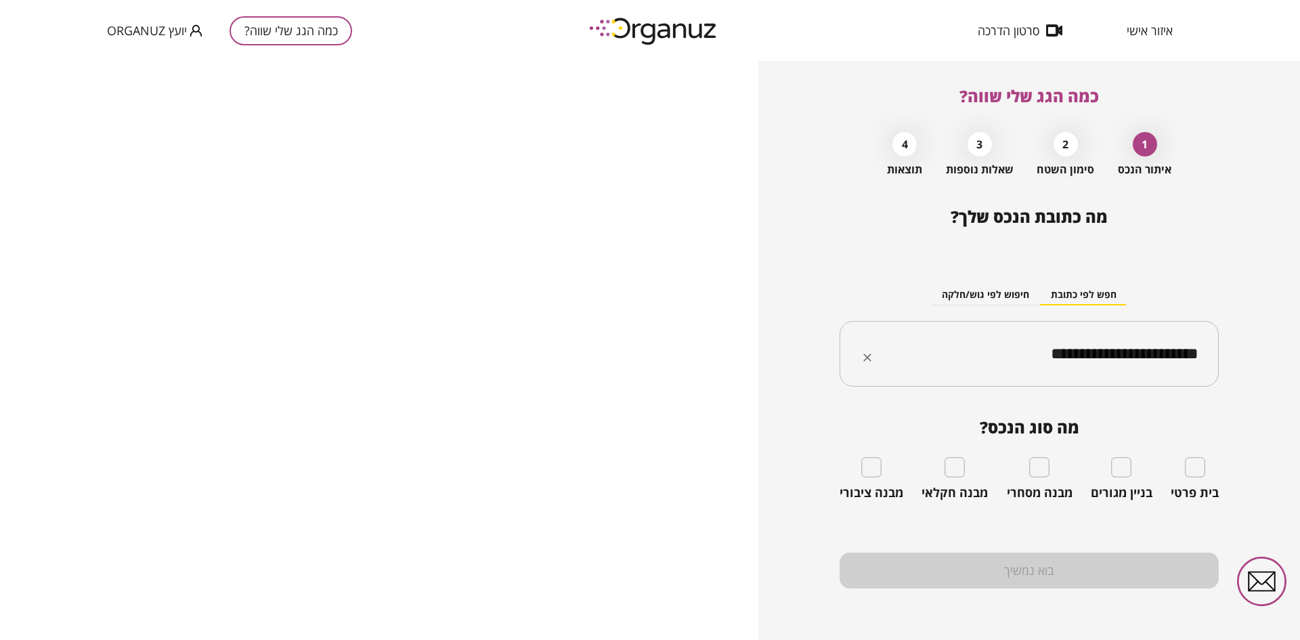
type input "**********"
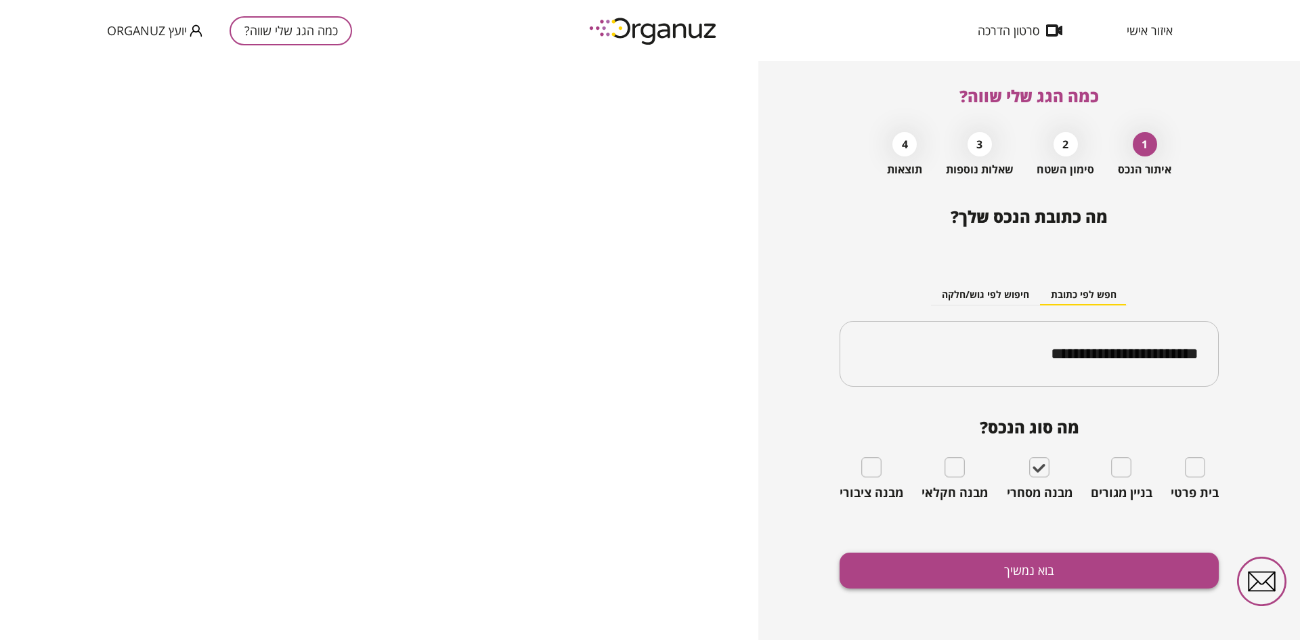
click at [1004, 566] on button "בוא נמשיך" at bounding box center [1028, 570] width 379 height 36
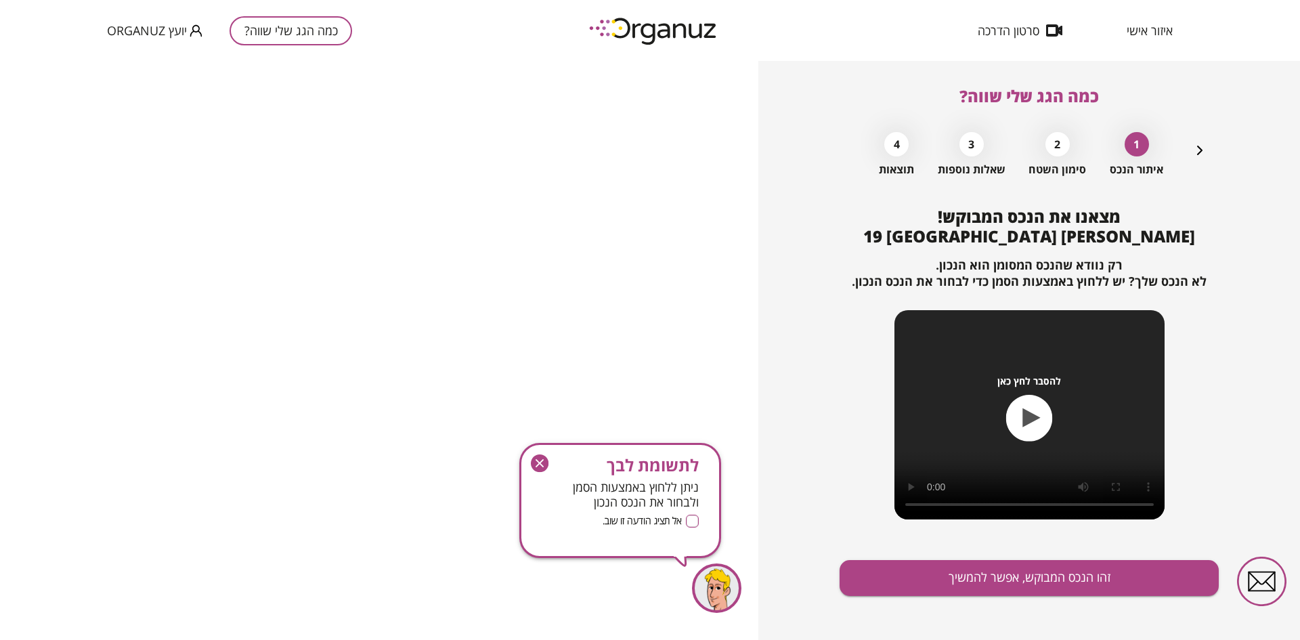
click at [537, 460] on icon "button" at bounding box center [539, 463] width 8 height 8
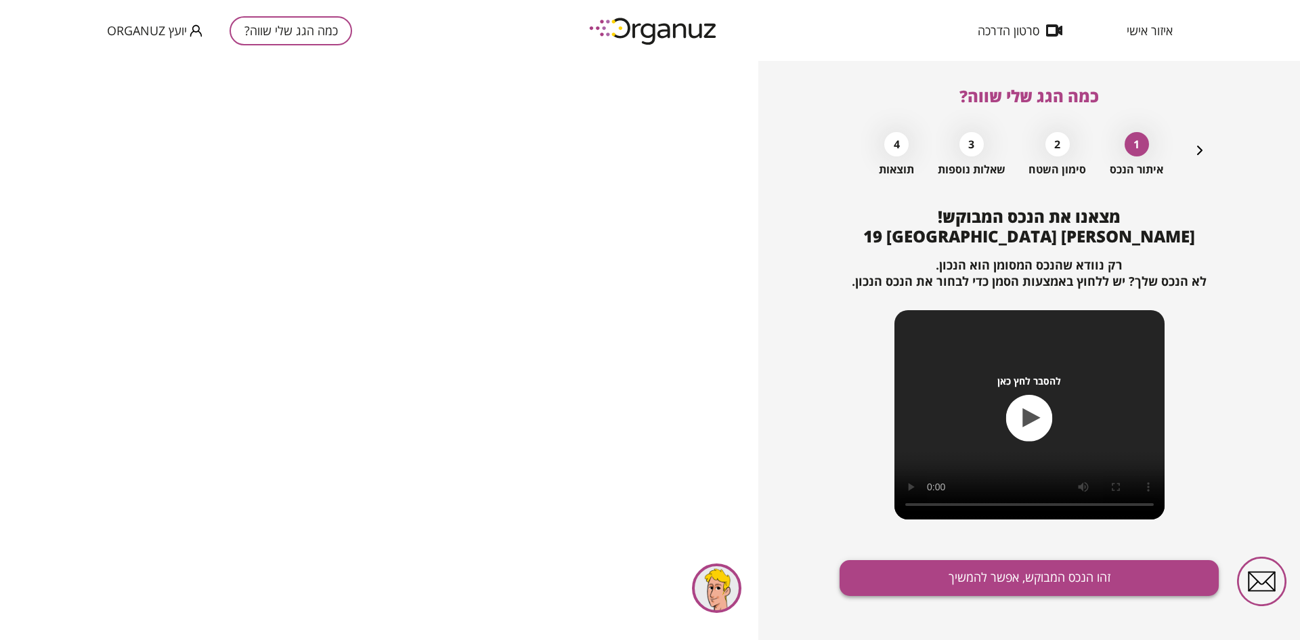
click at [905, 575] on button "זהו הנכס המבוקש, אפשר להמשיך" at bounding box center [1028, 578] width 379 height 36
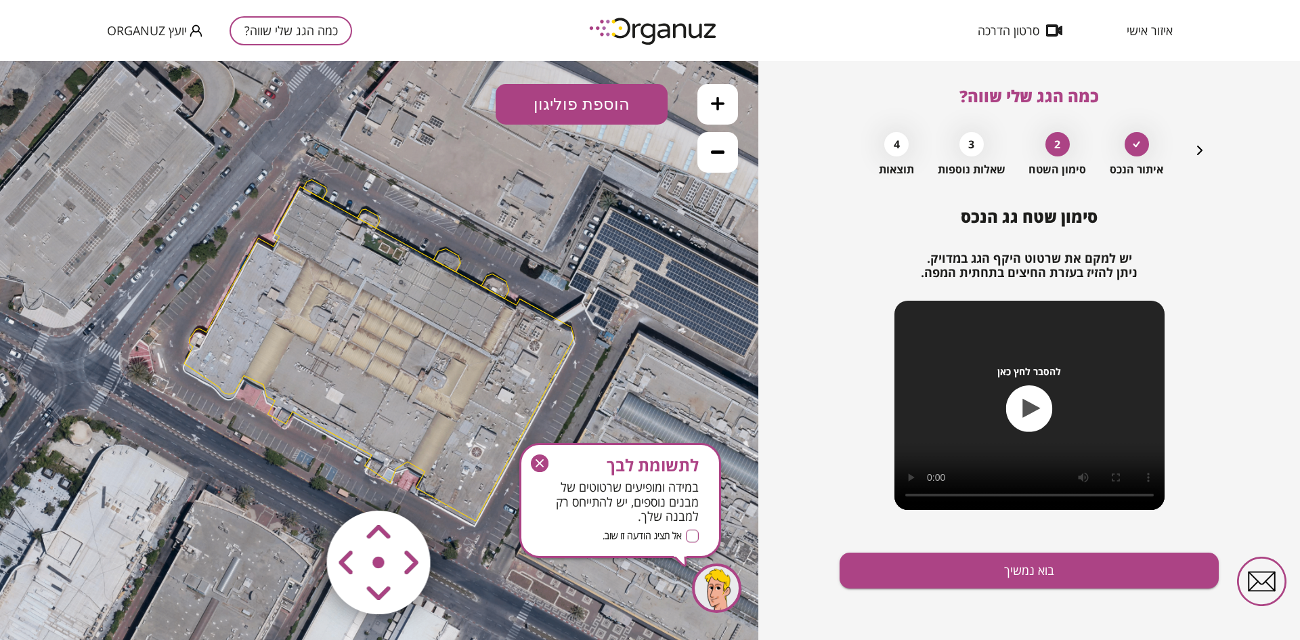
click at [535, 464] on icon "button" at bounding box center [540, 463] width 18 height 18
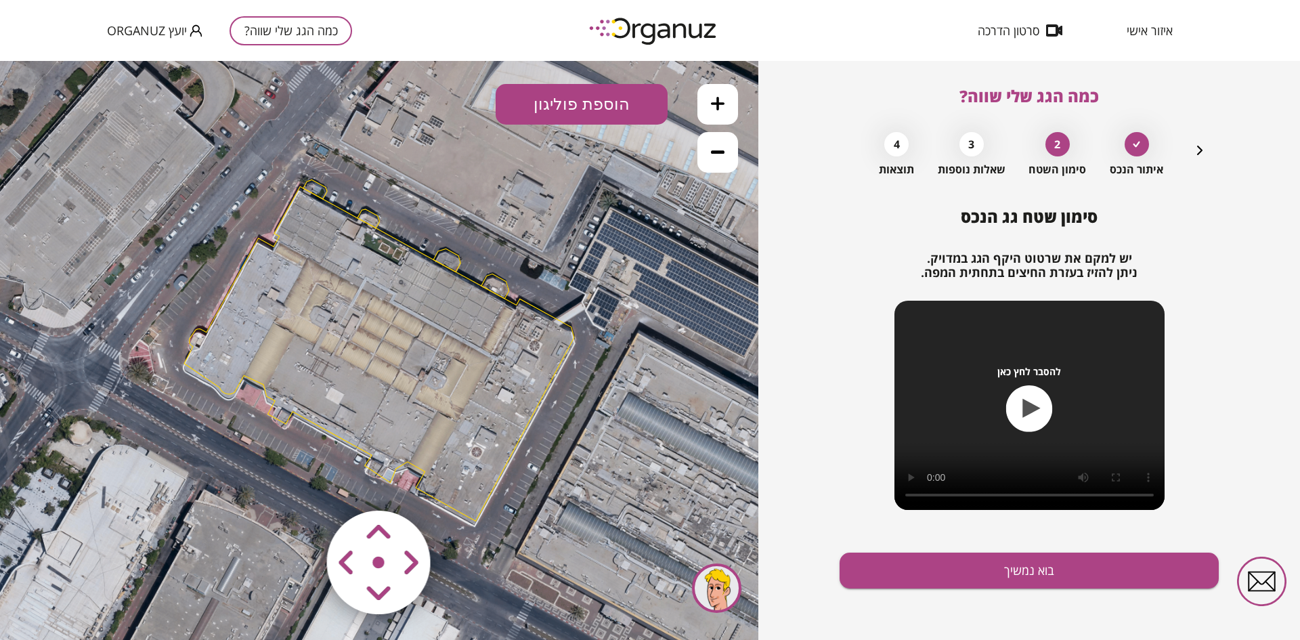
click at [516, 303] on icon at bounding box center [379, 349] width 1179 height 1179
click at [514, 303] on icon at bounding box center [379, 349] width 1179 height 1179
click at [426, 340] on polygon at bounding box center [379, 353] width 390 height 334
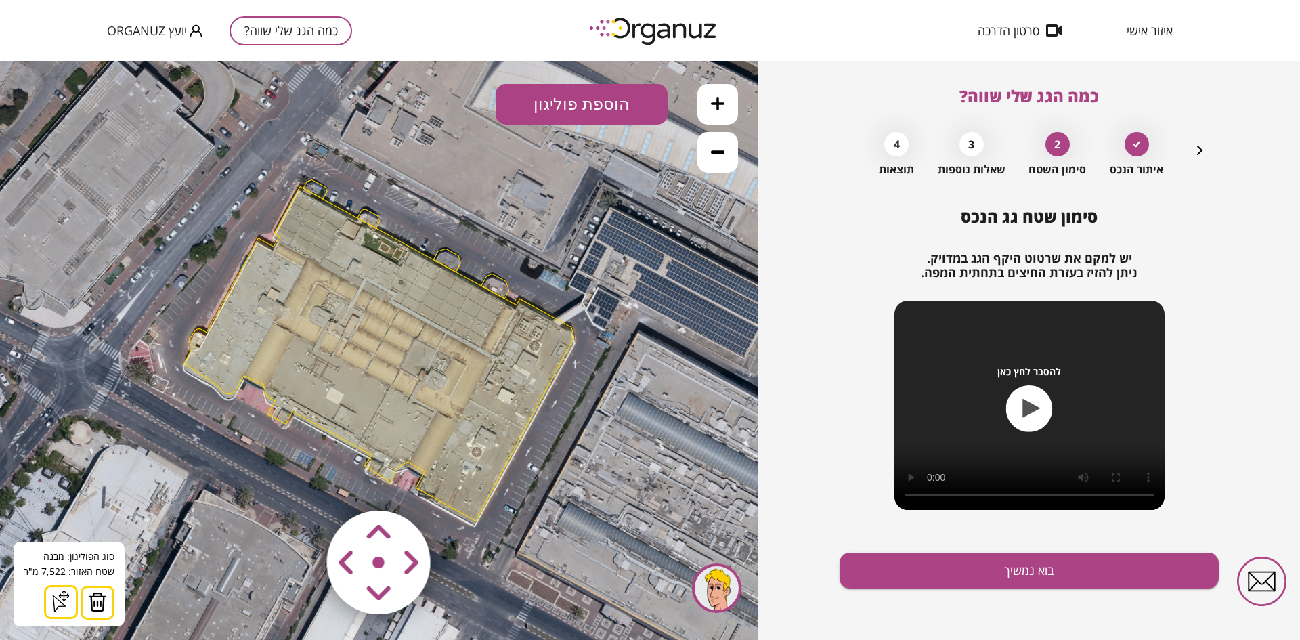
click at [88, 604] on img at bounding box center [97, 602] width 19 height 20
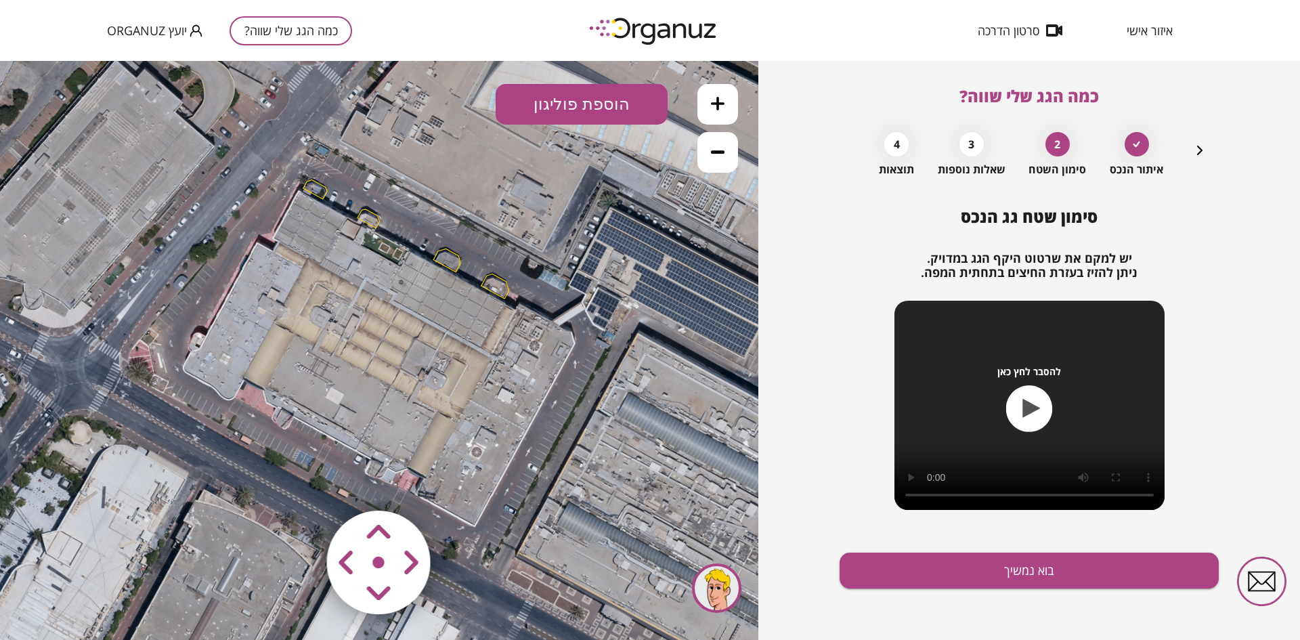
click at [320, 193] on polygon at bounding box center [315, 188] width 24 height 19
click at [85, 602] on img at bounding box center [83, 602] width 19 height 20
click at [374, 211] on icon at bounding box center [379, 349] width 1179 height 1179
click at [368, 224] on polygon at bounding box center [368, 218] width 22 height 19
click at [78, 604] on img at bounding box center [83, 602] width 19 height 20
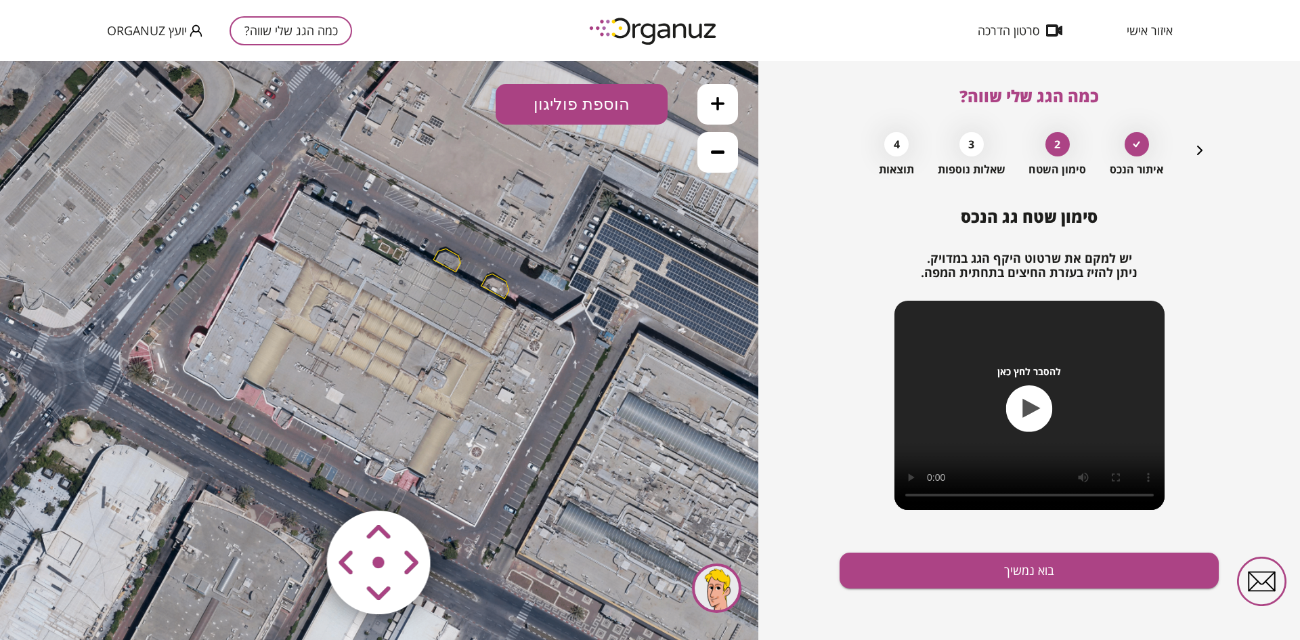
click at [451, 270] on icon at bounding box center [379, 349] width 1179 height 1179
click at [455, 267] on polygon at bounding box center [446, 259] width 27 height 23
click at [67, 601] on button at bounding box center [84, 602] width 34 height 34
click at [496, 274] on icon at bounding box center [379, 349] width 1179 height 1179
click at [491, 282] on polygon at bounding box center [495, 287] width 28 height 24
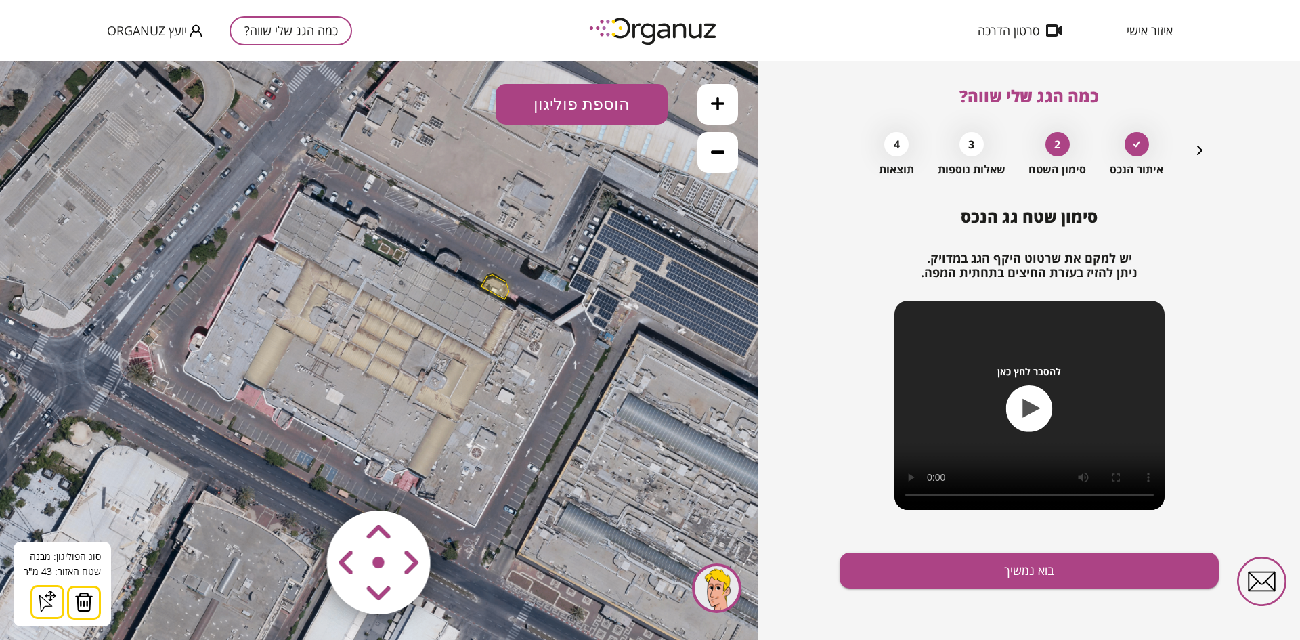
click at [79, 607] on img at bounding box center [83, 602] width 19 height 20
click at [711, 107] on icon at bounding box center [718, 104] width 14 height 14
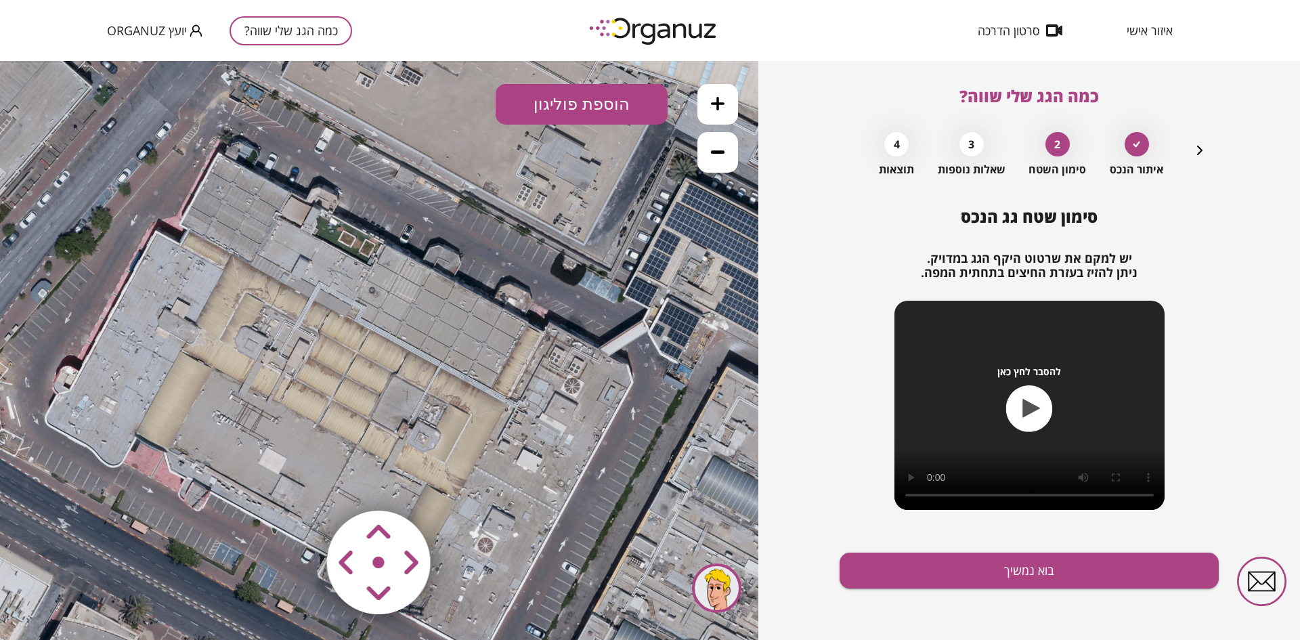
drag, startPoint x: 198, startPoint y: 118, endPoint x: 156, endPoint y: 162, distance: 61.3
click at [156, 162] on icon at bounding box center [340, 391] width 1769 height 1769
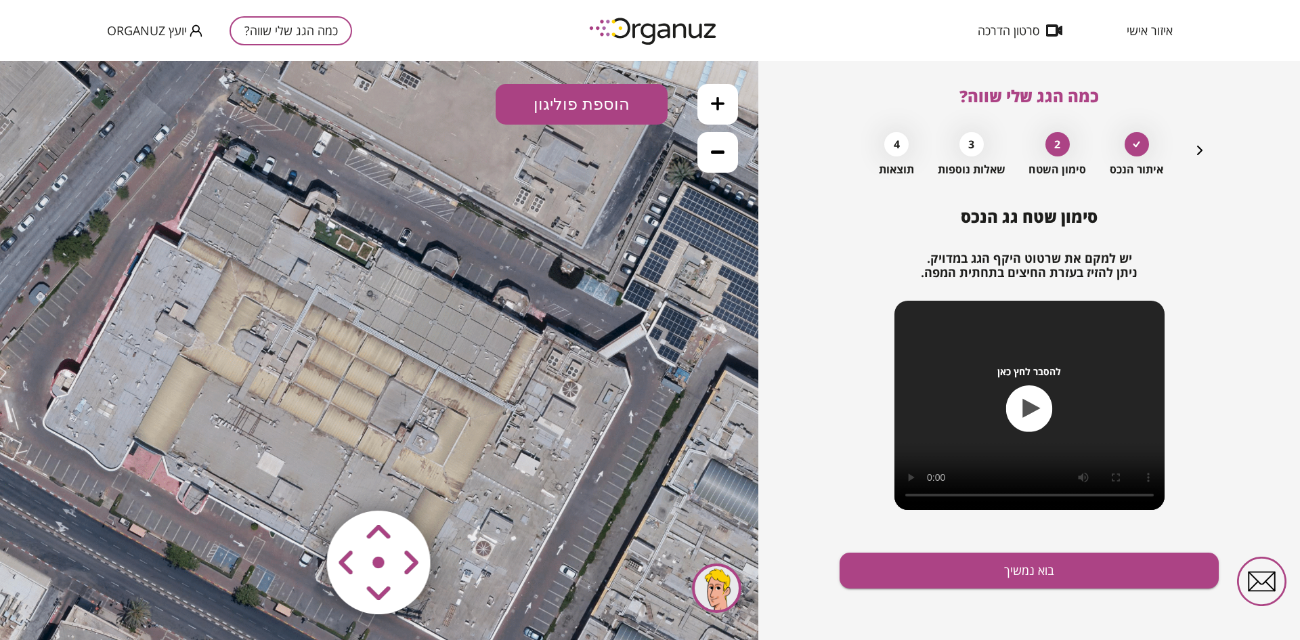
click at [728, 101] on button at bounding box center [717, 104] width 41 height 41
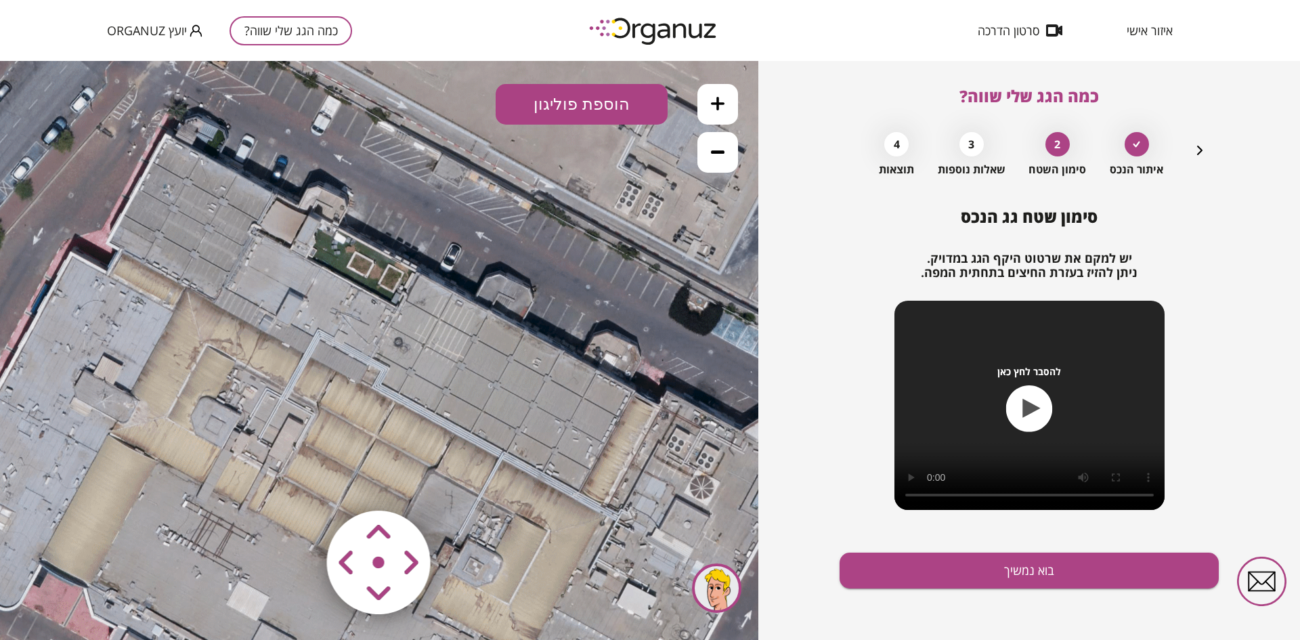
drag, startPoint x: 542, startPoint y: 209, endPoint x: 575, endPoint y: 287, distance: 84.6
click at [575, 287] on icon at bounding box center [350, 496] width 2680 height 2680
click at [554, 100] on button "הוספת פוליגון" at bounding box center [581, 104] width 172 height 41
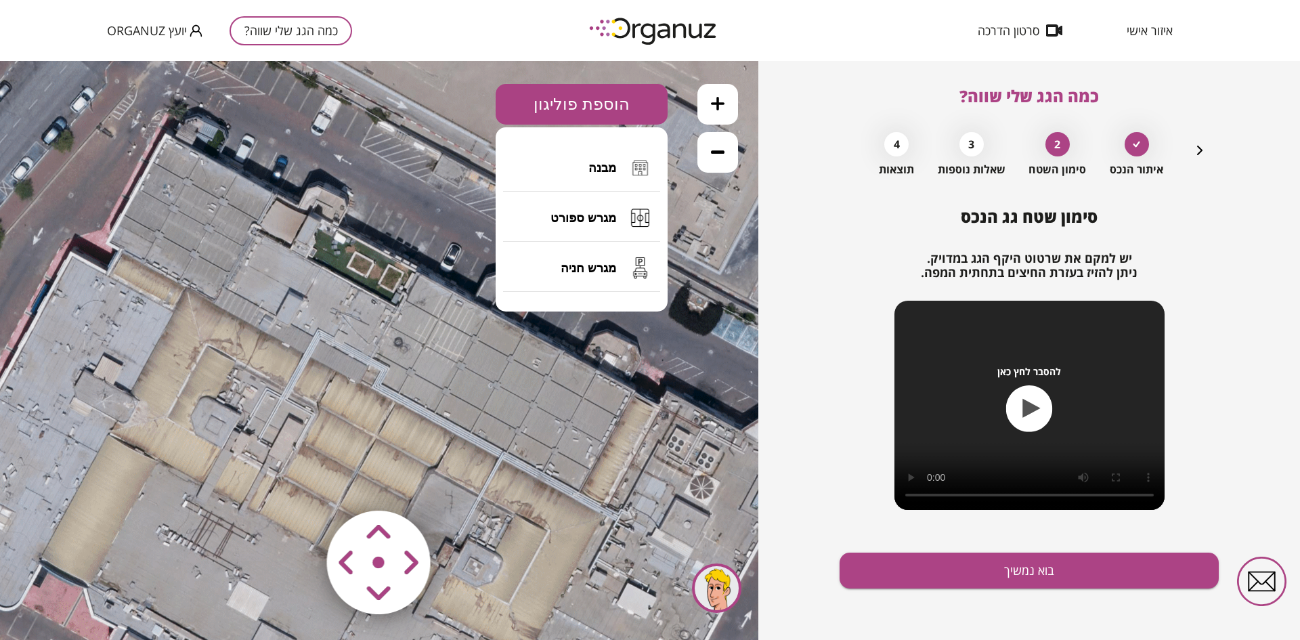
click at [534, 158] on button "מבנה" at bounding box center [581, 167] width 157 height 47
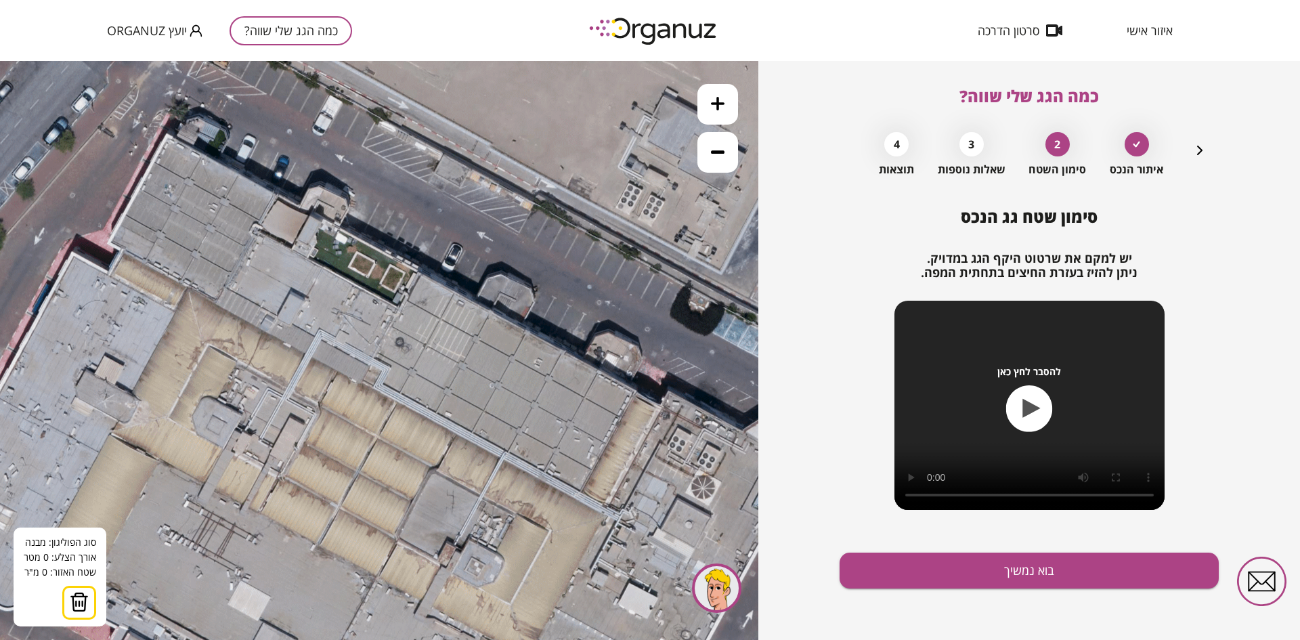
click at [106, 243] on icon at bounding box center [352, 496] width 2680 height 2680
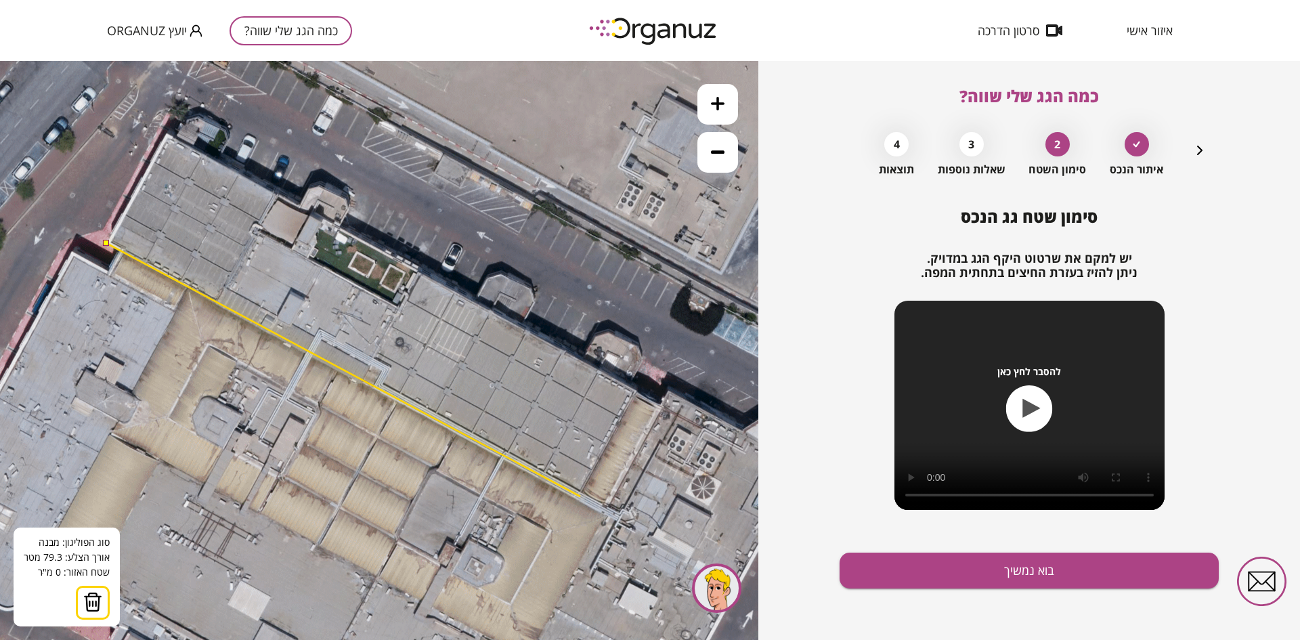
click at [580, 496] on icon at bounding box center [352, 496] width 2680 height 2680
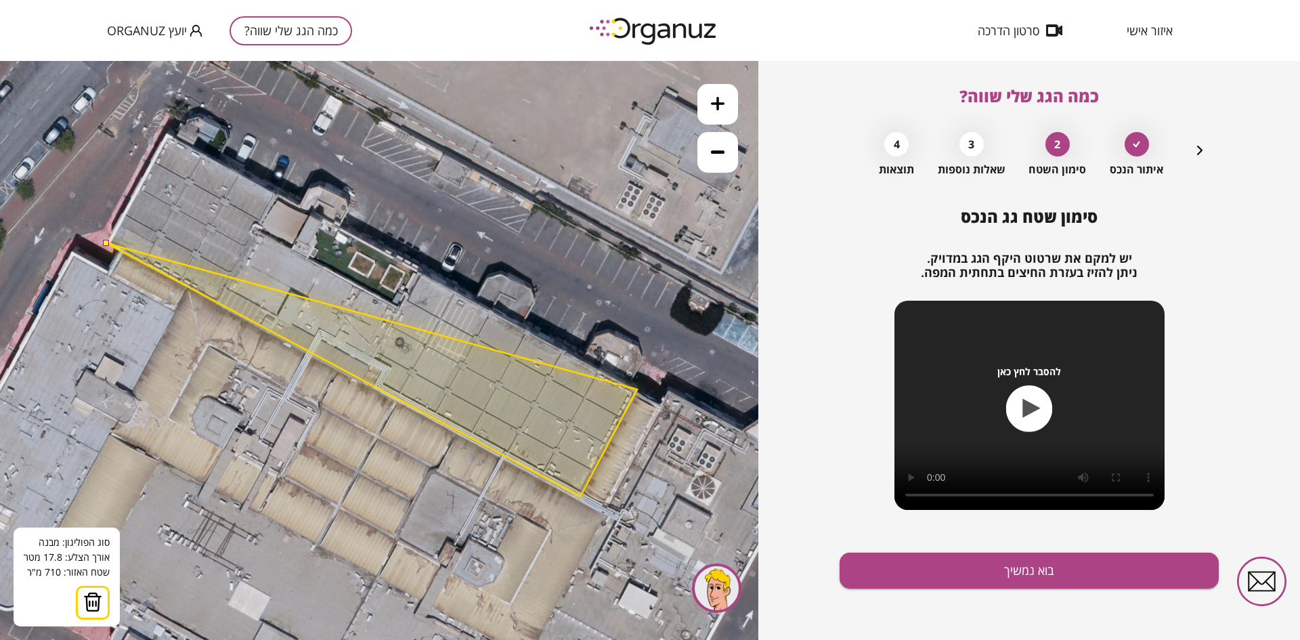
click at [637, 389] on polygon at bounding box center [371, 369] width 531 height 253
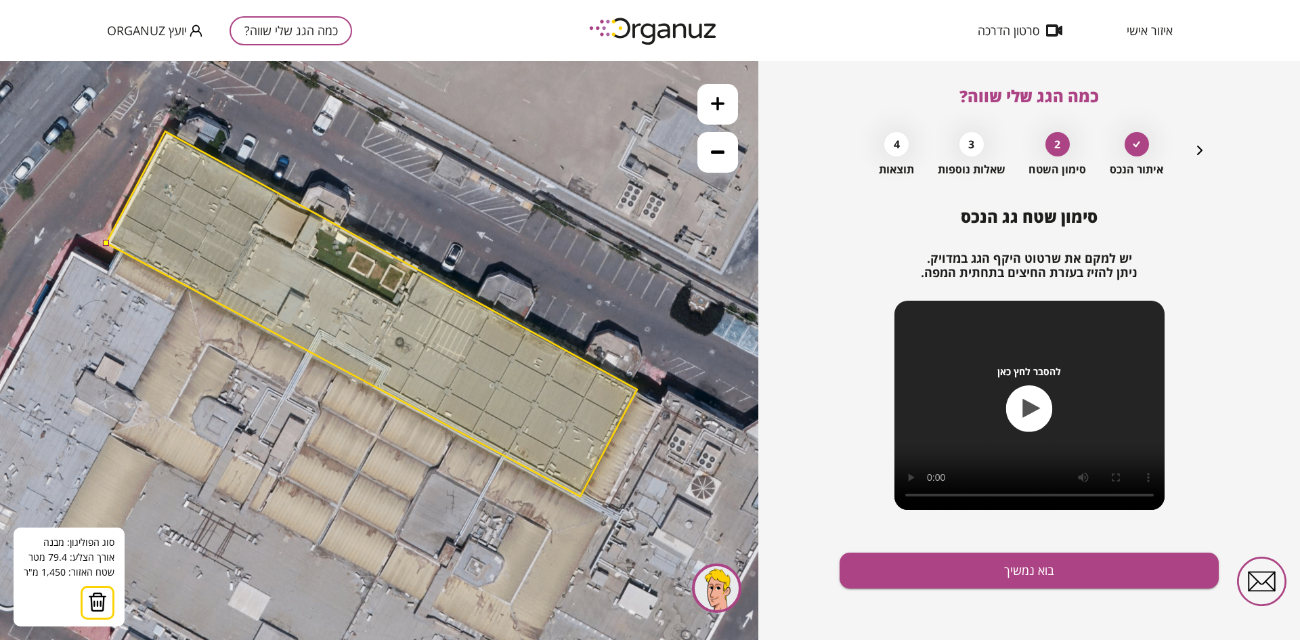
click at [165, 131] on polygon at bounding box center [371, 313] width 531 height 365
click at [106, 245] on button at bounding box center [106, 243] width 6 height 6
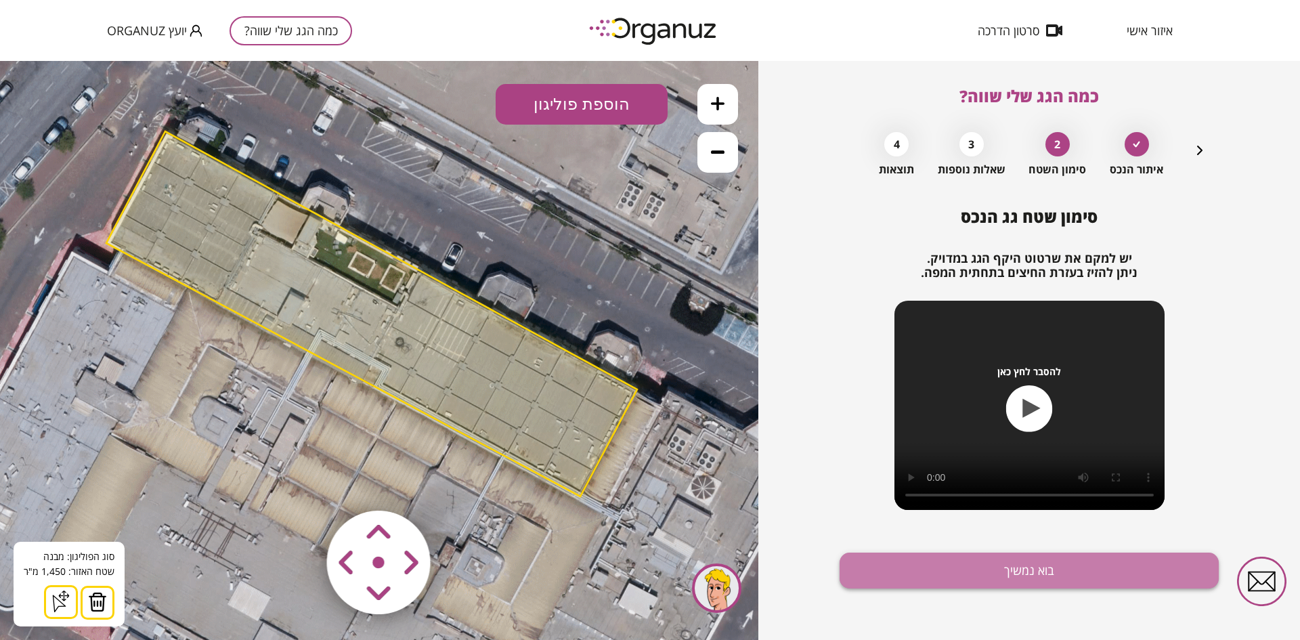
click at [935, 569] on button "בוא נמשיך" at bounding box center [1028, 570] width 379 height 36
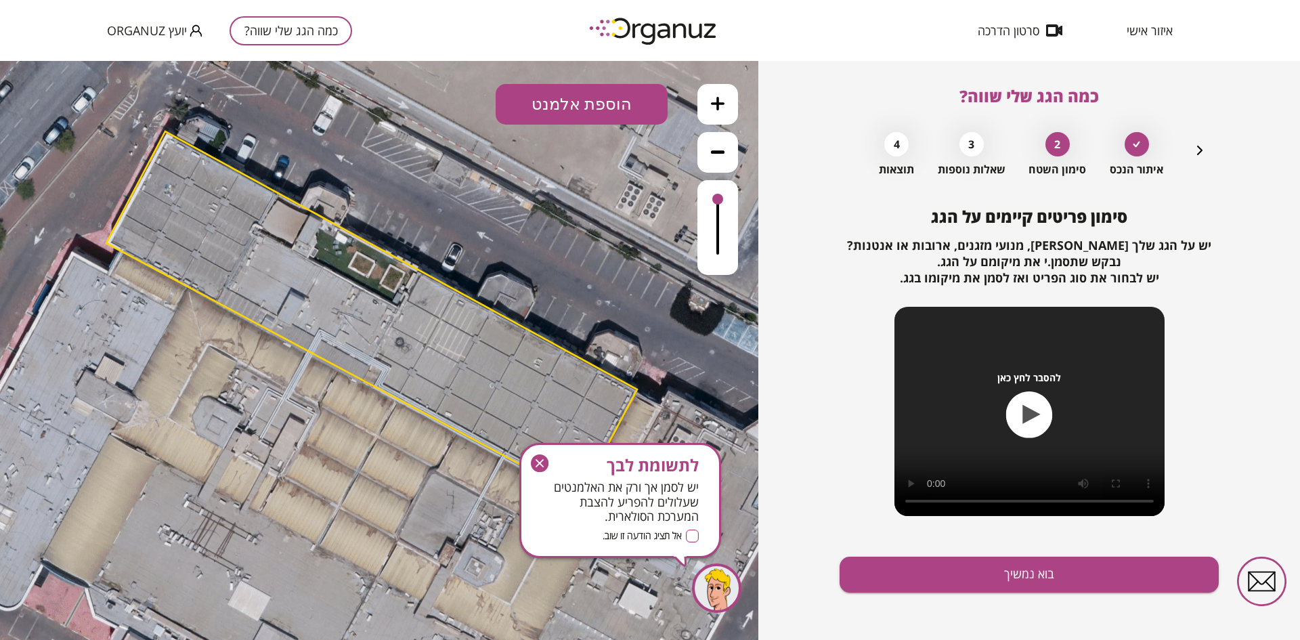
click at [570, 106] on button "הוספת אלמנט" at bounding box center [581, 104] width 172 height 41
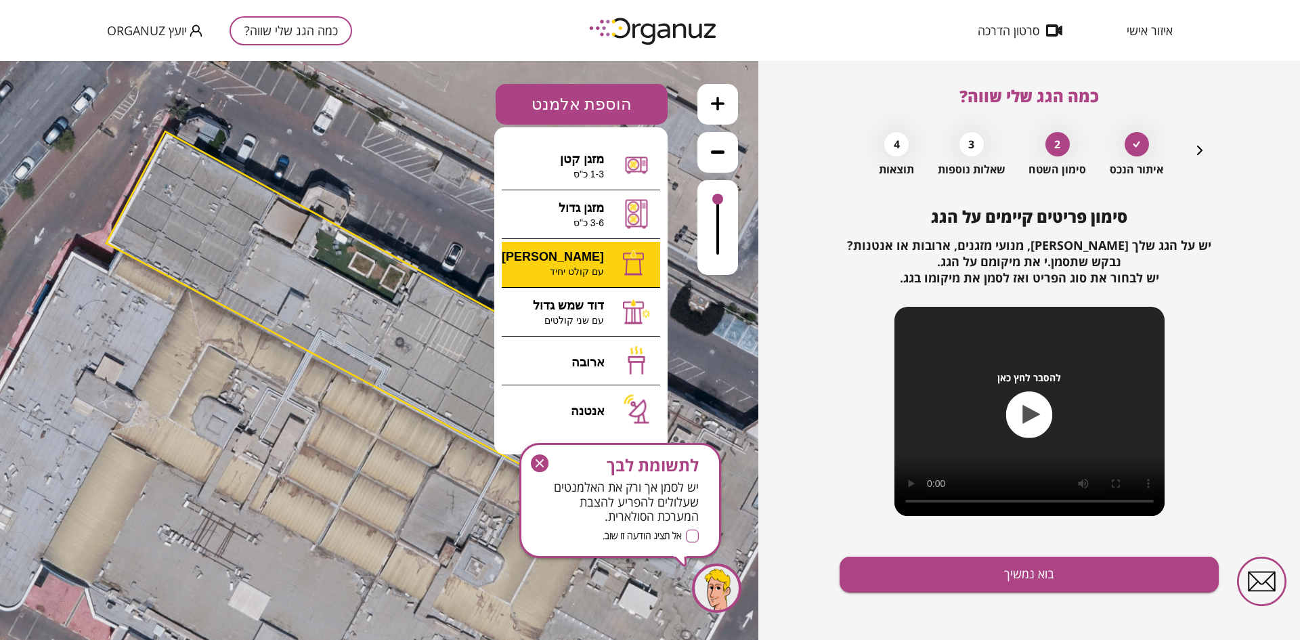
click at [583, 264] on div ".st0 { fill: #FFFFFF; } א" at bounding box center [379, 350] width 758 height 579
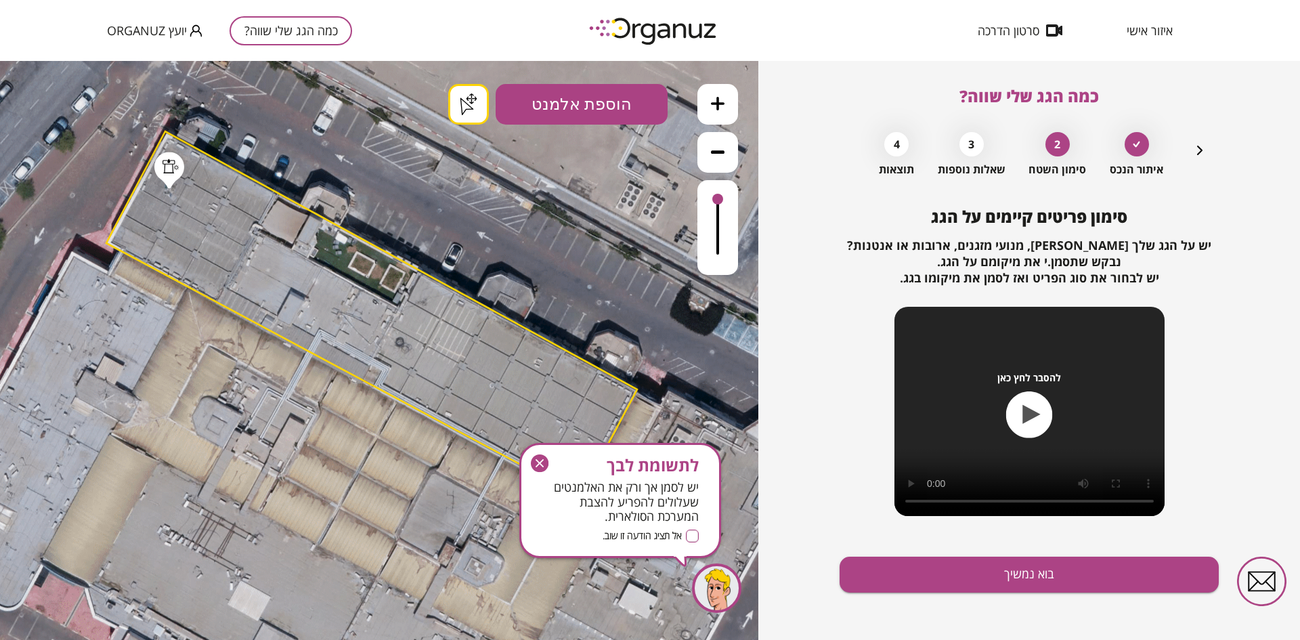
click at [541, 460] on icon "button" at bounding box center [539, 463] width 8 height 8
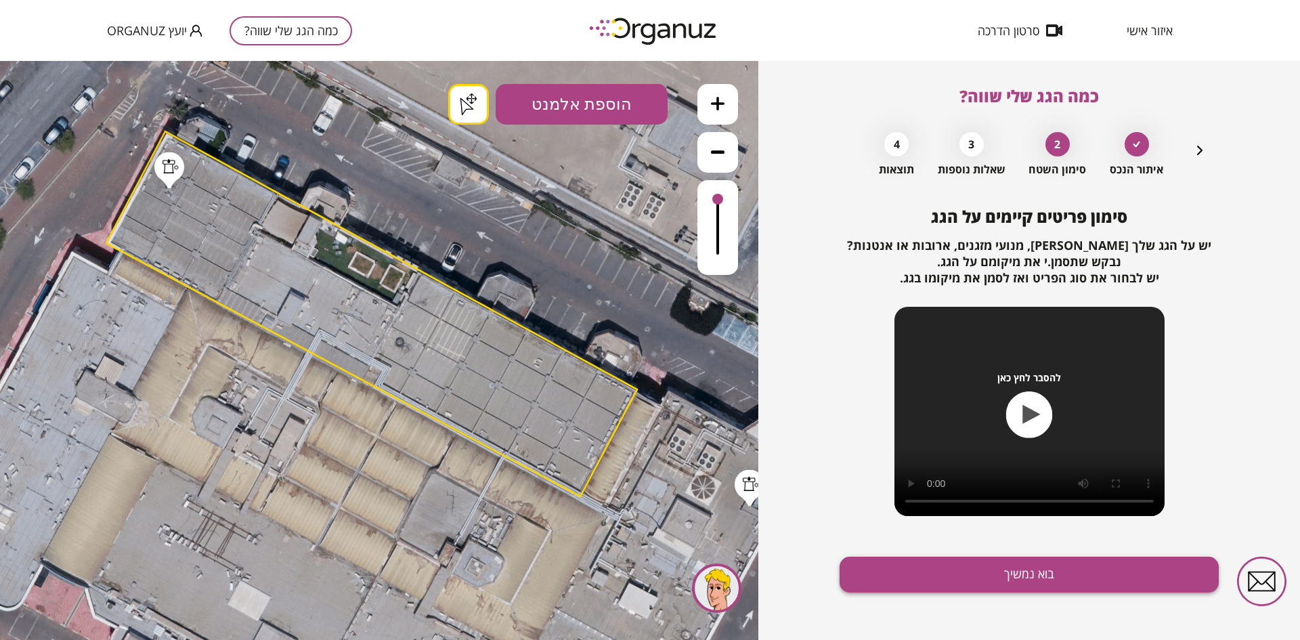
click at [990, 573] on button "בוא נמשיך" at bounding box center [1028, 574] width 379 height 36
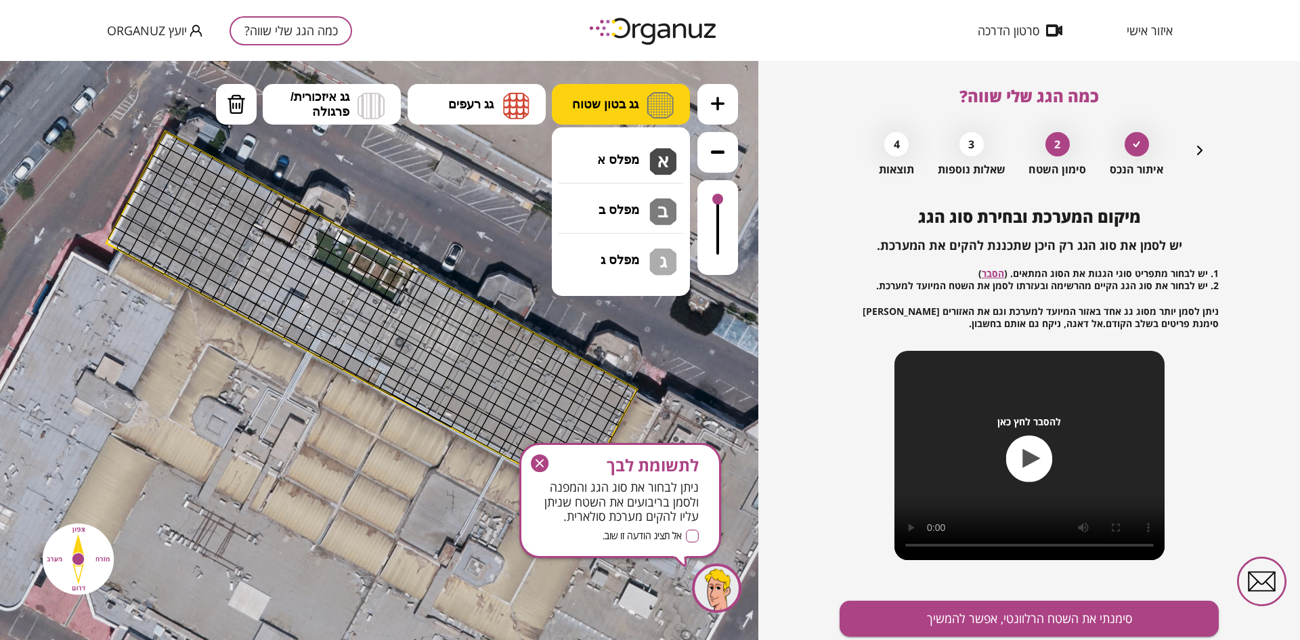
click at [602, 104] on span "גג בטון שטוח" at bounding box center [605, 104] width 66 height 15
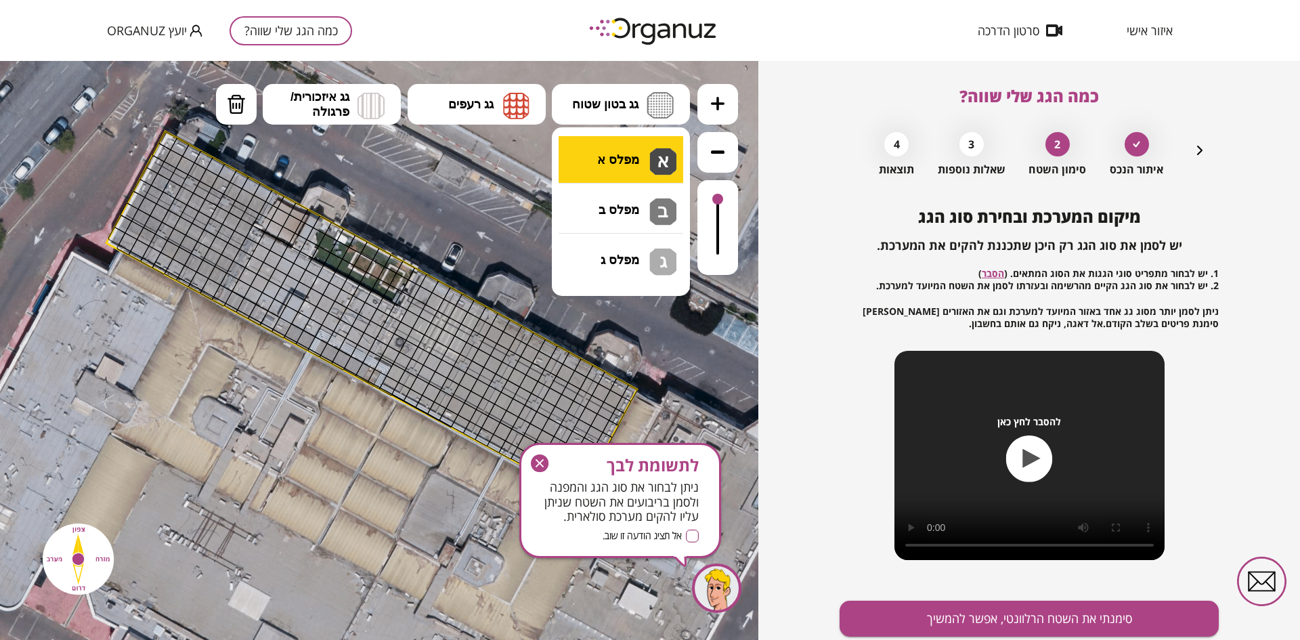
click at [593, 160] on div ".st0 { fill: #FFFFFF; } .st0 { fill: #FFFFFF; }" at bounding box center [379, 350] width 758 height 579
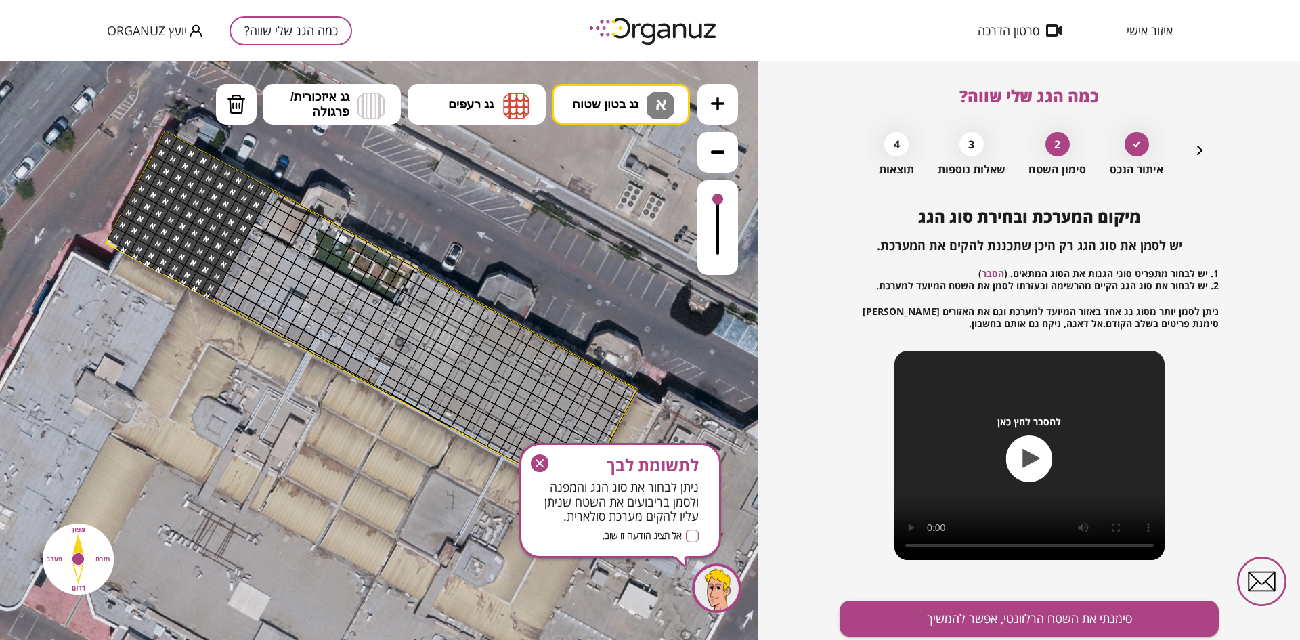
drag, startPoint x: 165, startPoint y: 139, endPoint x: 203, endPoint y: 296, distance: 162.2
drag, startPoint x: 265, startPoint y: 244, endPoint x: 253, endPoint y: 324, distance: 81.4
drag, startPoint x: 313, startPoint y: 267, endPoint x: 309, endPoint y: 322, distance: 55.6
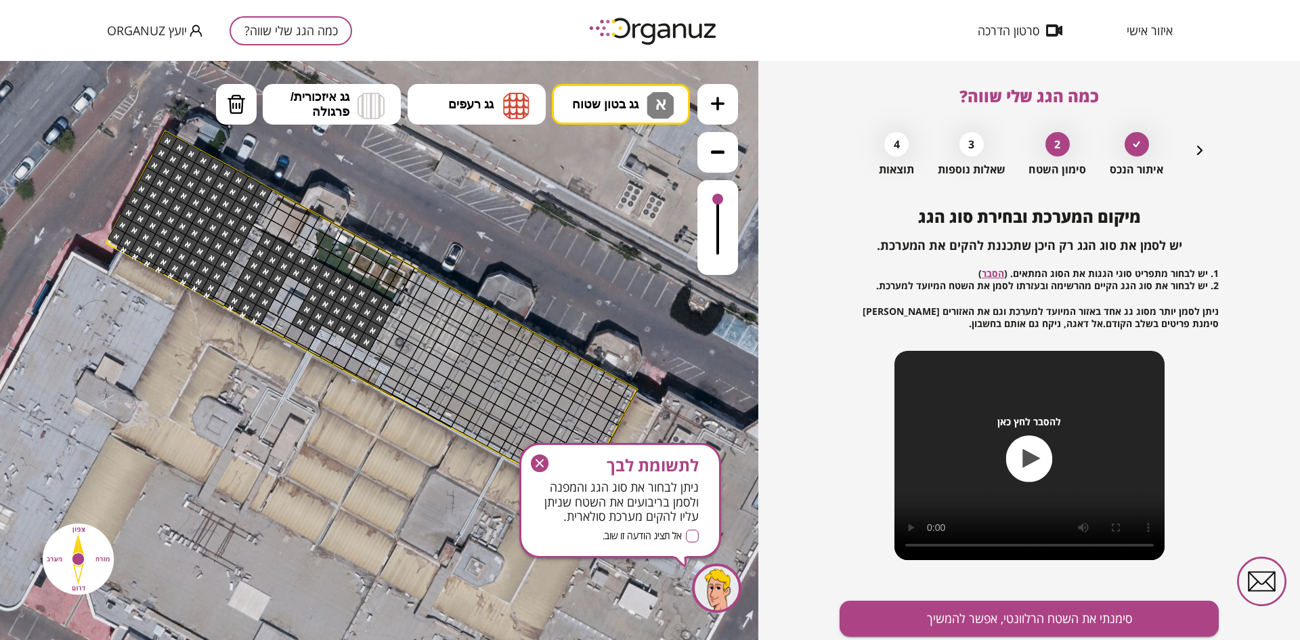
click at [219, 106] on button "מחיקה" at bounding box center [236, 104] width 41 height 41
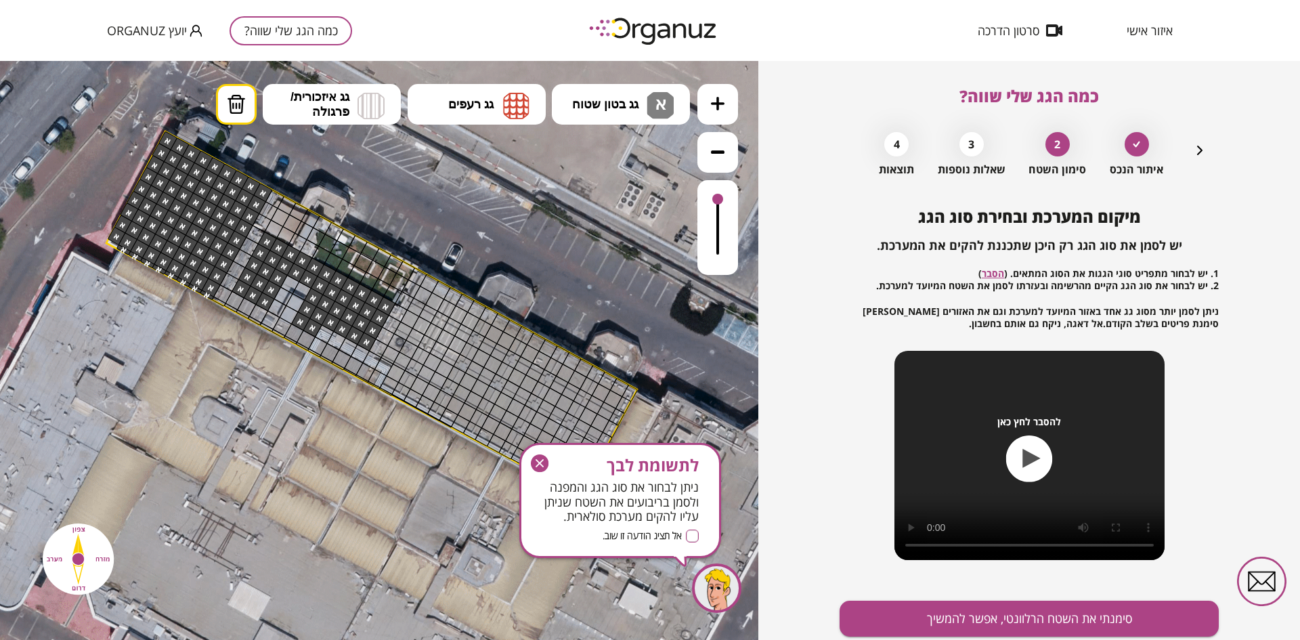
drag, startPoint x: 234, startPoint y: 298, endPoint x: 227, endPoint y: 311, distance: 14.5
click at [227, 311] on div ".st0 { fill: #FFFFFF; } .st0 { fill: #FFFFFF; }" at bounding box center [352, 496] width 2680 height 2680
click at [315, 106] on span "גג איזכורית/ פרגולה" at bounding box center [319, 104] width 59 height 30
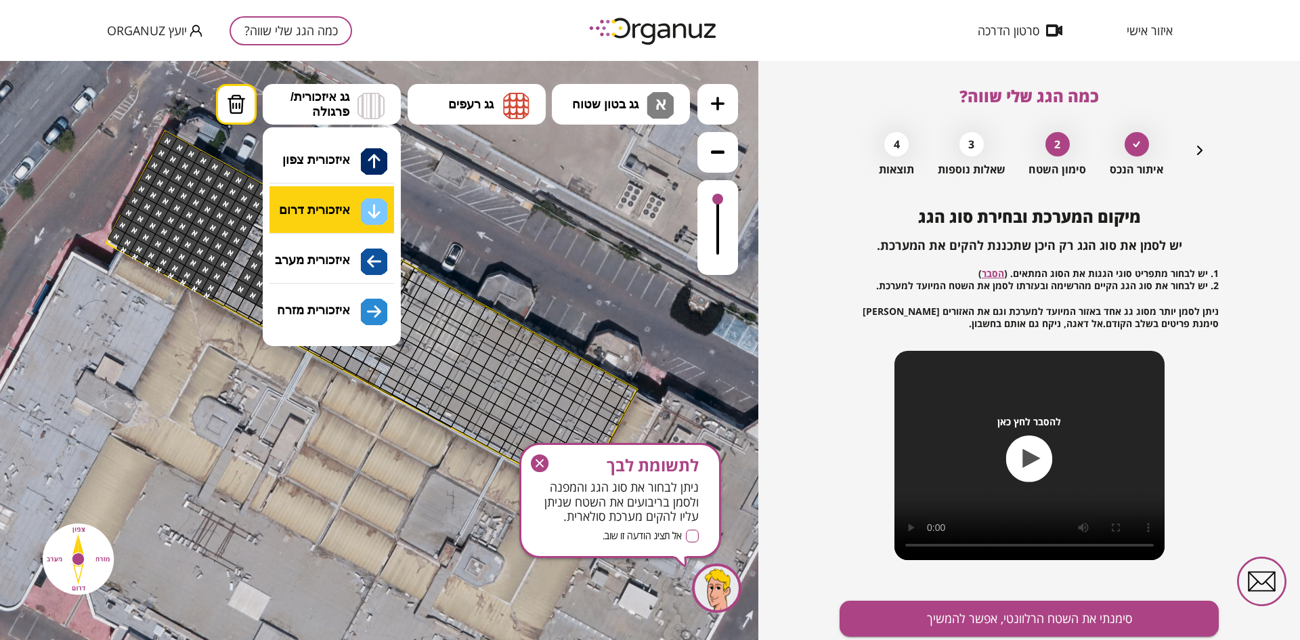
click at [321, 208] on div ".st0 { fill: #FFFFFF; } .st0 { fill: #FFFFFF; }" at bounding box center [379, 350] width 758 height 579
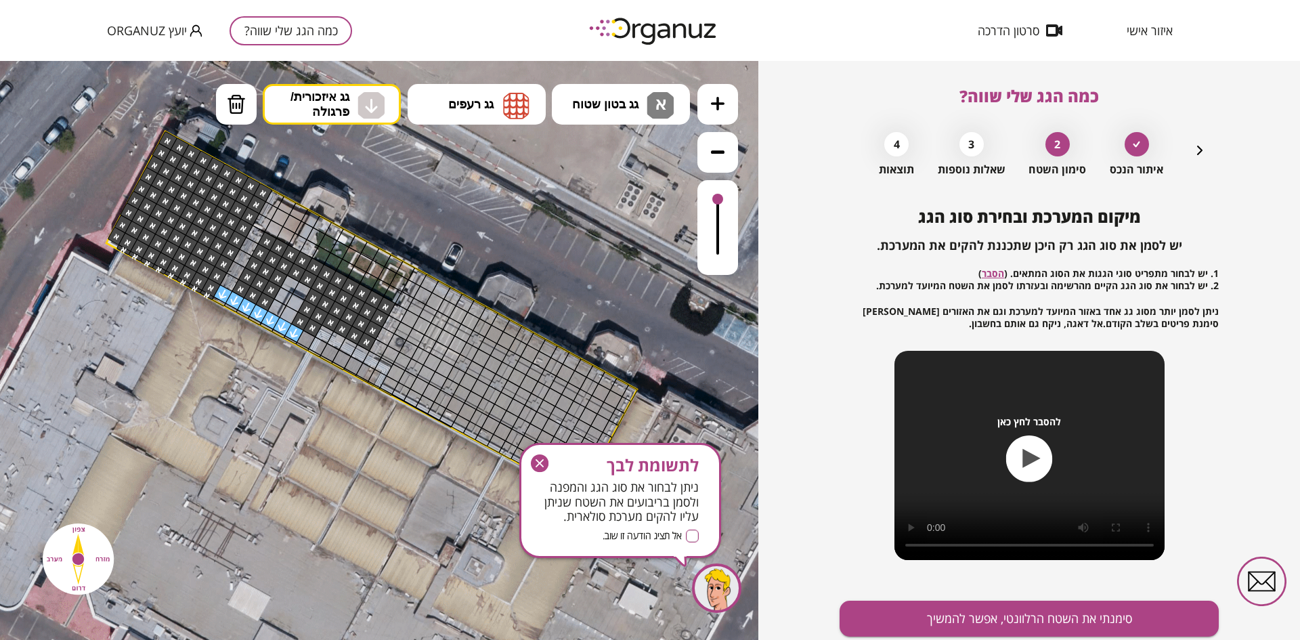
drag, startPoint x: 222, startPoint y: 297, endPoint x: 299, endPoint y: 335, distance: 86.0
click at [301, 338] on div at bounding box center [305, 339] width 19 height 19
drag, startPoint x: 325, startPoint y: 351, endPoint x: 356, endPoint y: 366, distance: 34.5
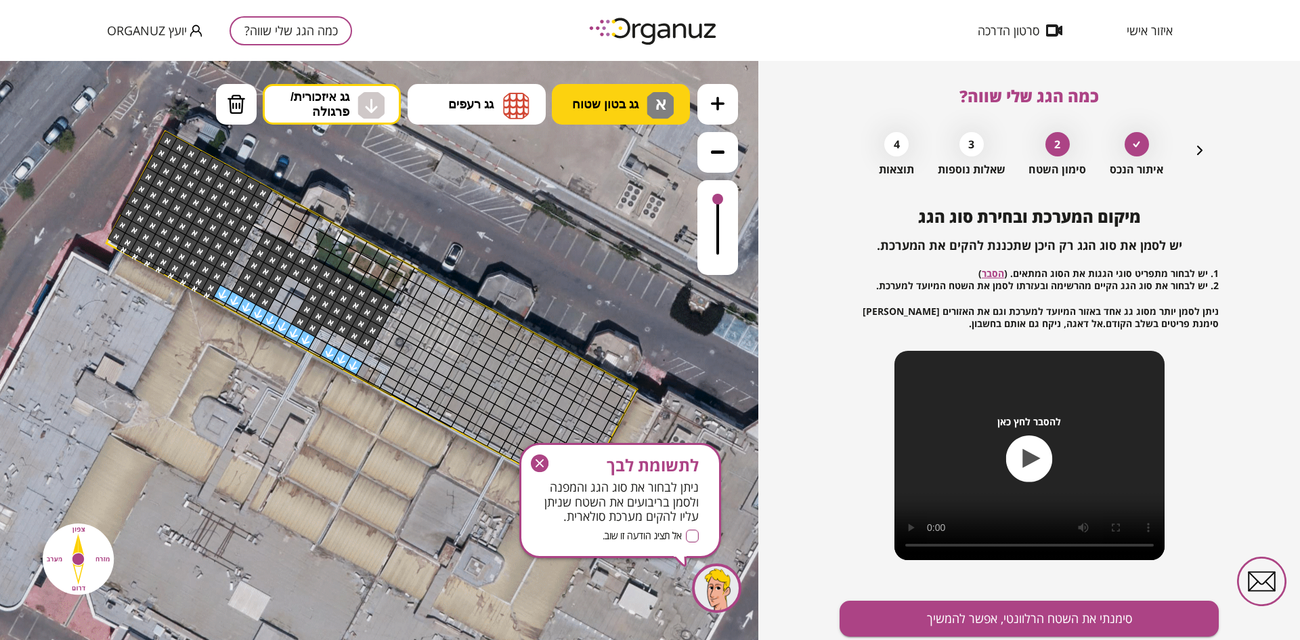
click at [593, 90] on button "גג בטון שטוח א" at bounding box center [621, 104] width 138 height 41
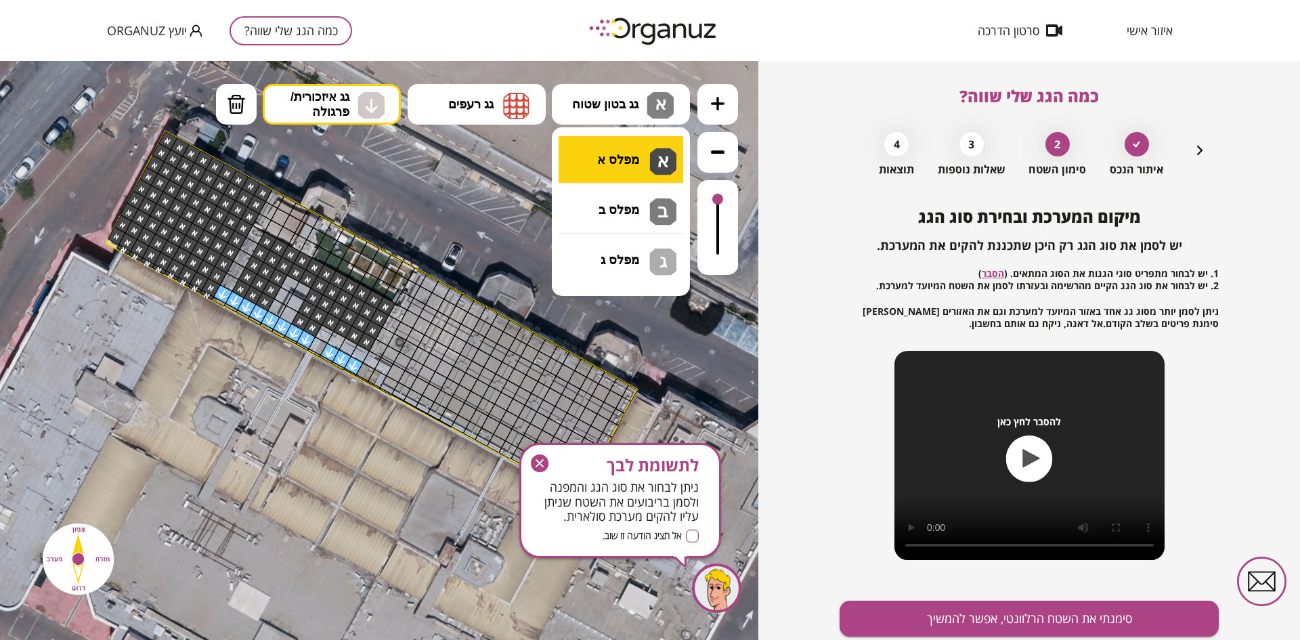
click at [597, 147] on div ".st0 { fill: #FFFFFF; } .st0 { fill: #FFFFFF; }" at bounding box center [379, 350] width 758 height 579
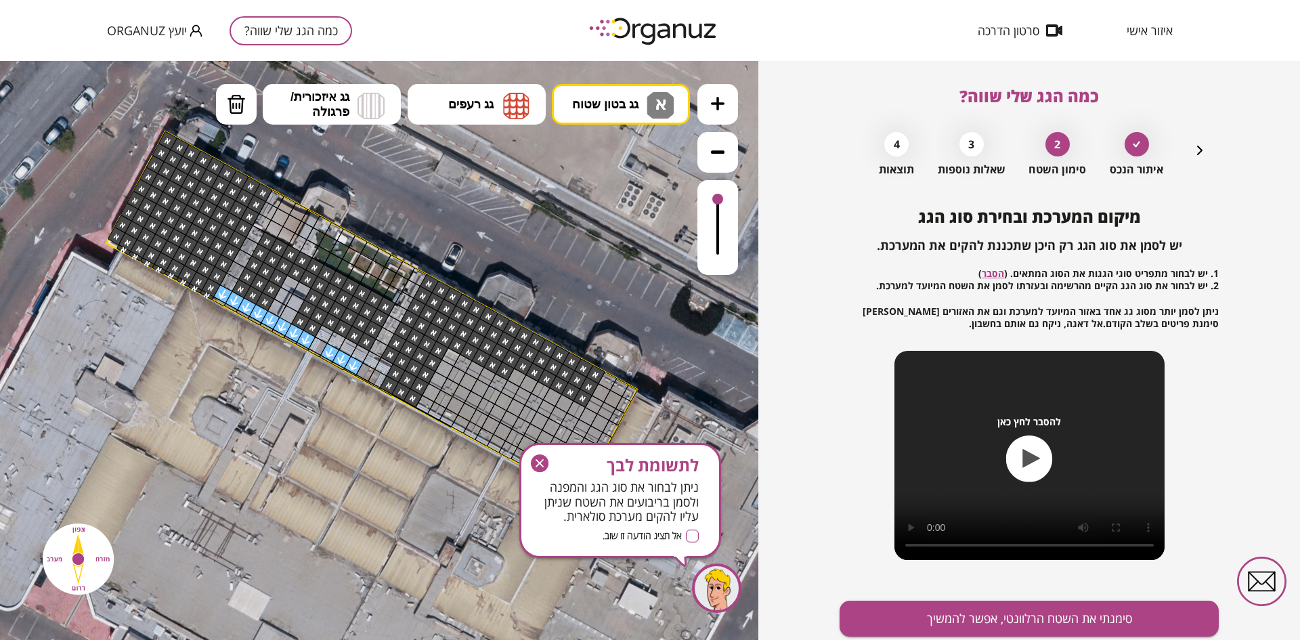
drag, startPoint x: 427, startPoint y: 282, endPoint x: 502, endPoint y: 414, distance: 152.1
click at [538, 458] on icon "button" at bounding box center [540, 463] width 18 height 18
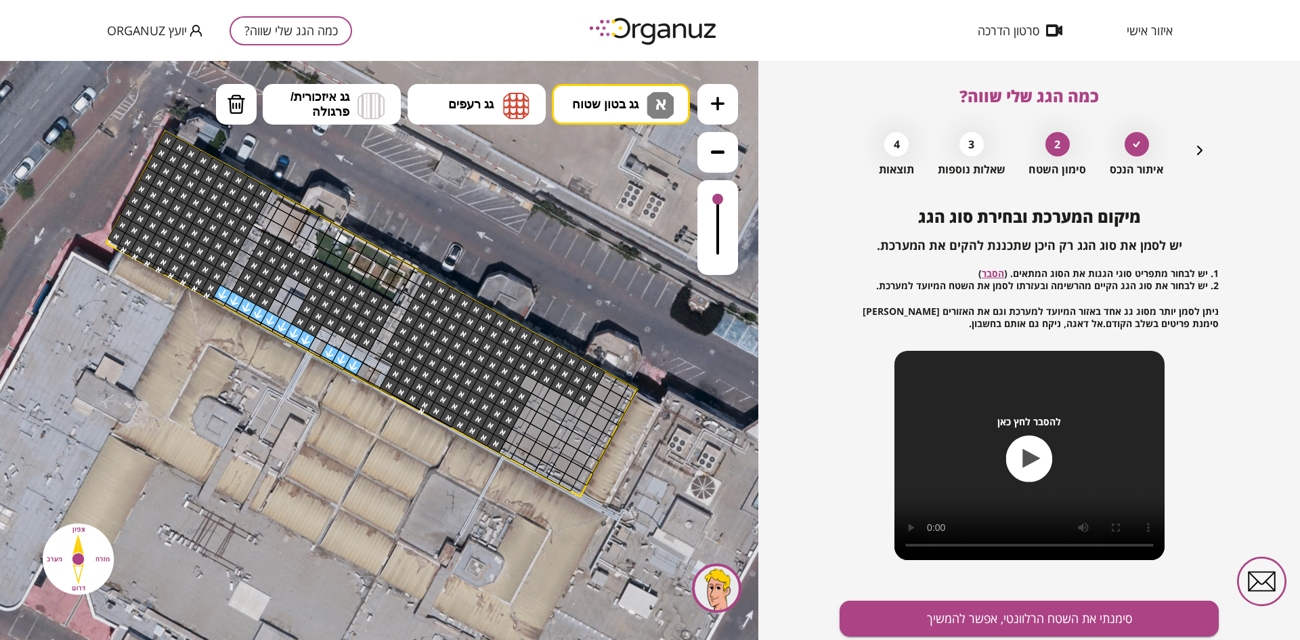
drag, startPoint x: 447, startPoint y: 356, endPoint x: 535, endPoint y: 373, distance: 89.6
drag, startPoint x: 536, startPoint y: 385, endPoint x: 525, endPoint y: 461, distance: 76.6
drag, startPoint x: 575, startPoint y: 400, endPoint x: 565, endPoint y: 450, distance: 51.0
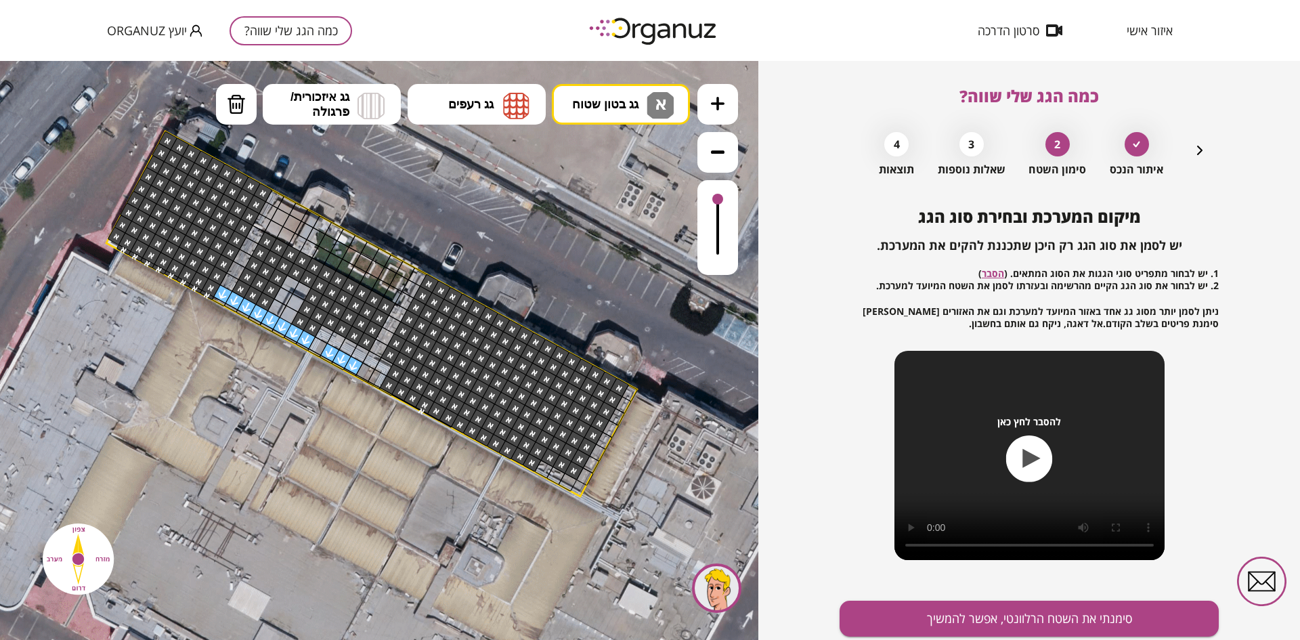
drag, startPoint x: 562, startPoint y: 481, endPoint x: 539, endPoint y: 467, distance: 26.7
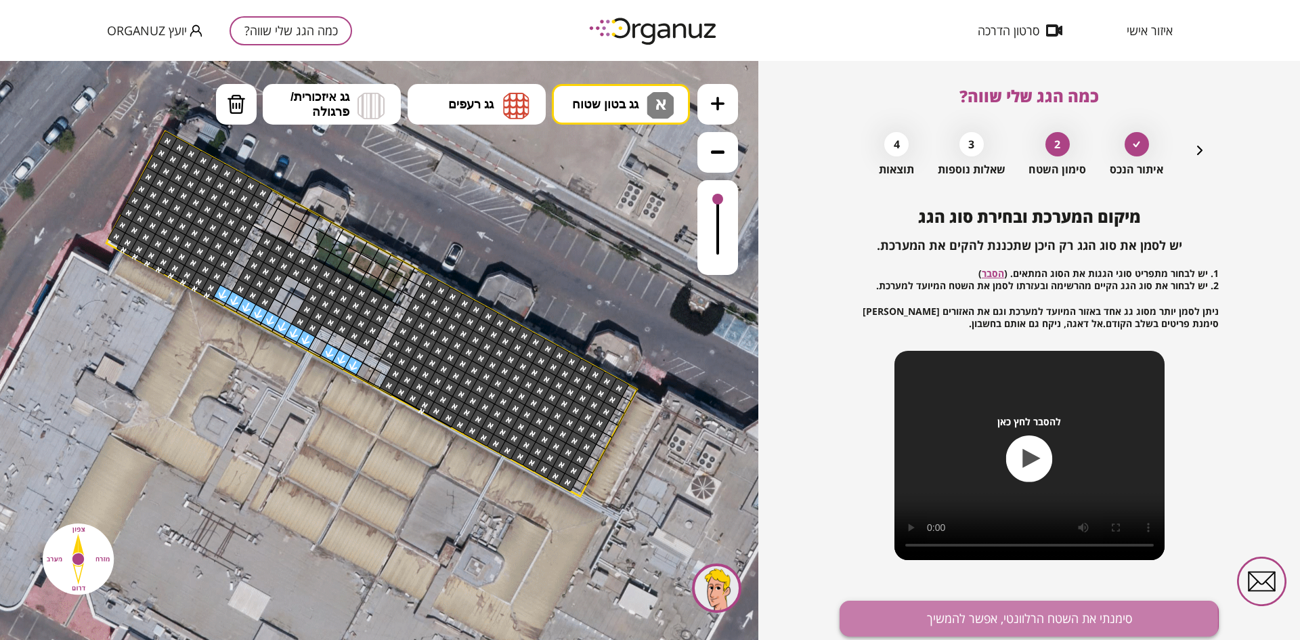
click at [902, 620] on button "סימנתי את השטח הרלוונטי, אפשר להמשיך" at bounding box center [1028, 618] width 379 height 36
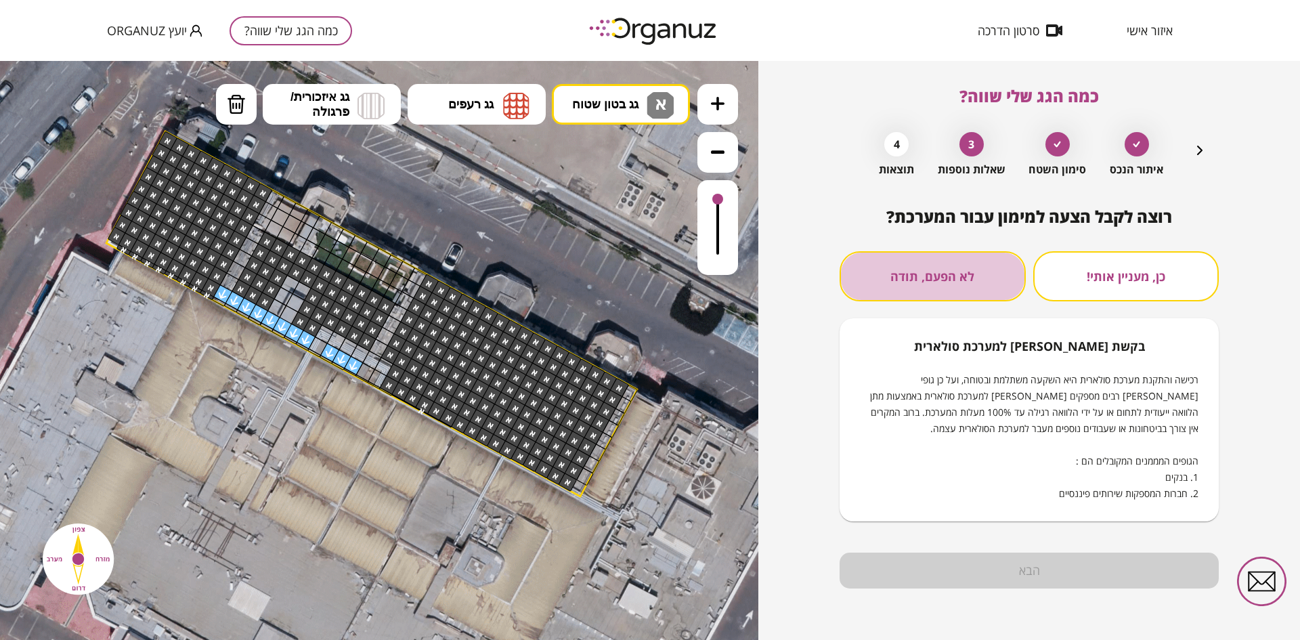
click at [931, 280] on button "לא הפעם, תודה" at bounding box center [932, 276] width 186 height 50
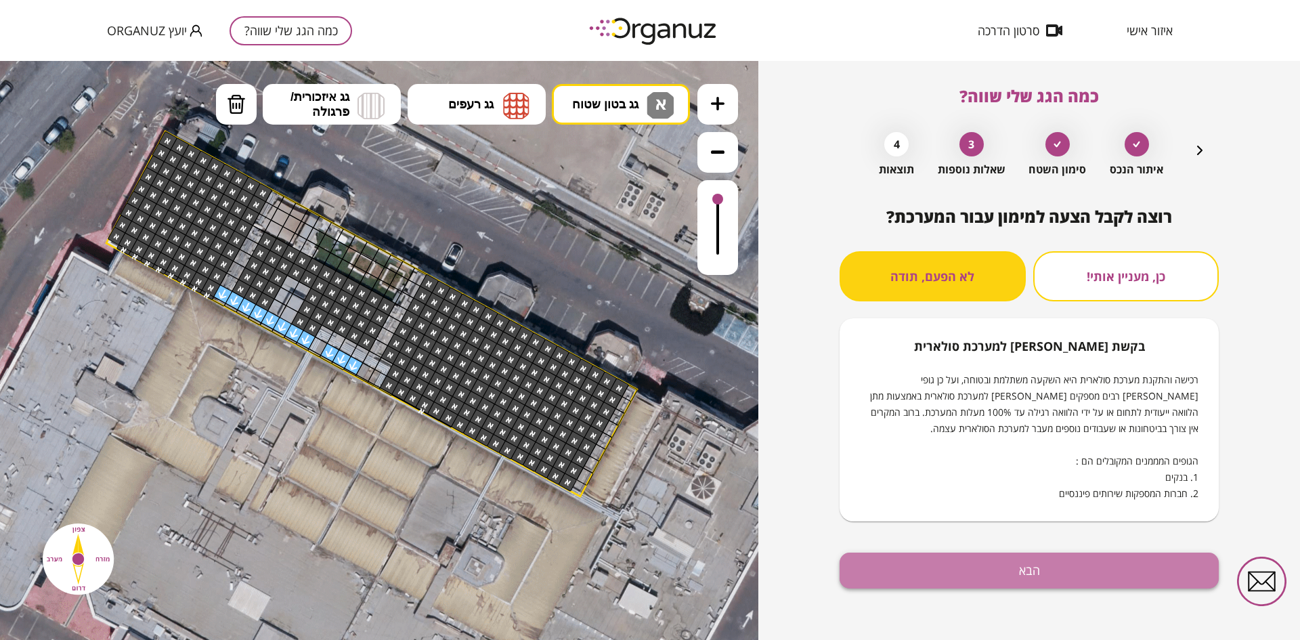
click at [897, 564] on button "הבא" at bounding box center [1028, 570] width 379 height 36
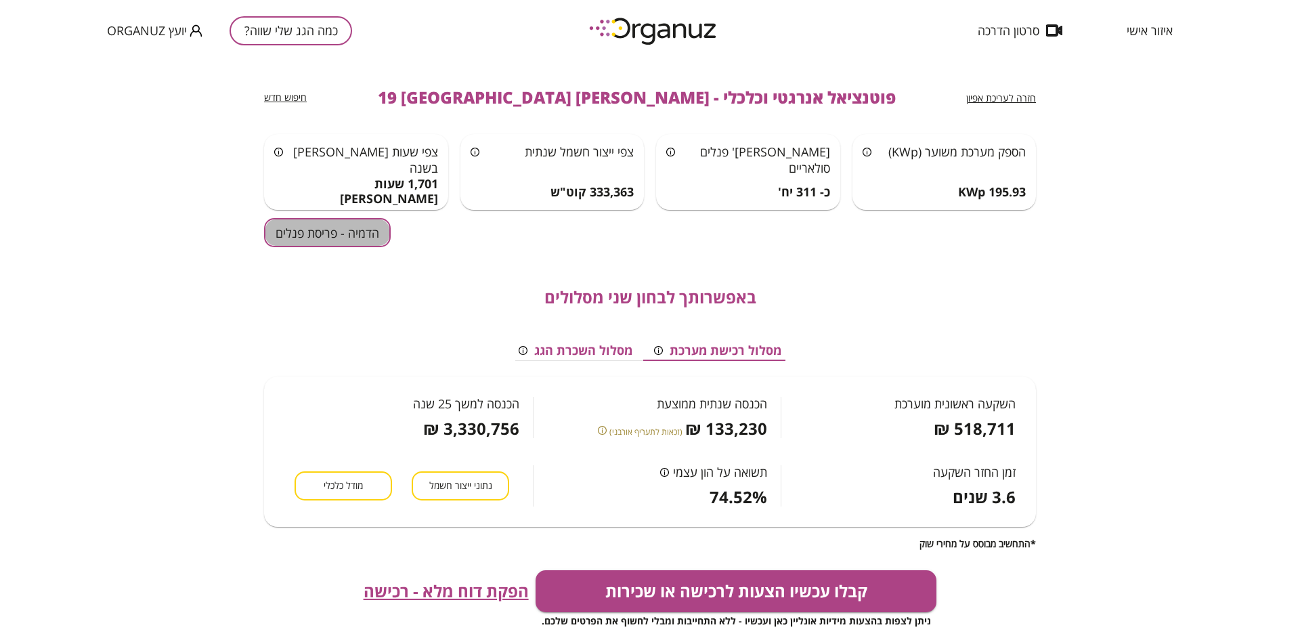
click at [332, 221] on button "הדמיה - פריסת פנלים" at bounding box center [327, 232] width 127 height 29
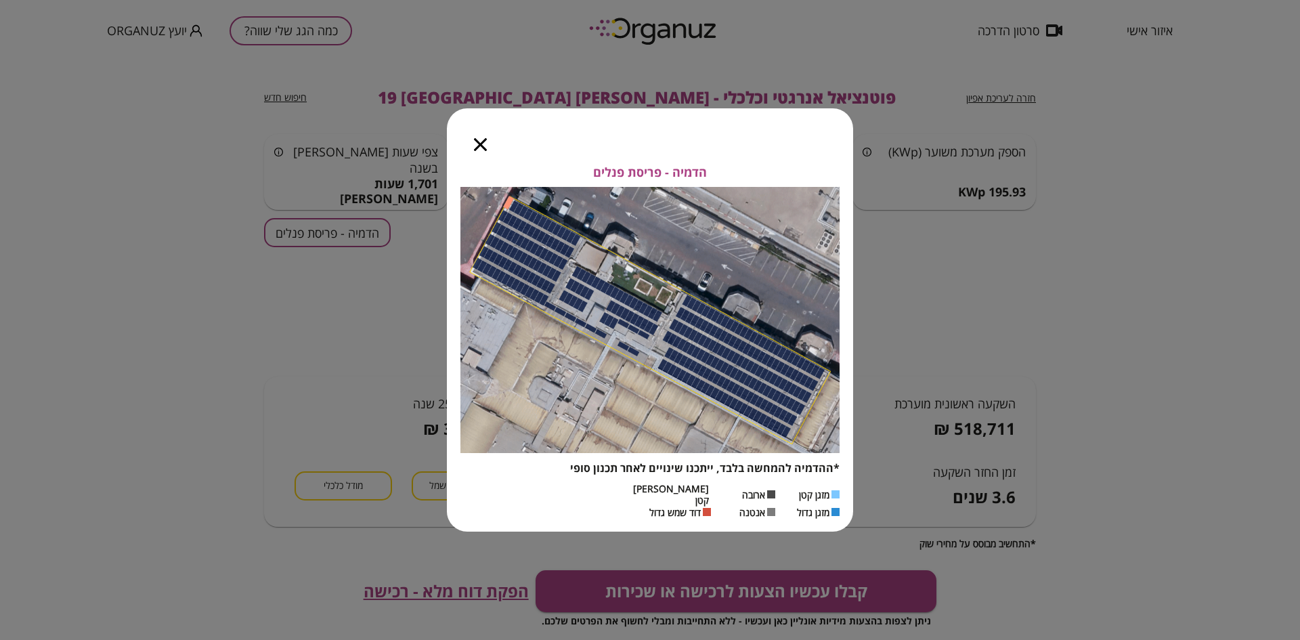
click at [479, 144] on icon "button" at bounding box center [480, 144] width 13 height 13
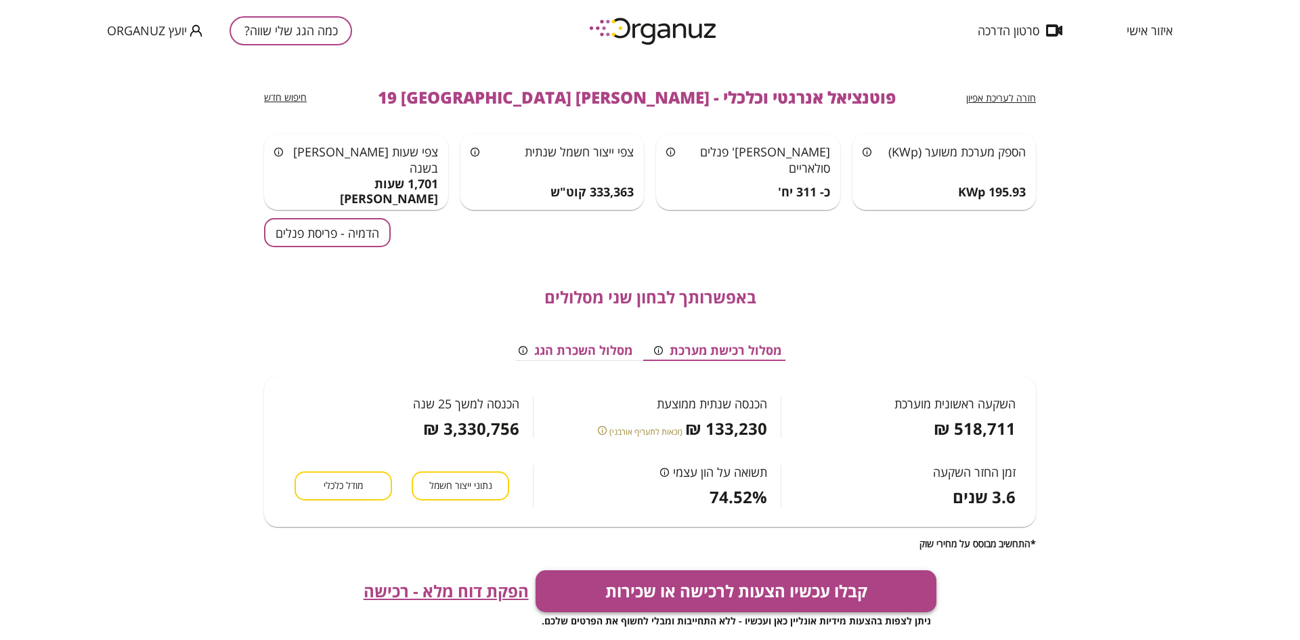
click at [752, 598] on button "קבלו עכשיו הצעות לרכישה או שכירות" at bounding box center [735, 591] width 401 height 42
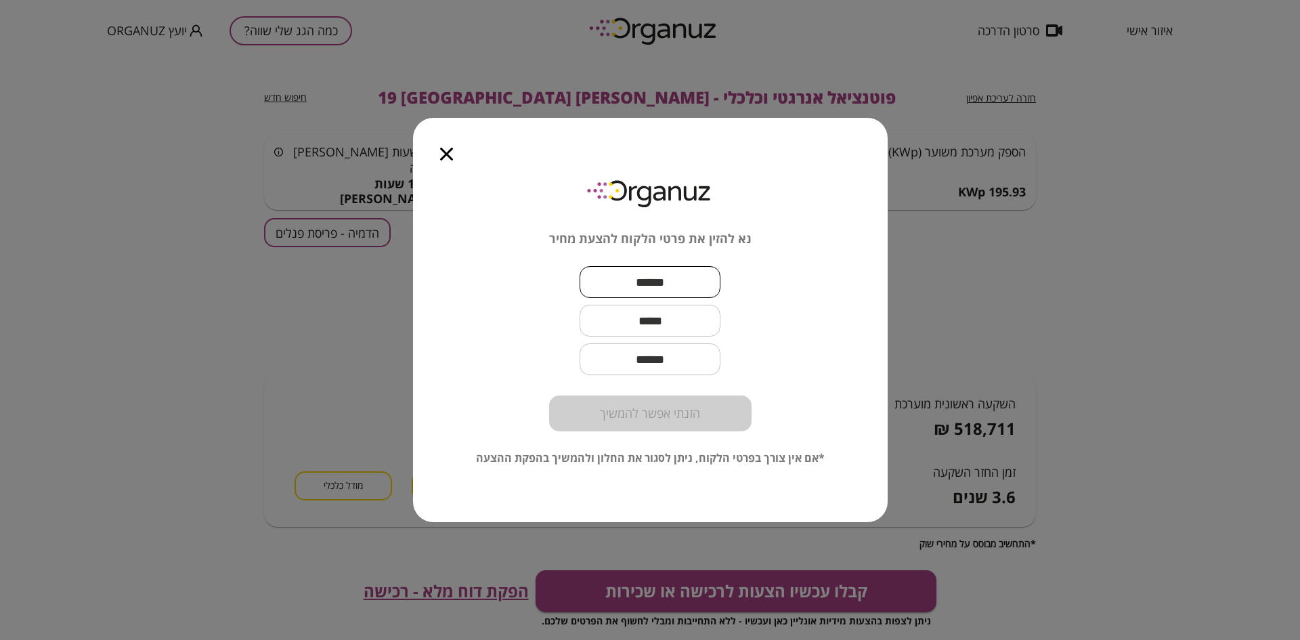
click at [673, 286] on input "text" at bounding box center [649, 282] width 141 height 40
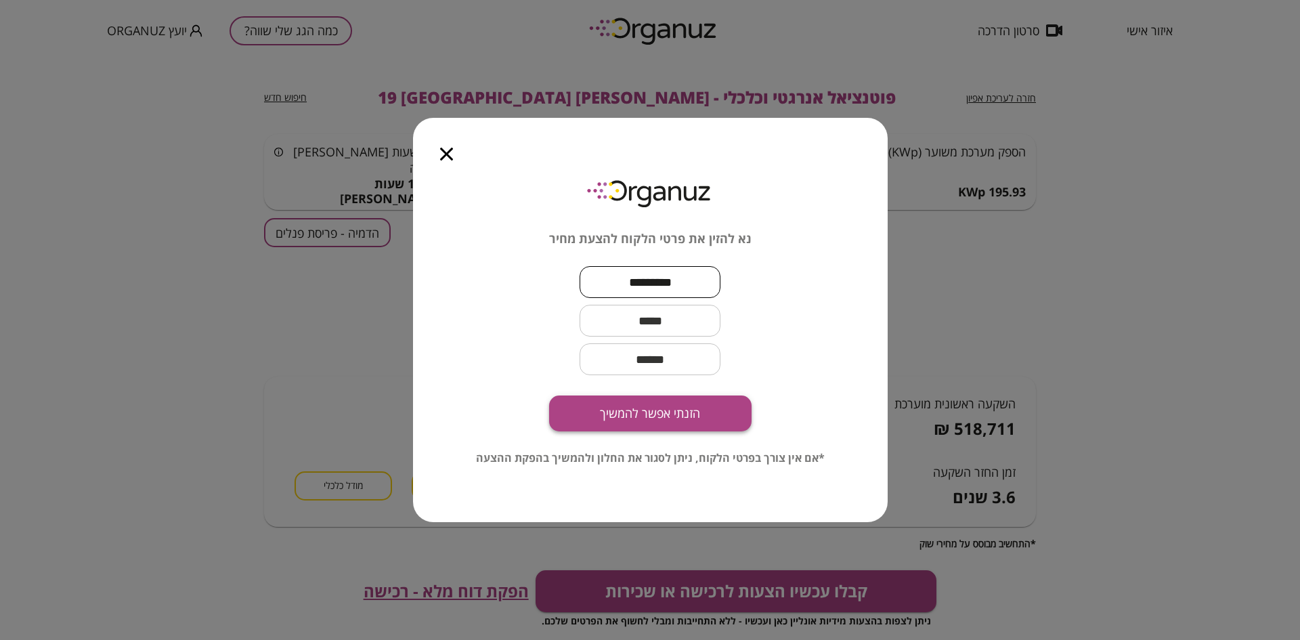
type input "*********"
click at [611, 424] on button "הזנתי אפשר להמשיך" at bounding box center [650, 413] width 202 height 36
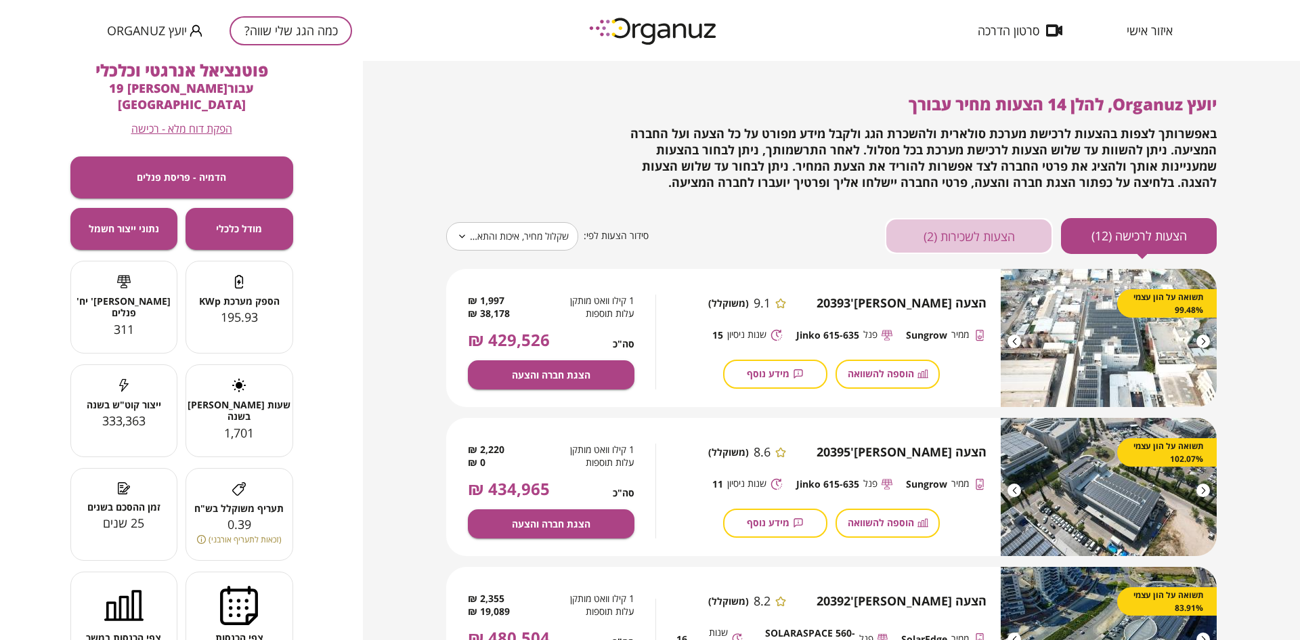
click at [964, 235] on button "הצעות לשכירות (2)" at bounding box center [969, 236] width 168 height 36
type input "*****"
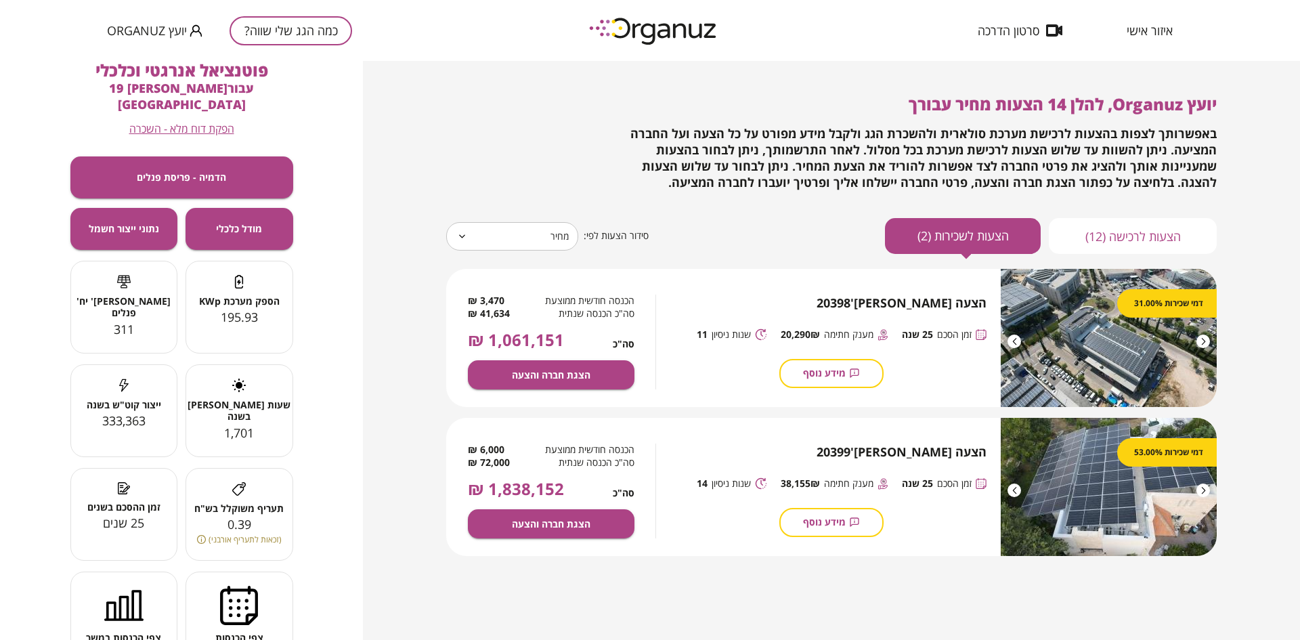
click at [1128, 246] on button "הצעות לרכישה (12)" at bounding box center [1132, 236] width 168 height 36
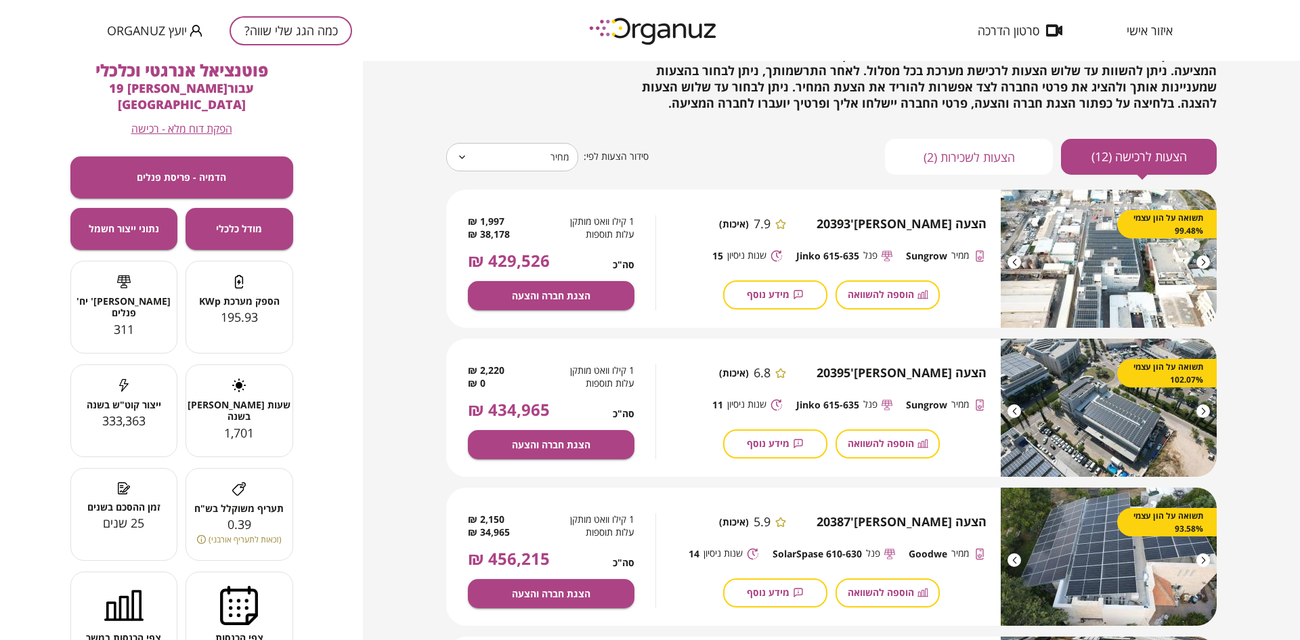
scroll to position [85, 0]
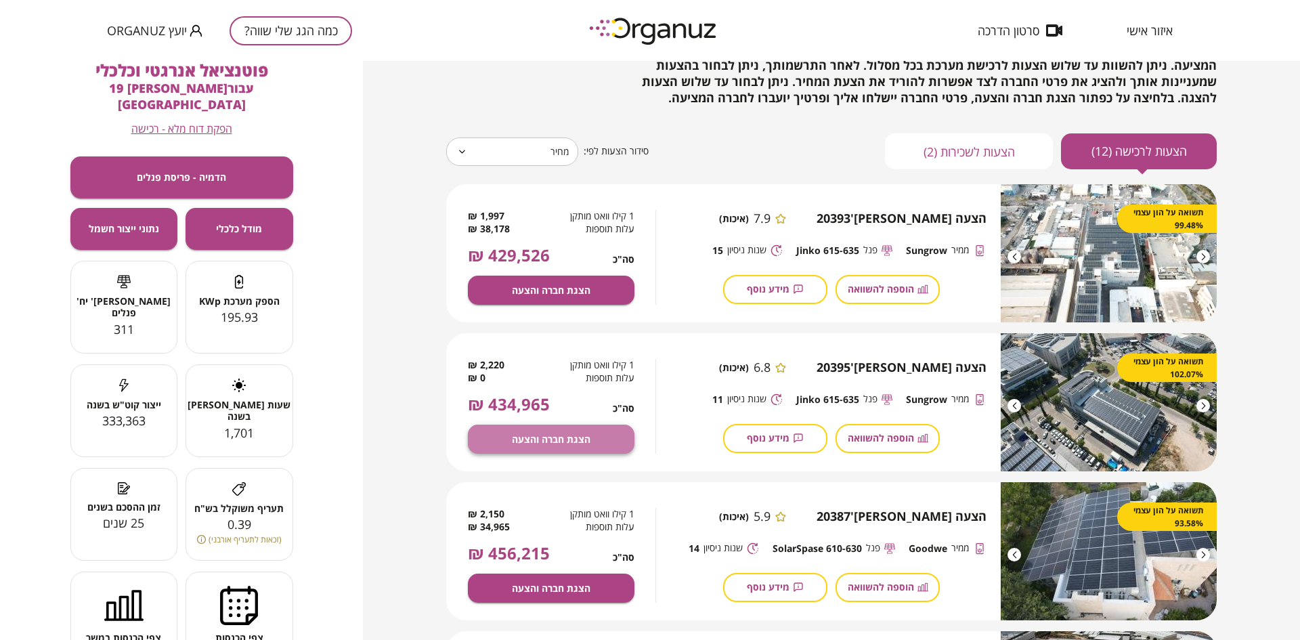
click at [564, 435] on span "הצגת חברה והצעה" at bounding box center [551, 439] width 79 height 12
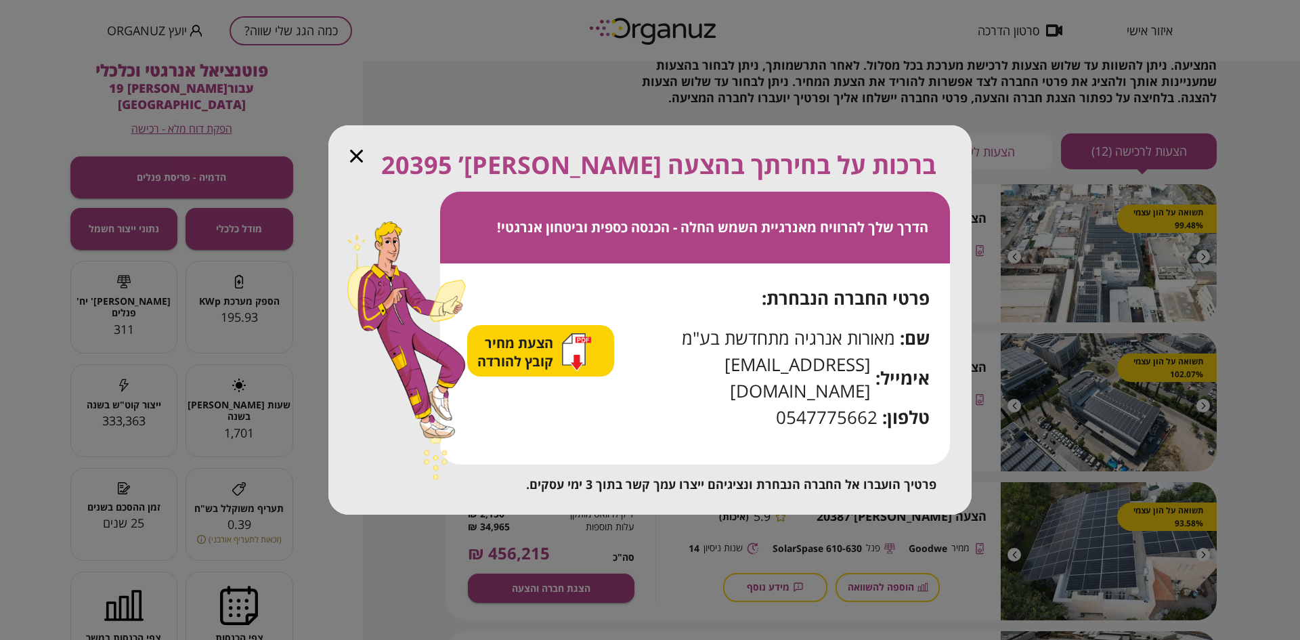
click at [354, 162] on icon "button" at bounding box center [356, 156] width 13 height 13
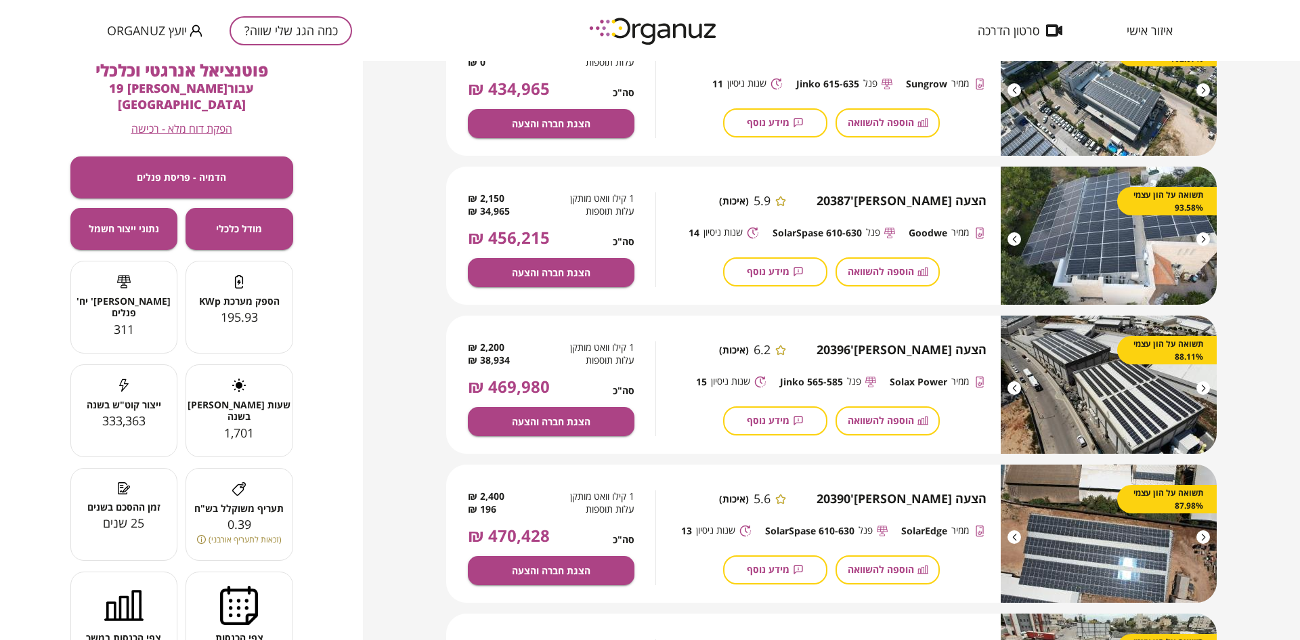
scroll to position [406, 0]
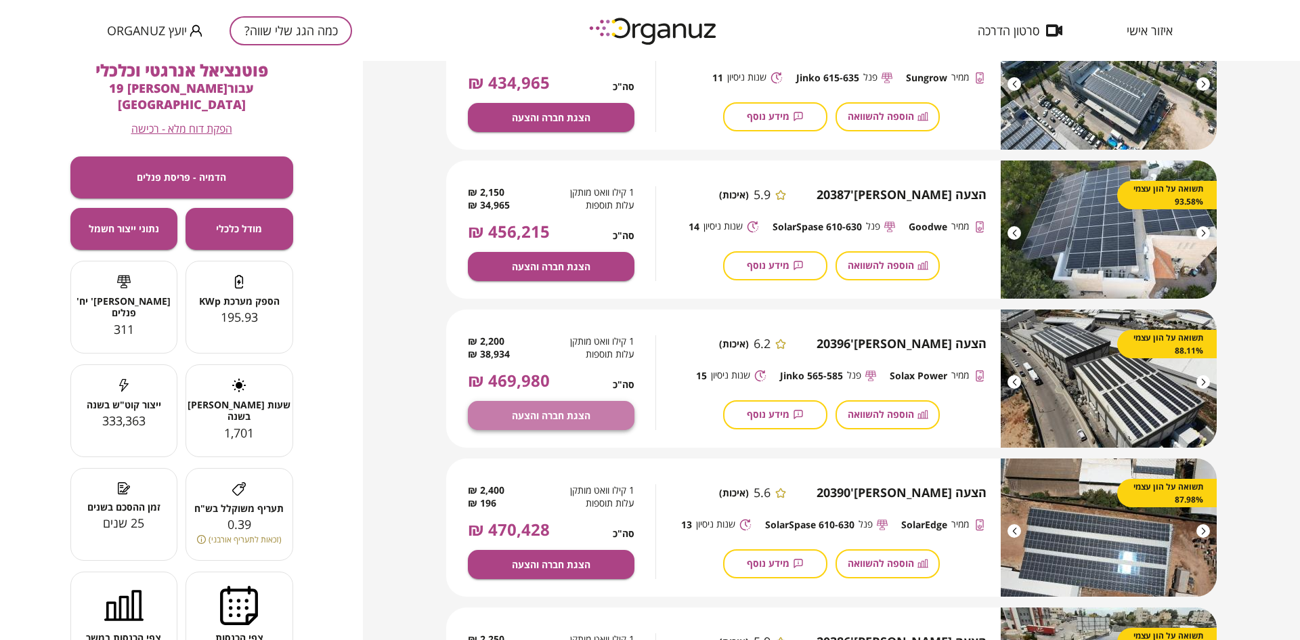
click at [512, 414] on span "הצגת חברה והצעה" at bounding box center [551, 415] width 79 height 12
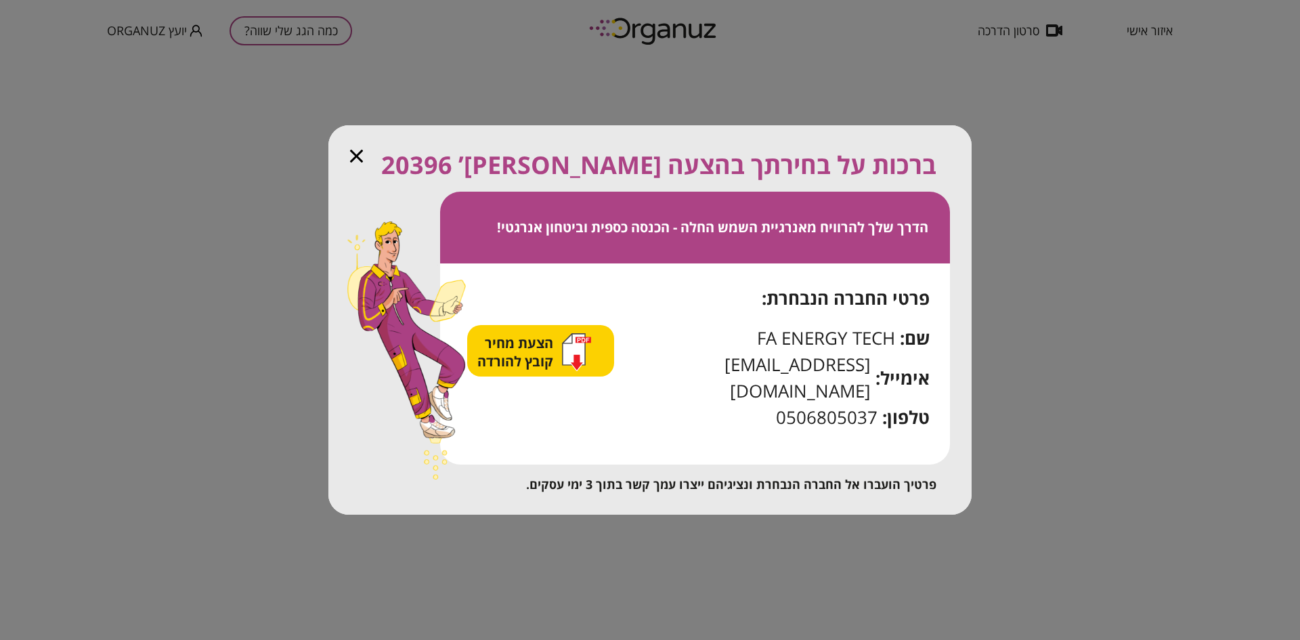
click at [355, 162] on icon "button" at bounding box center [356, 156] width 13 height 13
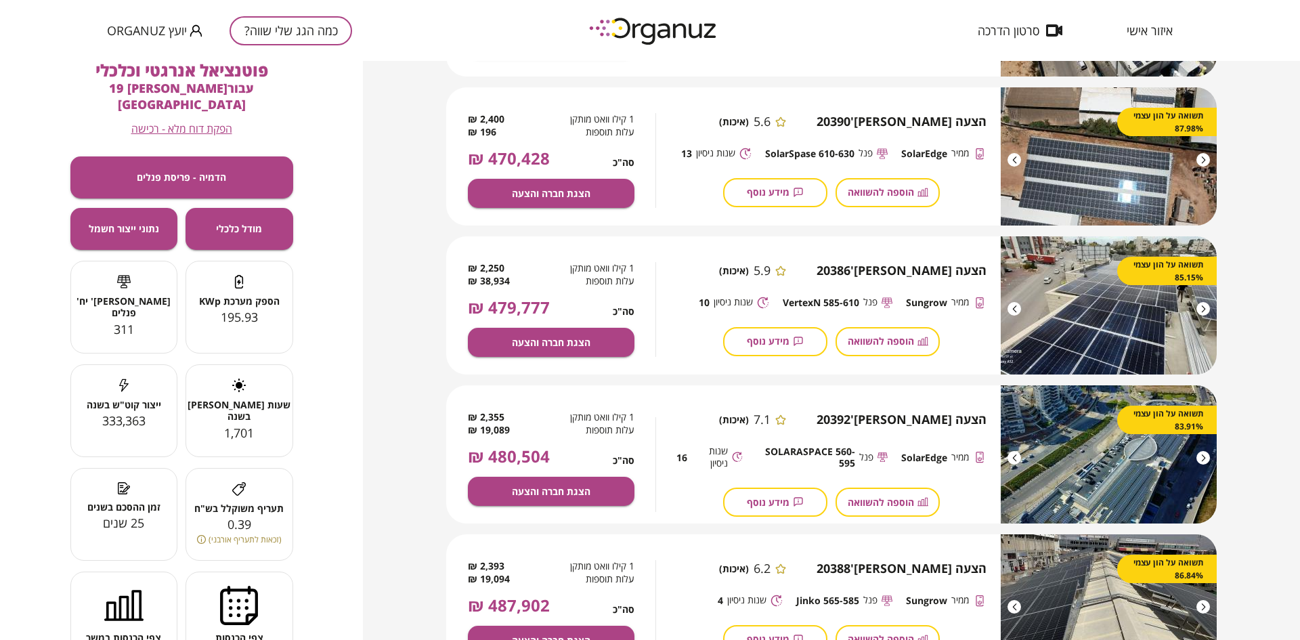
scroll to position [778, 0]
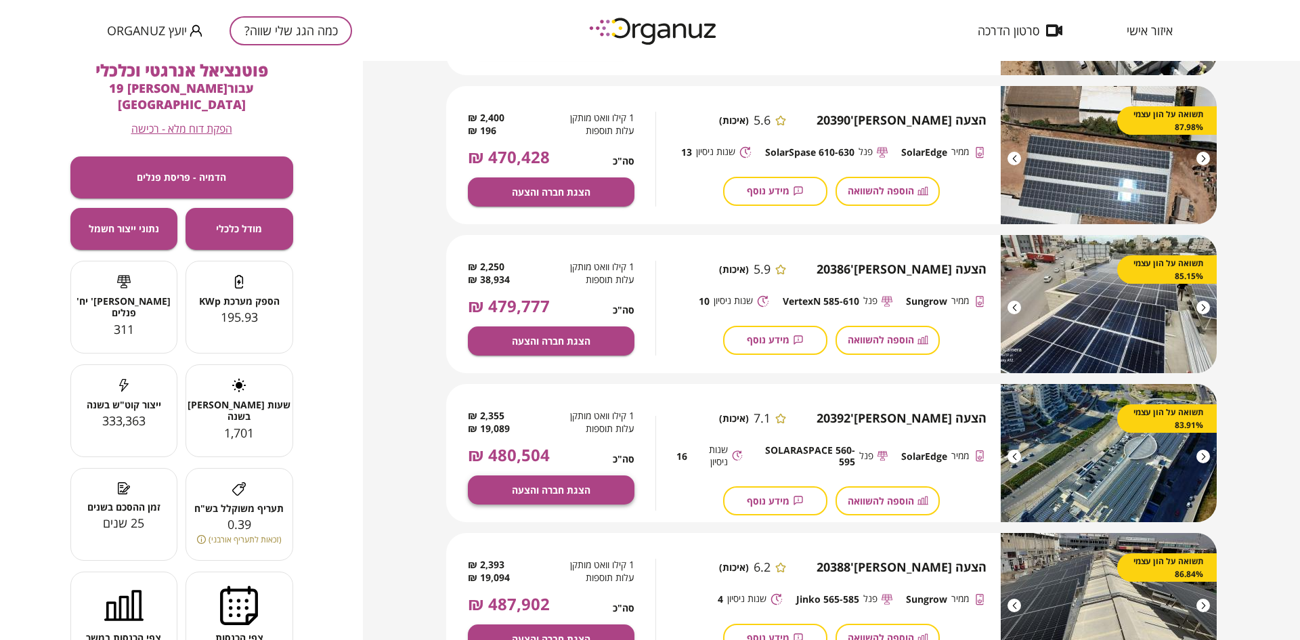
click at [516, 493] on span "הצגת חברה והצעה" at bounding box center [551, 490] width 79 height 12
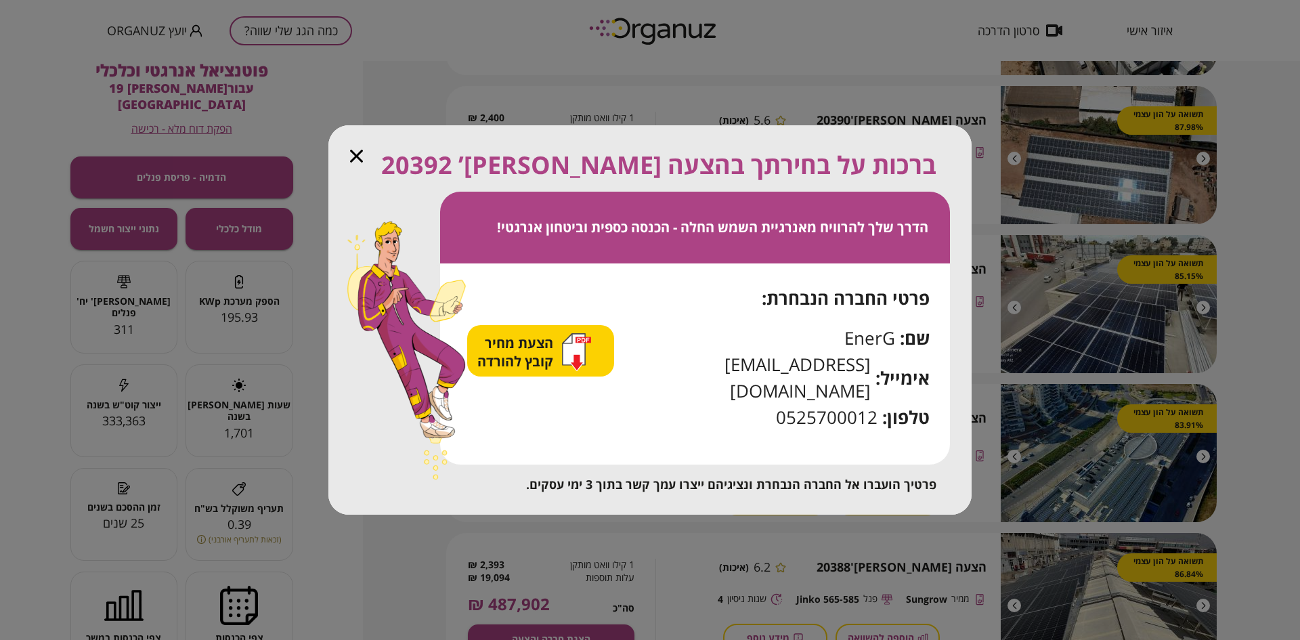
click at [357, 162] on icon "button" at bounding box center [356, 156] width 13 height 13
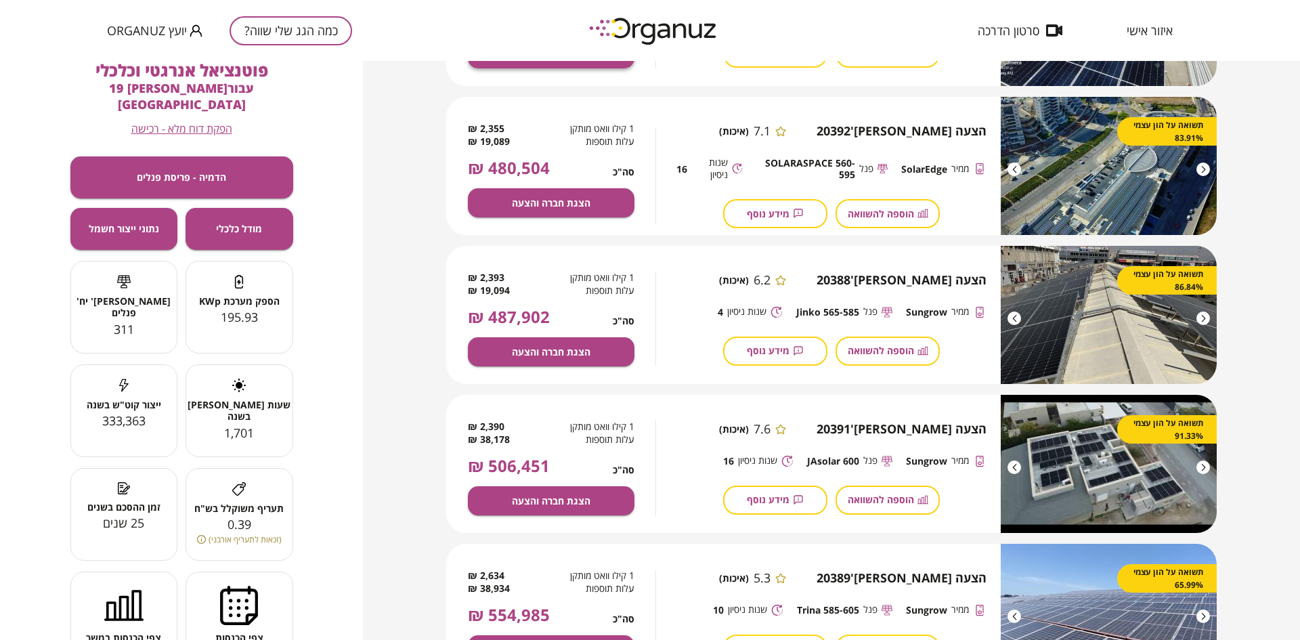
scroll to position [1066, 0]
click at [535, 503] on span "הצגת חברה והצעה" at bounding box center [551, 500] width 79 height 12
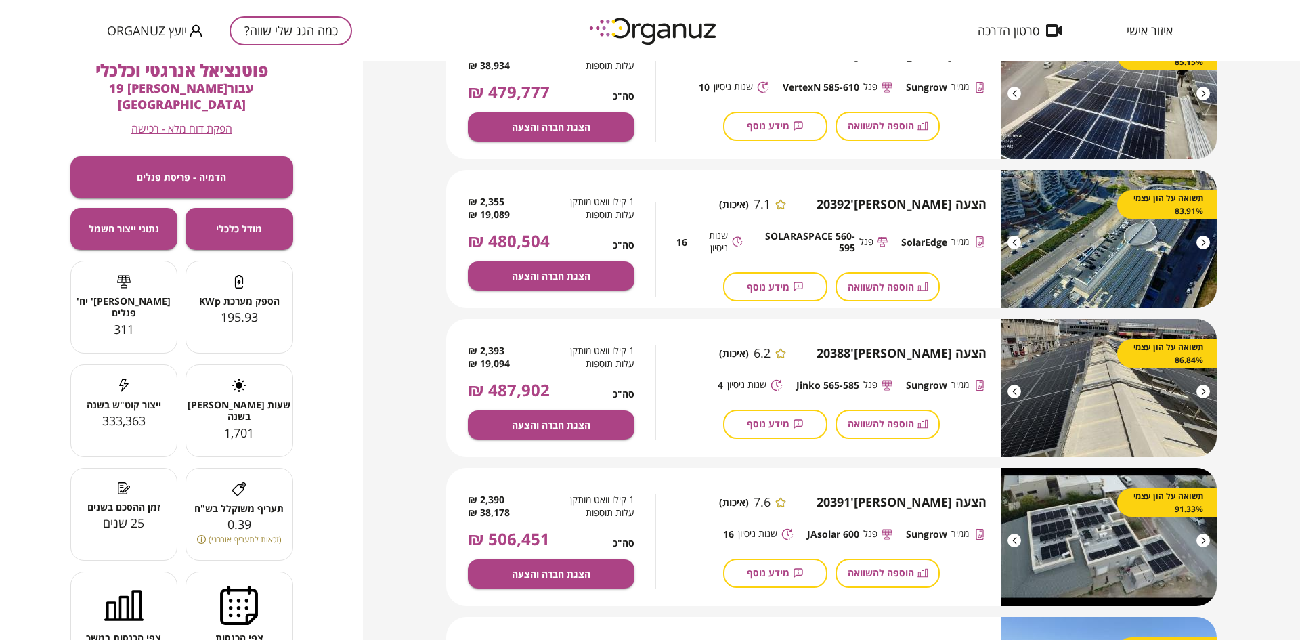
scroll to position [948, 0]
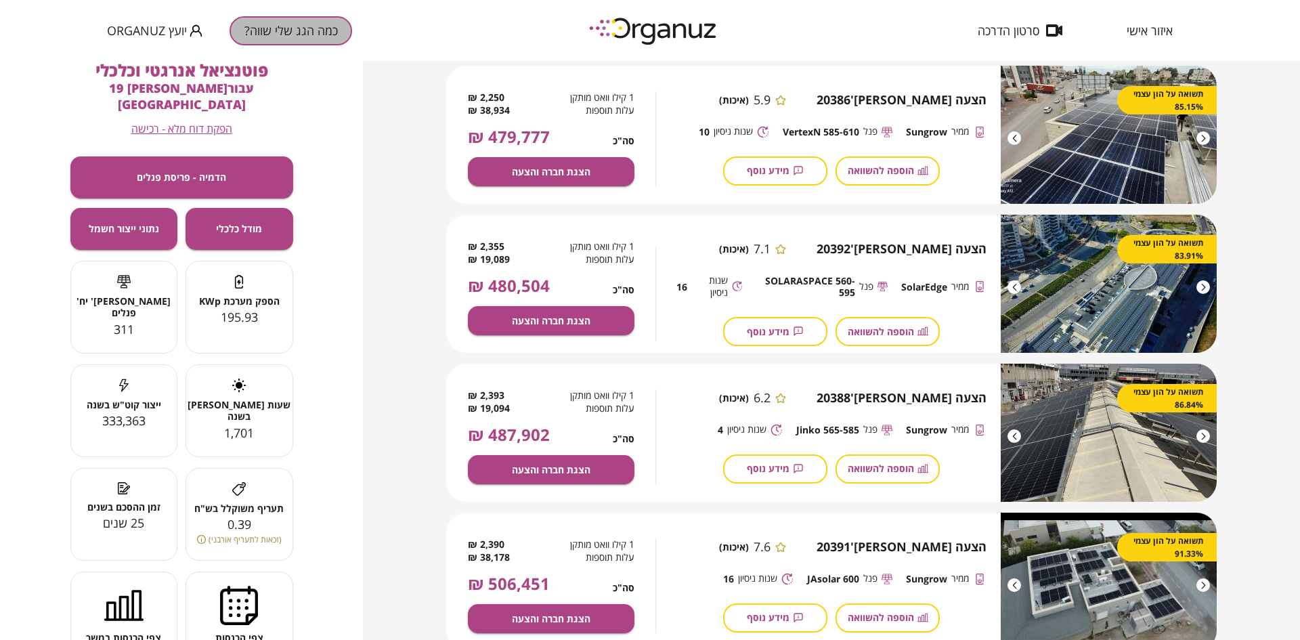
click at [288, 35] on button "כמה הגג שלי שווה?" at bounding box center [290, 30] width 123 height 29
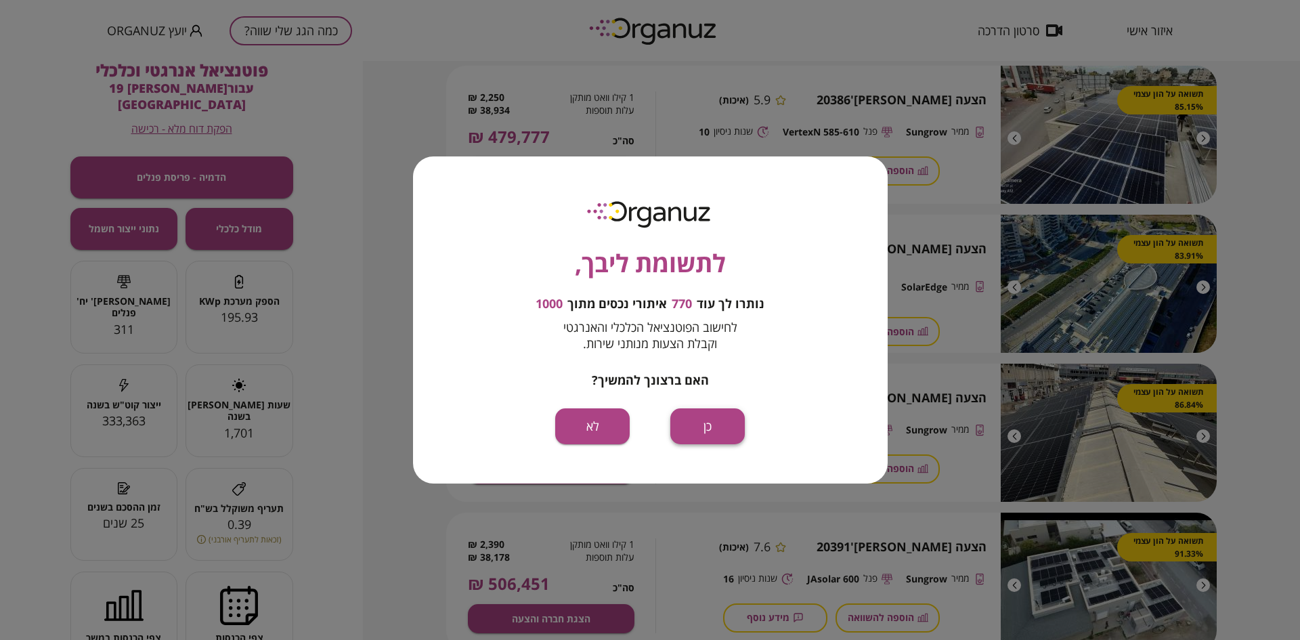
click at [711, 424] on button "כן" at bounding box center [707, 426] width 74 height 36
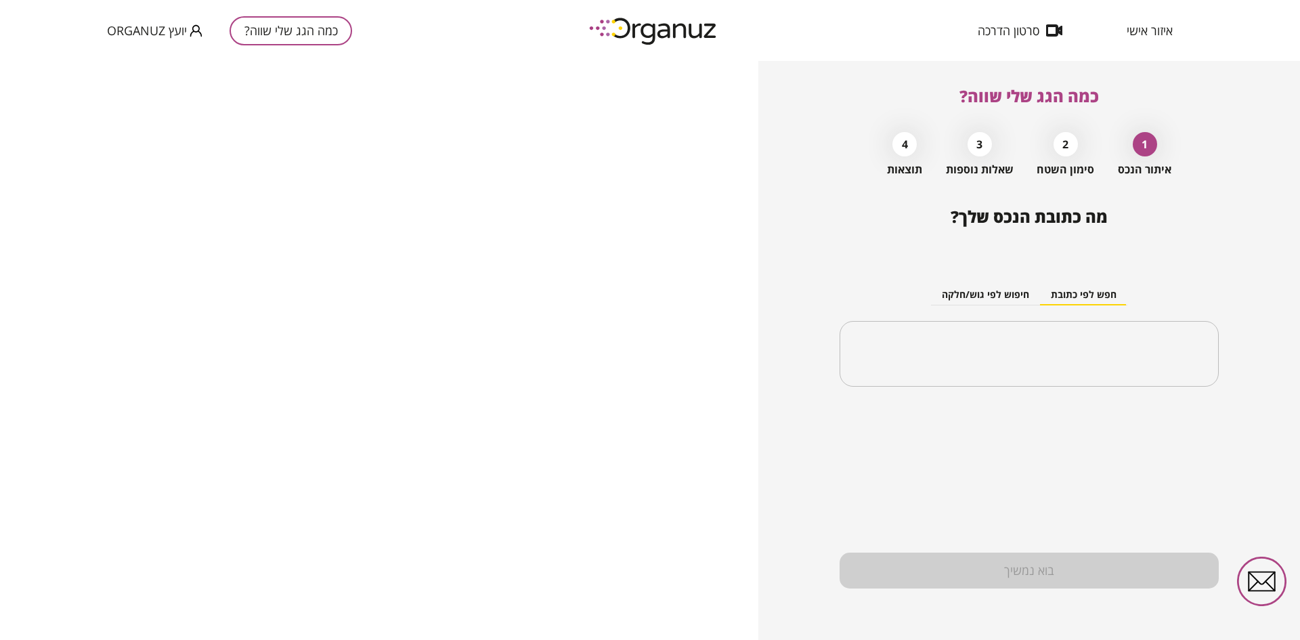
click at [1139, 30] on span "איזור אישי" at bounding box center [1149, 31] width 46 height 14
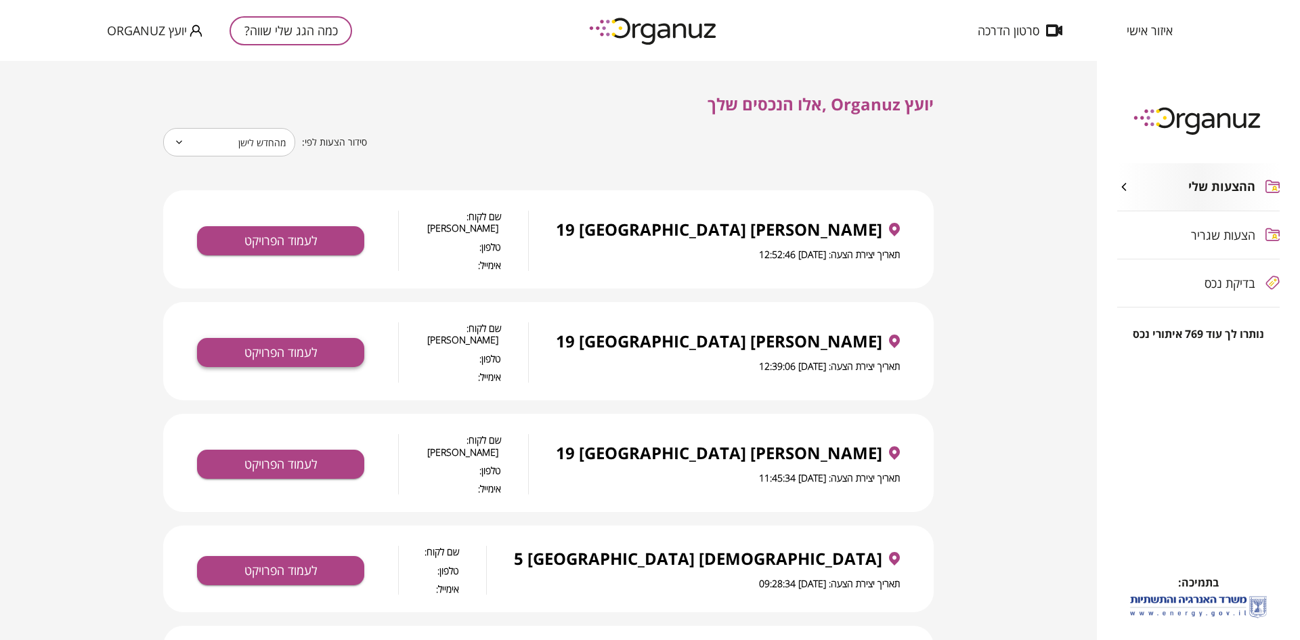
click at [291, 338] on button "לעמוד הפרויקט" at bounding box center [280, 352] width 167 height 29
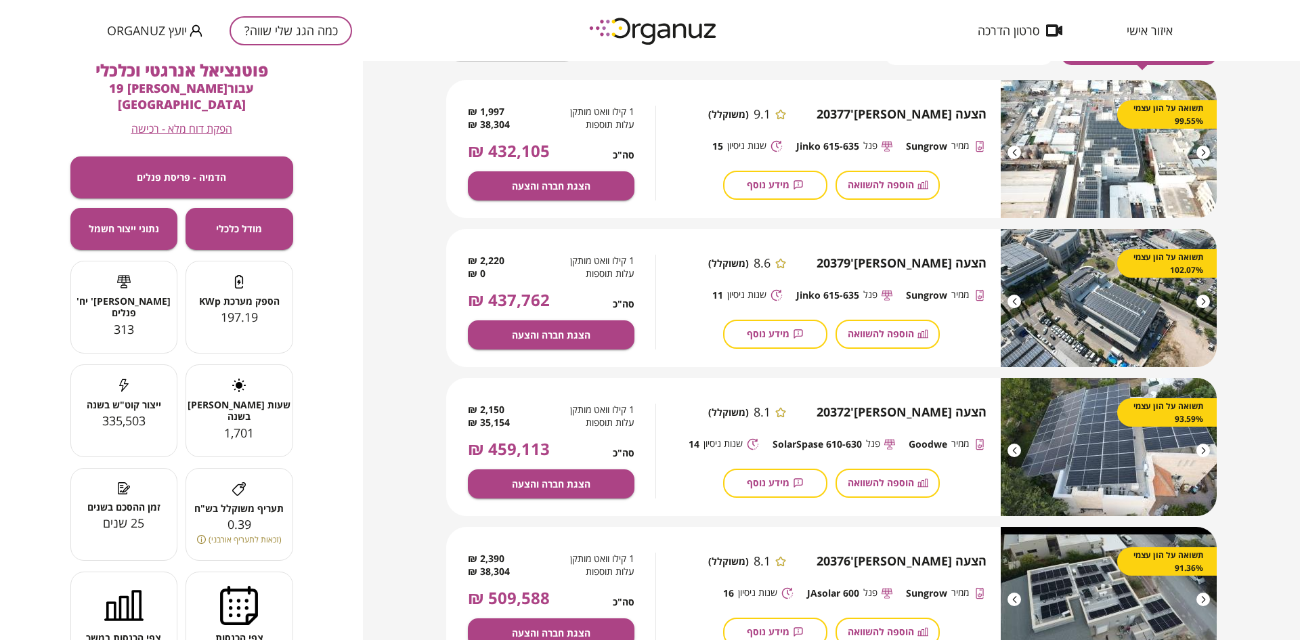
scroll to position [389, 0]
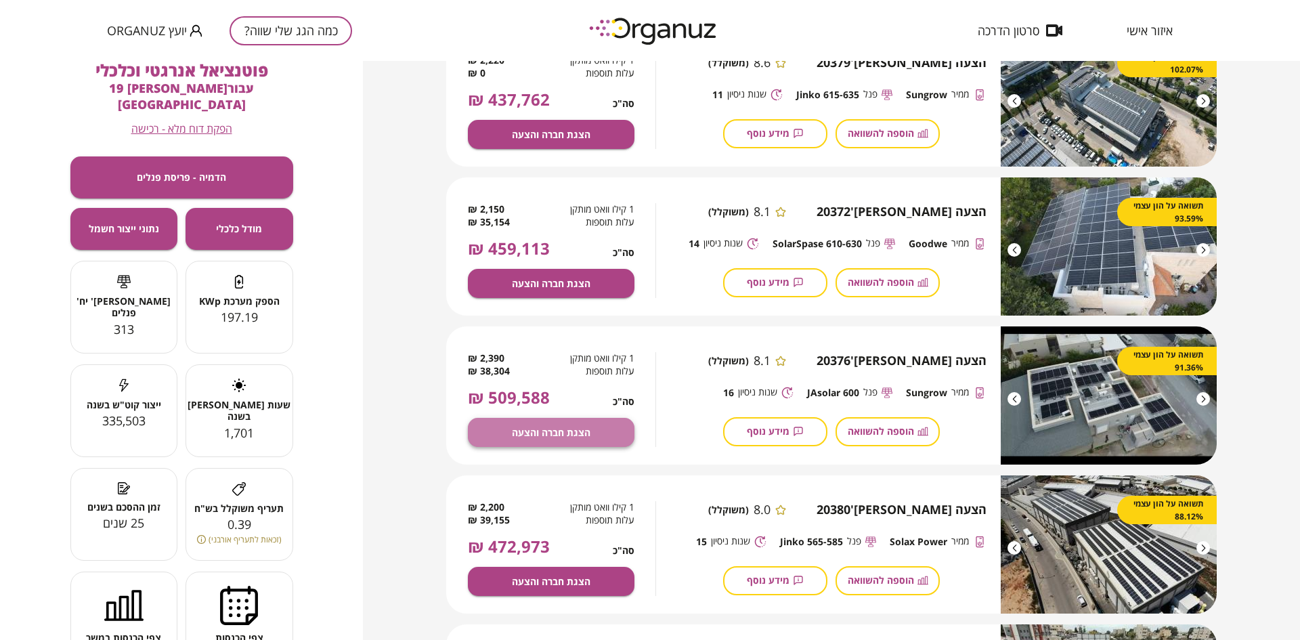
click at [573, 424] on button "הצגת חברה והצעה" at bounding box center [551, 432] width 167 height 29
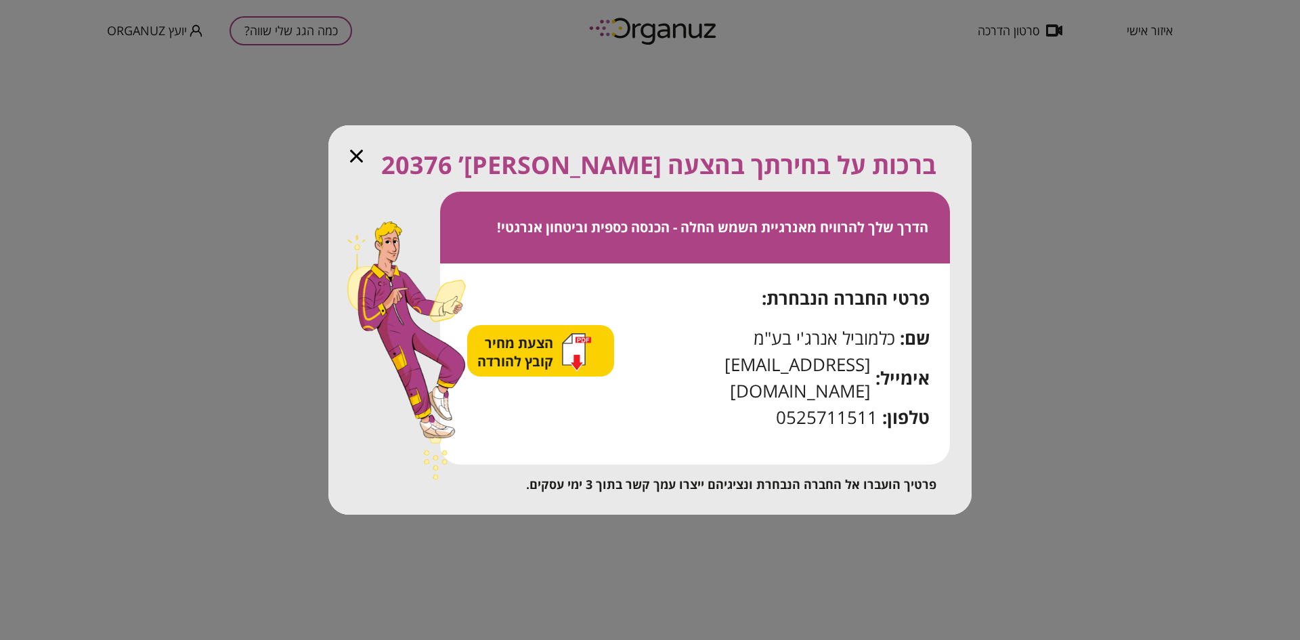
click at [354, 162] on icon "button" at bounding box center [356, 156] width 13 height 13
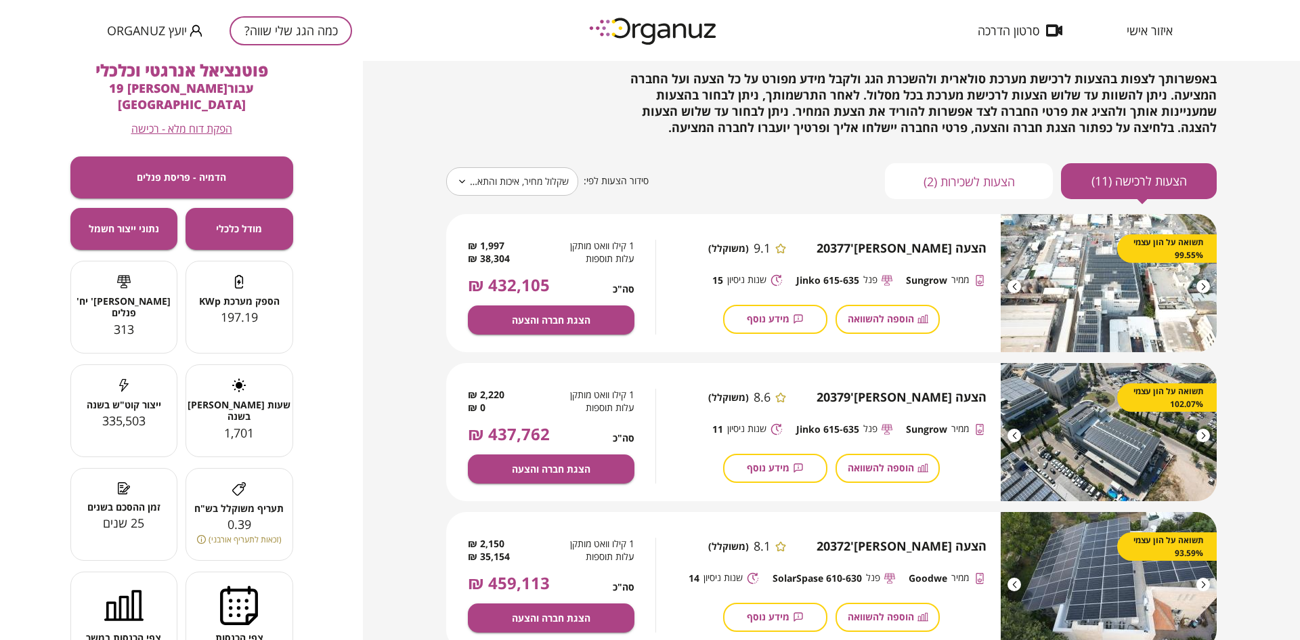
scroll to position [0, 0]
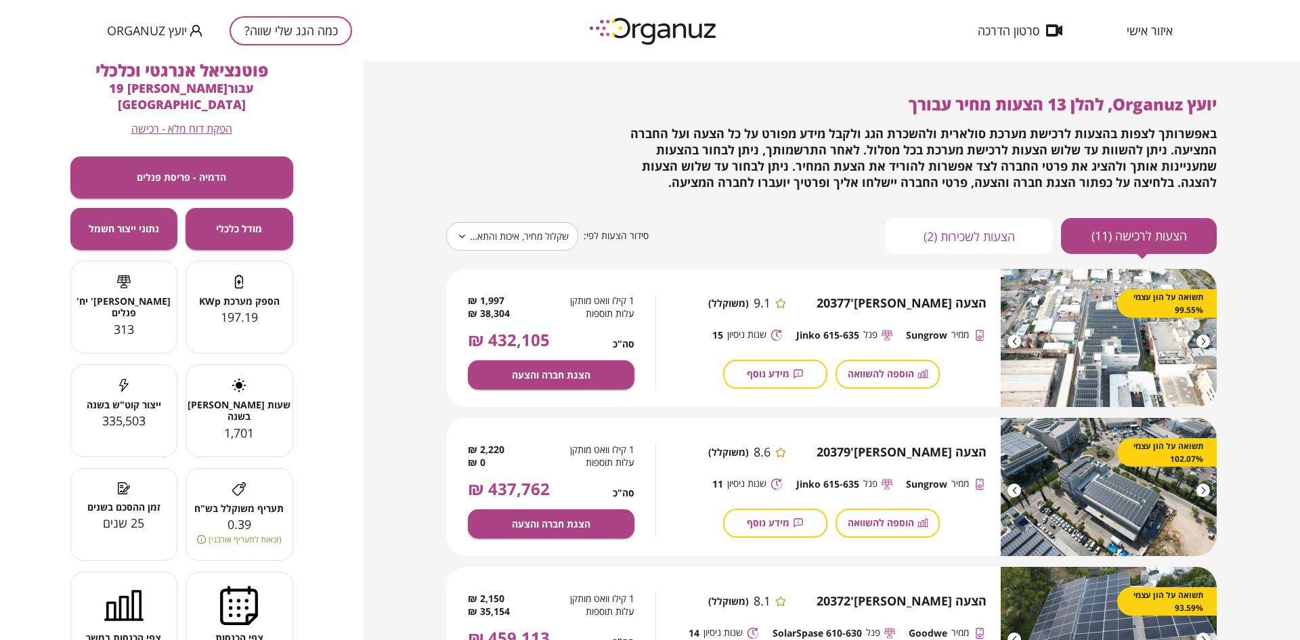
click at [290, 33] on button "כמה הגג שלי שווה?" at bounding box center [290, 30] width 123 height 29
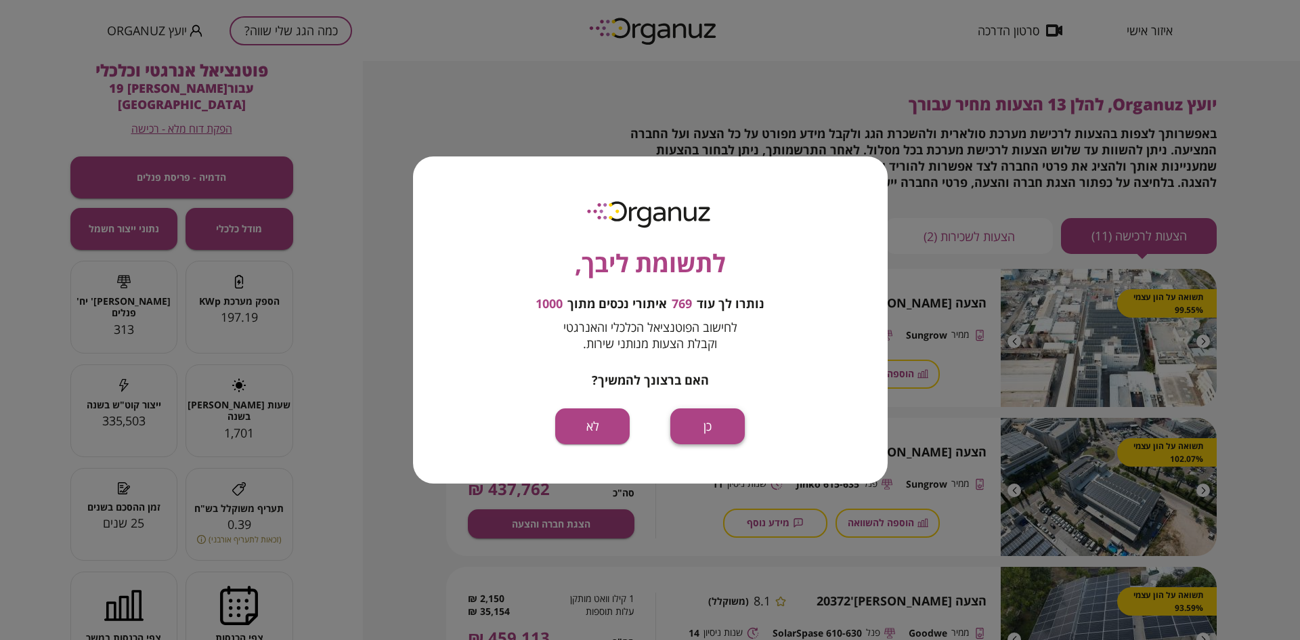
click at [723, 418] on button "כן" at bounding box center [707, 426] width 74 height 36
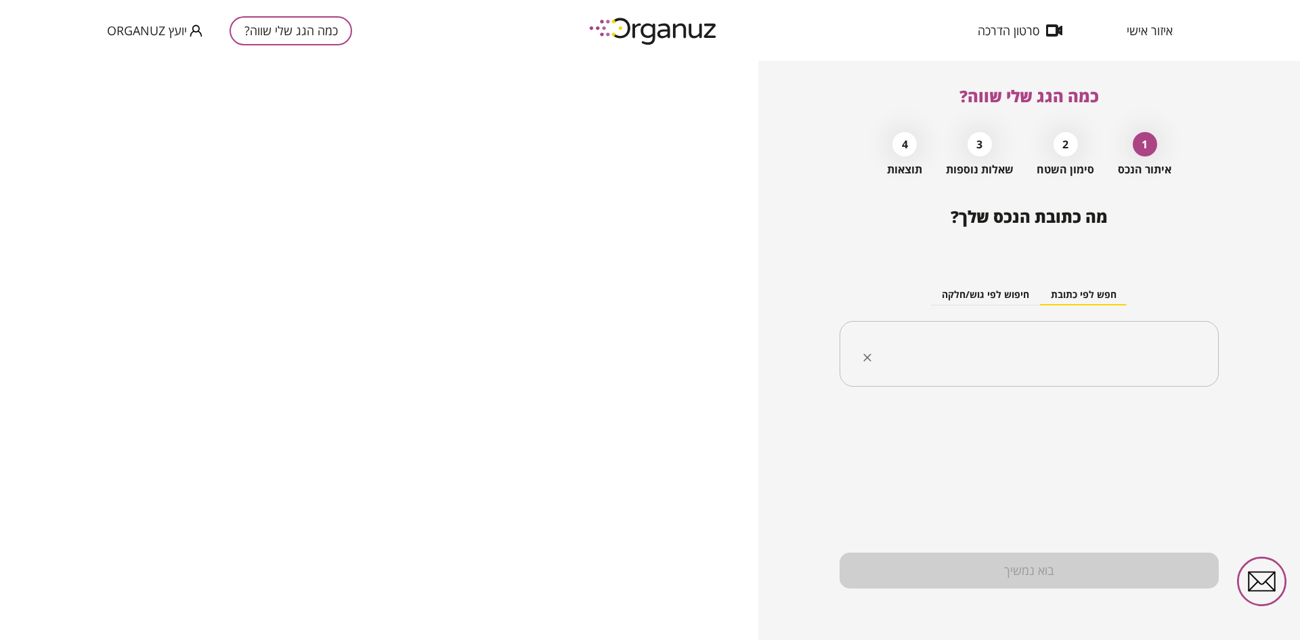
click at [1023, 341] on input "text" at bounding box center [1034, 354] width 336 height 34
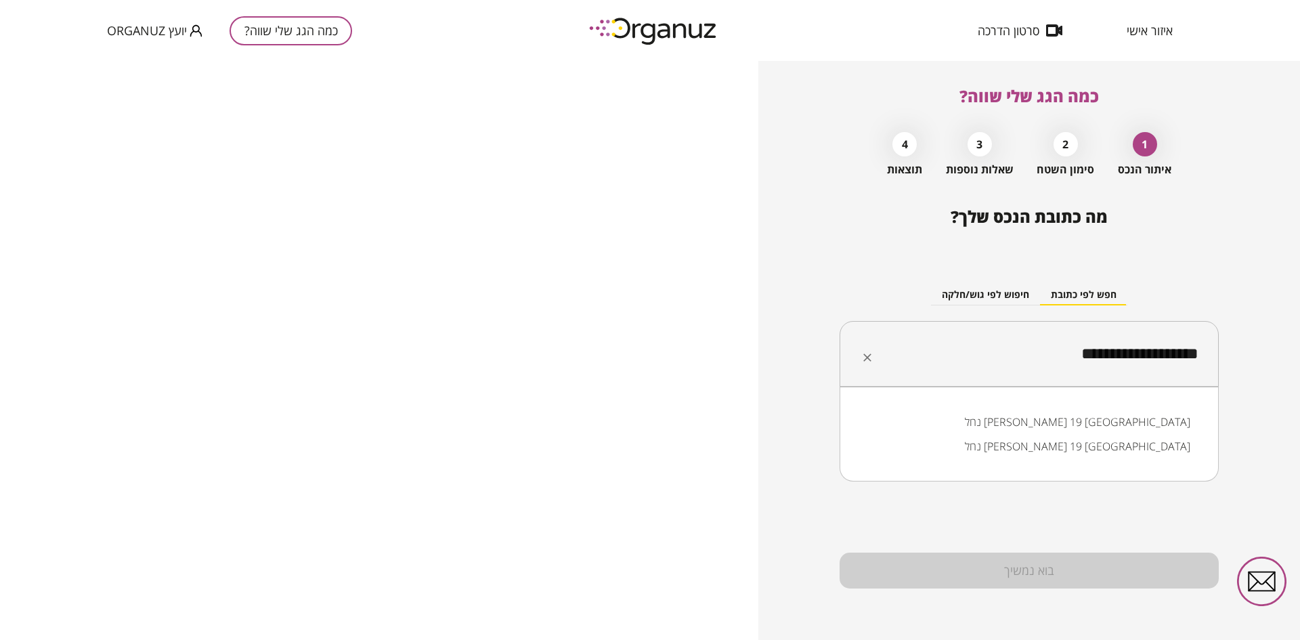
click at [1096, 420] on li "נחל דולב 19 בית שמש" at bounding box center [1029, 421] width 344 height 24
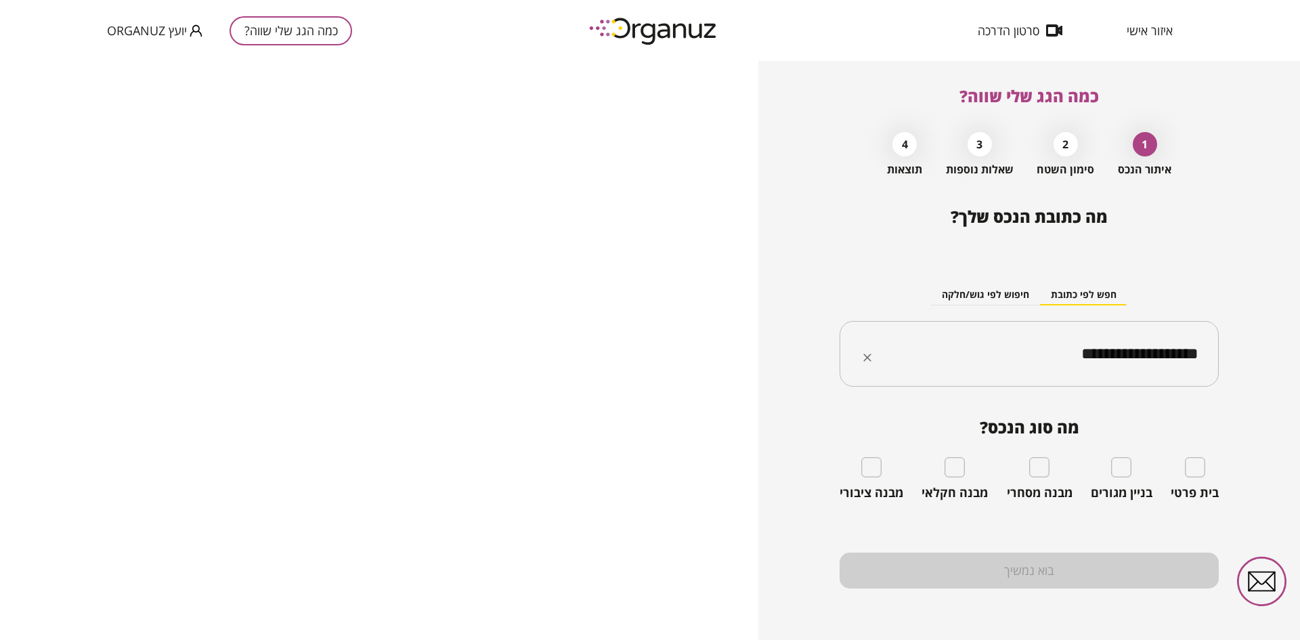
type input "**********"
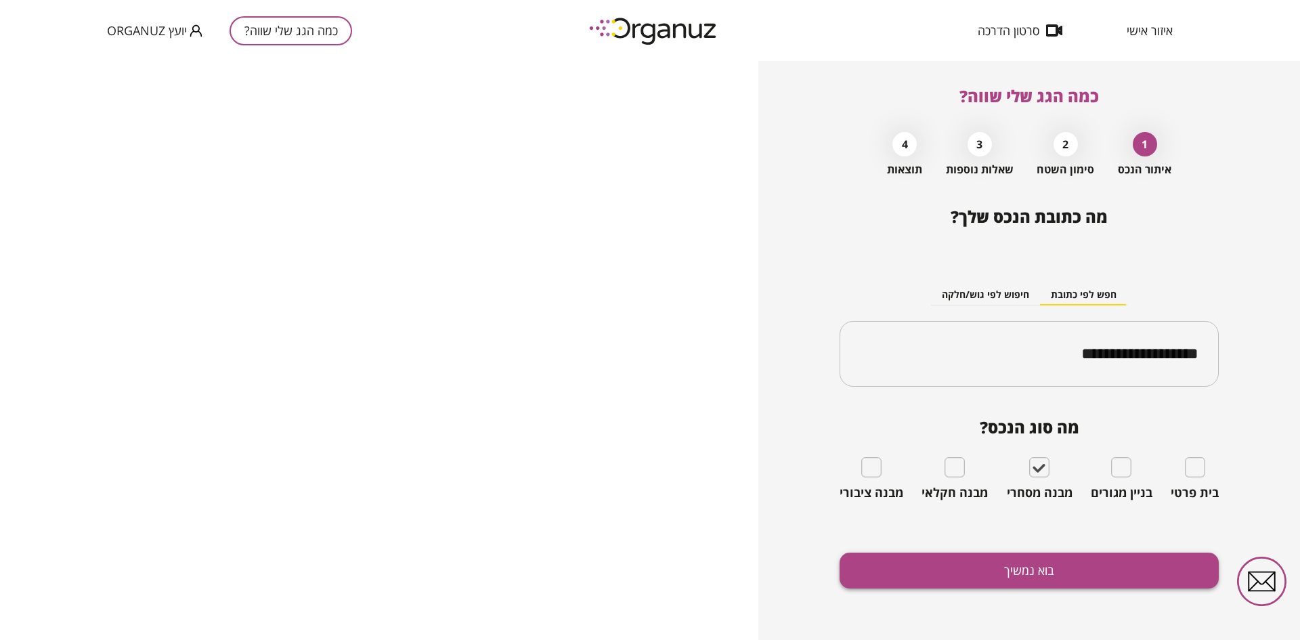
click at [1017, 577] on button "בוא נמשיך" at bounding box center [1028, 570] width 379 height 36
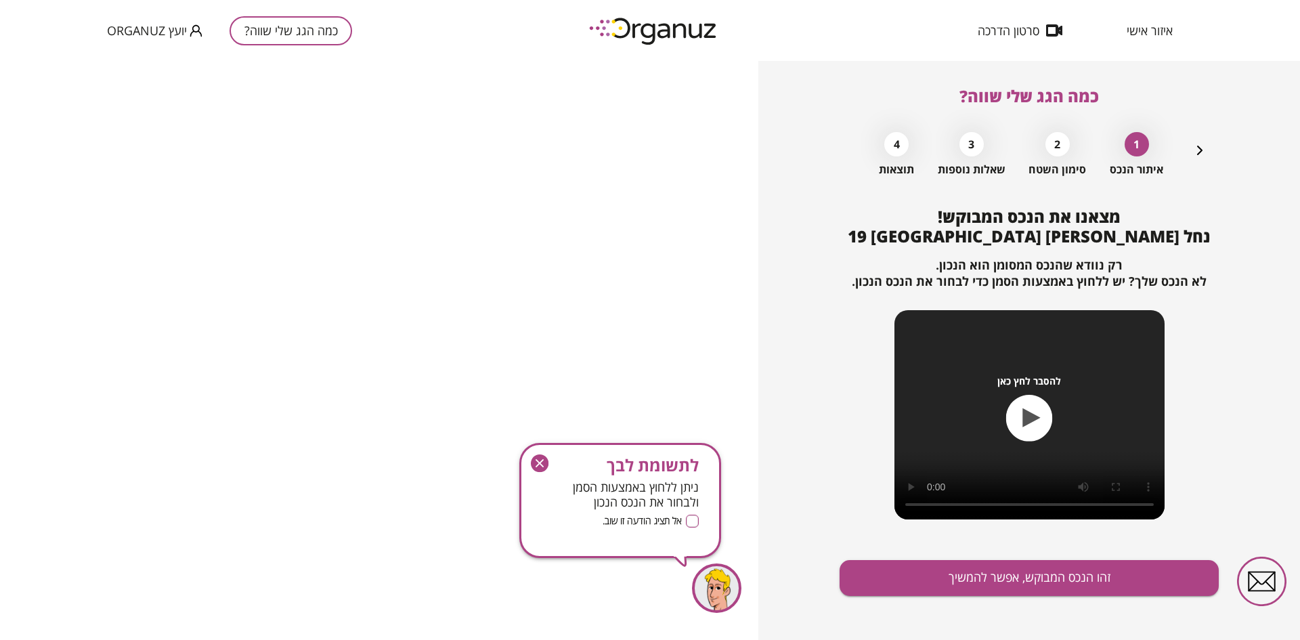
click at [535, 466] on icon "button" at bounding box center [540, 463] width 18 height 18
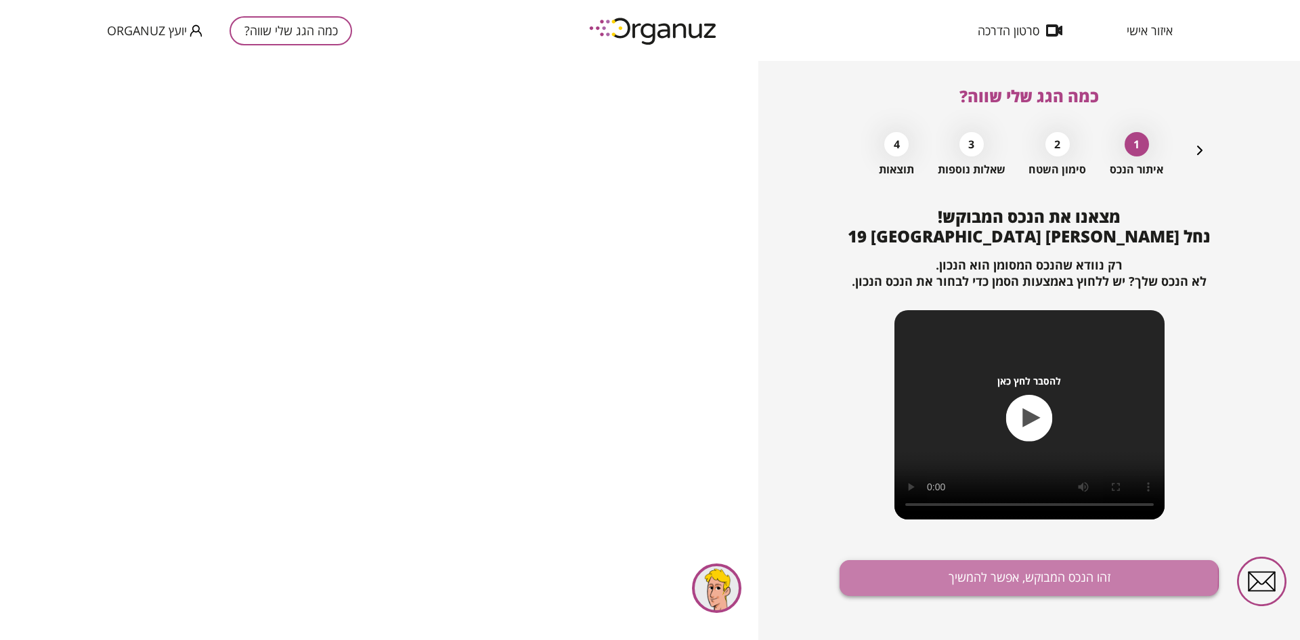
click at [891, 576] on button "זהו הנכס המבוקש, אפשר להמשיך" at bounding box center [1028, 578] width 379 height 36
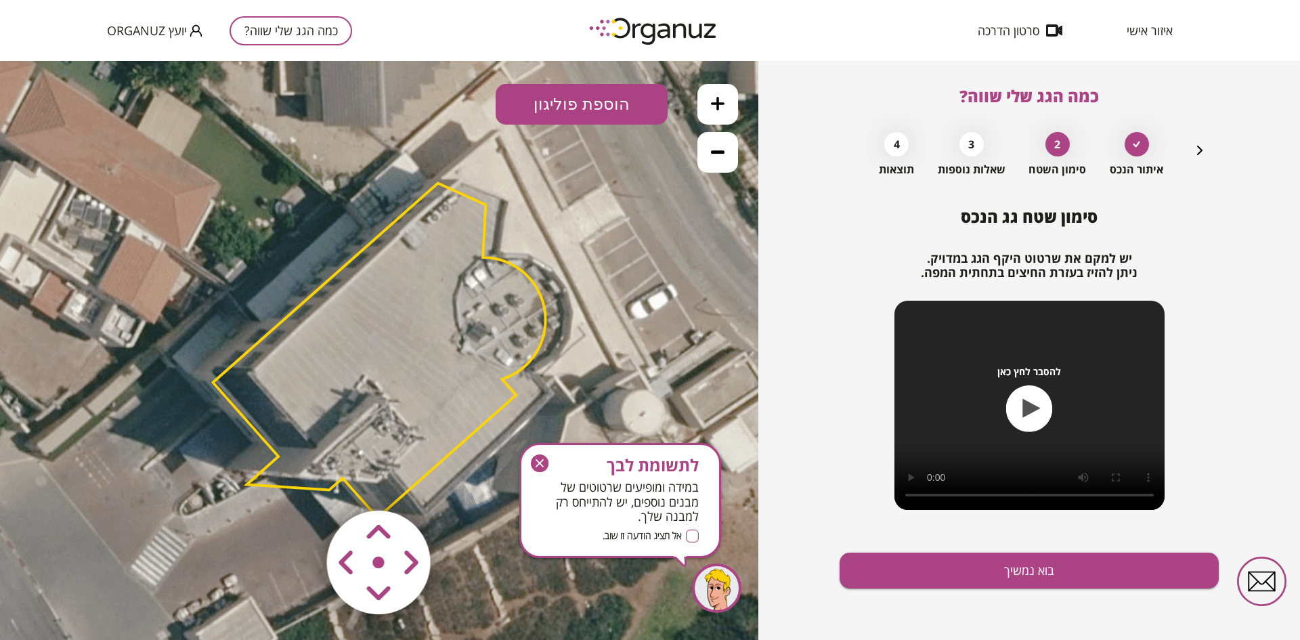
click at [543, 465] on icon "button" at bounding box center [540, 463] width 18 height 18
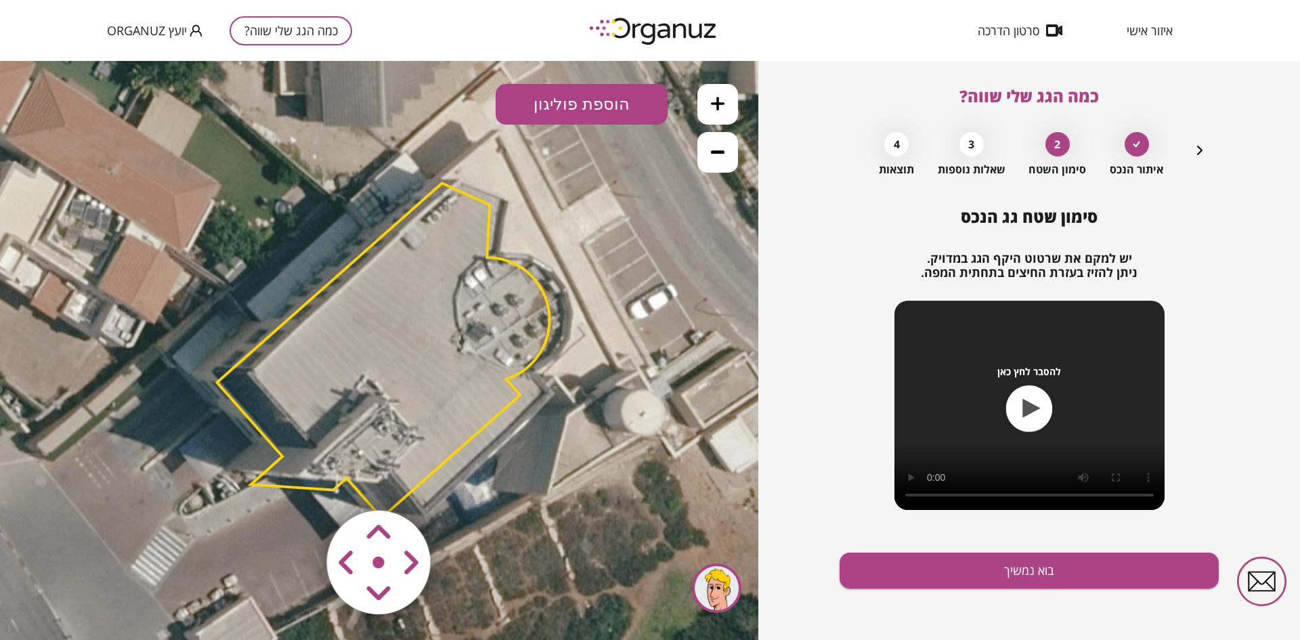
click at [298, 482] on area at bounding box center [298, 482] width 0 height 0
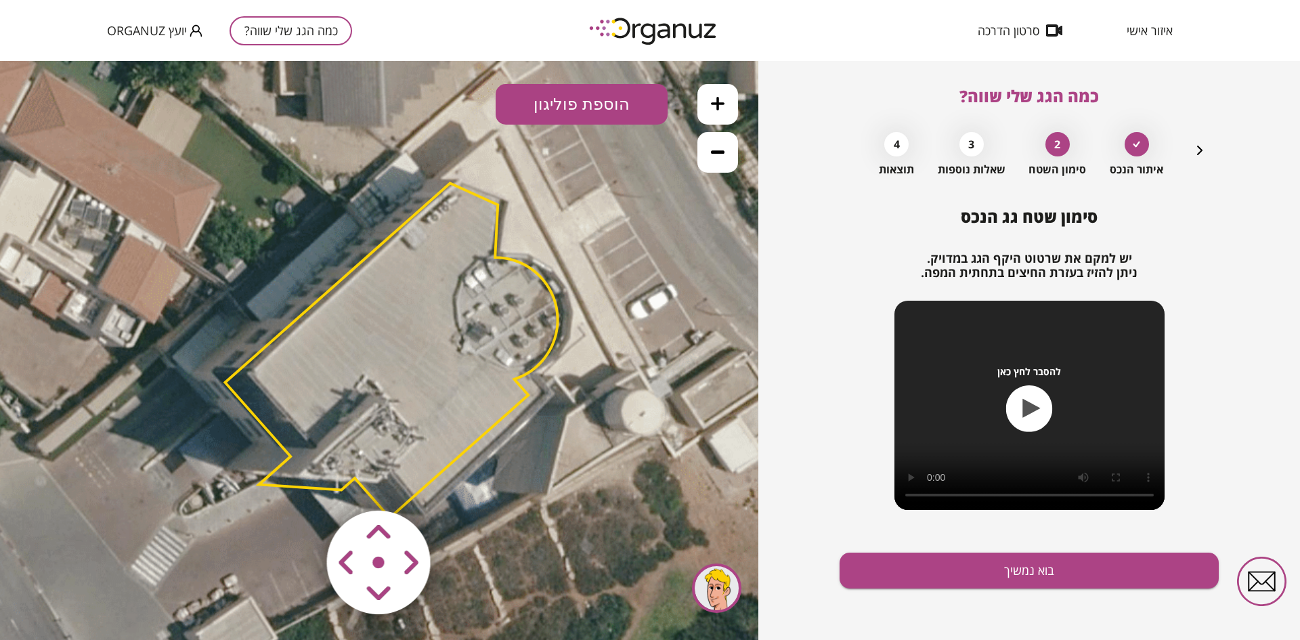
click at [298, 482] on area at bounding box center [298, 482] width 0 height 0
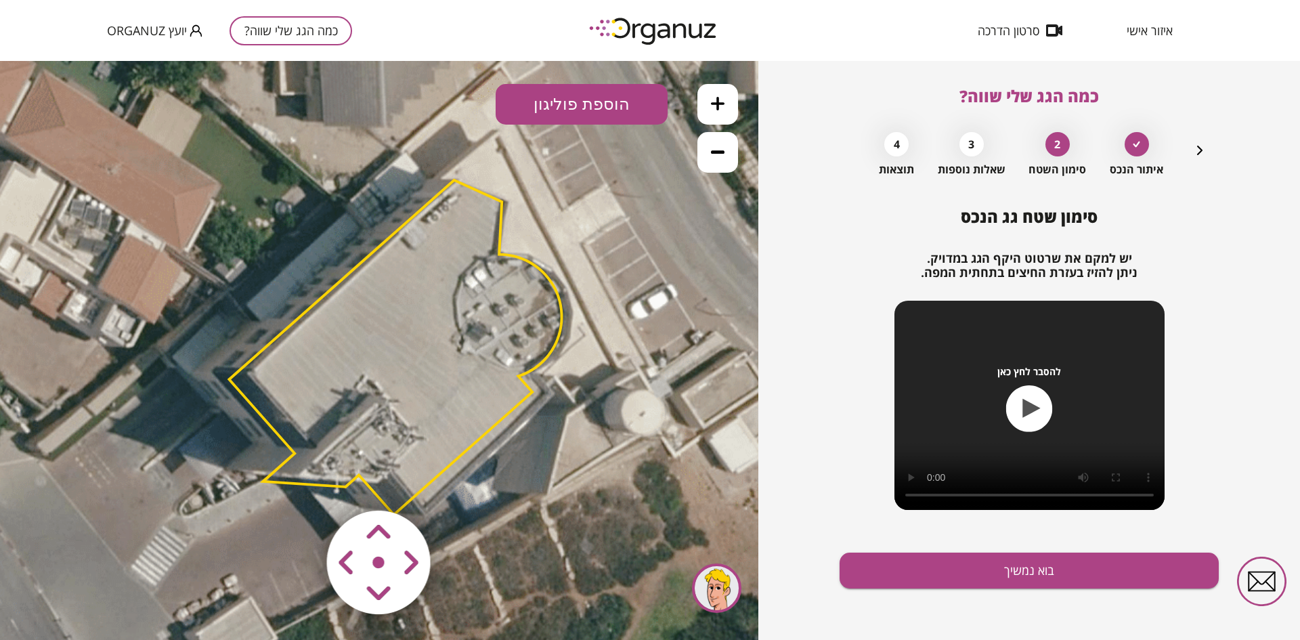
click at [461, 454] on polygon at bounding box center [395, 347] width 332 height 334
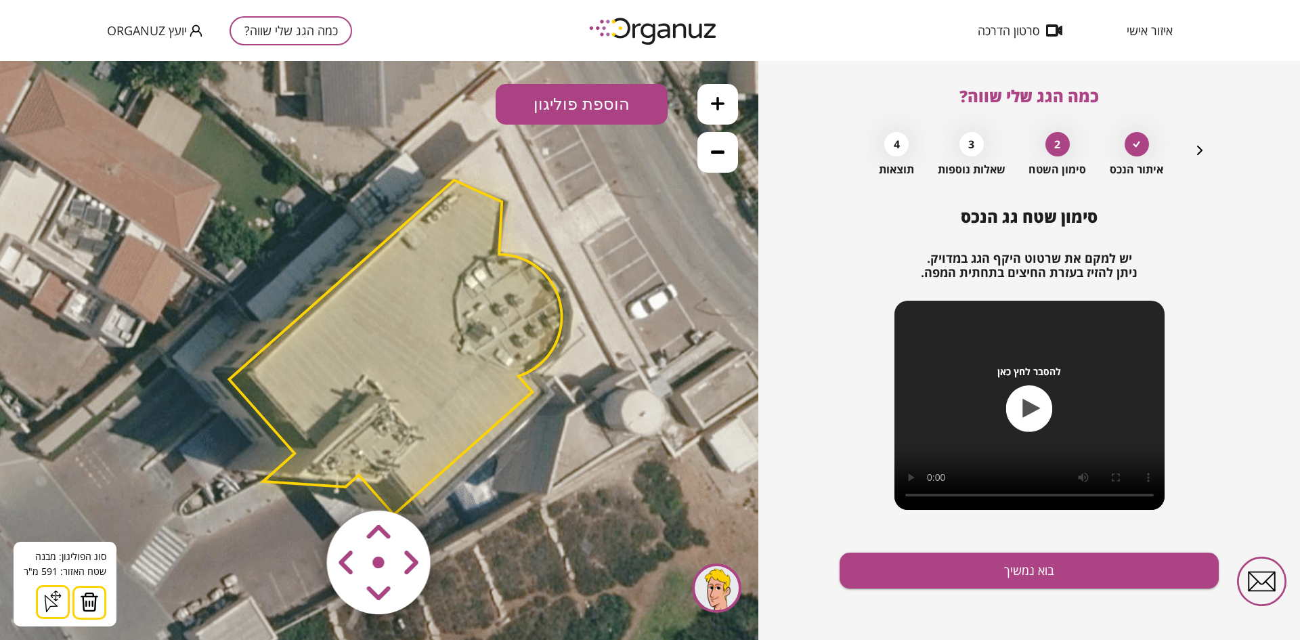
click at [95, 590] on button at bounding box center [89, 602] width 34 height 34
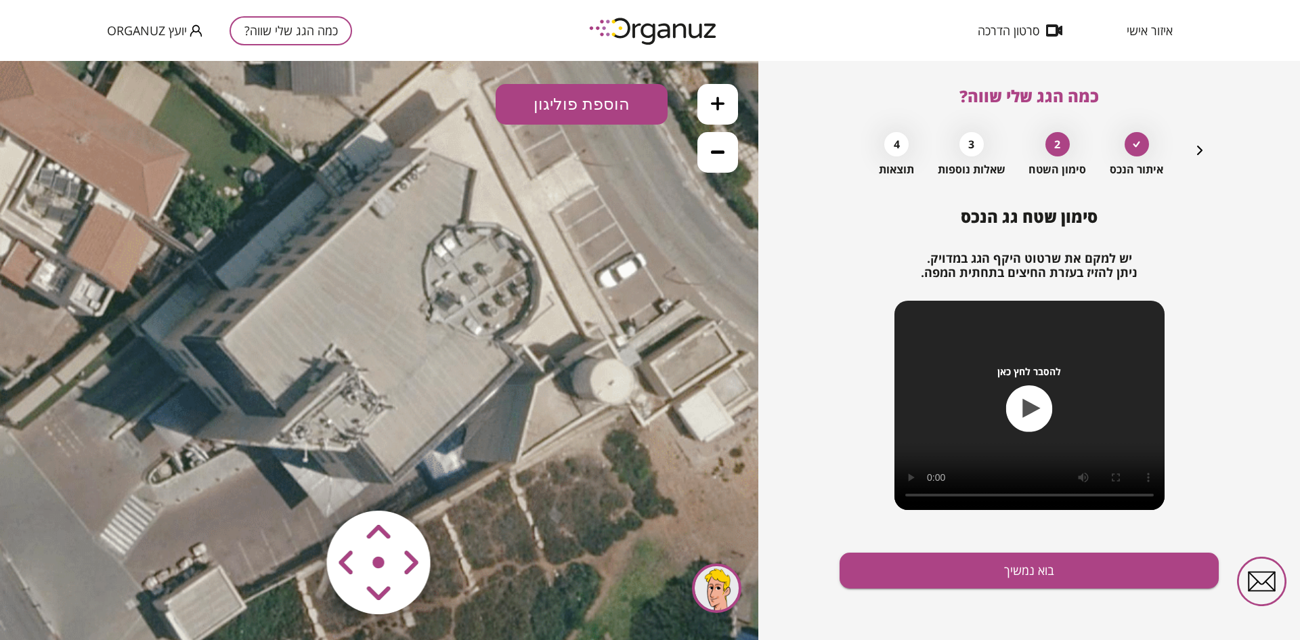
drag, startPoint x: 567, startPoint y: 453, endPoint x: 535, endPoint y: 422, distance: 44.0
click at [535, 422] on icon at bounding box center [350, 323] width 1036 height 1036
click at [556, 92] on button "הוספת פוליגון" at bounding box center [581, 104] width 172 height 41
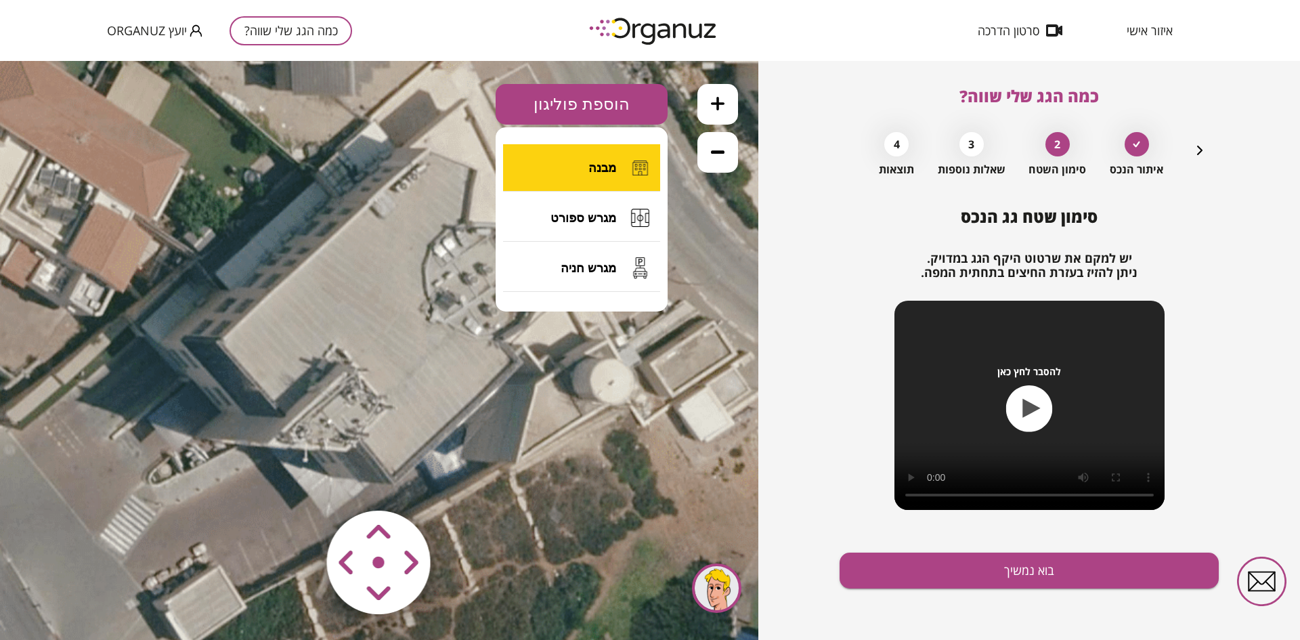
click at [558, 165] on button "מבנה" at bounding box center [581, 167] width 157 height 47
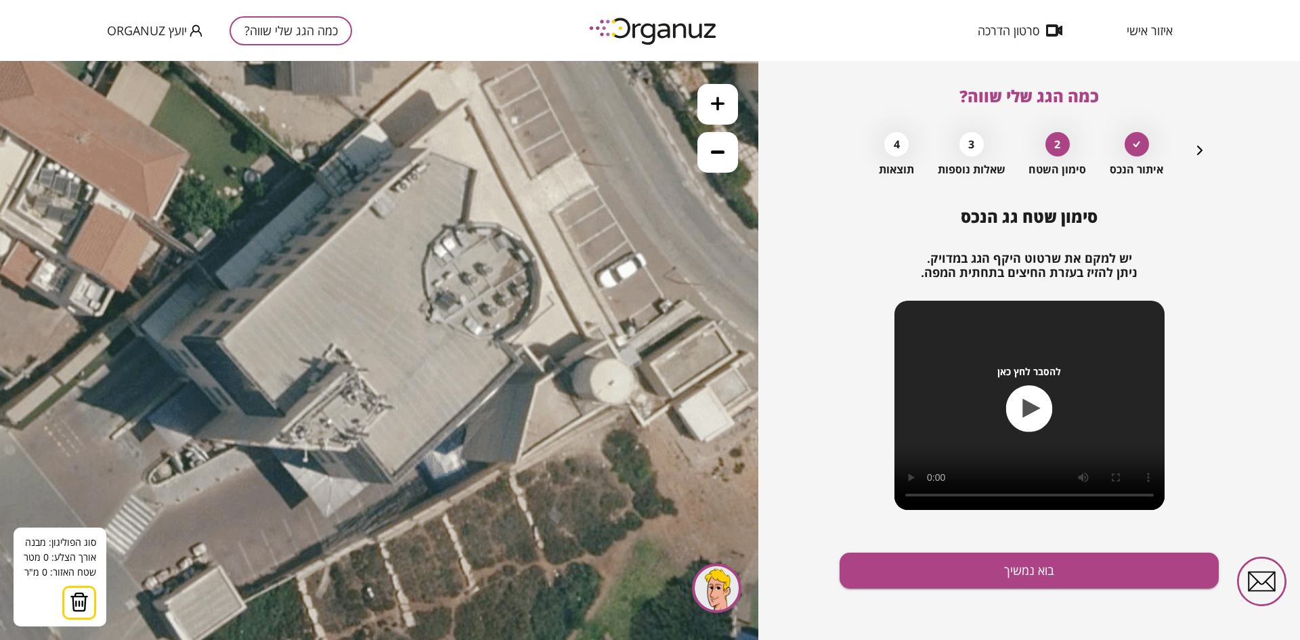
click at [468, 221] on icon at bounding box center [350, 323] width 1036 height 1036
click at [477, 171] on icon at bounding box center [350, 323] width 1036 height 1036
click at [425, 149] on polygon at bounding box center [451, 185] width 52 height 72
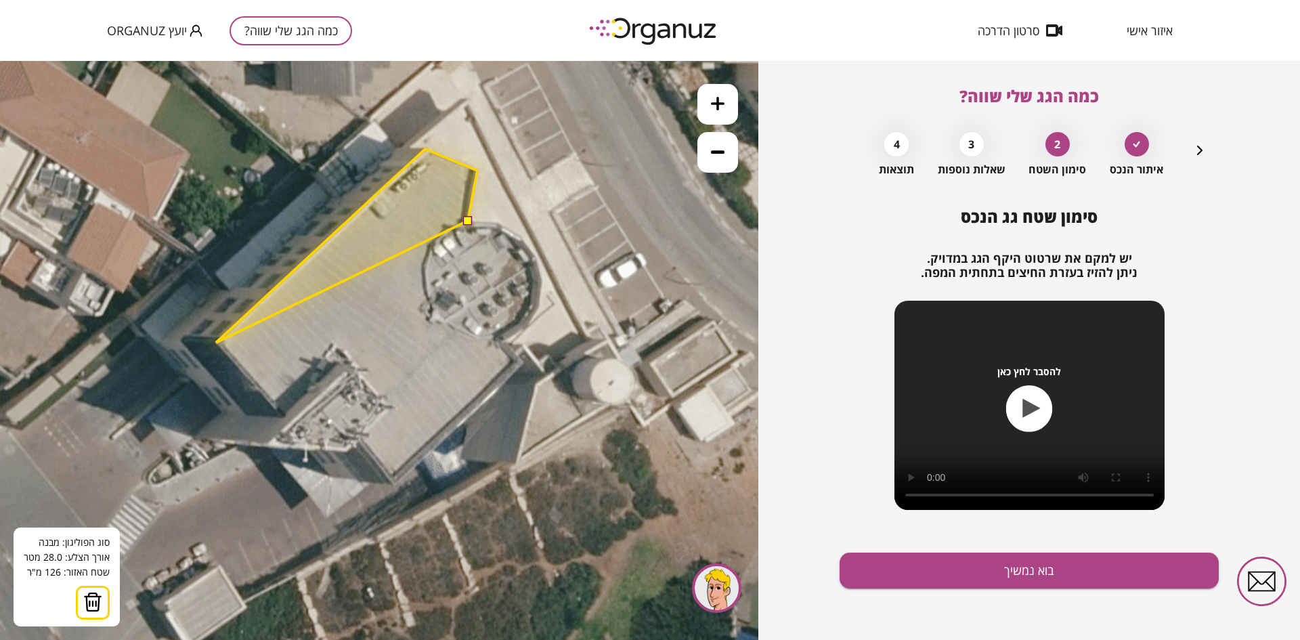
click at [216, 342] on polygon at bounding box center [346, 246] width 261 height 194
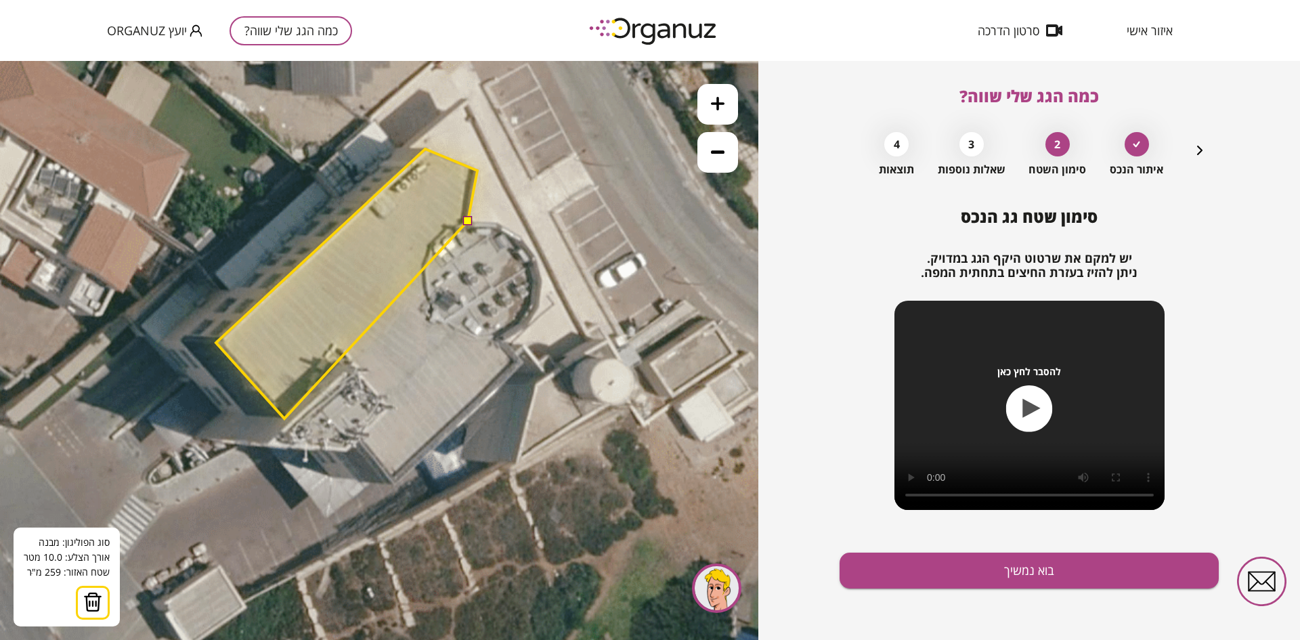
click at [284, 418] on polygon at bounding box center [346, 283] width 261 height 269
click at [349, 360] on polygon at bounding box center [346, 283] width 261 height 269
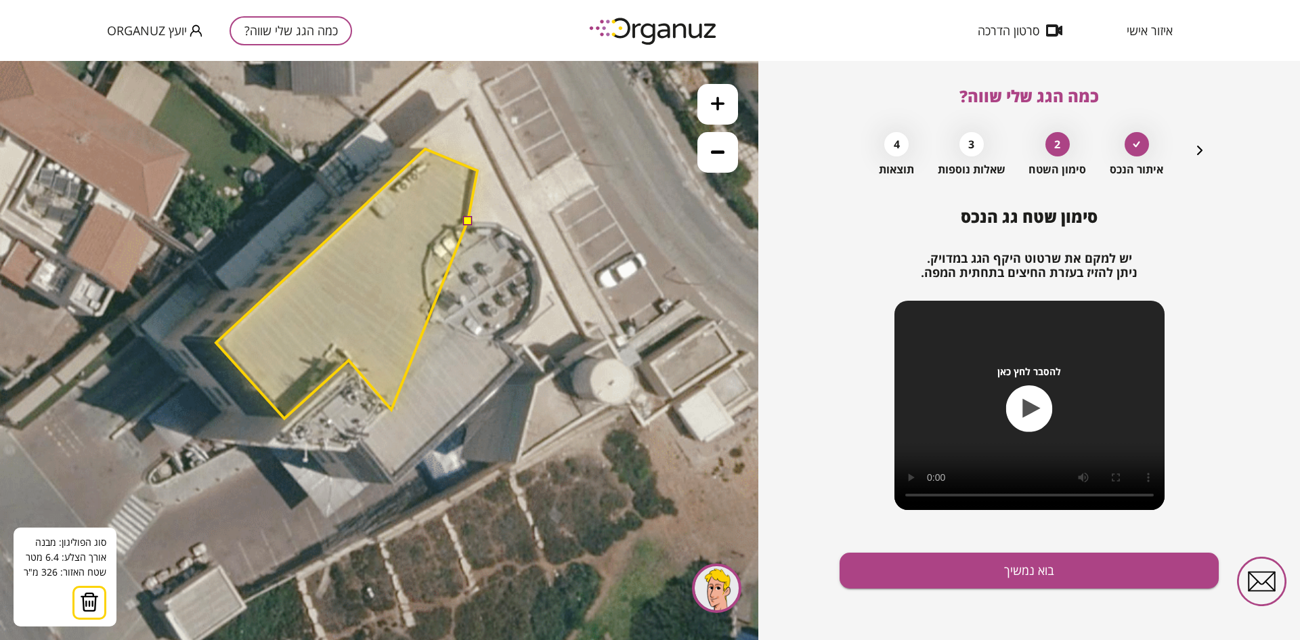
click at [391, 409] on polygon at bounding box center [346, 283] width 261 height 269
click at [359, 441] on polygon at bounding box center [346, 295] width 261 height 292
click at [393, 483] on polygon at bounding box center [346, 316] width 261 height 334
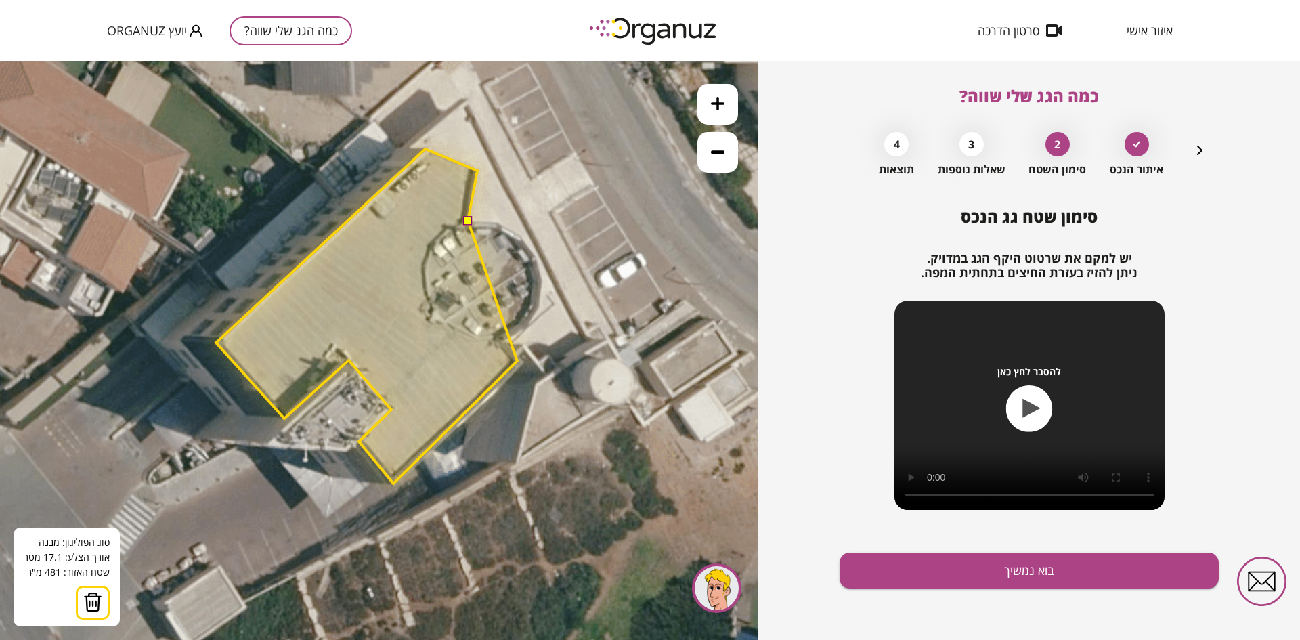
click at [517, 361] on polygon at bounding box center [366, 316] width 301 height 334
click at [497, 338] on polygon at bounding box center [366, 316] width 301 height 334
click at [523, 327] on polygon at bounding box center [369, 316] width 307 height 334
click at [537, 307] on polygon at bounding box center [376, 316] width 321 height 334
click at [541, 278] on polygon at bounding box center [378, 316] width 325 height 334
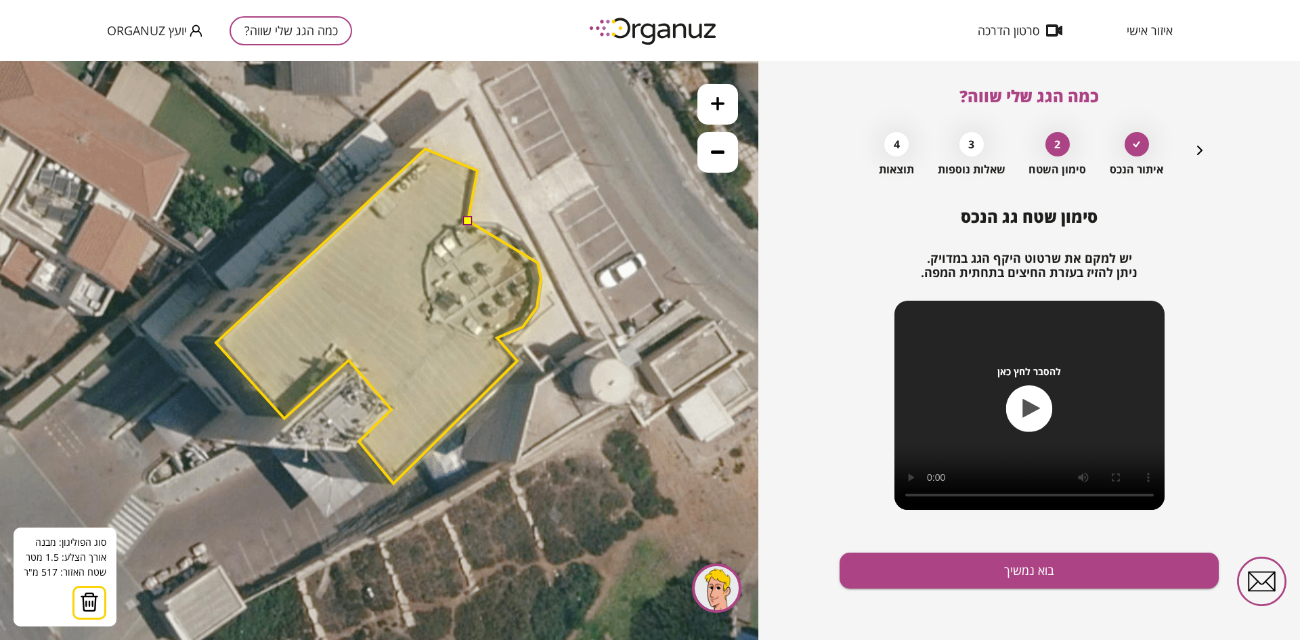
click at [537, 263] on polygon at bounding box center [378, 316] width 325 height 334
click at [533, 253] on polygon at bounding box center [378, 316] width 325 height 334
click at [520, 236] on polygon at bounding box center [378, 316] width 325 height 334
click at [501, 225] on polygon at bounding box center [378, 316] width 325 height 334
click at [465, 219] on button at bounding box center [466, 219] width 9 height 9
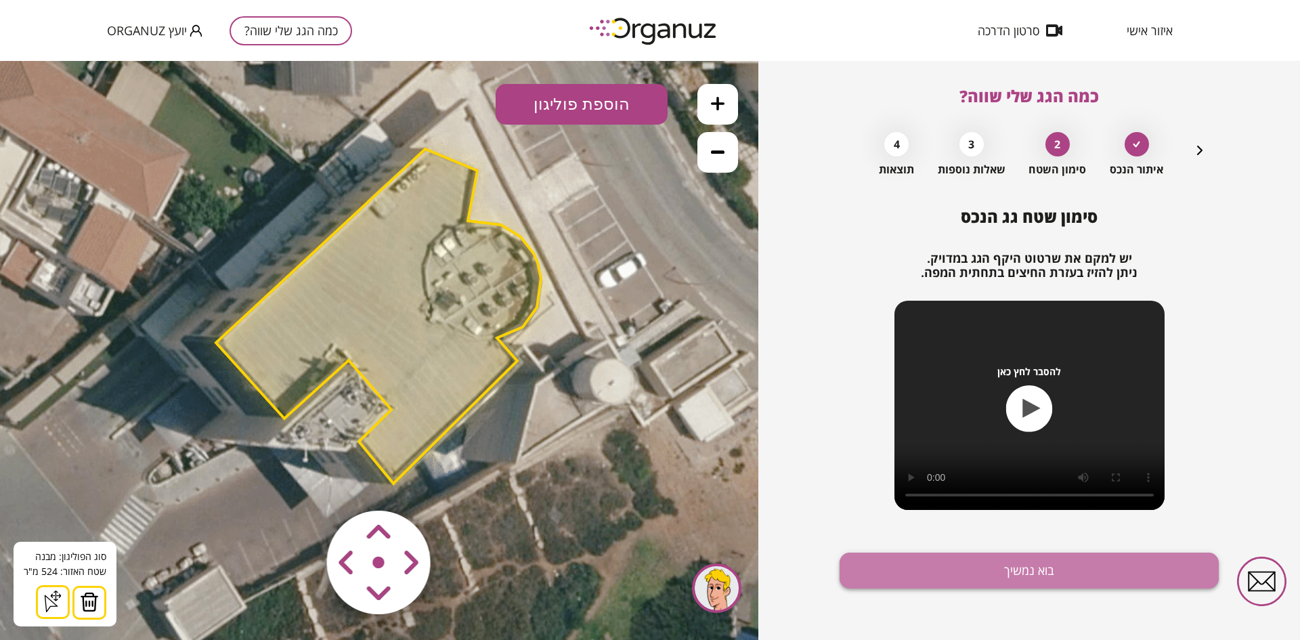
click at [892, 581] on button "בוא נמשיך" at bounding box center [1028, 570] width 379 height 36
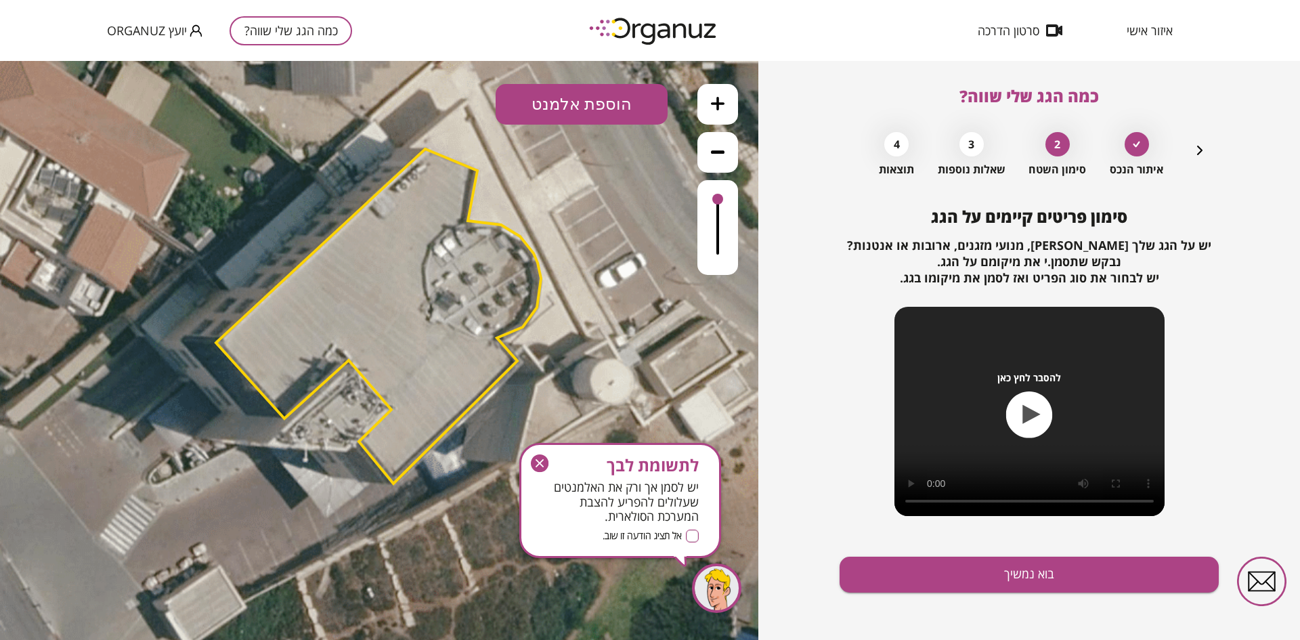
click at [539, 457] on icon "button" at bounding box center [540, 463] width 18 height 18
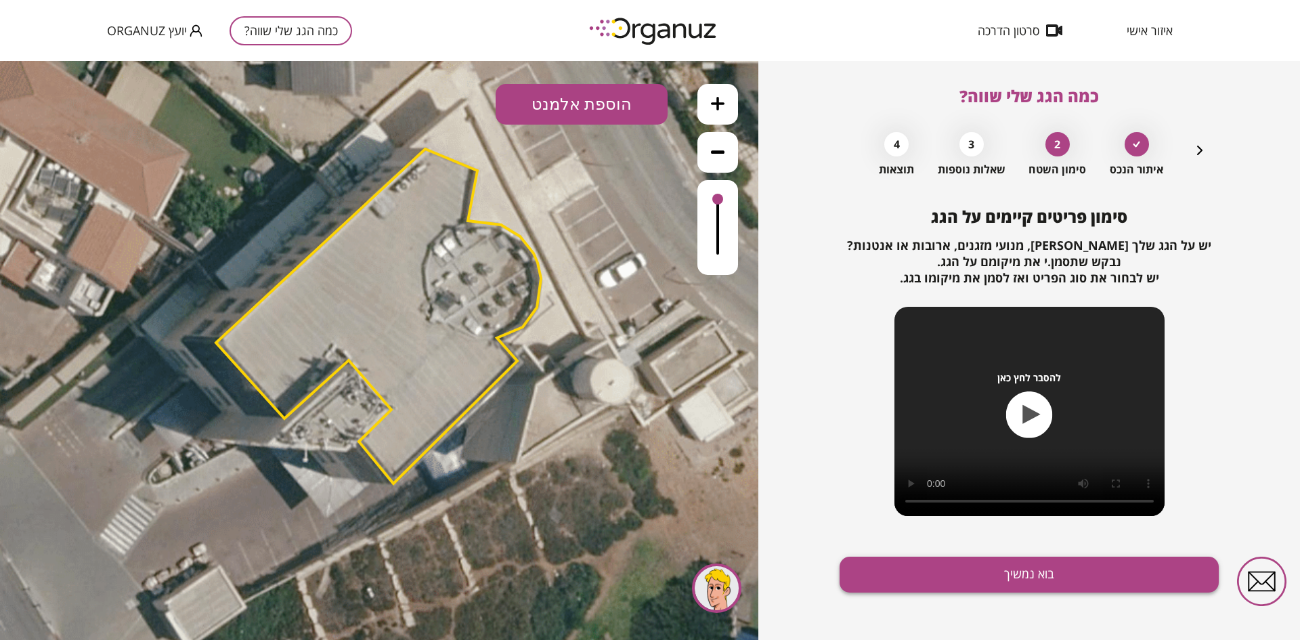
click at [862, 585] on button "בוא נמשיך" at bounding box center [1028, 574] width 379 height 36
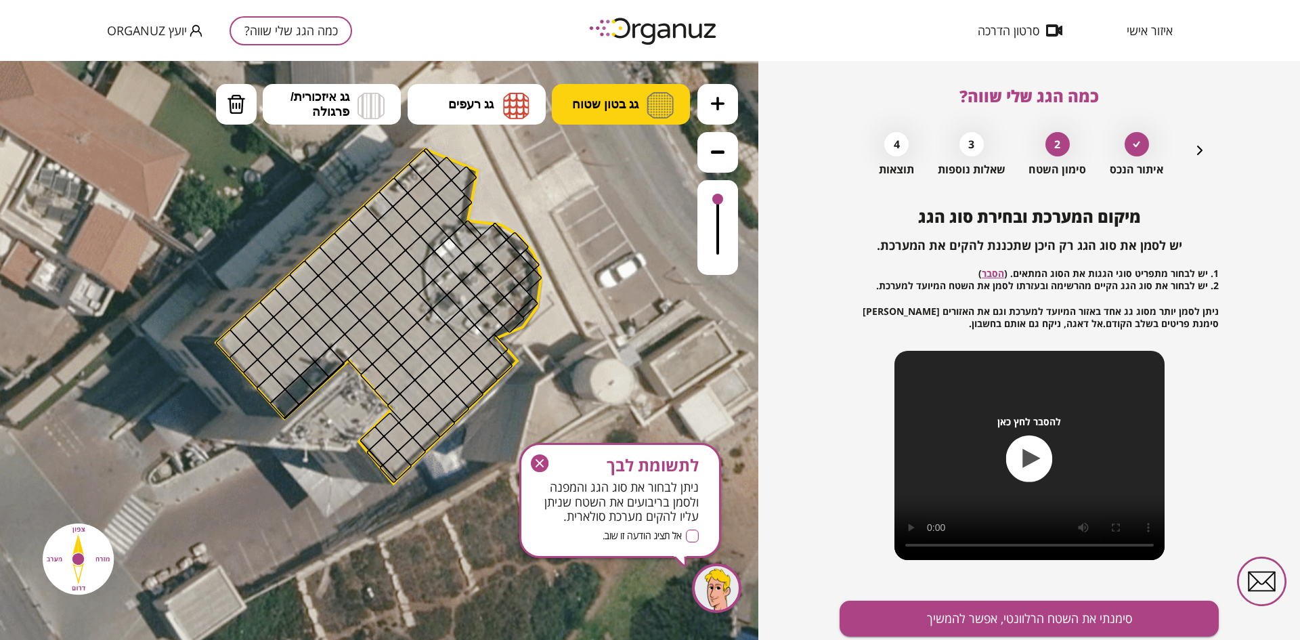
click at [597, 96] on button "גג בטון שטוח" at bounding box center [621, 104] width 138 height 41
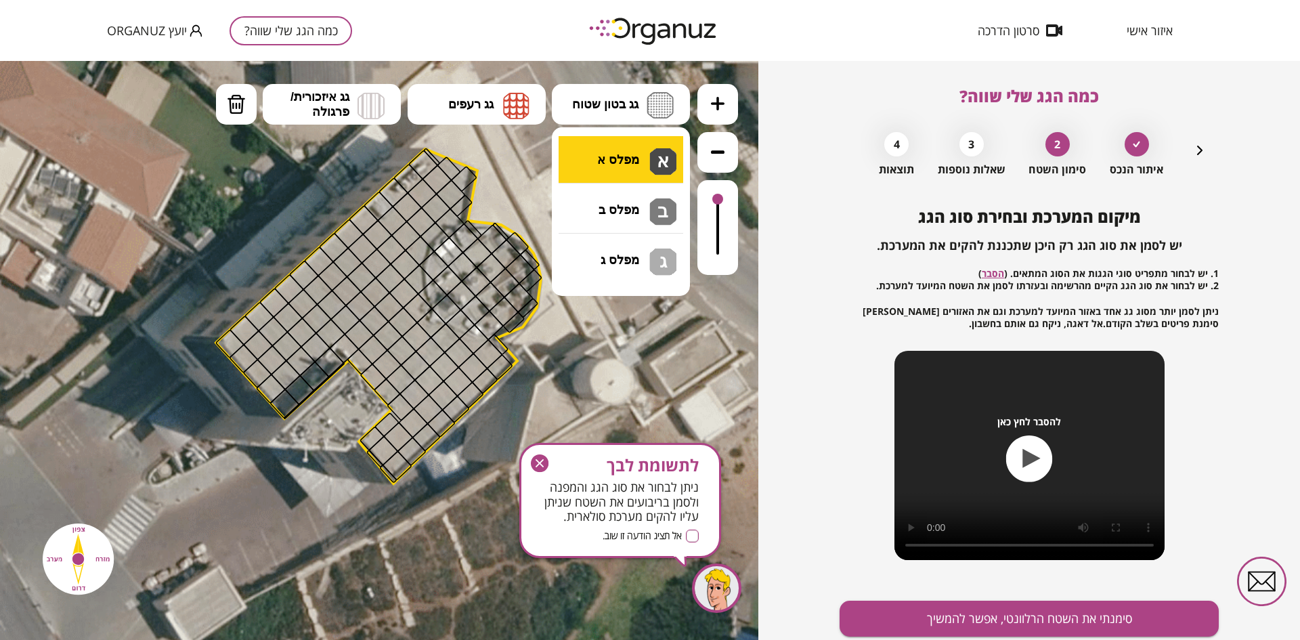
click at [594, 173] on div ".st0 { fill: #FFFFFF; } א" at bounding box center [379, 350] width 758 height 579
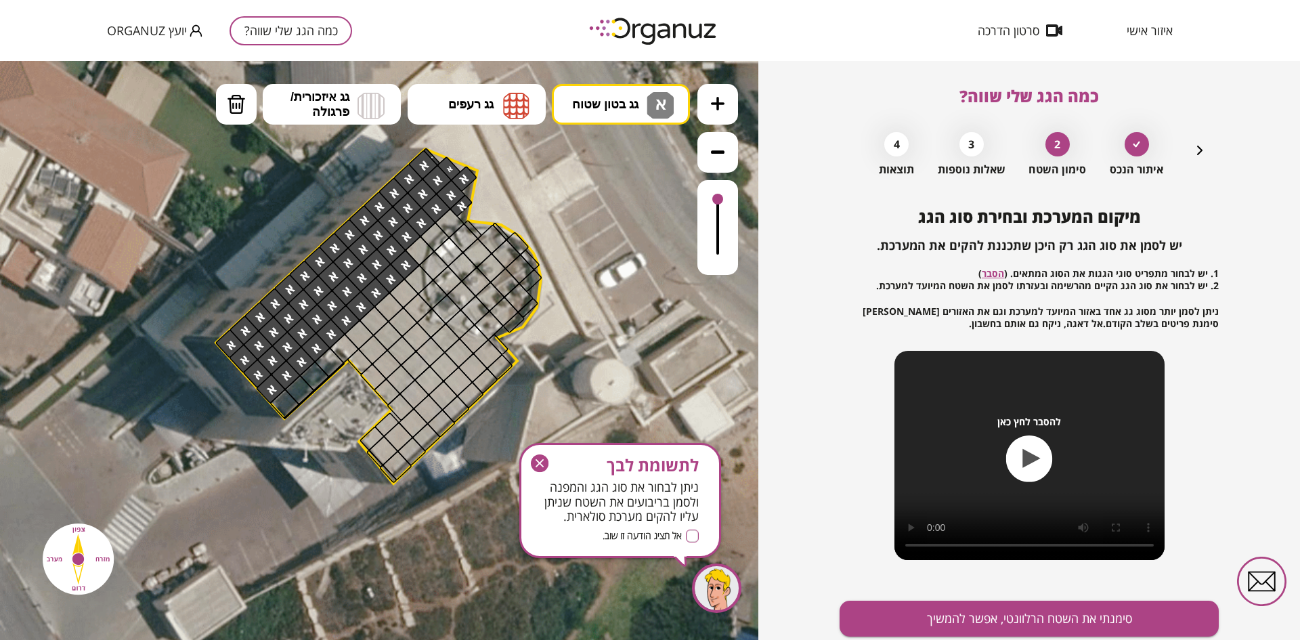
drag, startPoint x: 429, startPoint y: 153, endPoint x: 323, endPoint y: 340, distance: 214.9
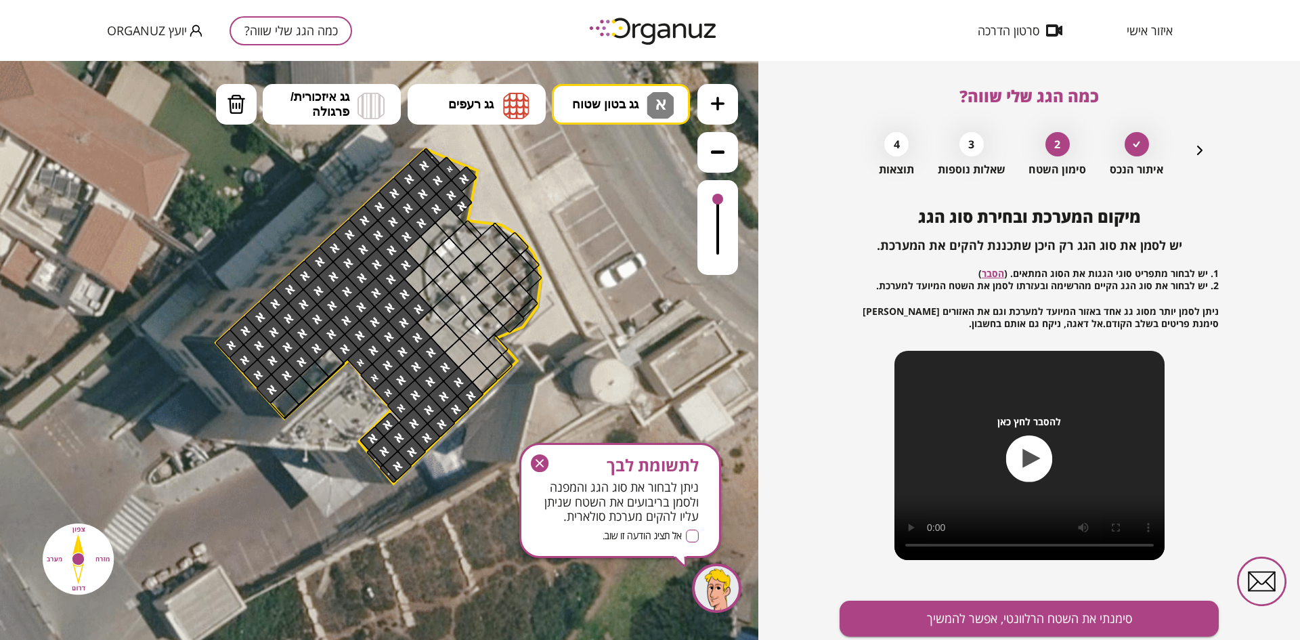
drag, startPoint x: 362, startPoint y: 336, endPoint x: 406, endPoint y: 325, distance: 45.3
drag, startPoint x: 448, startPoint y: 345, endPoint x: 483, endPoint y: 392, distance: 59.0
drag, startPoint x: 481, startPoint y: 350, endPoint x: 506, endPoint y: 377, distance: 36.4
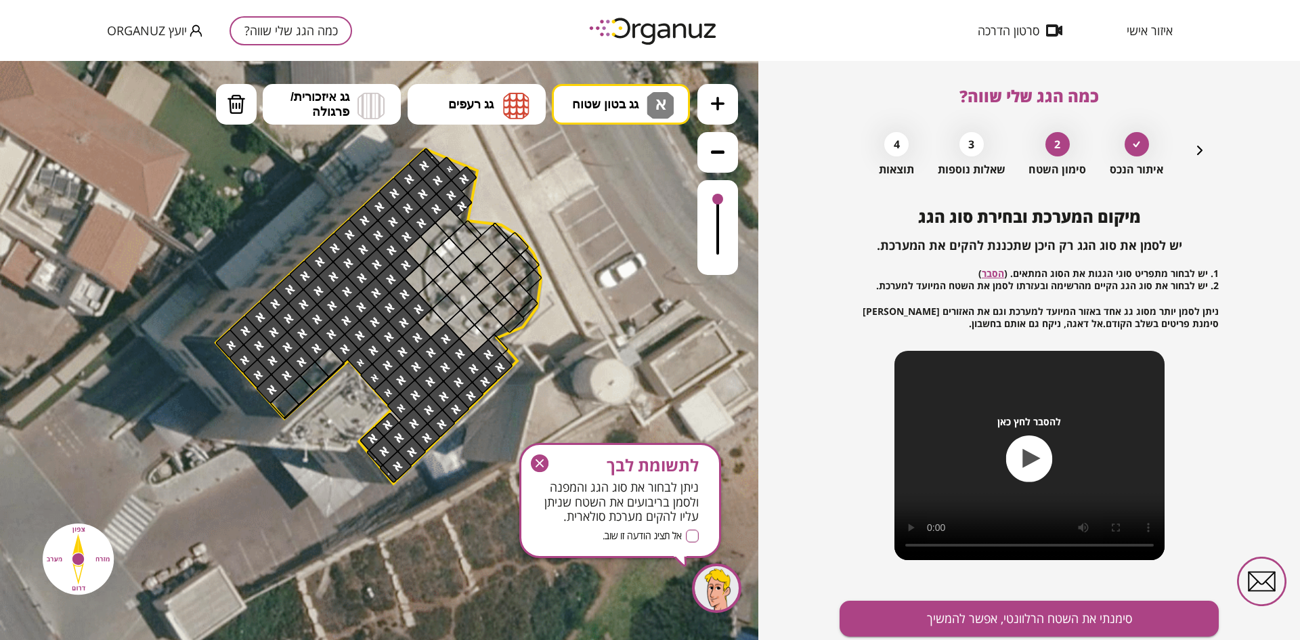
click at [506, 377] on div ".st0 { fill: #FFFFFF; }" at bounding box center [350, 323] width 1036 height 1036
click at [497, 346] on div at bounding box center [497, 344] width 21 height 22
click at [423, 325] on div at bounding box center [431, 323] width 30 height 30
click at [407, 280] on div at bounding box center [418, 280] width 30 height 30
click at [412, 250] on div at bounding box center [420, 251] width 30 height 30
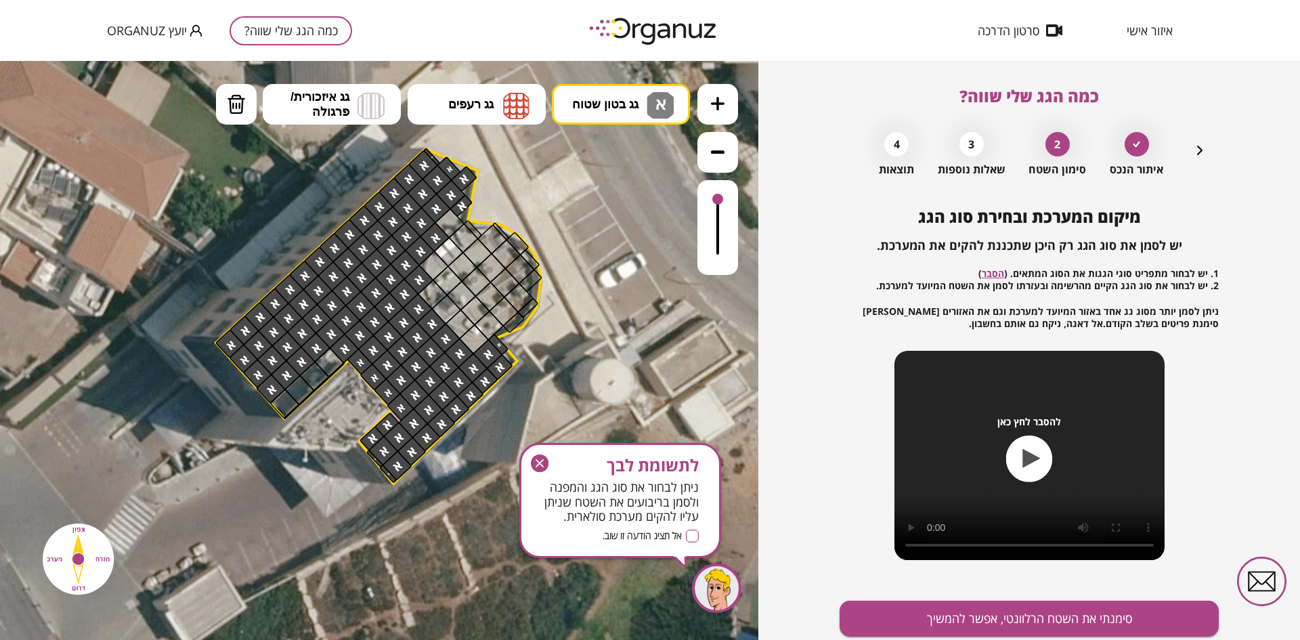
click at [422, 236] on div at bounding box center [435, 237] width 30 height 30
click at [441, 223] on div at bounding box center [450, 223] width 30 height 30
click at [476, 340] on div at bounding box center [474, 339] width 30 height 30
click at [939, 621] on button "סימנתי את השטח הרלוונטי, אפשר להמשיך" at bounding box center [1028, 618] width 379 height 36
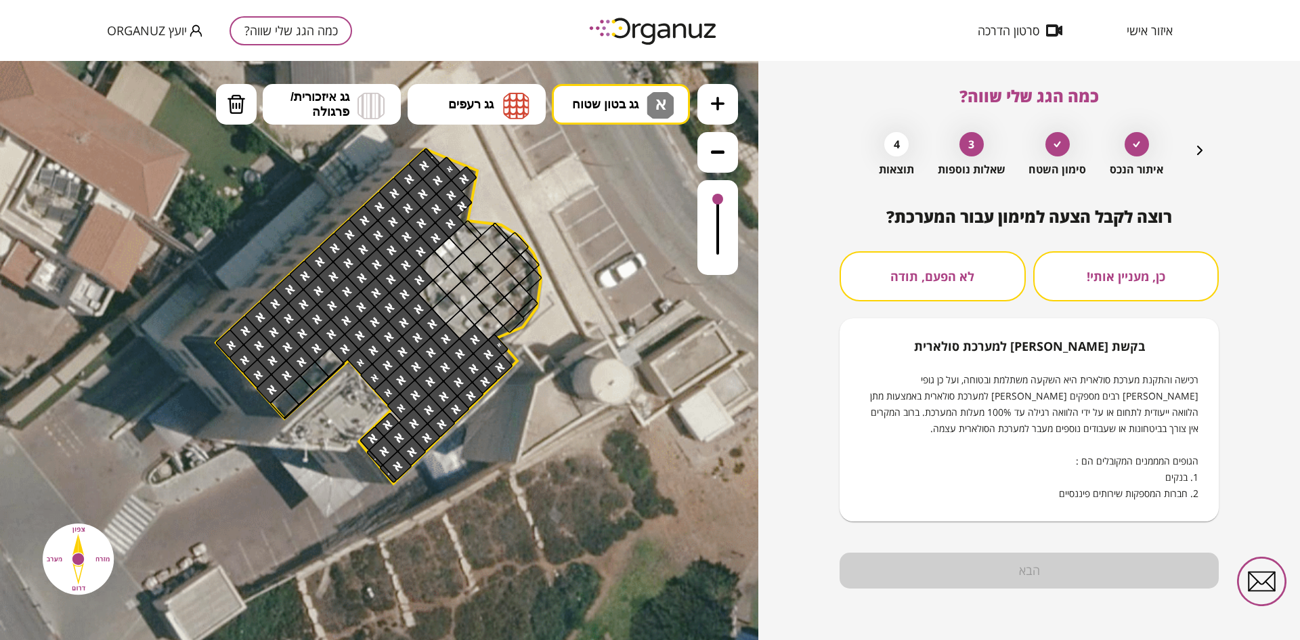
click at [891, 272] on button "לא הפעם, תודה" at bounding box center [932, 276] width 186 height 50
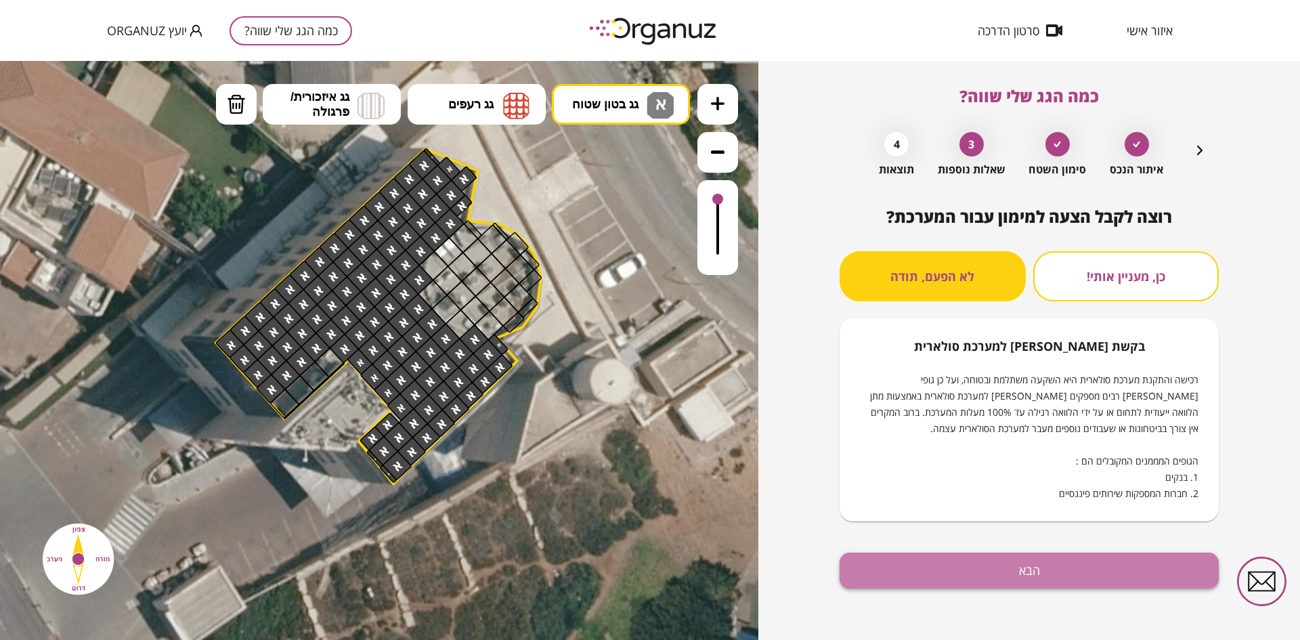
click at [967, 571] on button "הבא" at bounding box center [1028, 570] width 379 height 36
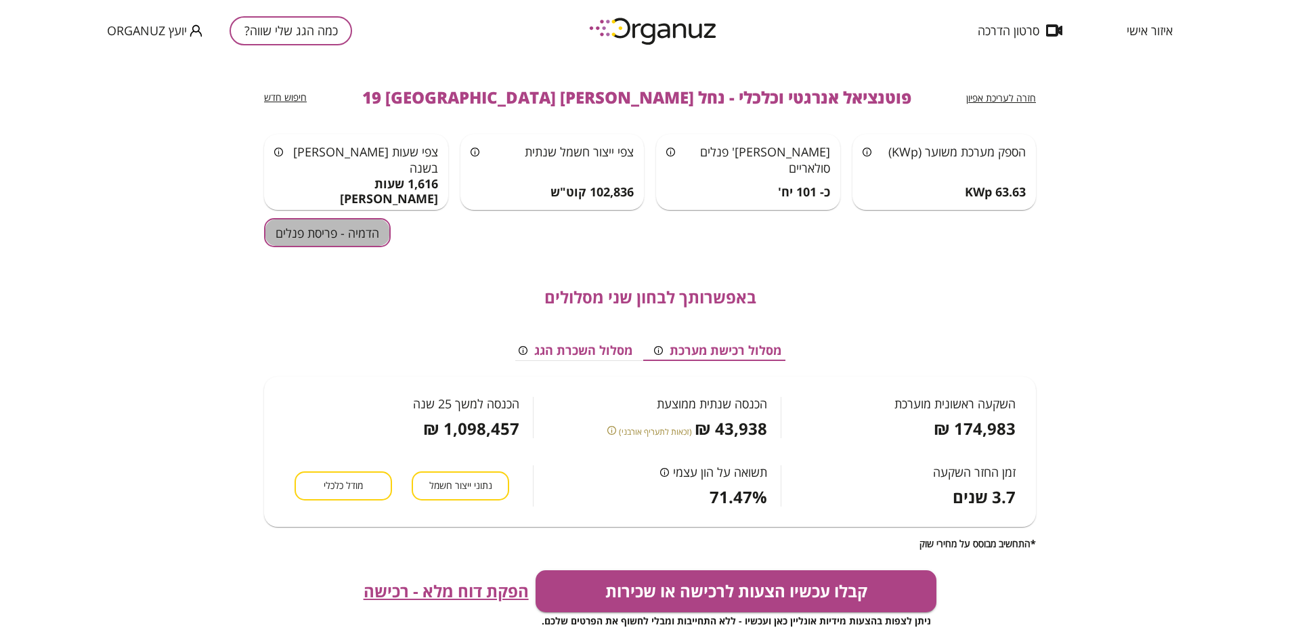
click at [357, 229] on button "הדמיה - פריסת פנלים" at bounding box center [327, 232] width 127 height 29
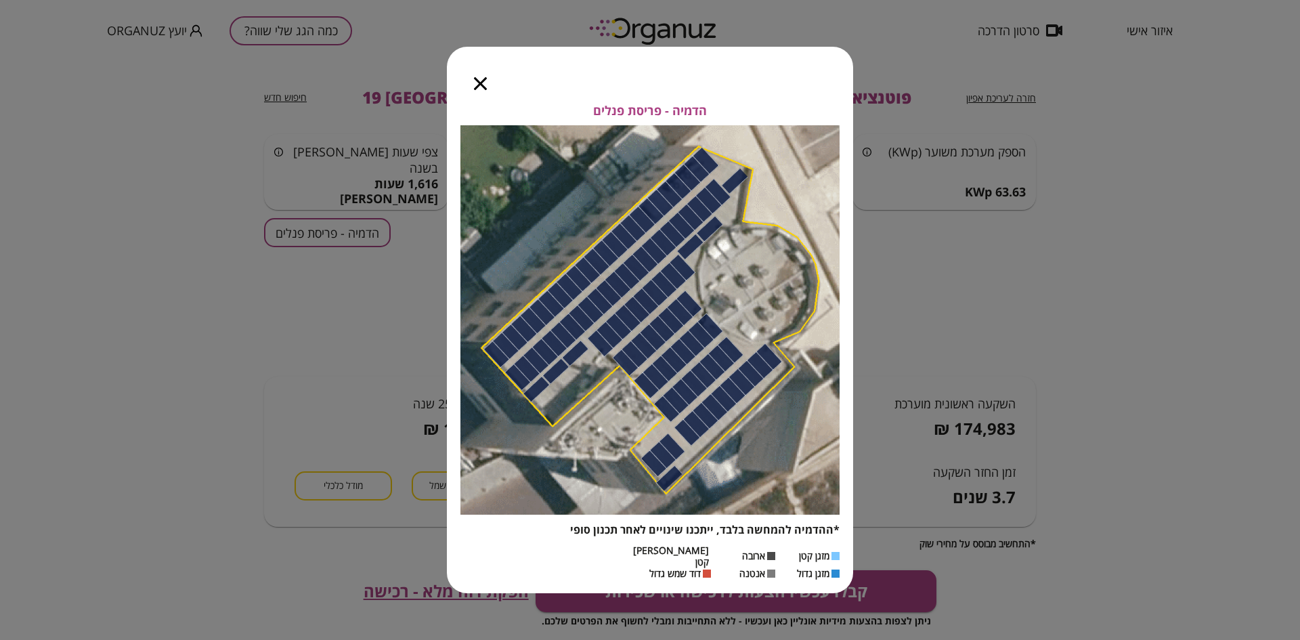
click at [478, 89] on icon "button" at bounding box center [480, 83] width 13 height 13
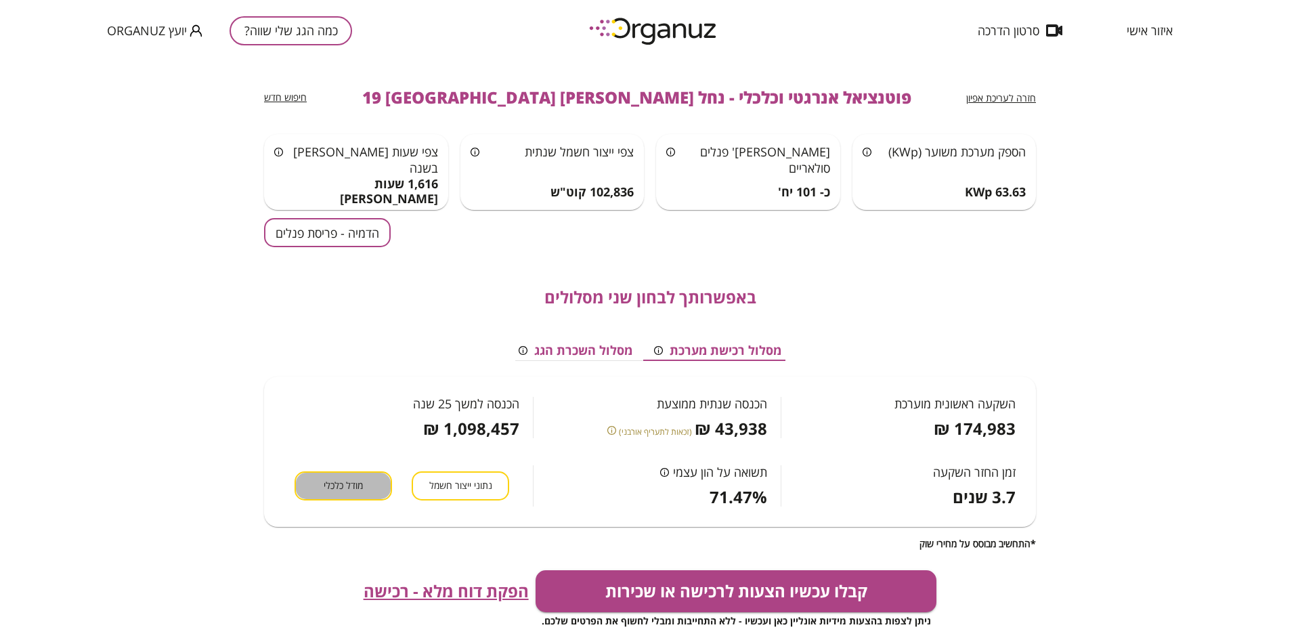
click at [362, 485] on span "מודל כלכלי" at bounding box center [343, 485] width 39 height 13
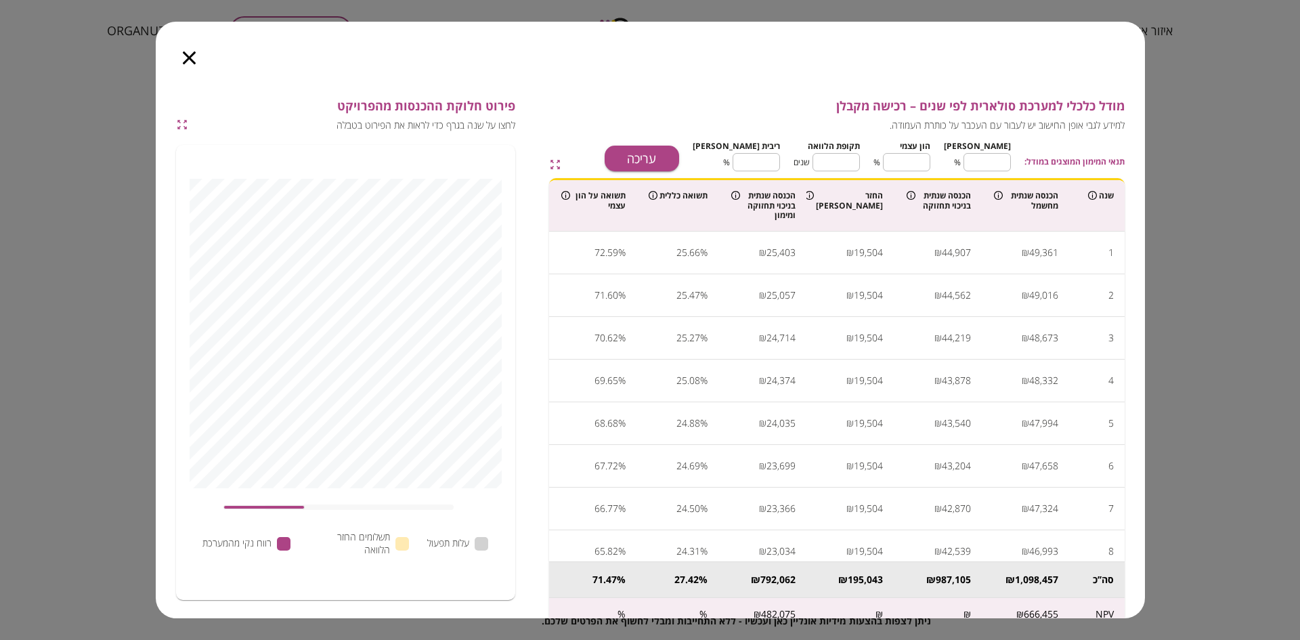
click at [186, 57] on icon "button" at bounding box center [189, 57] width 13 height 13
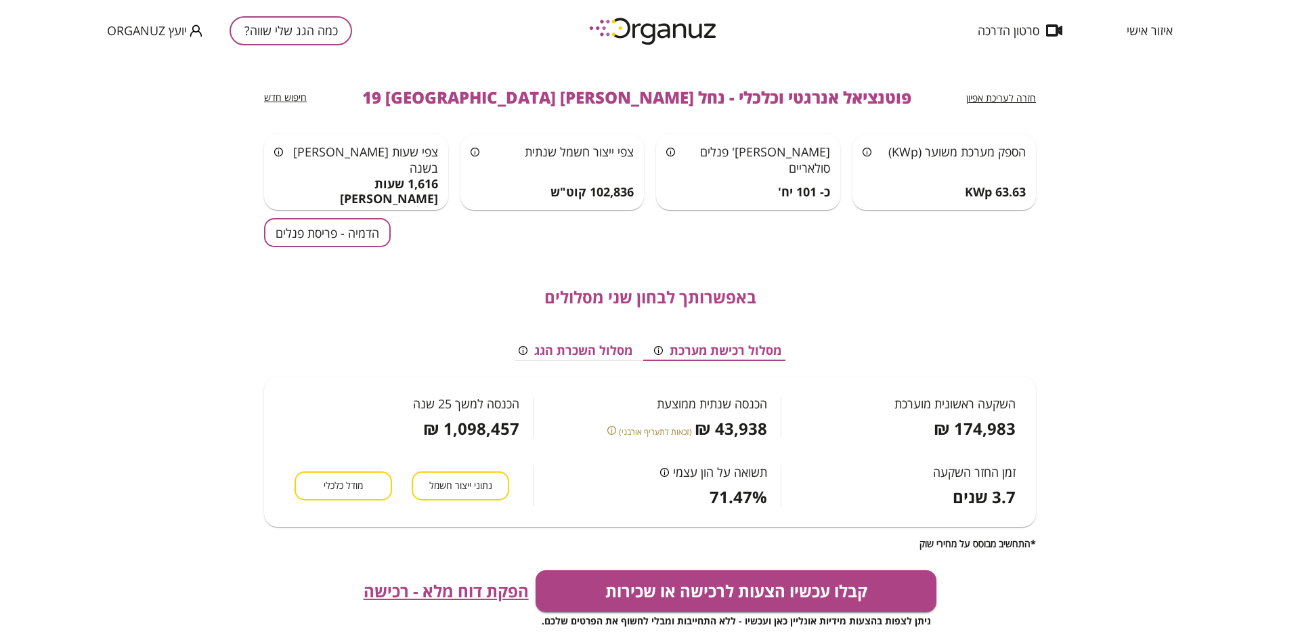
click at [341, 485] on span "מודל כלכלי" at bounding box center [343, 485] width 39 height 13
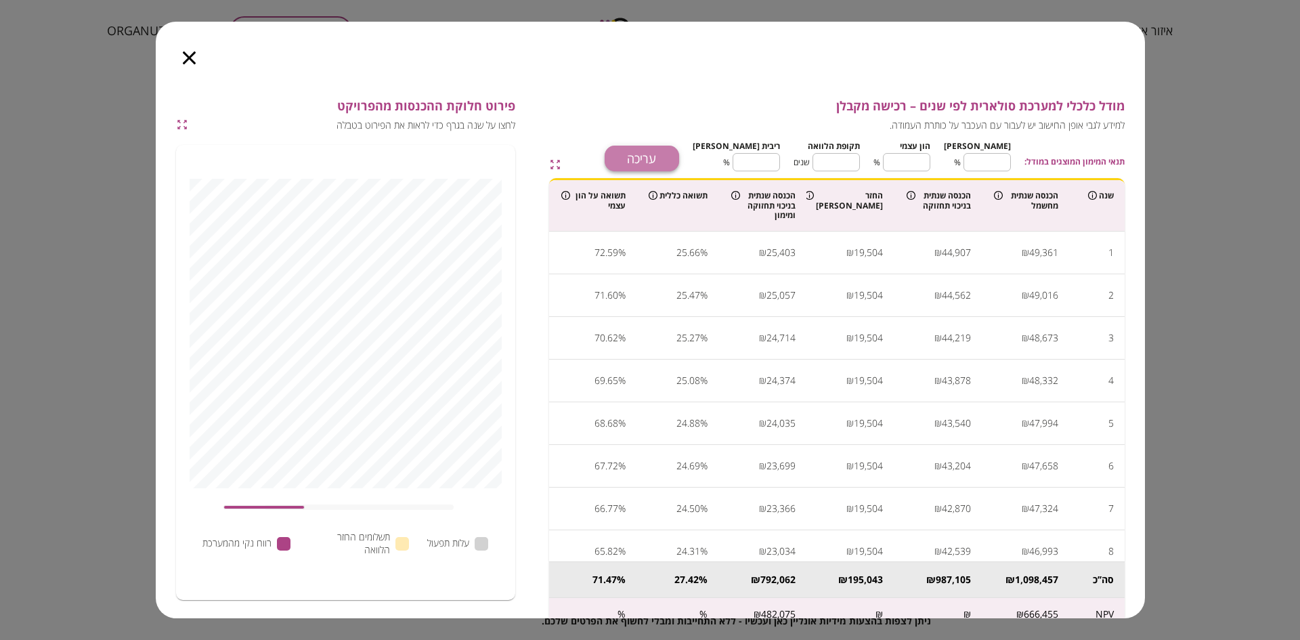
click at [665, 152] on button "עריכה" at bounding box center [641, 159] width 74 height 26
type input "**"
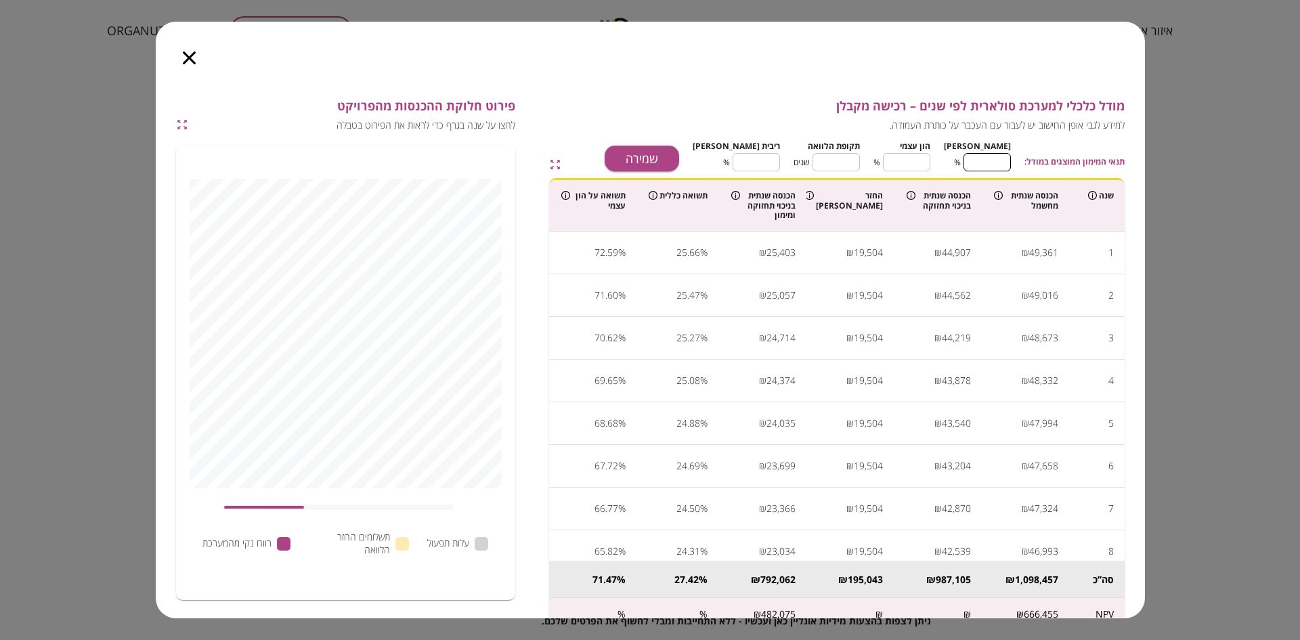
type input "**"
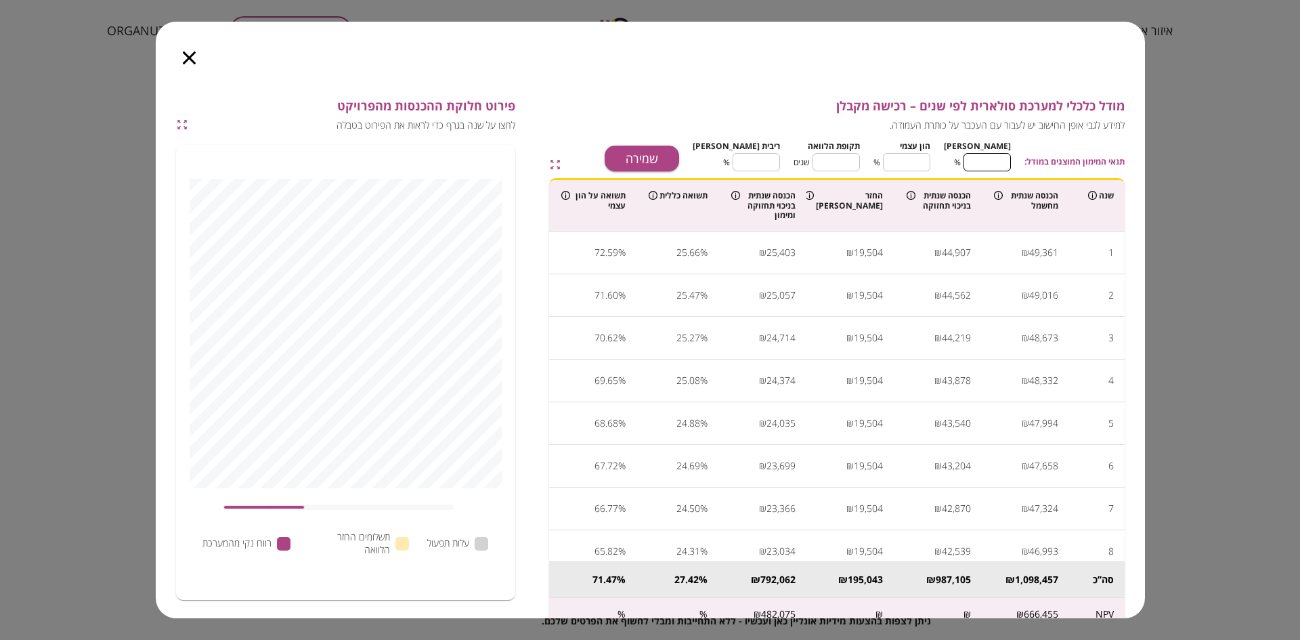
type input "**"
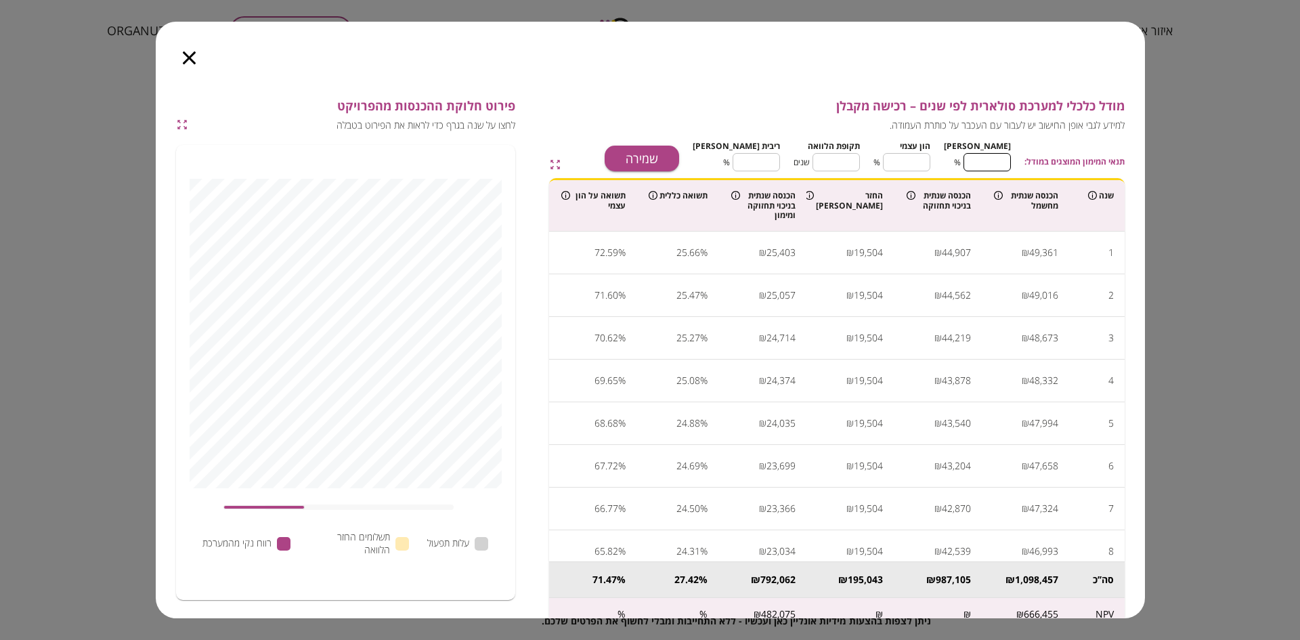
type input "**"
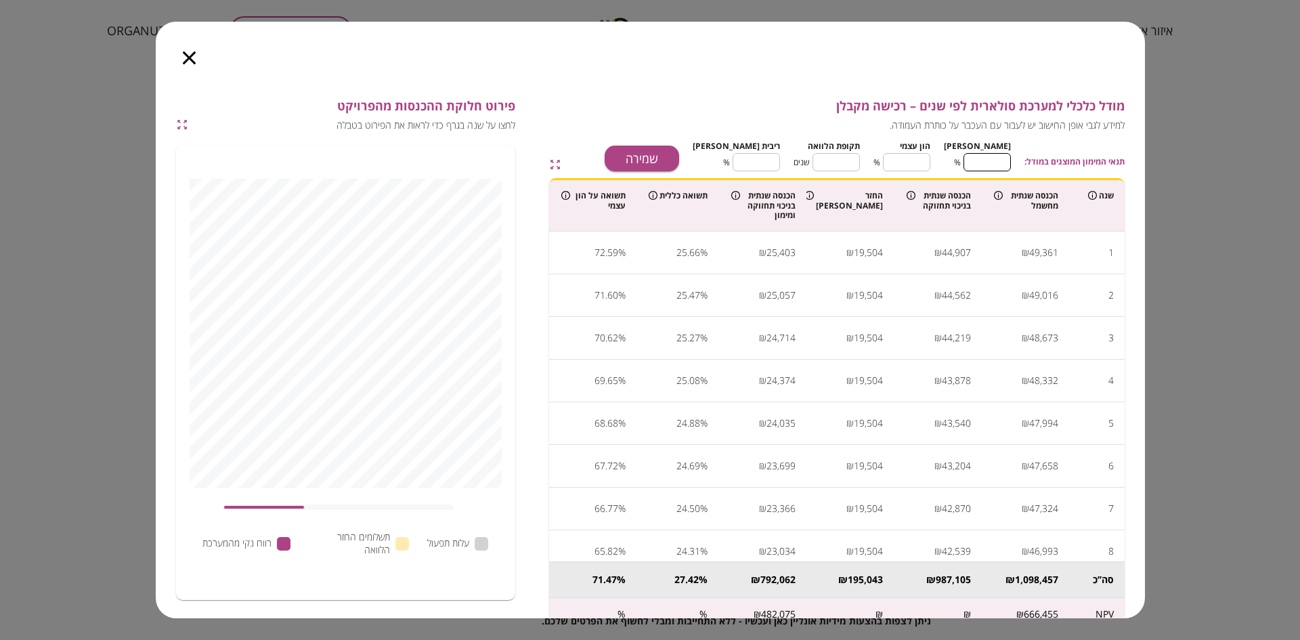
type input "**"
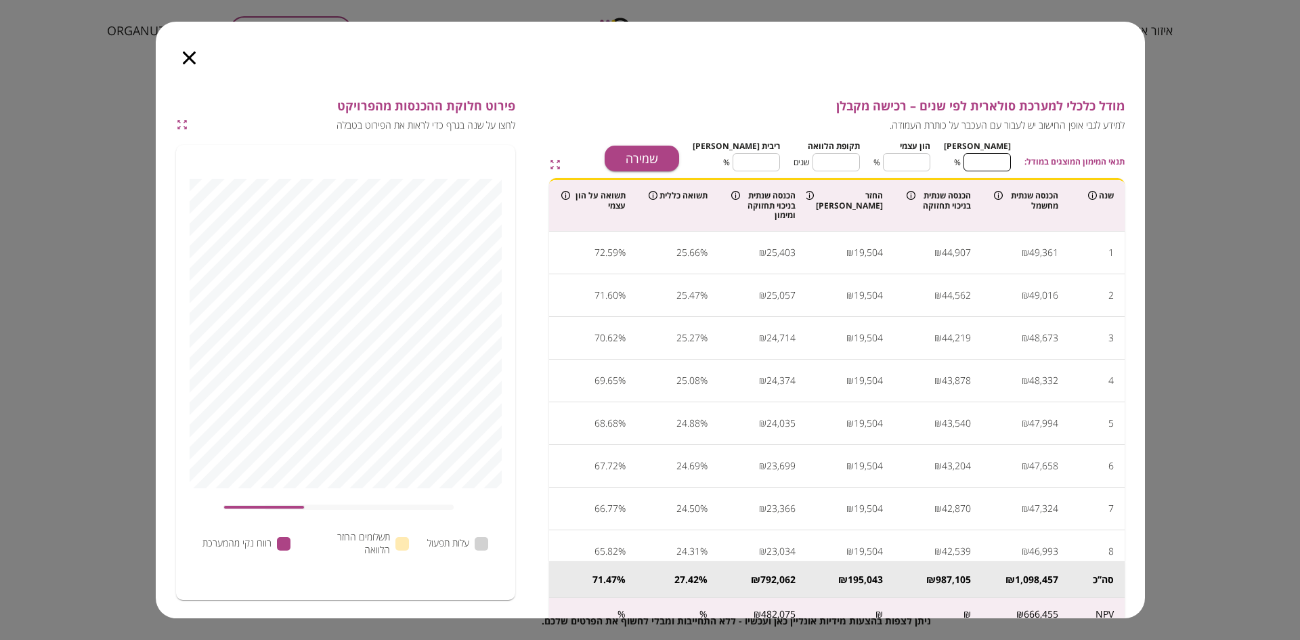
type input "**"
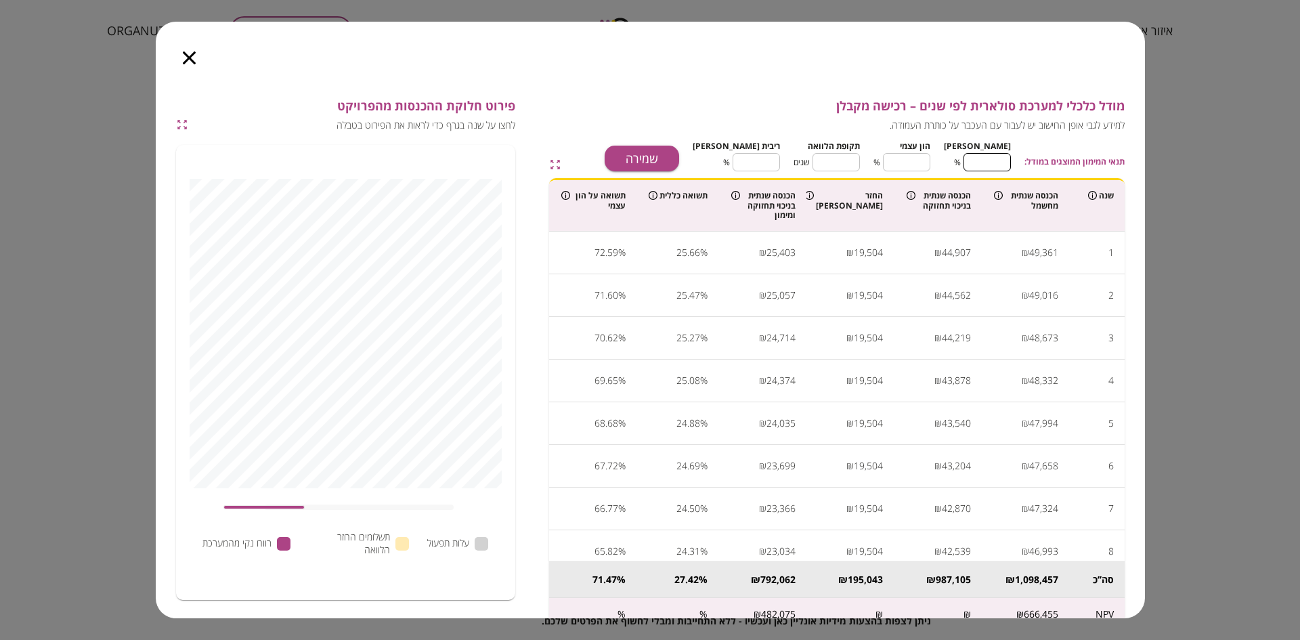
type input "**"
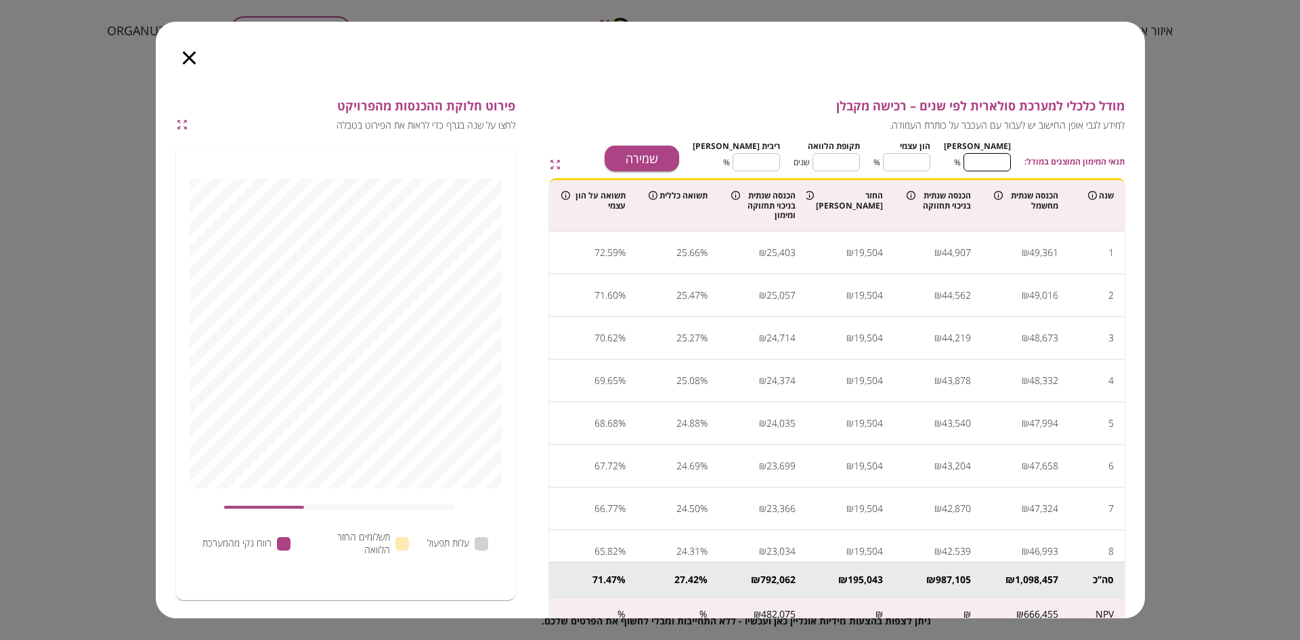
type input "**"
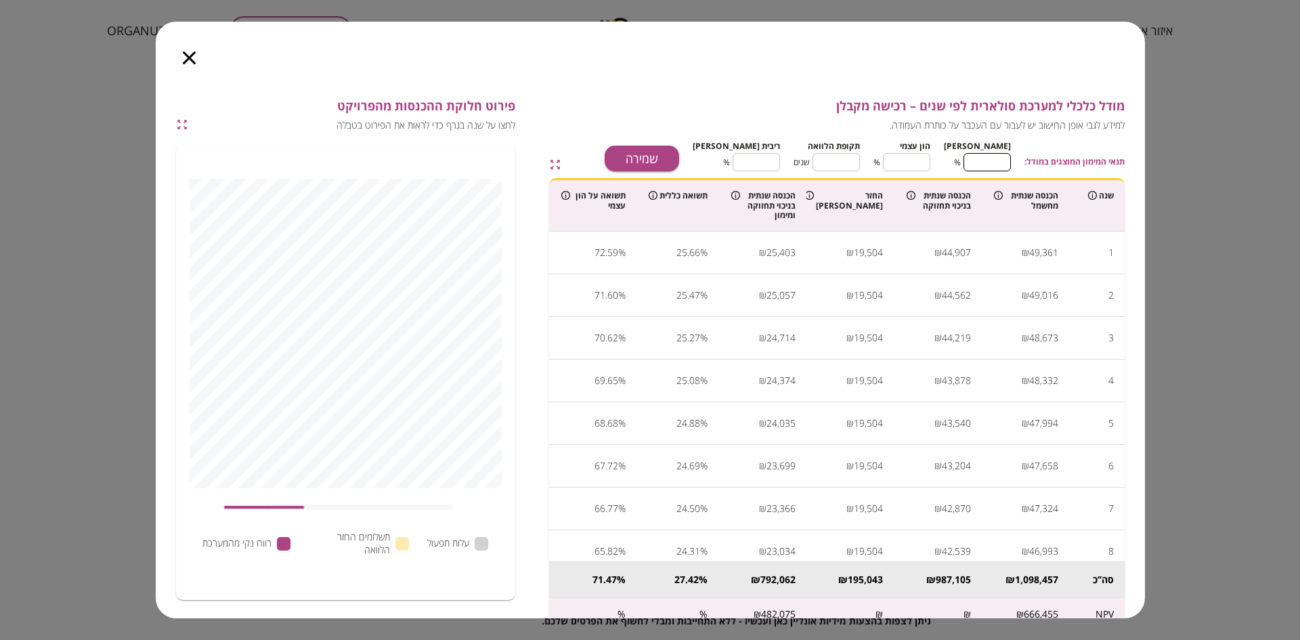
type input "**"
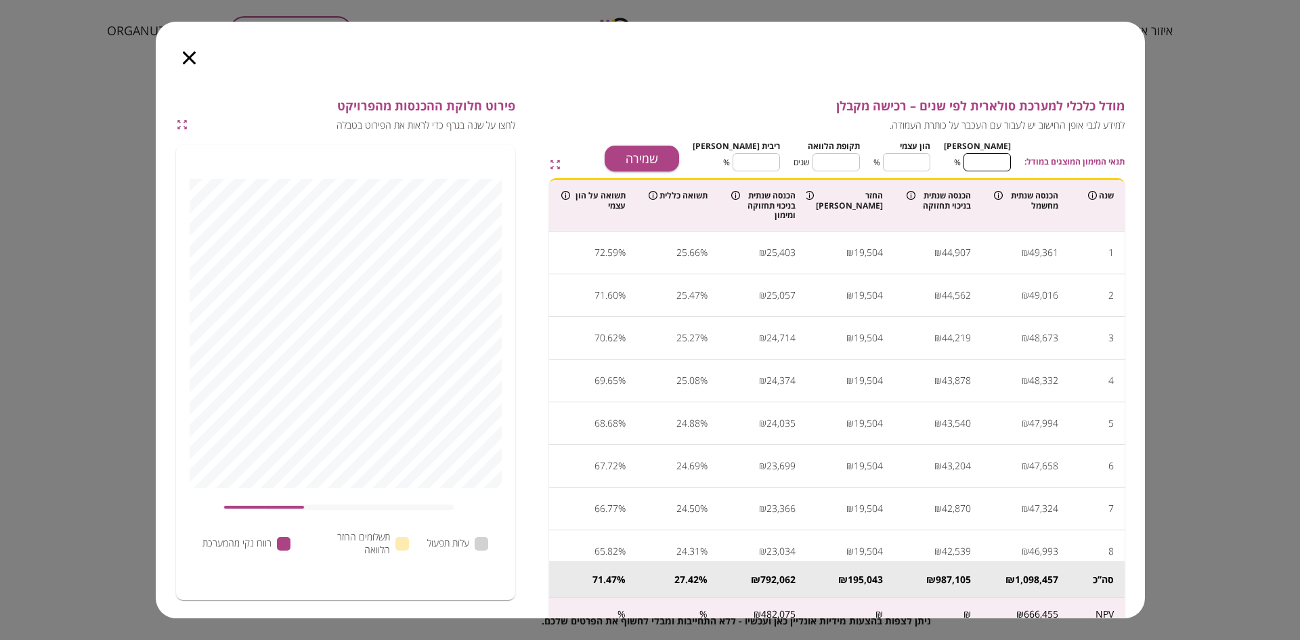
type input "**"
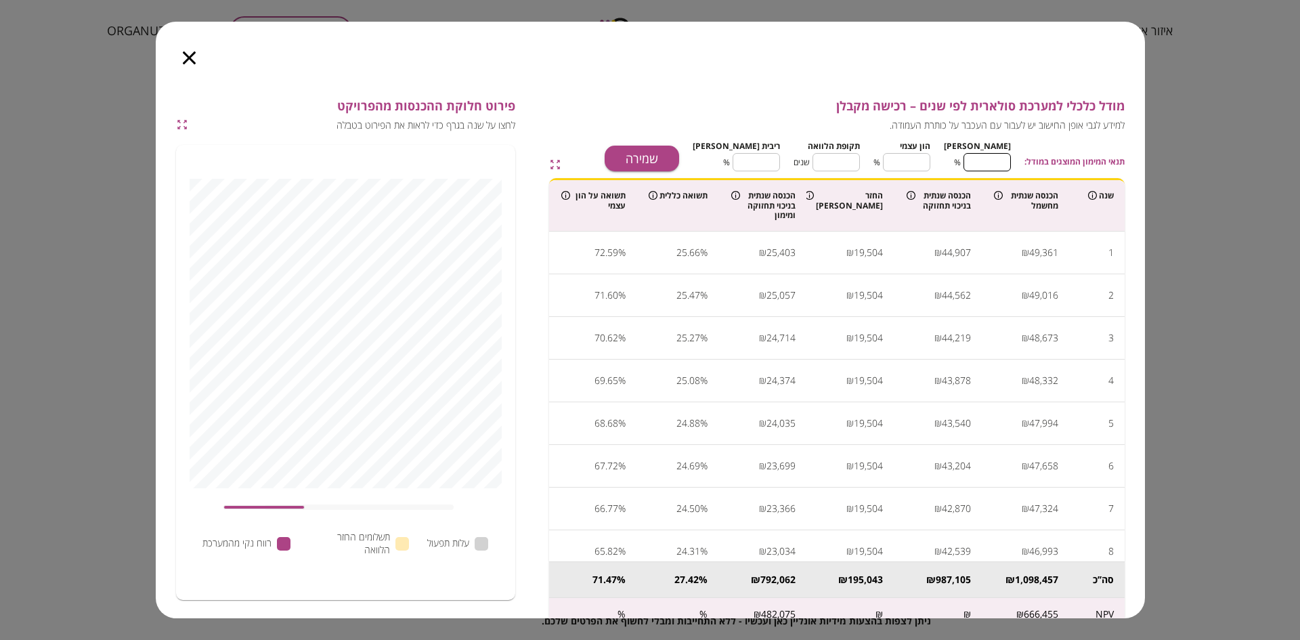
type input "**"
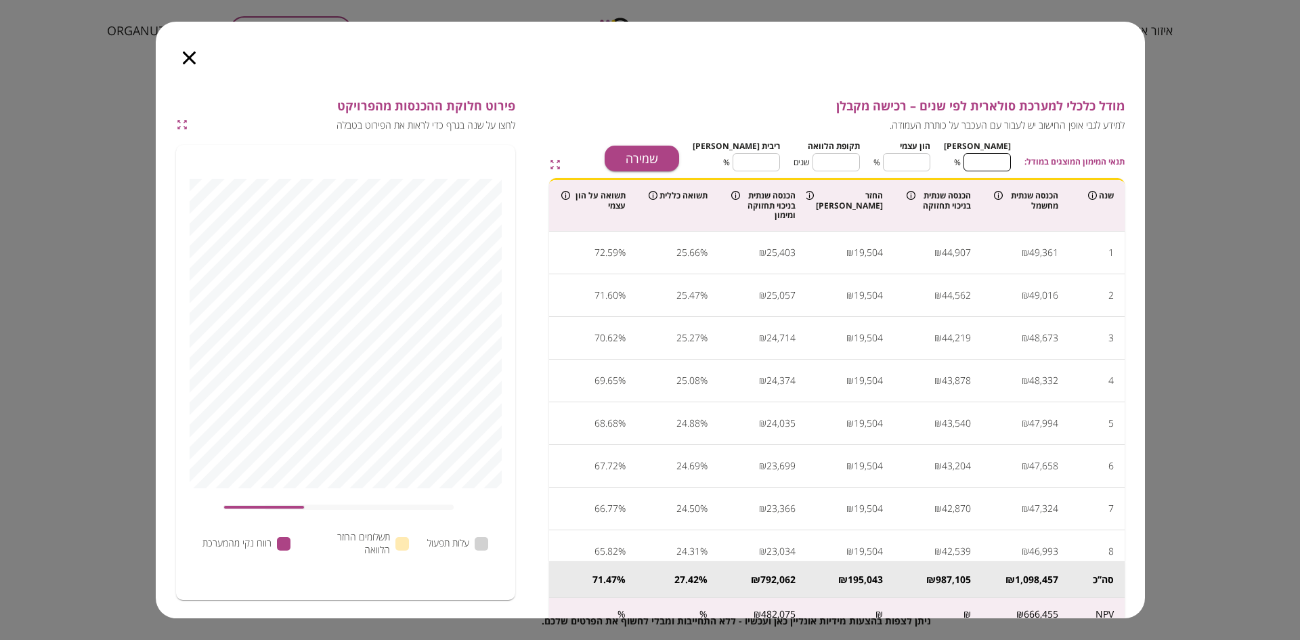
type input "**"
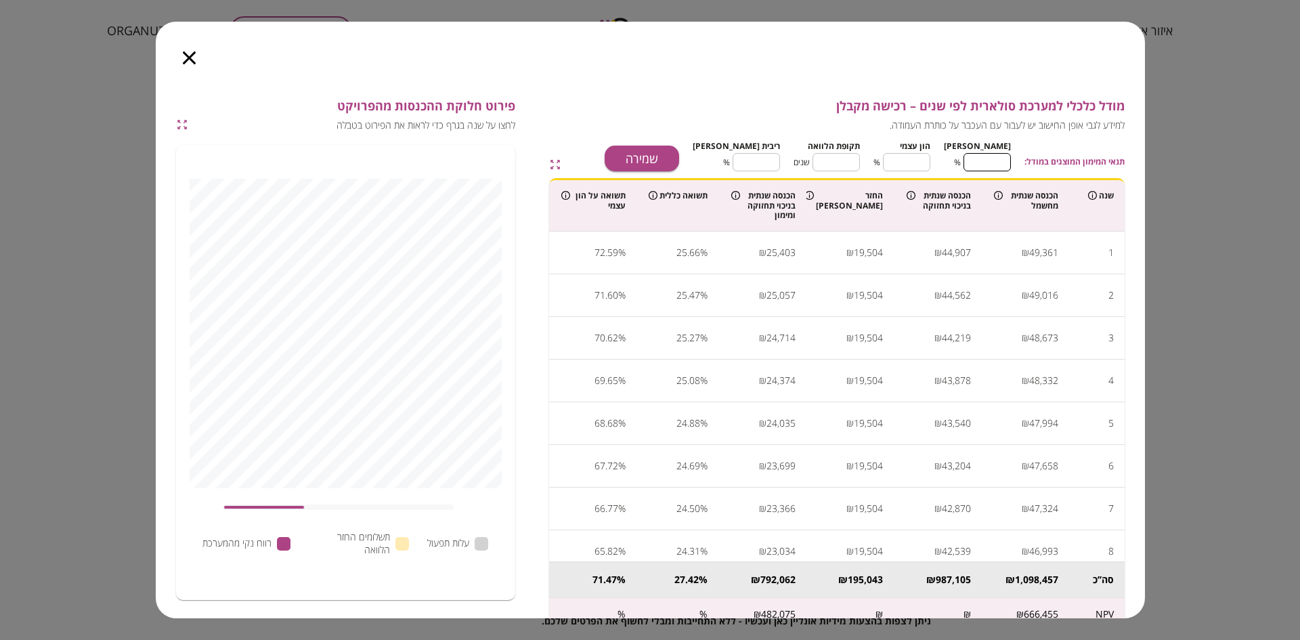
type input "**"
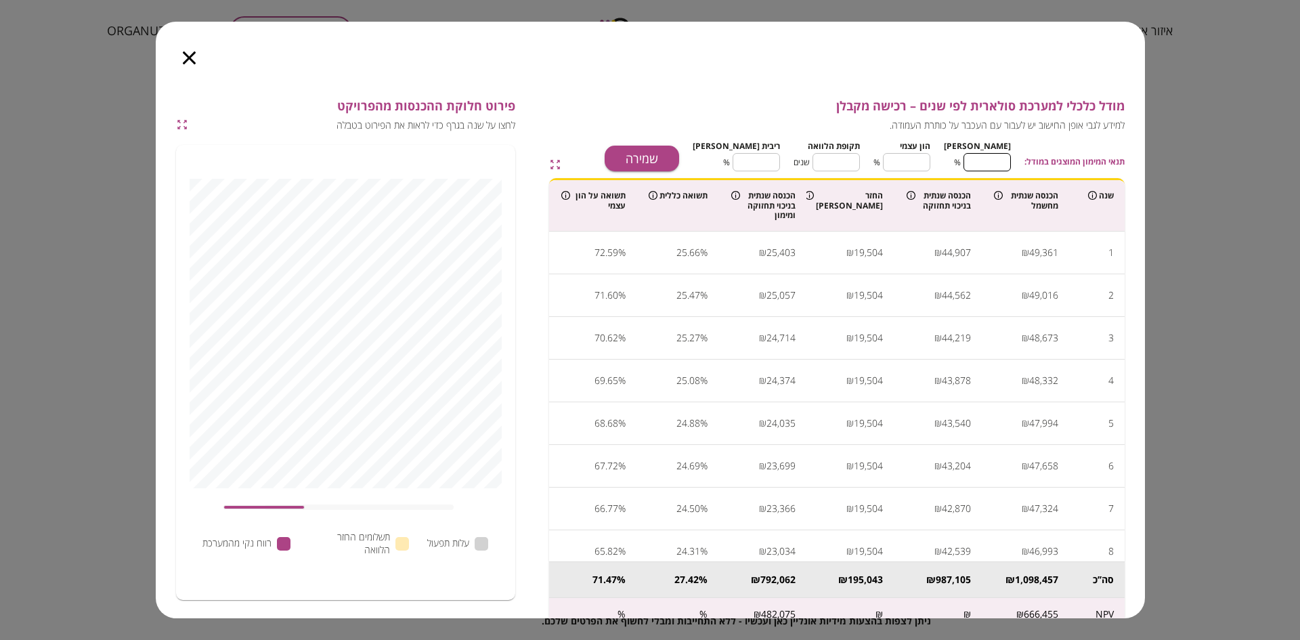
type input "**"
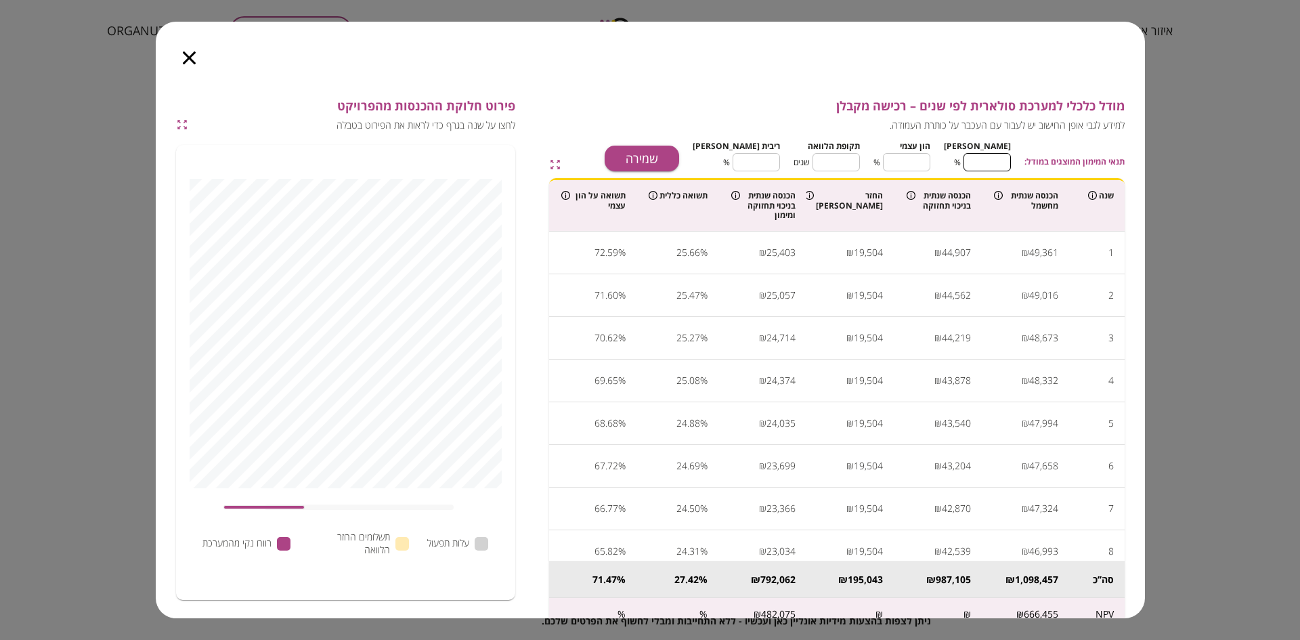
type input "**"
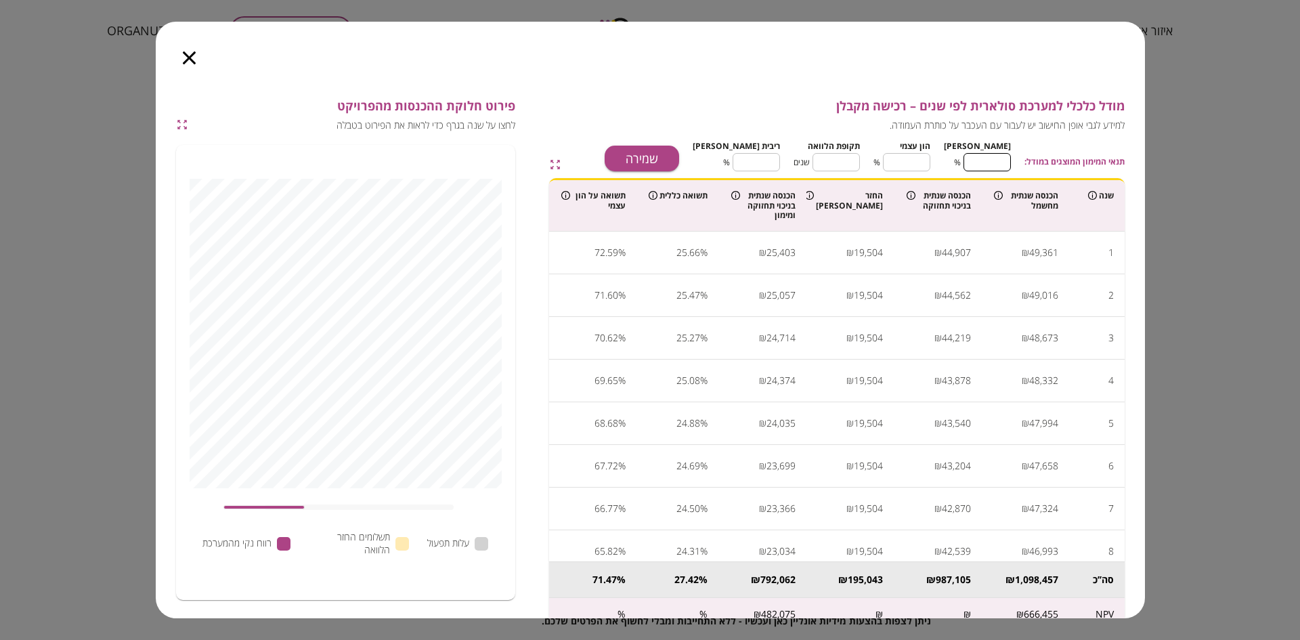
type input "**"
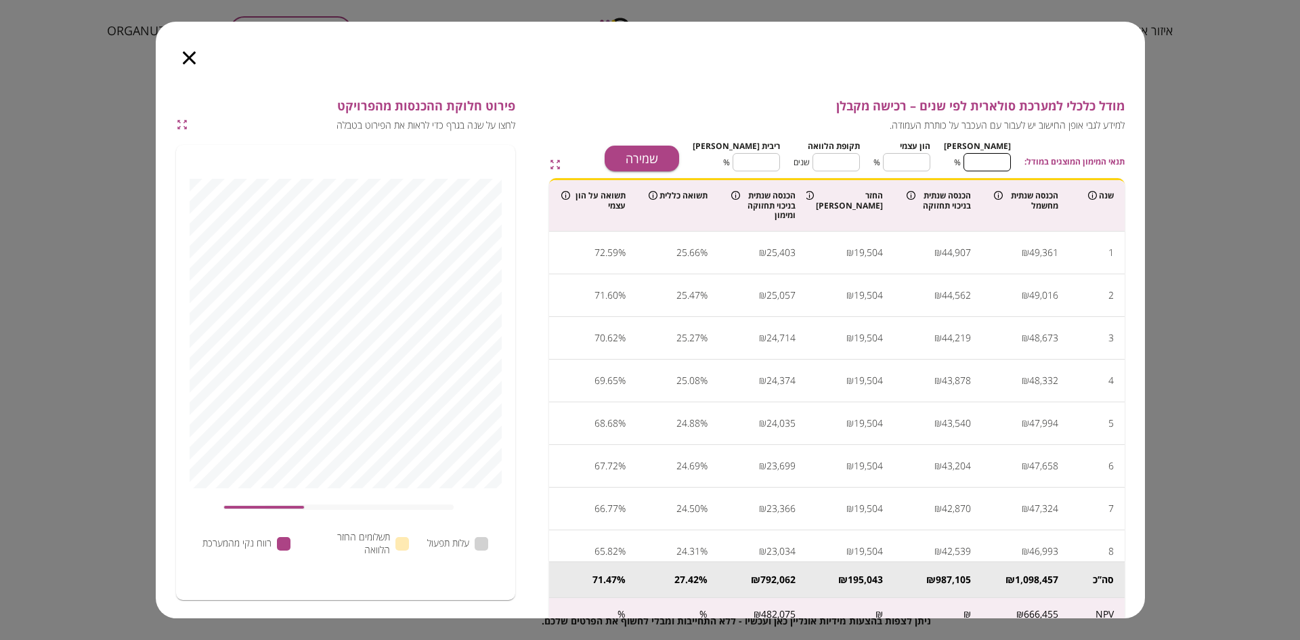
type input "**"
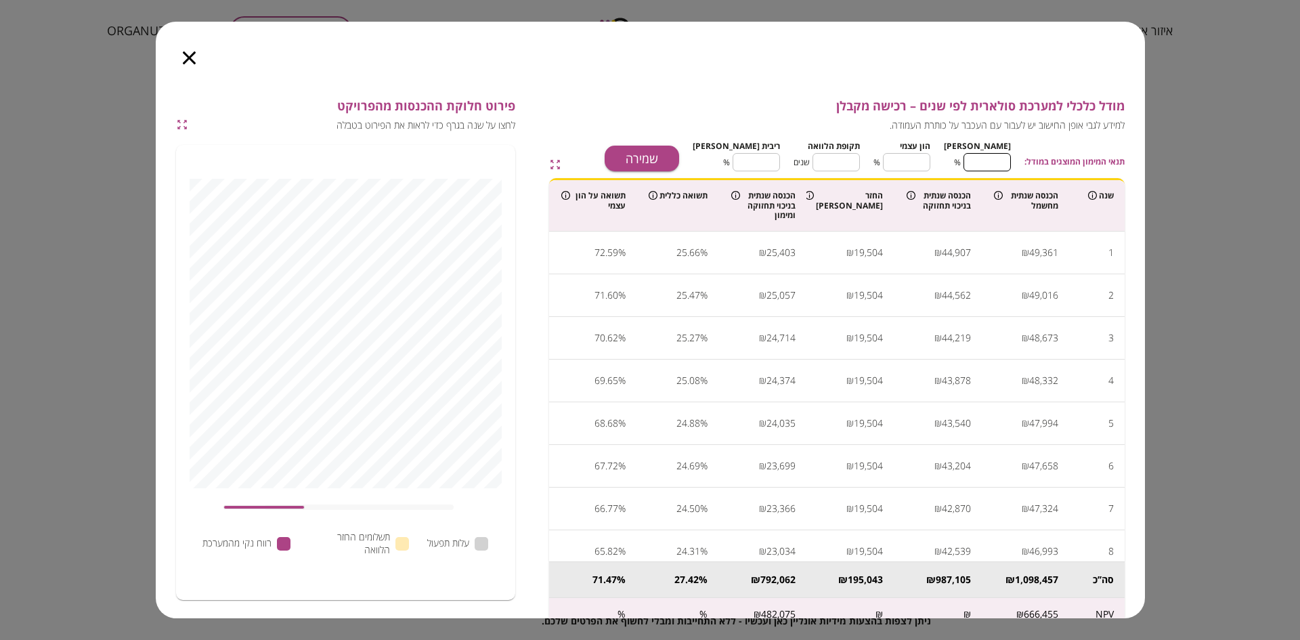
type input "**"
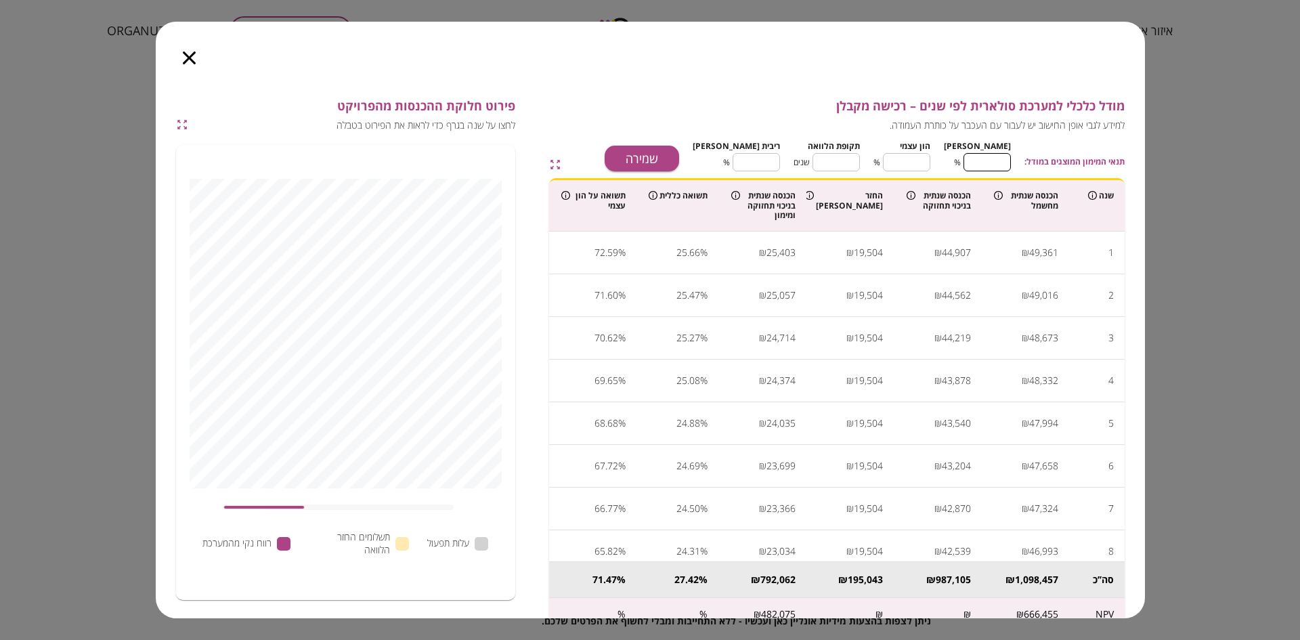
type input "**"
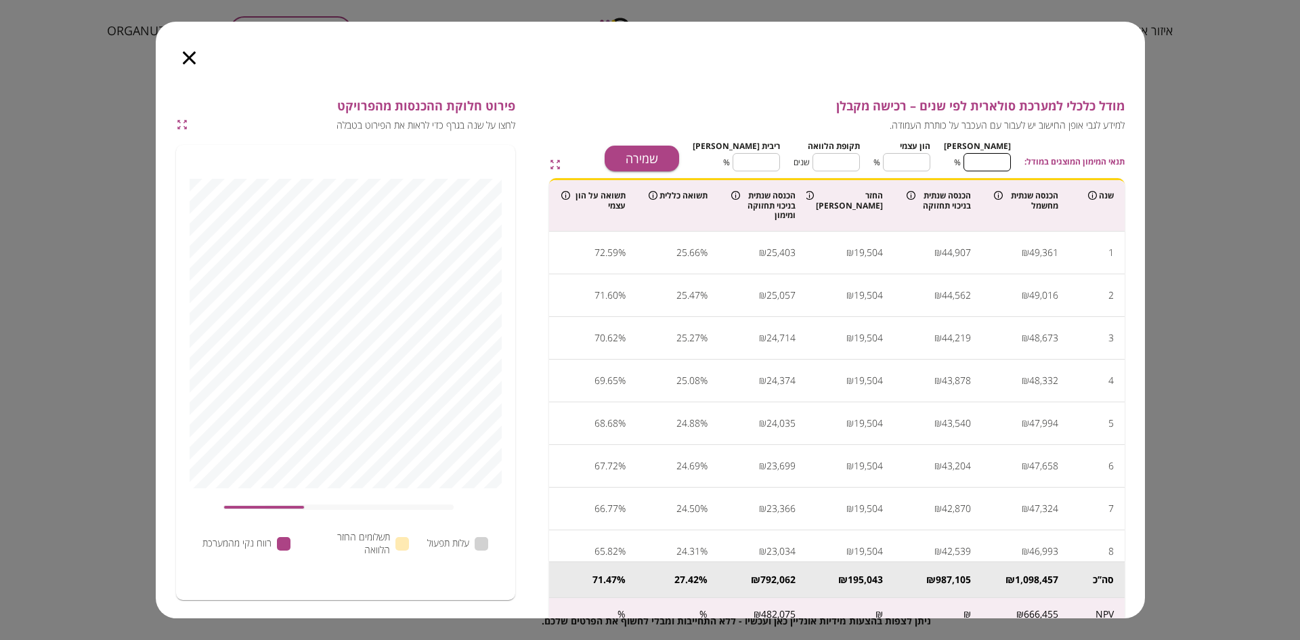
type input "**"
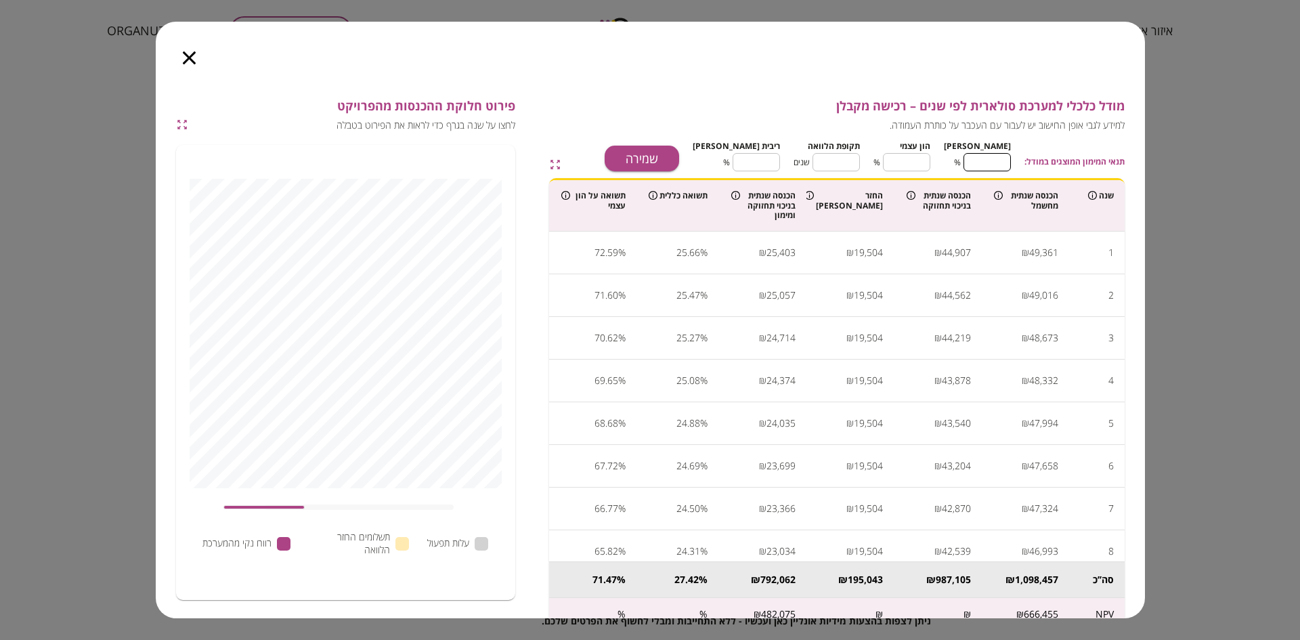
type input "**"
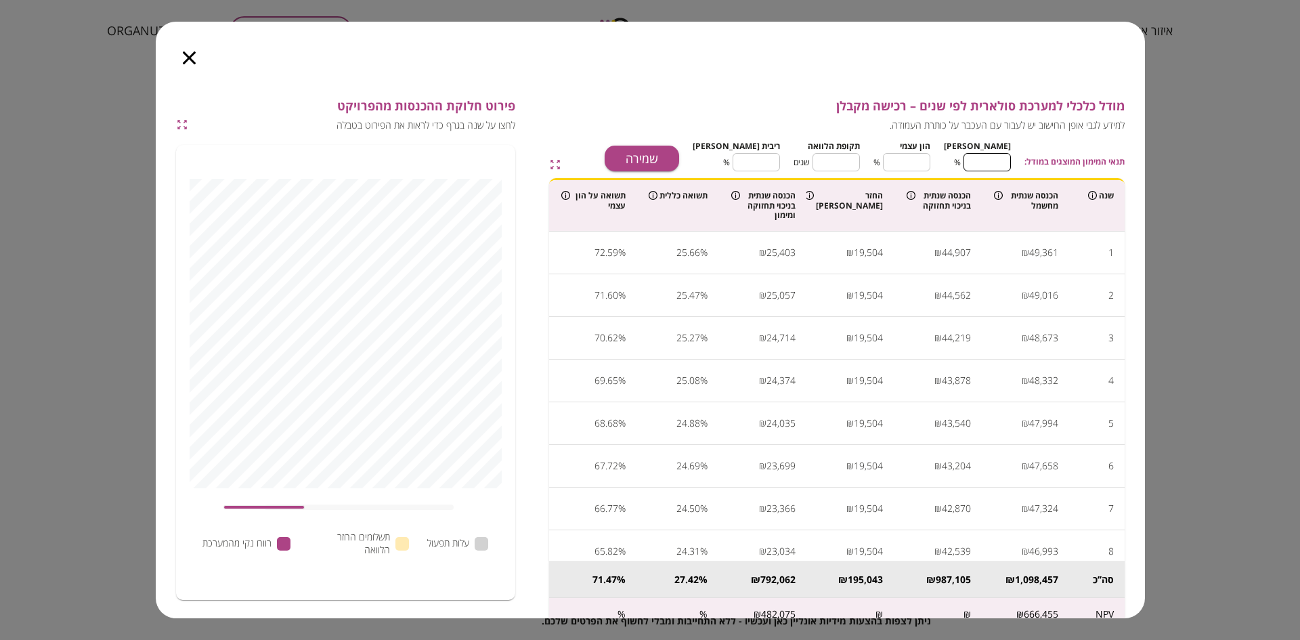
type input "**"
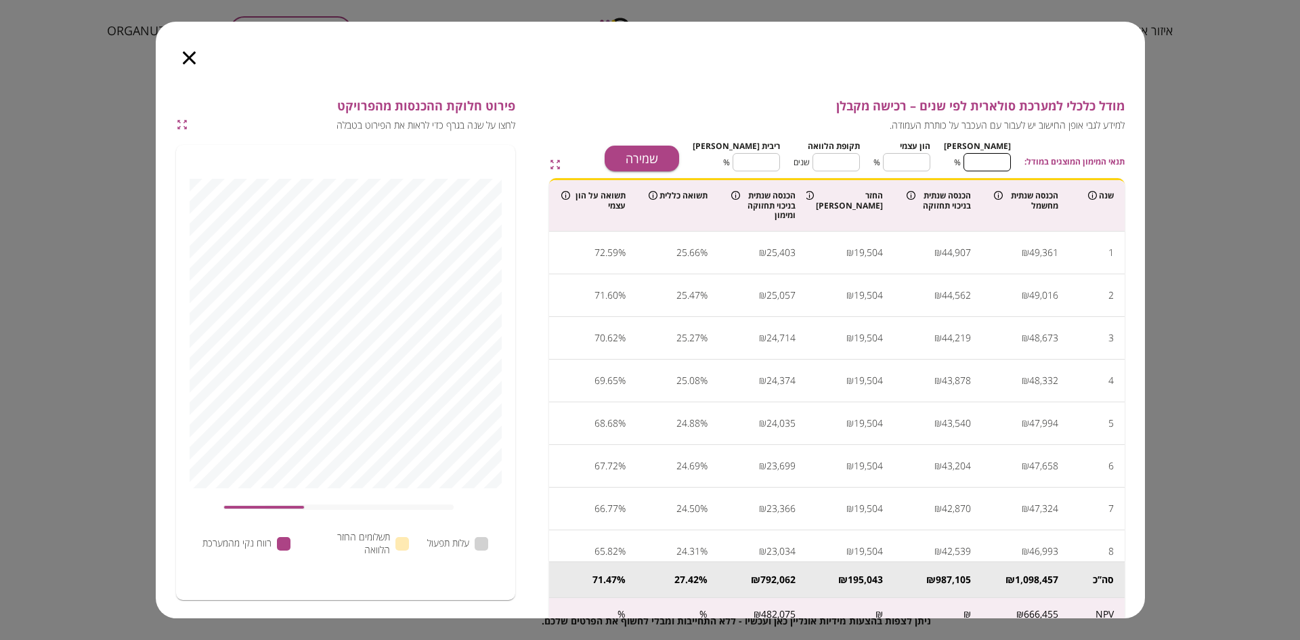
type input "**"
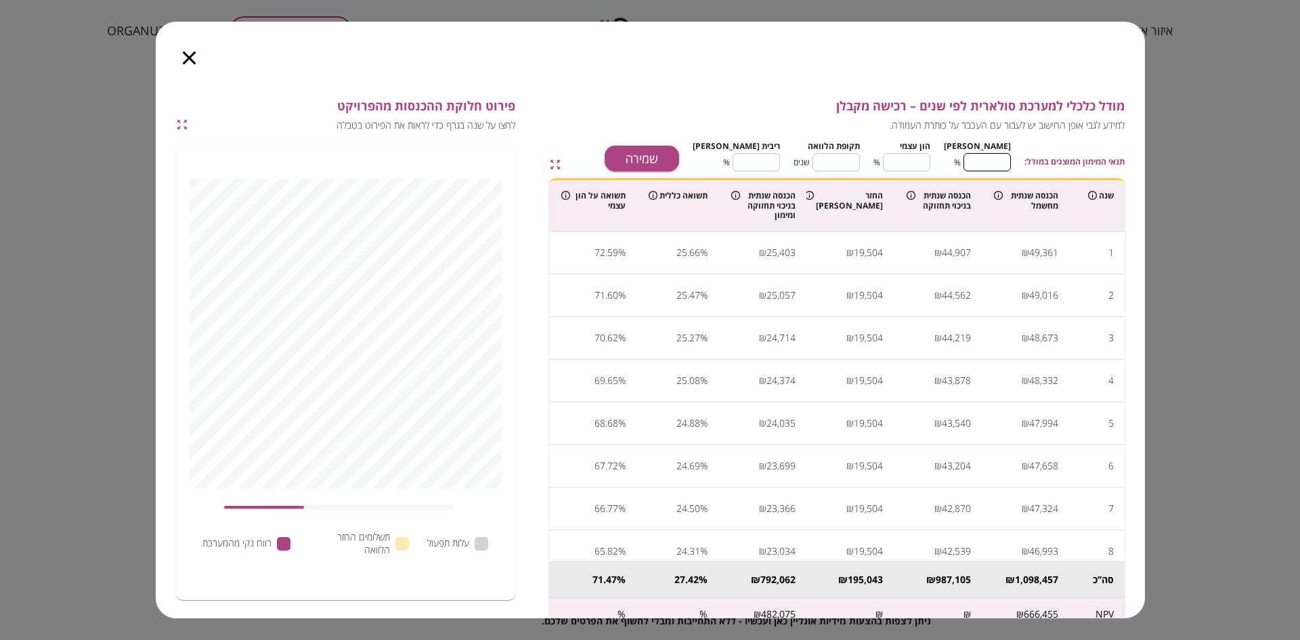
type input "**"
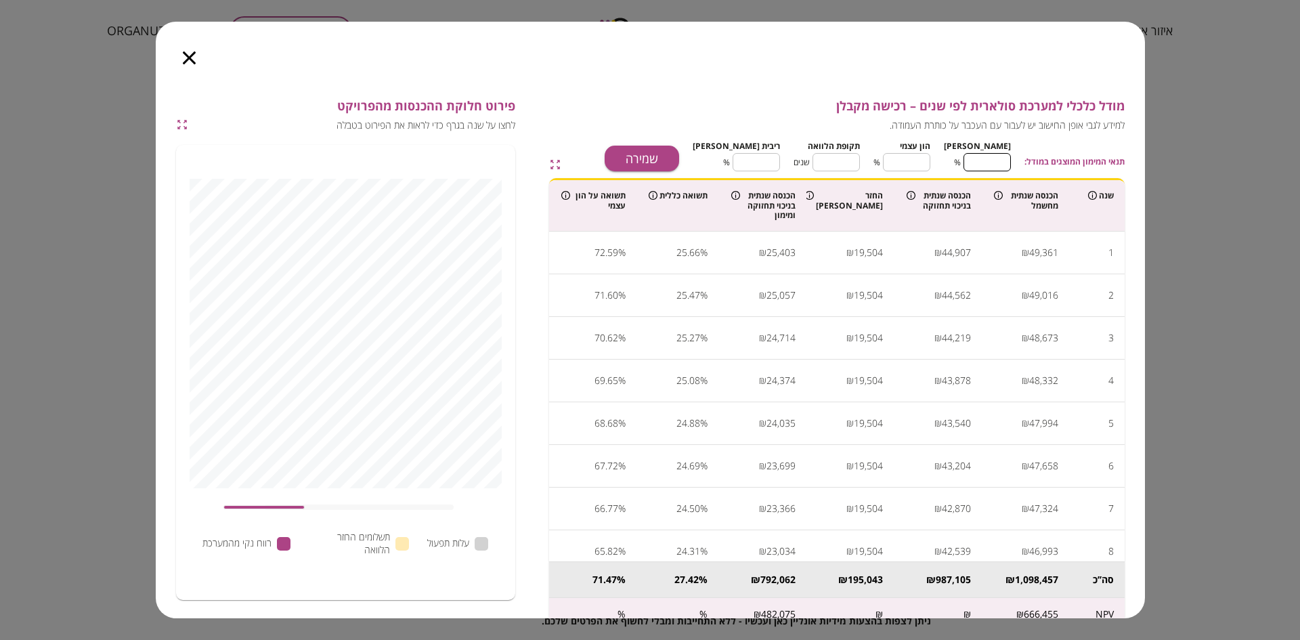
type input "**"
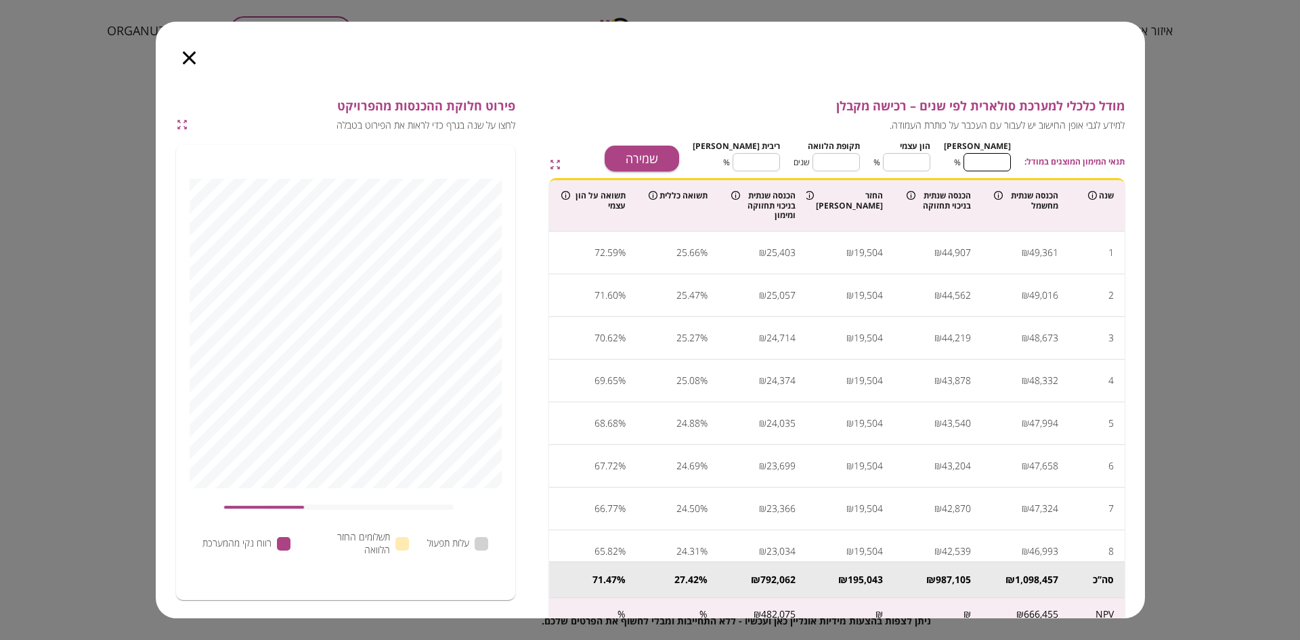
type input "**"
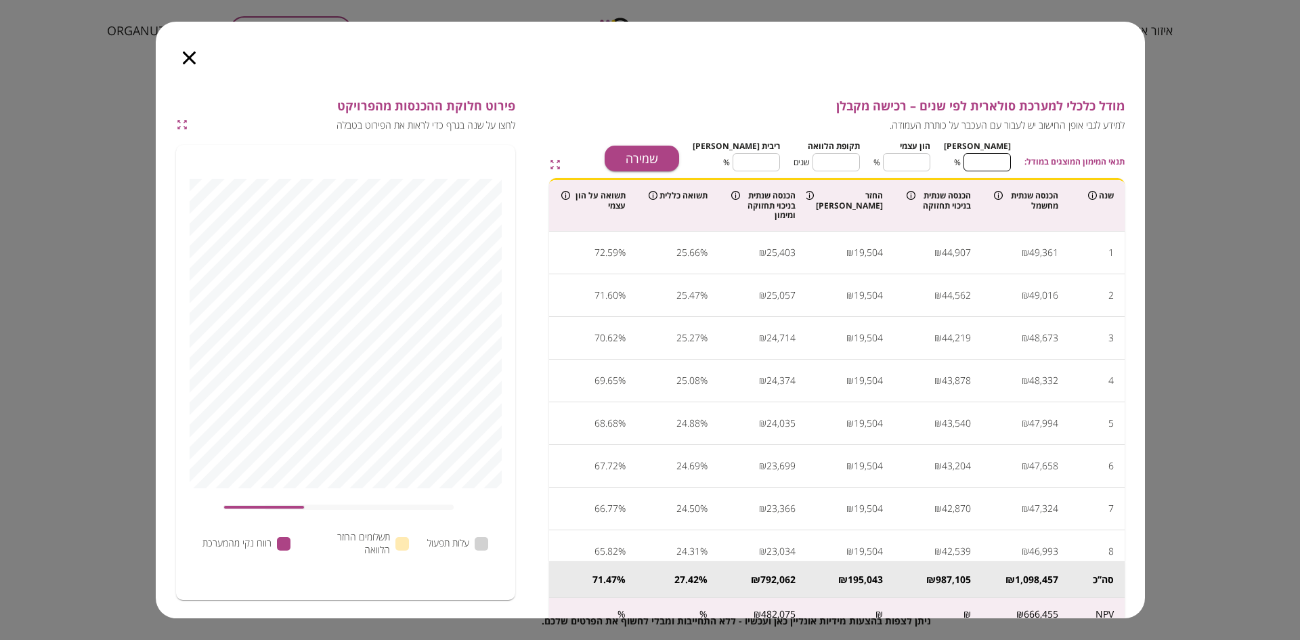
type input "**"
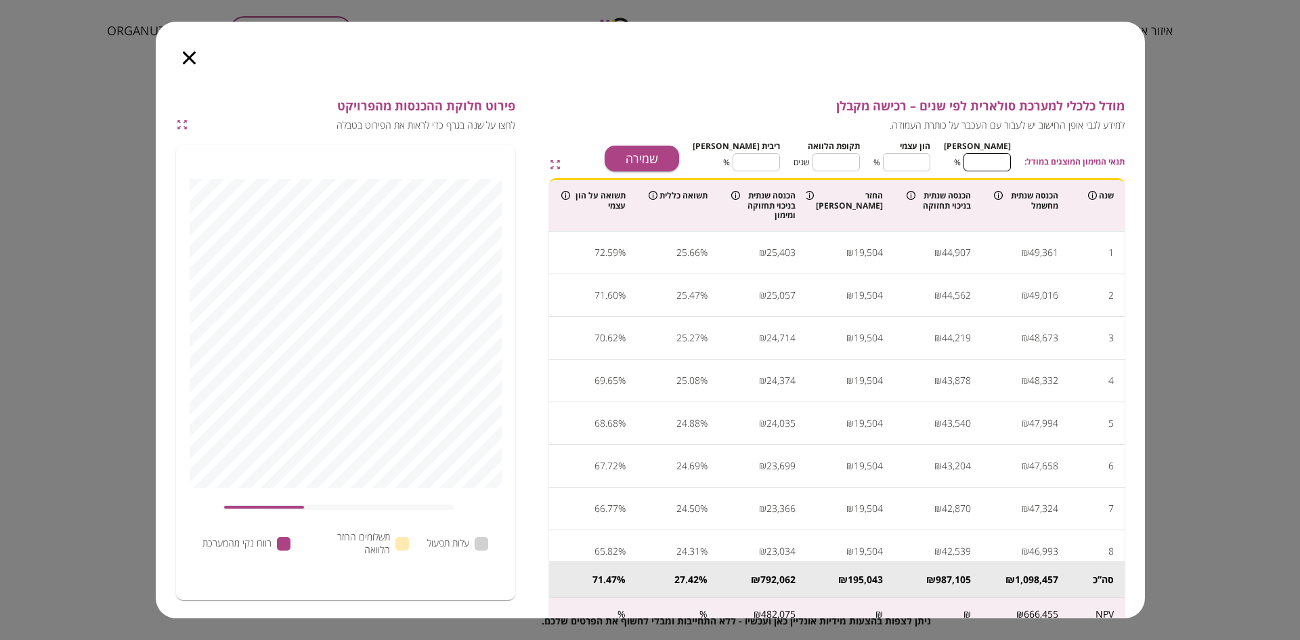
type input "**"
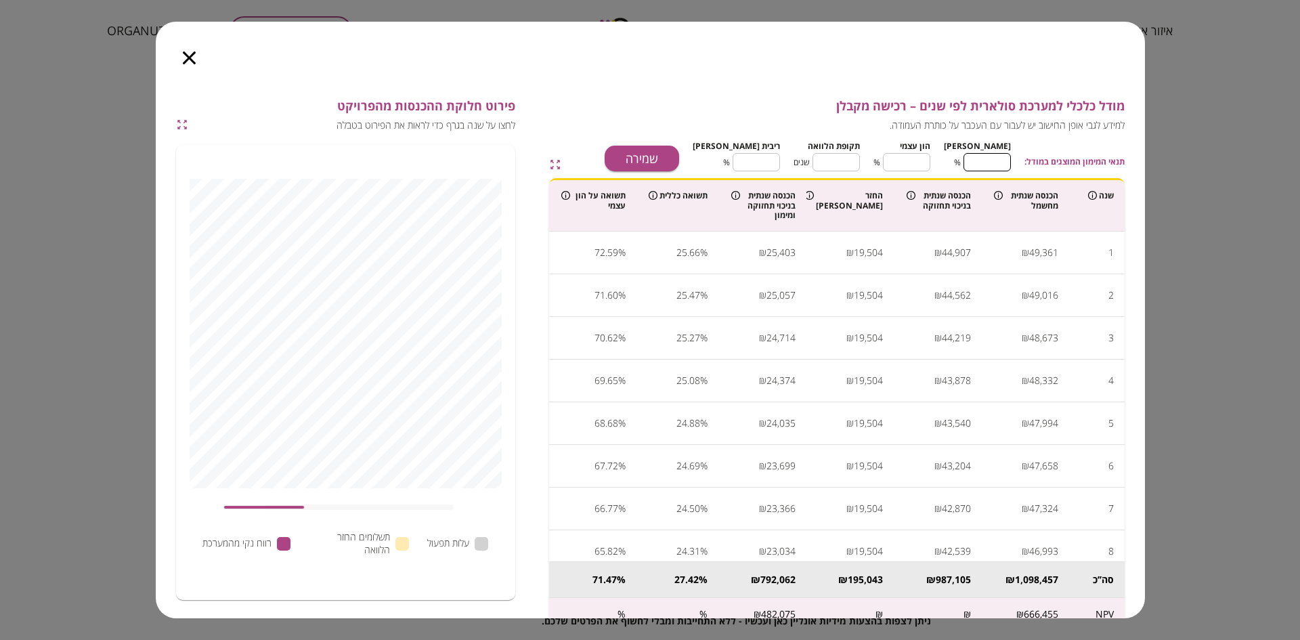
type input "**"
type input "*"
type input "**"
type input "*"
type input "**"
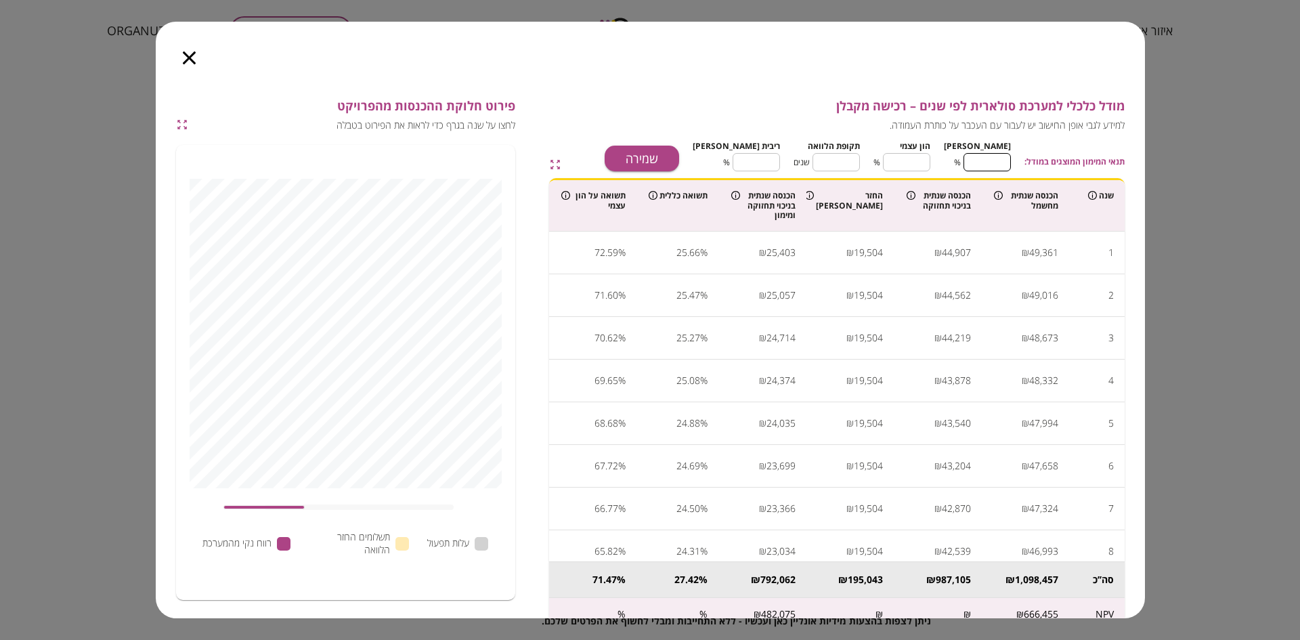
type input "*"
type input "**"
type input "*"
type input "**"
type input "*"
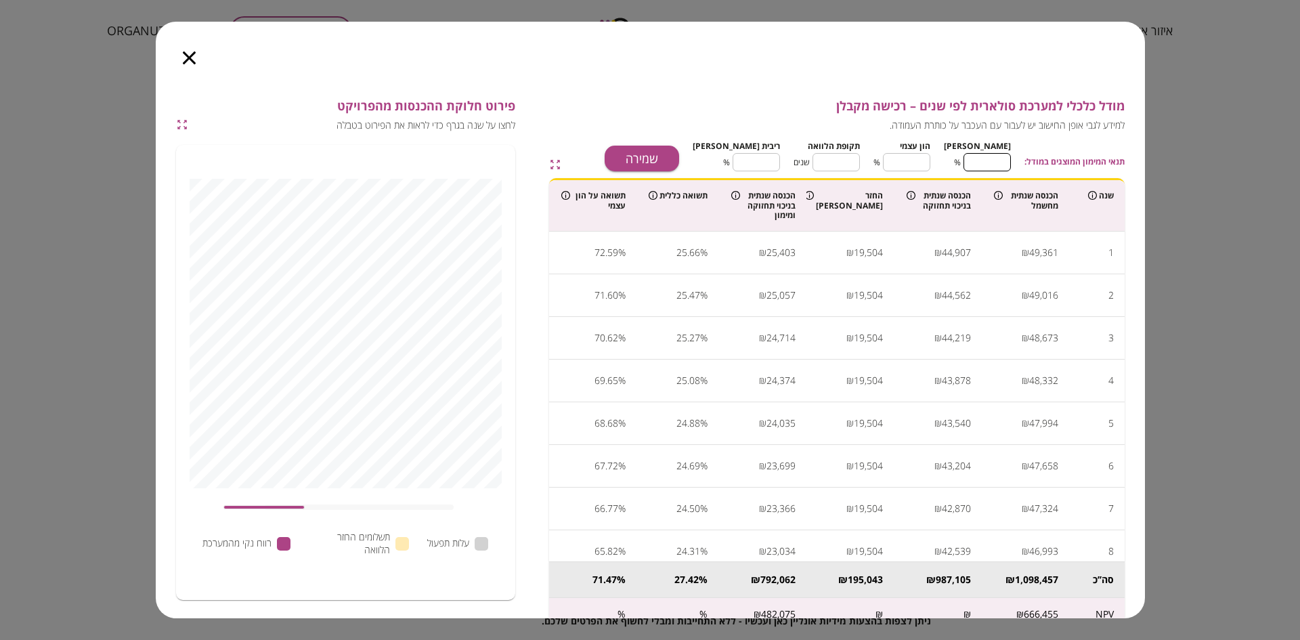
type input "**"
type input "*"
type input "**"
type input "*"
type input "**"
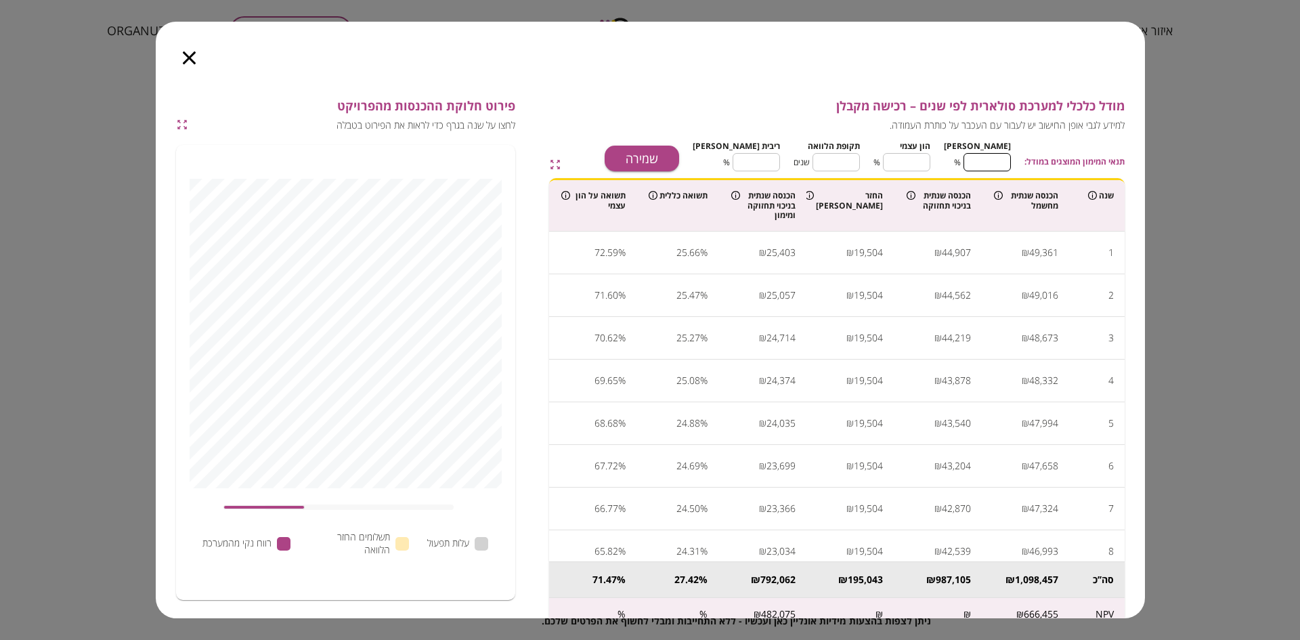
type input "*"
type input "**"
type input "*"
type input "**"
type input "*"
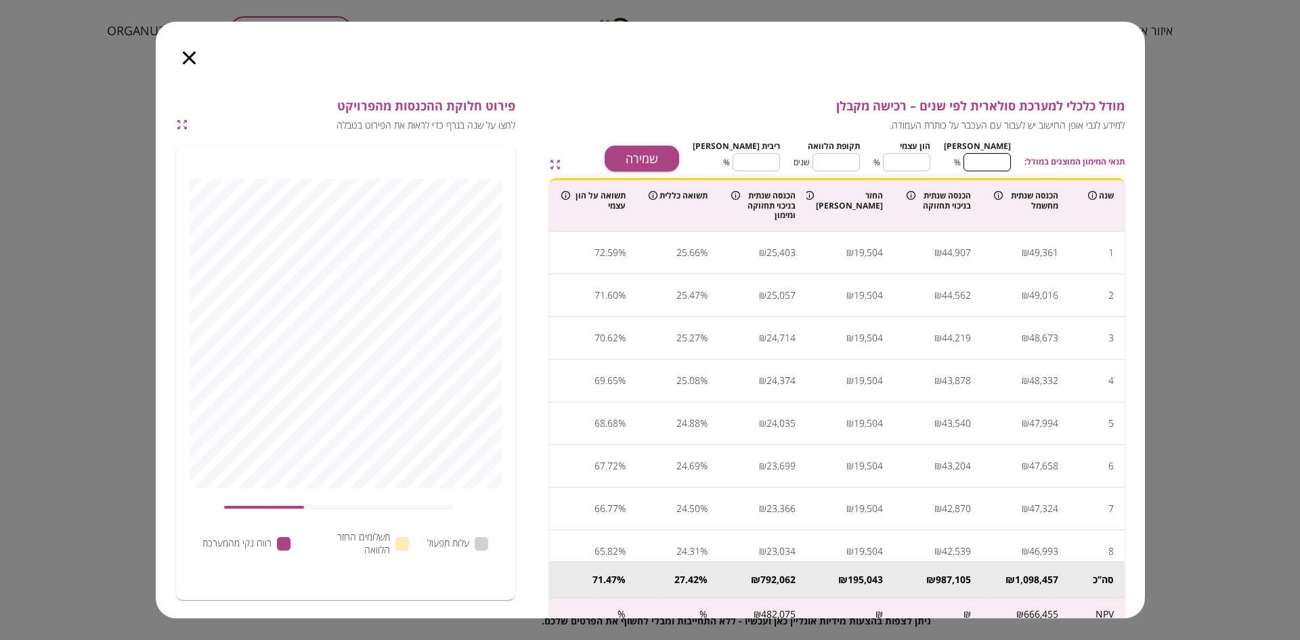
type input "***"
type input "*"
click at [976, 167] on input "*" at bounding box center [986, 162] width 47 height 36
drag, startPoint x: 851, startPoint y: 162, endPoint x: 873, endPoint y: 163, distance: 22.4
click at [873, 163] on div "מימון * ​ % הון עצמי *** ​ % תקופת הלוואה ** ​ שנים ריבית מימון **** ​ %" at bounding box center [851, 154] width 318 height 35
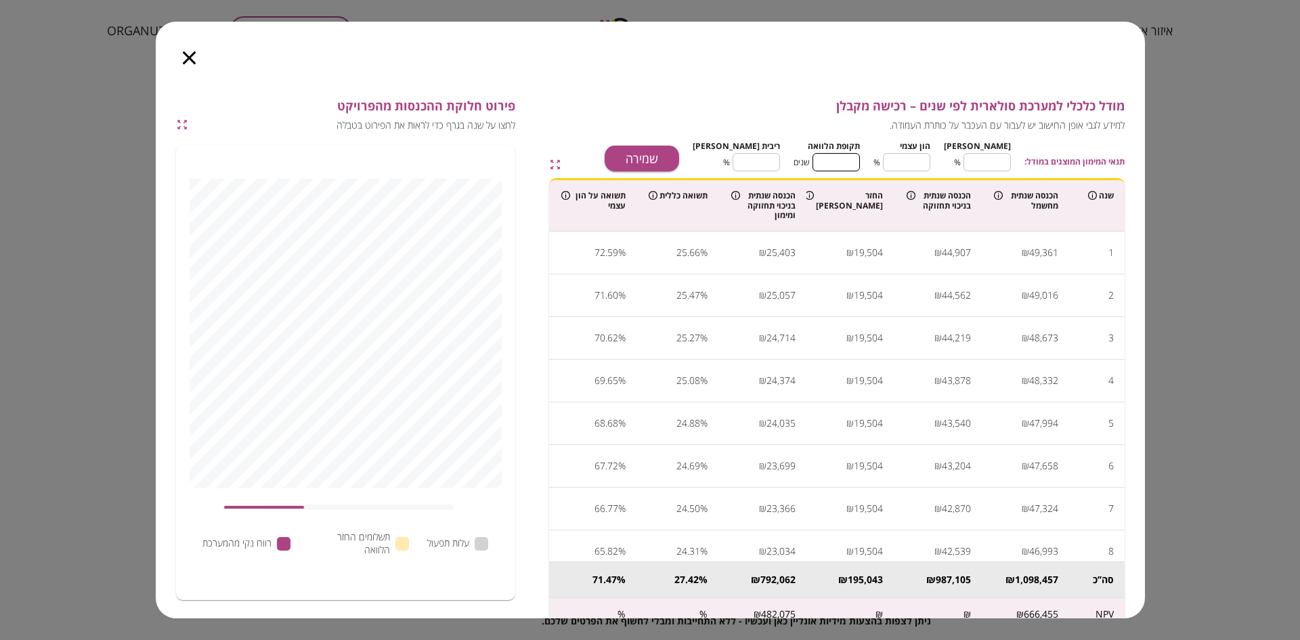
type input "*"
click at [757, 166] on input "*" at bounding box center [755, 162] width 47 height 36
drag, startPoint x: 771, startPoint y: 164, endPoint x: 795, endPoint y: 164, distance: 24.4
click at [795, 164] on div "מימון * ​ % הון עצמי *** ​ % תקופת הלוואה * ​ שנים ריבית מימון * ​ %" at bounding box center [851, 154] width 318 height 35
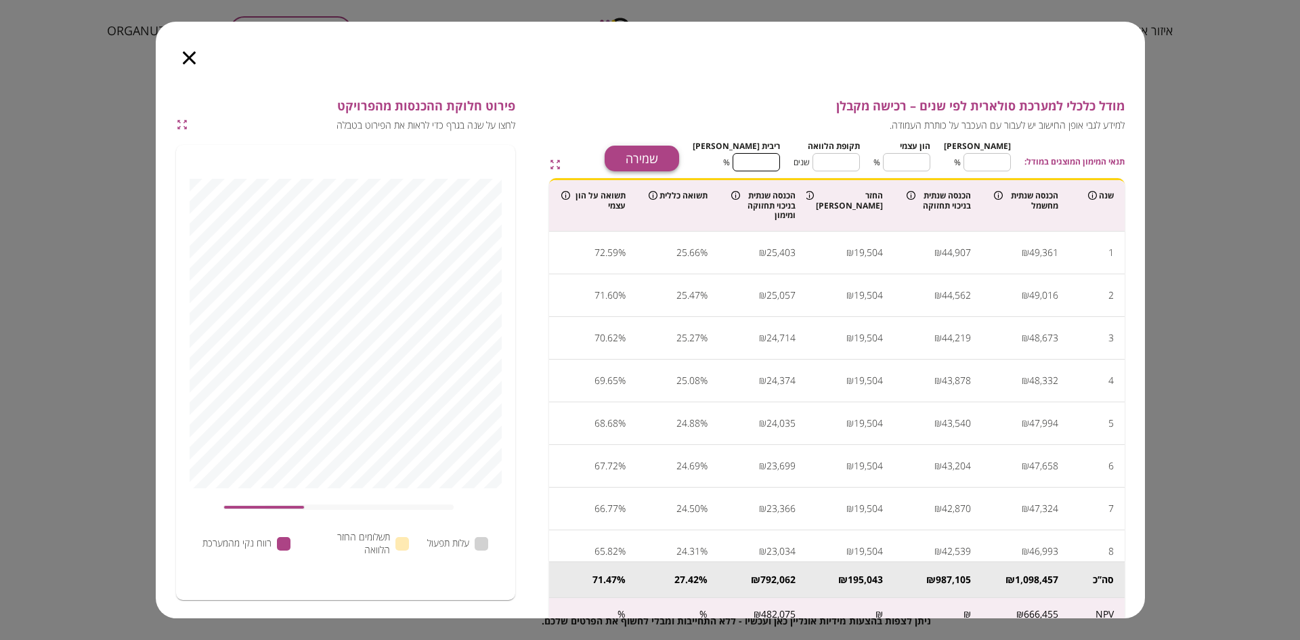
click at [679, 162] on button "שמירה" at bounding box center [641, 159] width 74 height 26
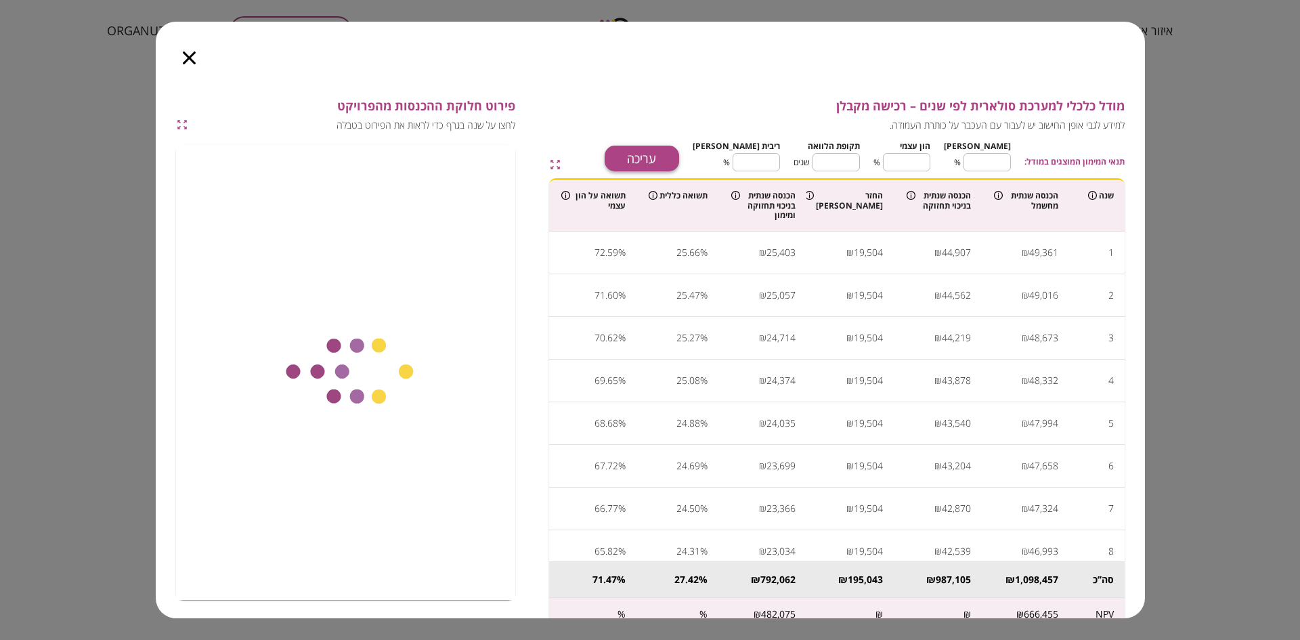
type input "****"
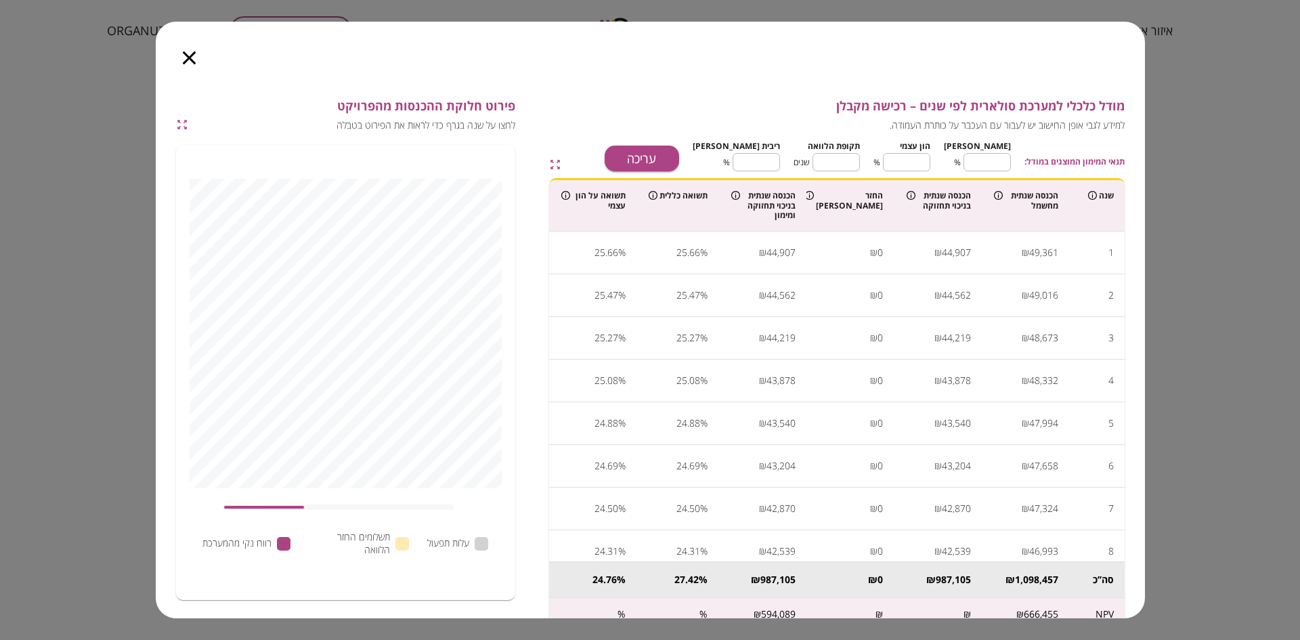
click at [183, 54] on icon "button" at bounding box center [189, 57] width 13 height 13
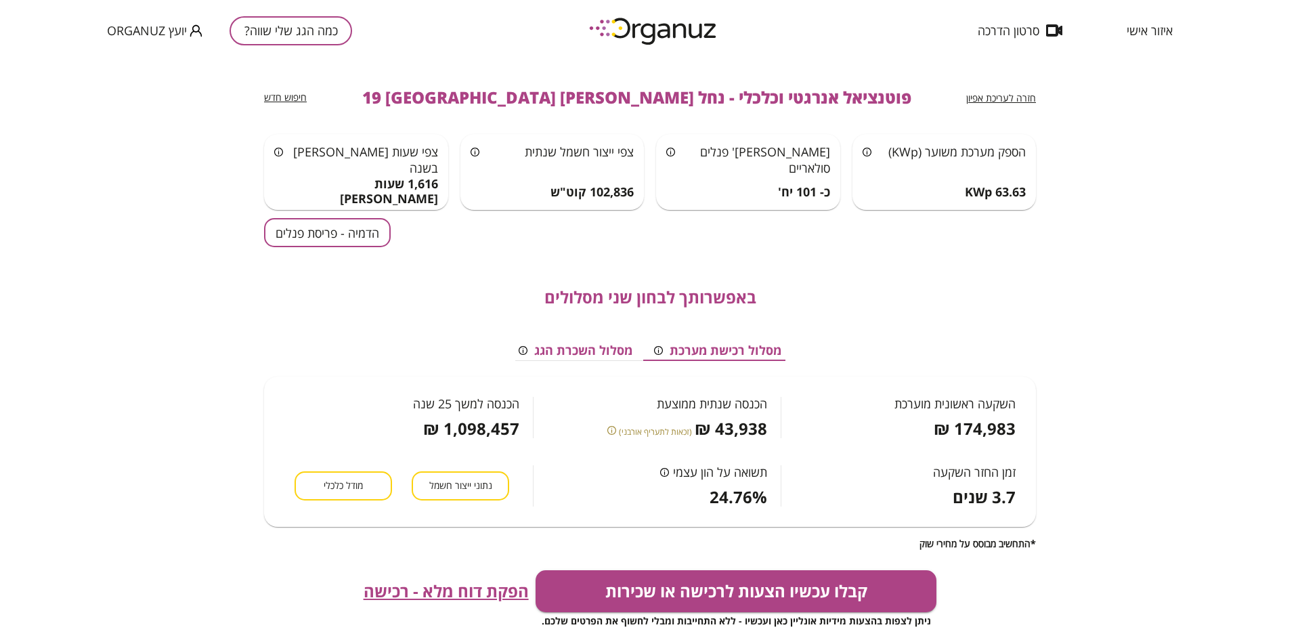
click at [971, 94] on span "חזרה לעריכת אפיון" at bounding box center [1001, 97] width 70 height 13
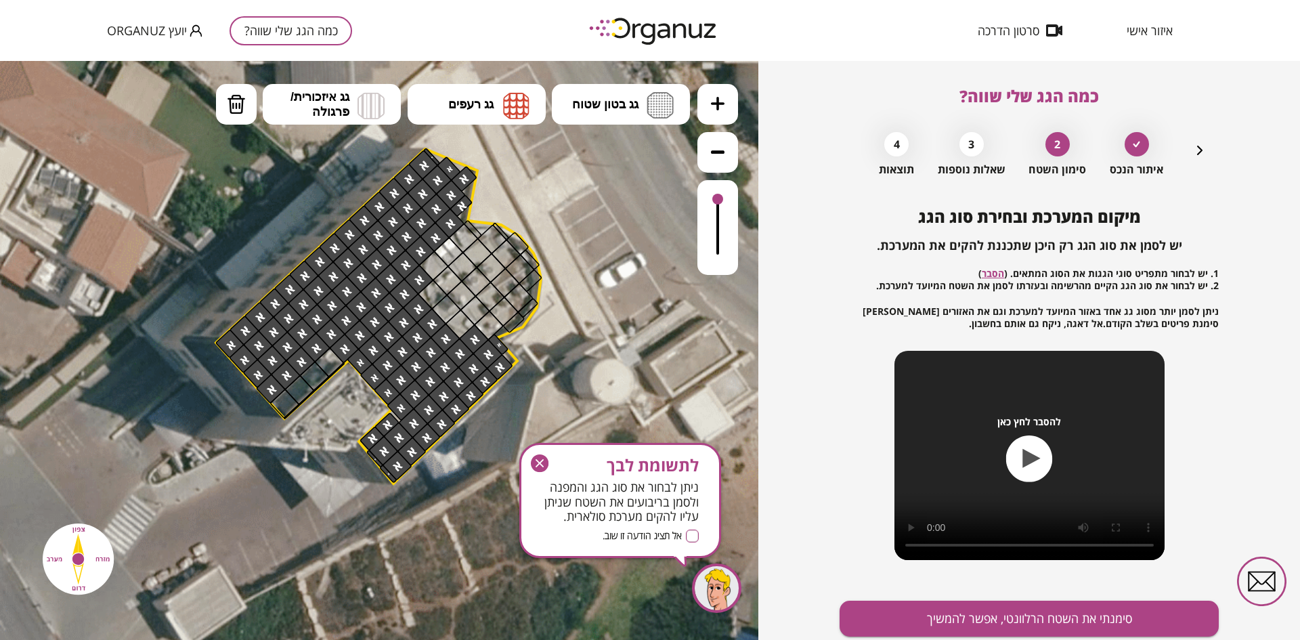
click at [1199, 150] on icon "button" at bounding box center [1199, 150] width 5 height 9
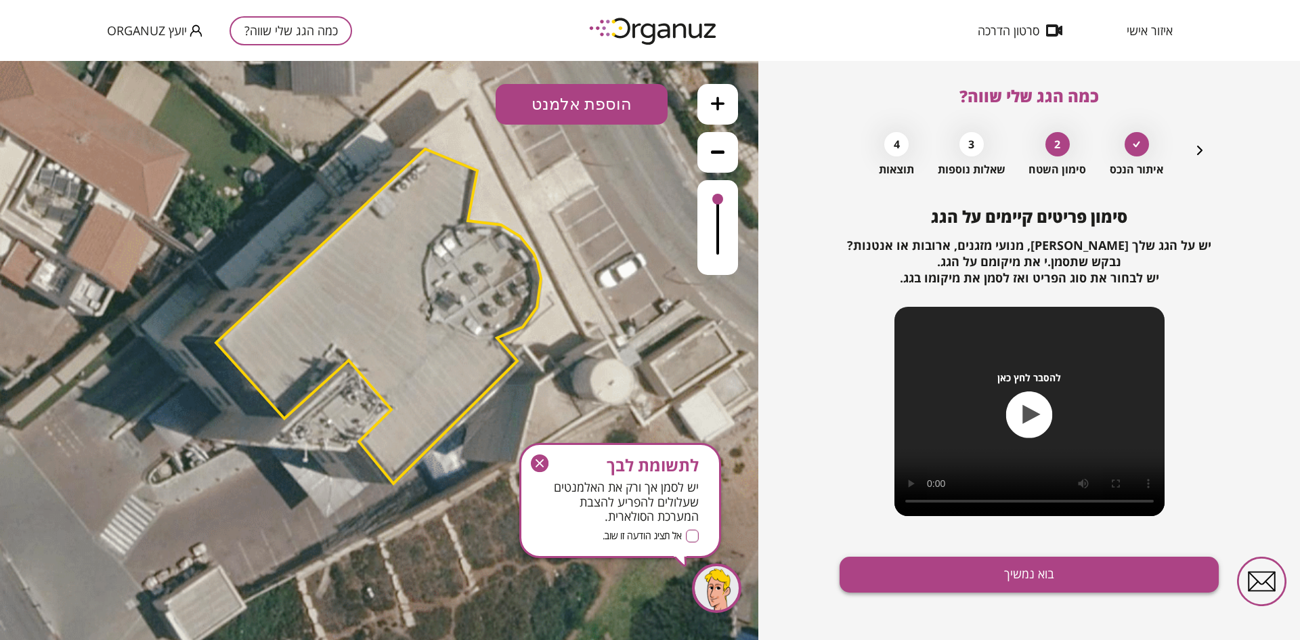
click at [939, 570] on button "בוא נמשיך" at bounding box center [1028, 574] width 379 height 36
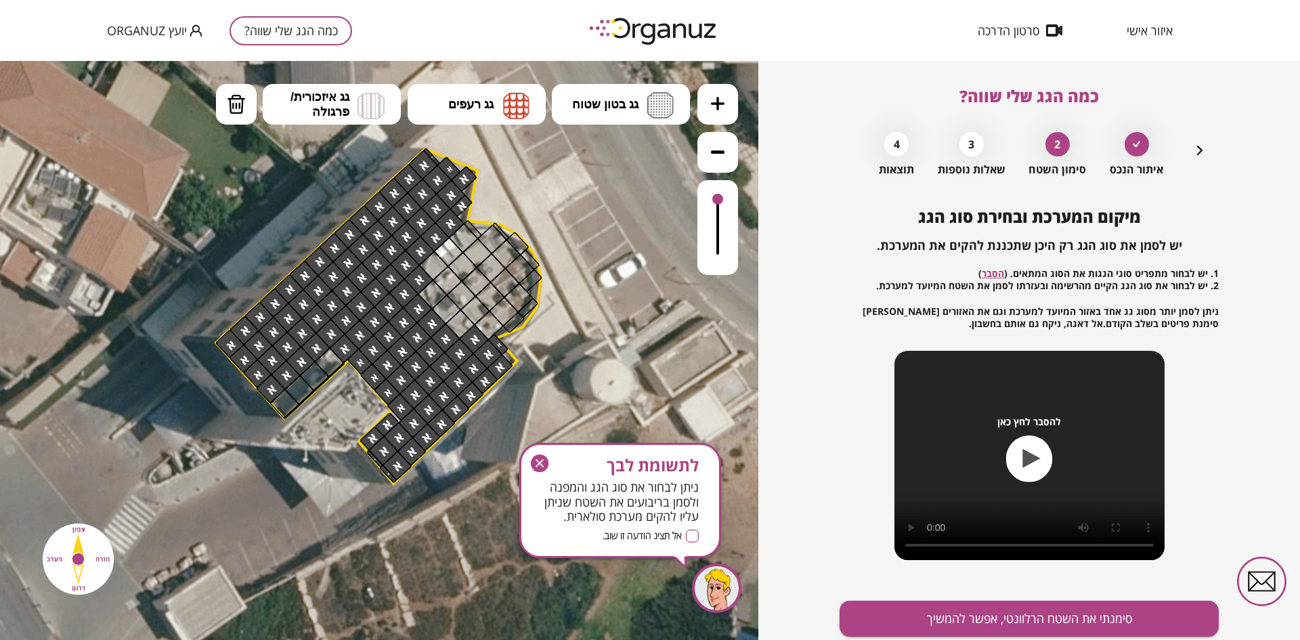
drag, startPoint x: 534, startPoint y: 460, endPoint x: 562, endPoint y: 396, distance: 70.0
click at [534, 460] on icon "button" at bounding box center [540, 463] width 18 height 18
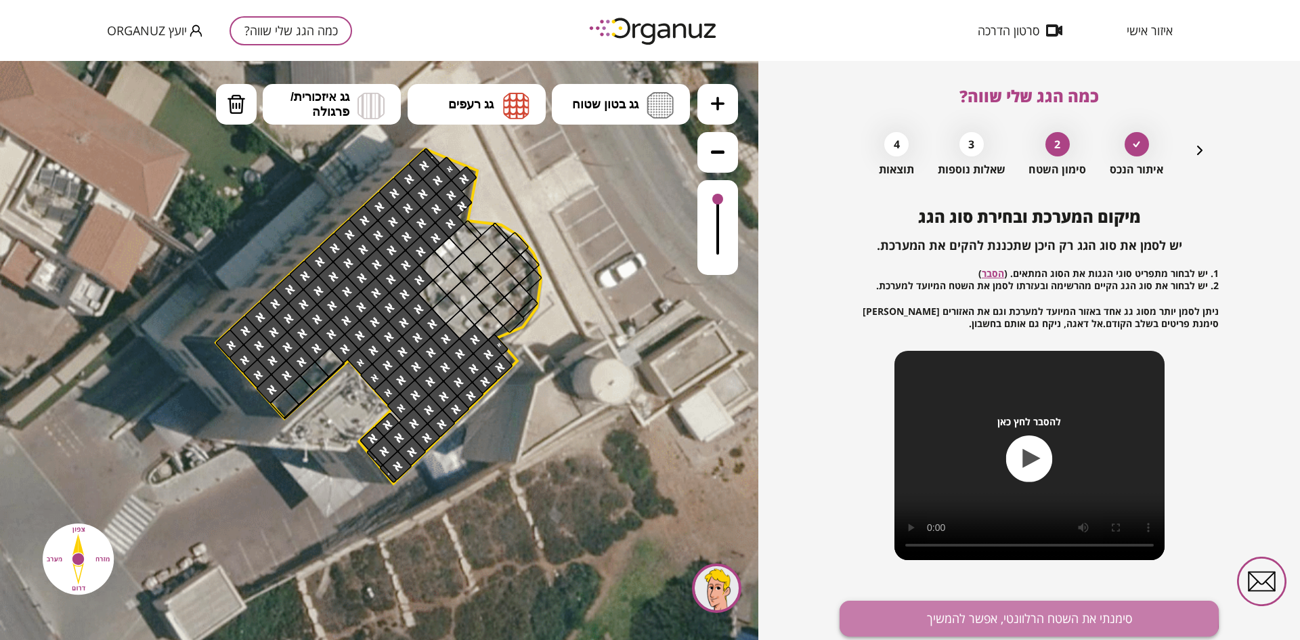
click at [963, 612] on button "סימנתי את השטח הרלוונטי, אפשר להמשיך" at bounding box center [1028, 618] width 379 height 36
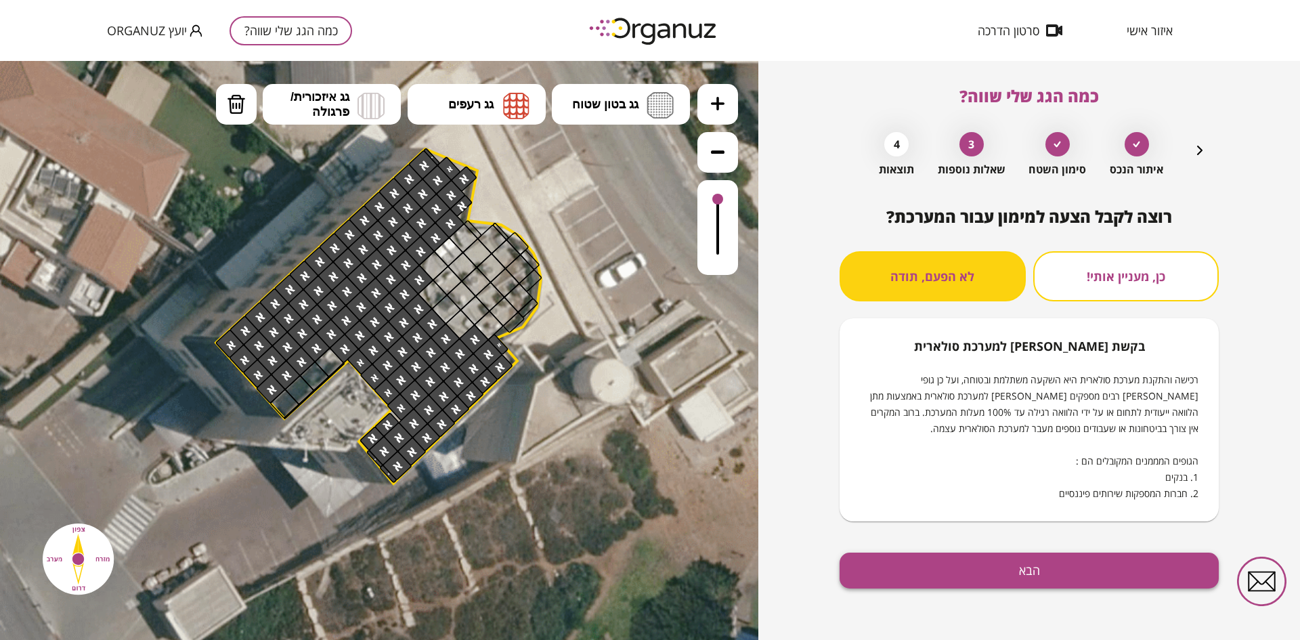
click at [946, 572] on button "הבא" at bounding box center [1028, 570] width 379 height 36
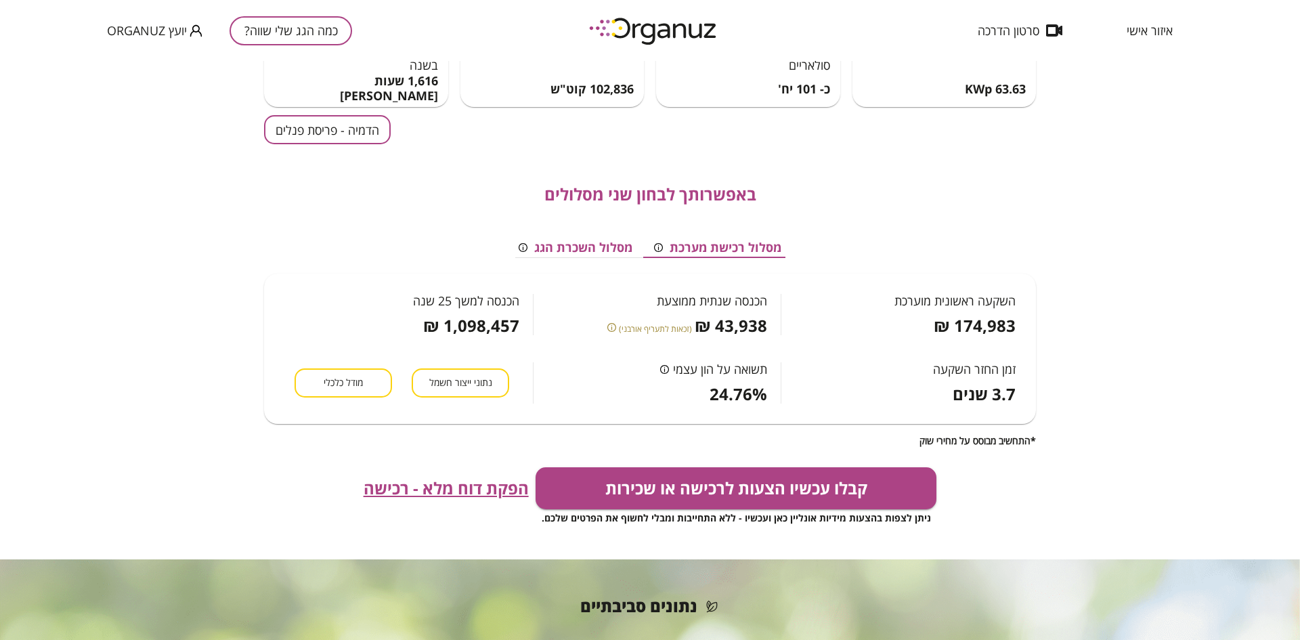
scroll to position [135, 0]
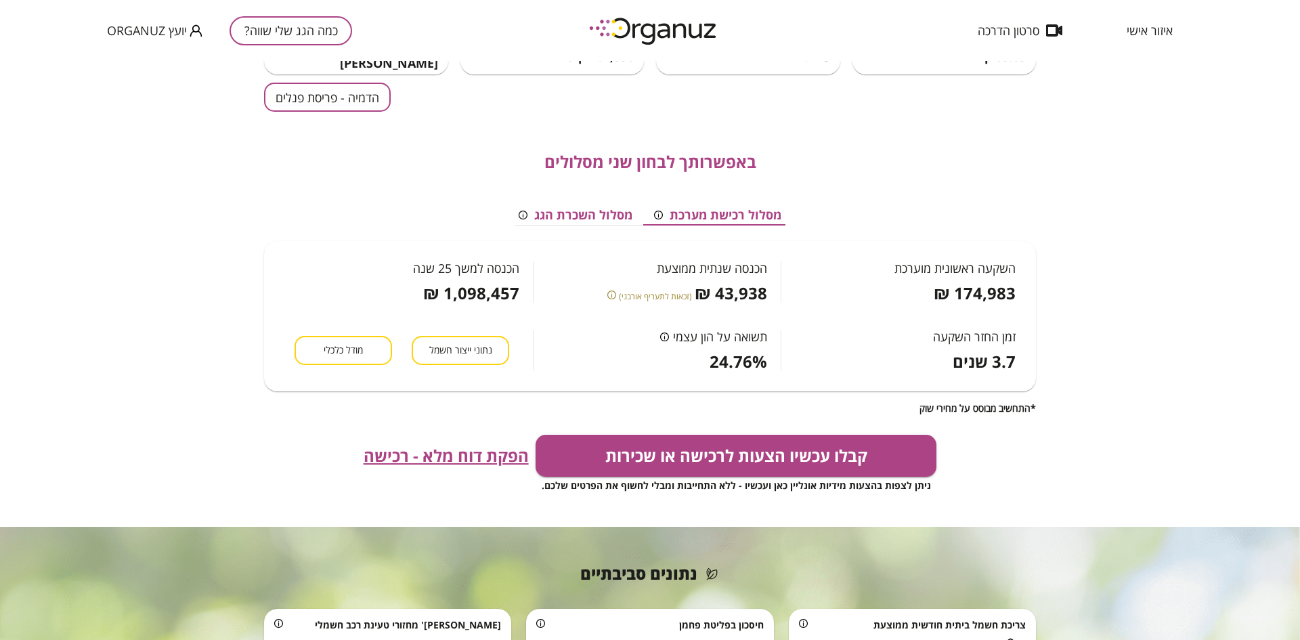
click at [363, 342] on button "מודל כלכלי" at bounding box center [342, 350] width 97 height 29
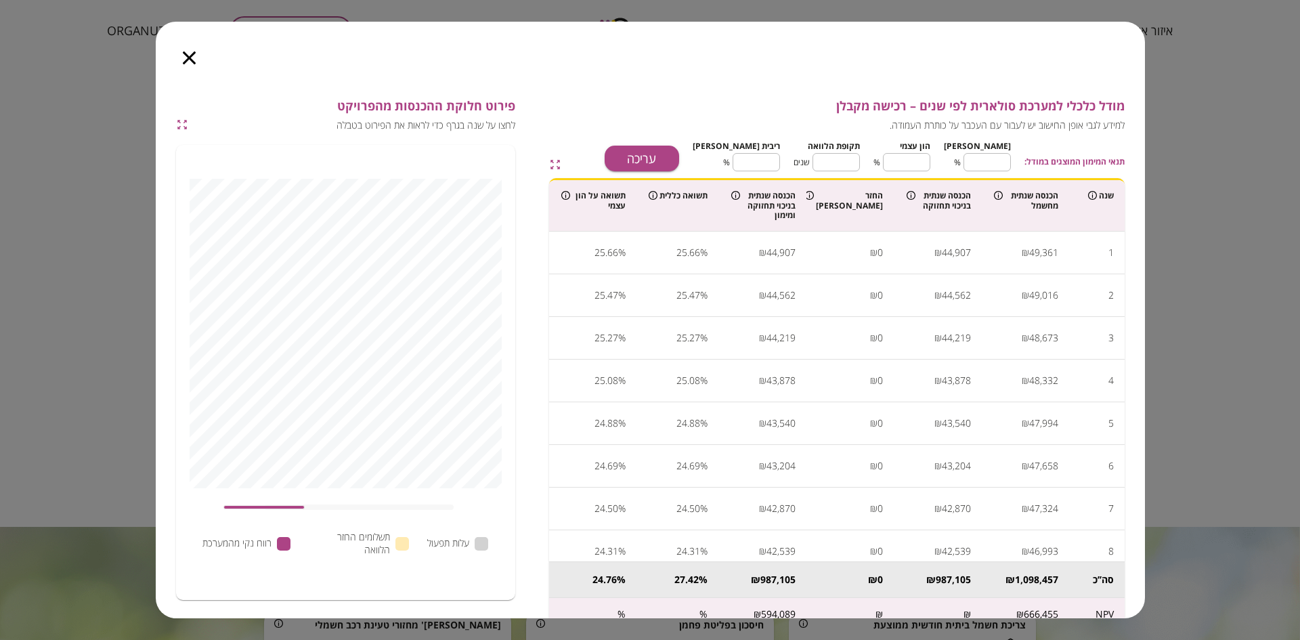
click at [183, 59] on icon "button" at bounding box center [189, 57] width 13 height 13
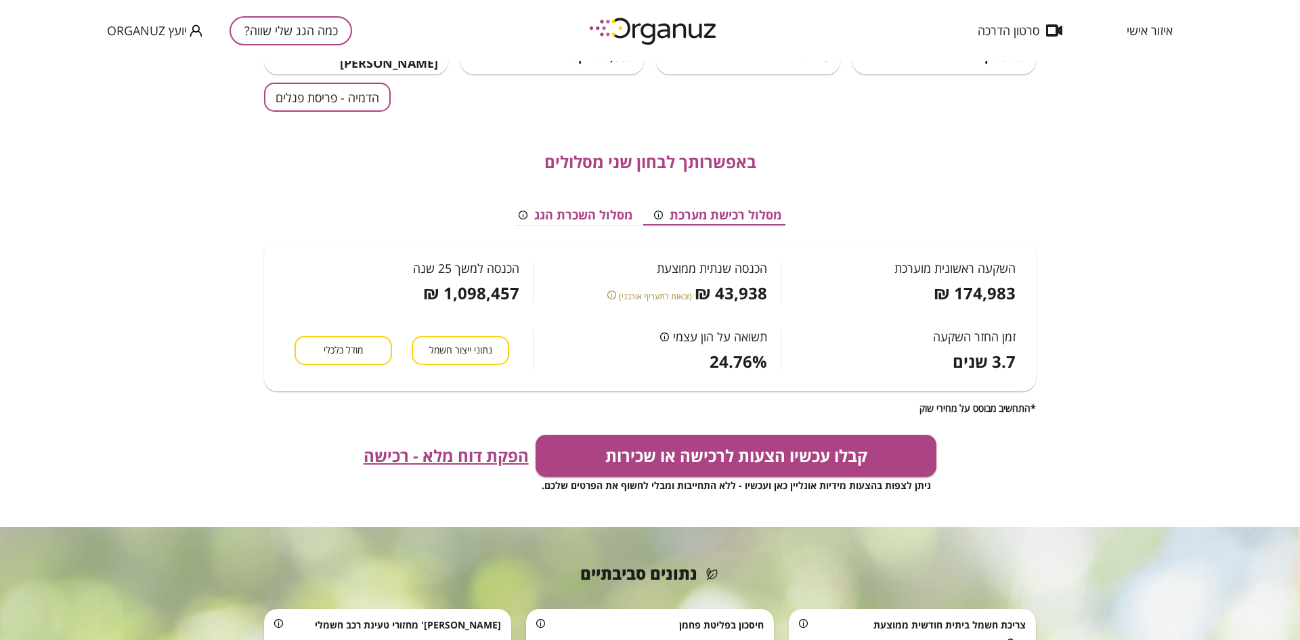
click at [353, 344] on span "מודל כלכלי" at bounding box center [343, 350] width 39 height 13
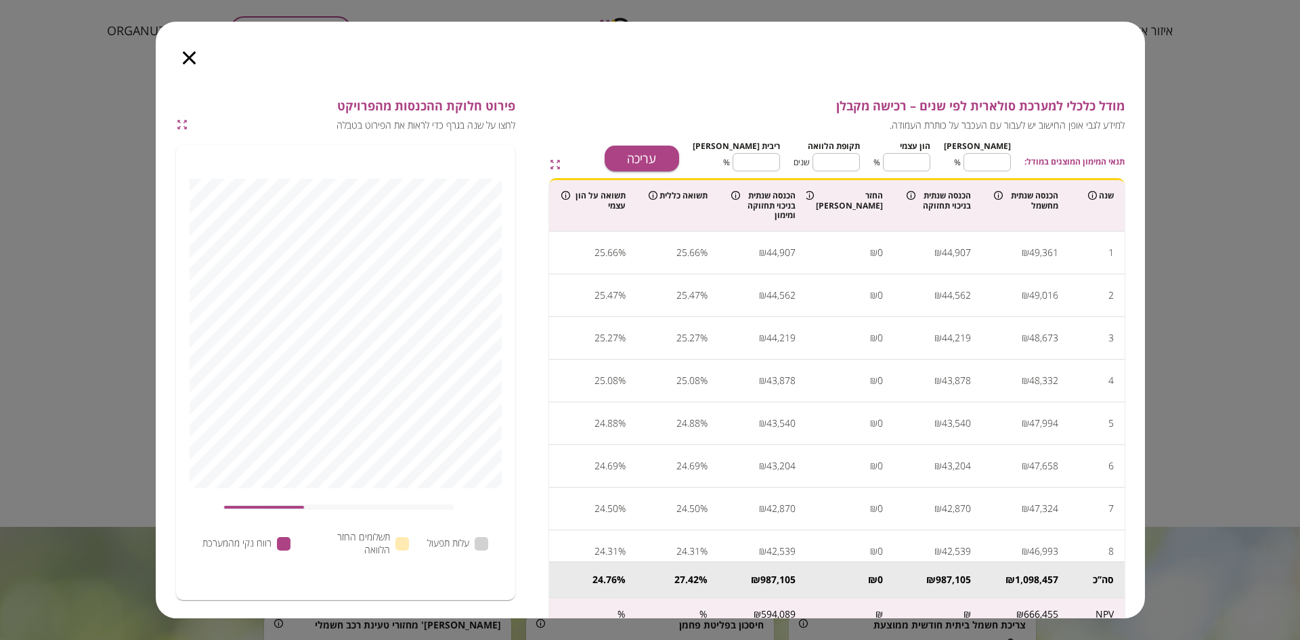
click at [182, 121] on icon "button" at bounding box center [182, 124] width 12 height 12
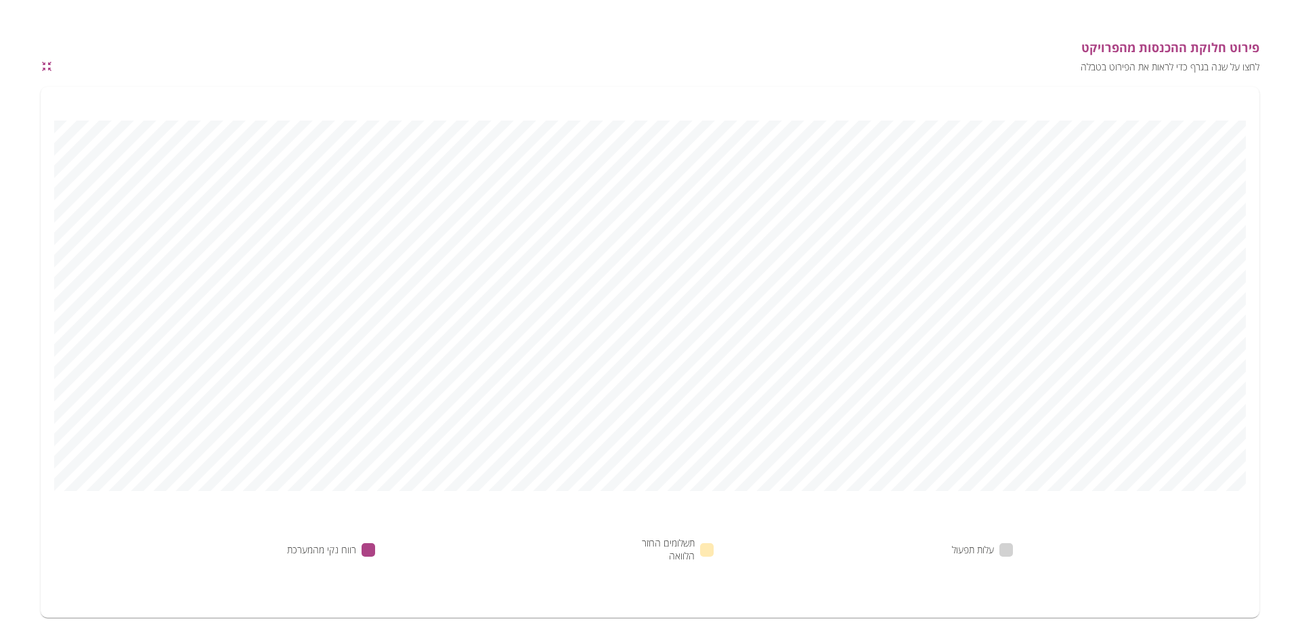
click at [39, 71] on div "פירוט חלוקת ההכנסות מהפרויקט לחצו על שנה בגרף כדי לראות את הפירוט בטבלה 47,658 …" at bounding box center [650, 320] width 1300 height 640
click at [46, 63] on icon "button" at bounding box center [47, 66] width 12 height 12
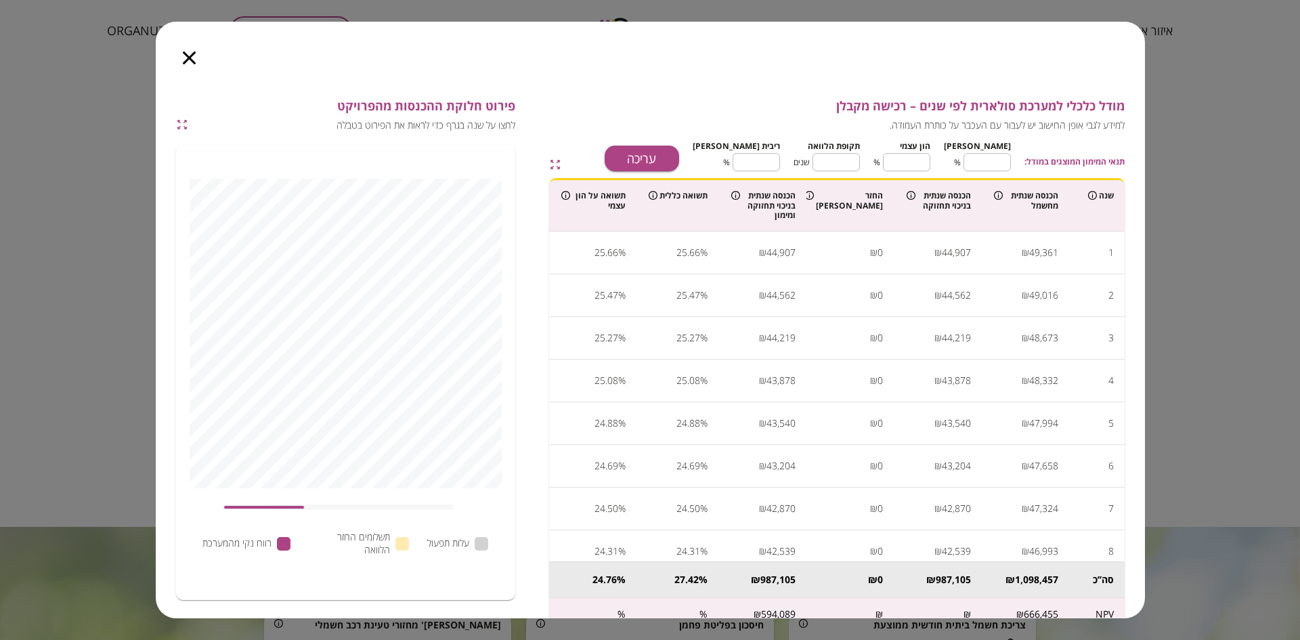
click at [188, 52] on icon "button" at bounding box center [189, 57] width 13 height 13
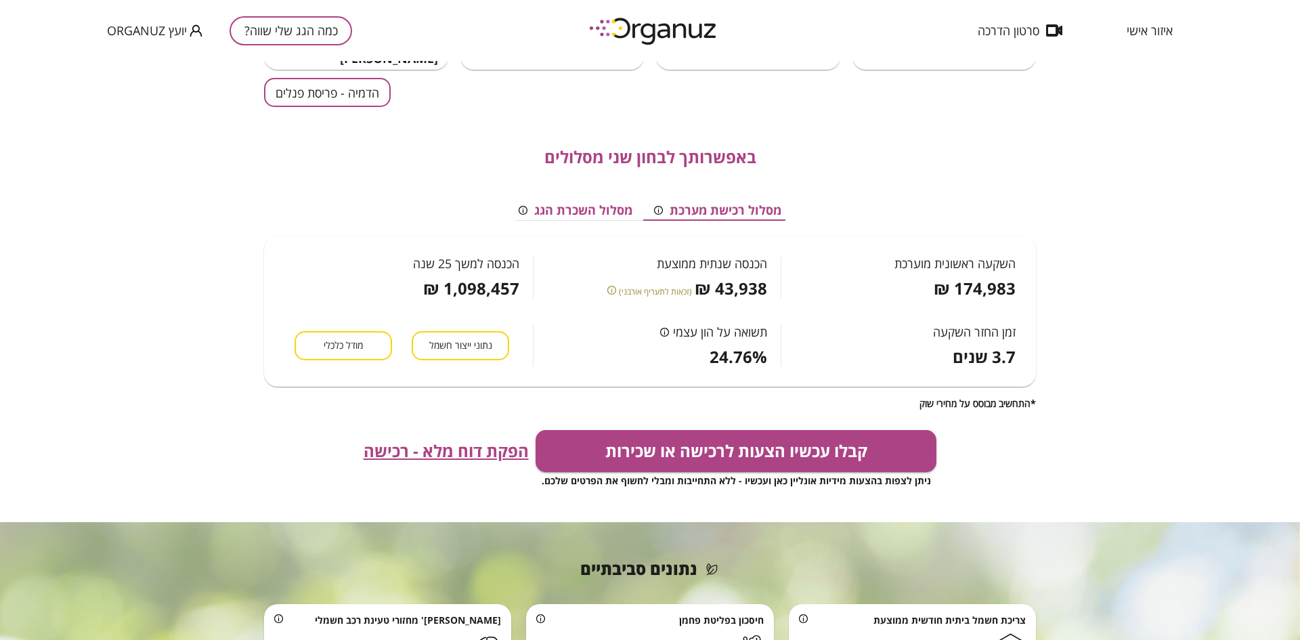
scroll to position [152, 0]
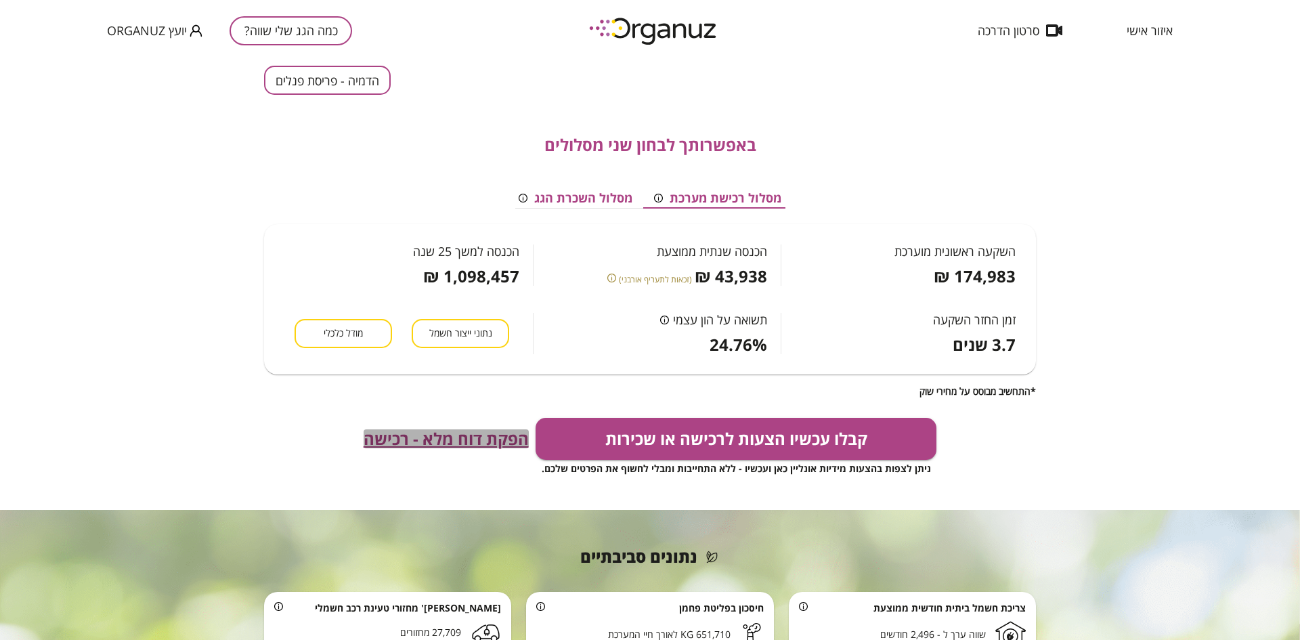
click at [447, 441] on span "הפקת דוח מלא - רכישה" at bounding box center [445, 438] width 165 height 19
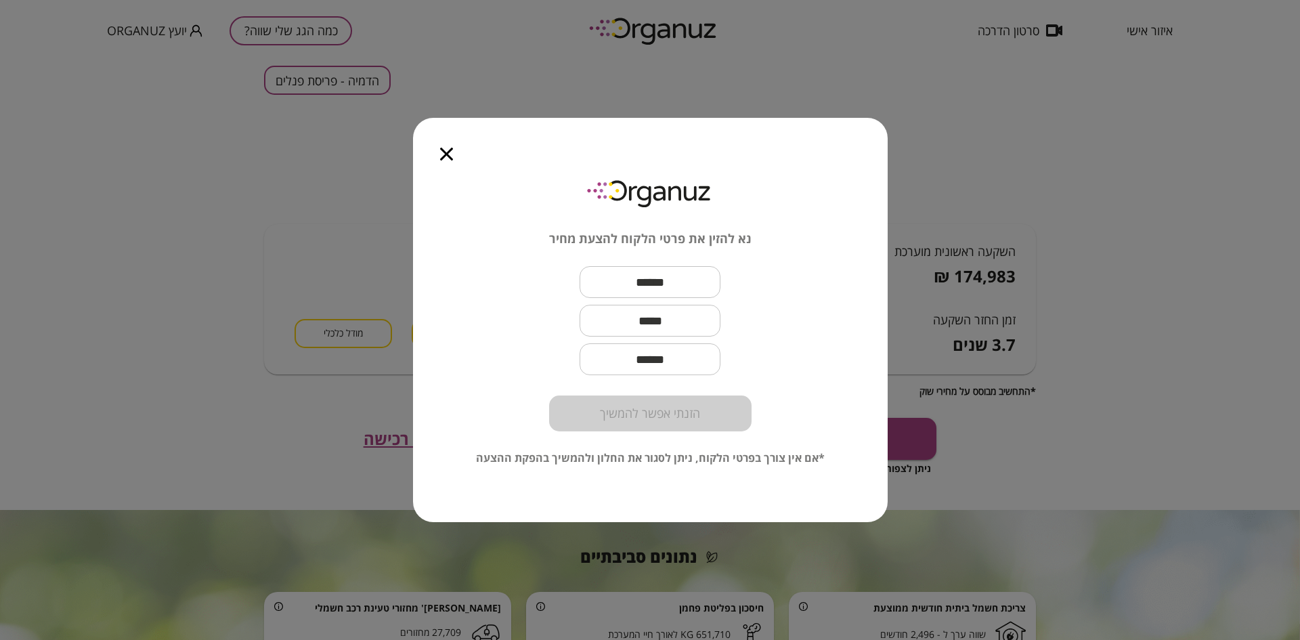
click at [646, 291] on input "text" at bounding box center [649, 282] width 141 height 40
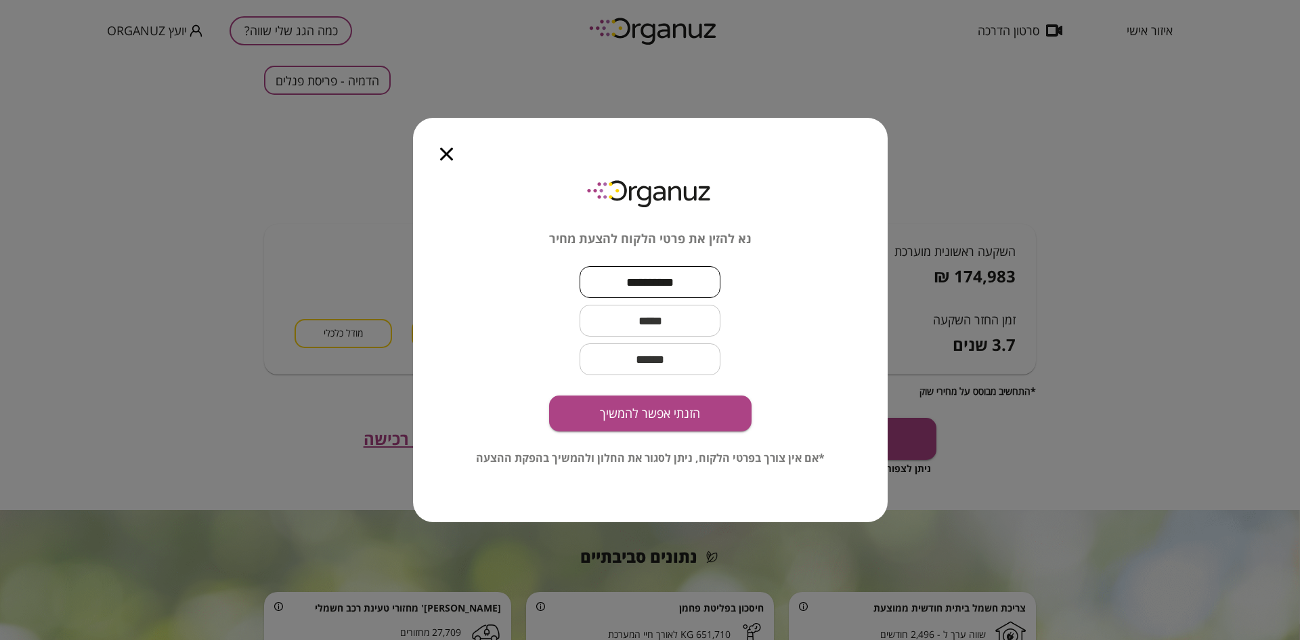
type input "**********"
click at [648, 321] on input "text" at bounding box center [649, 321] width 141 height 40
type input "**********"
click at [662, 361] on input "email" at bounding box center [649, 359] width 141 height 40
click at [611, 423] on button "הזנתי אפשר להמשיך" at bounding box center [650, 413] width 202 height 36
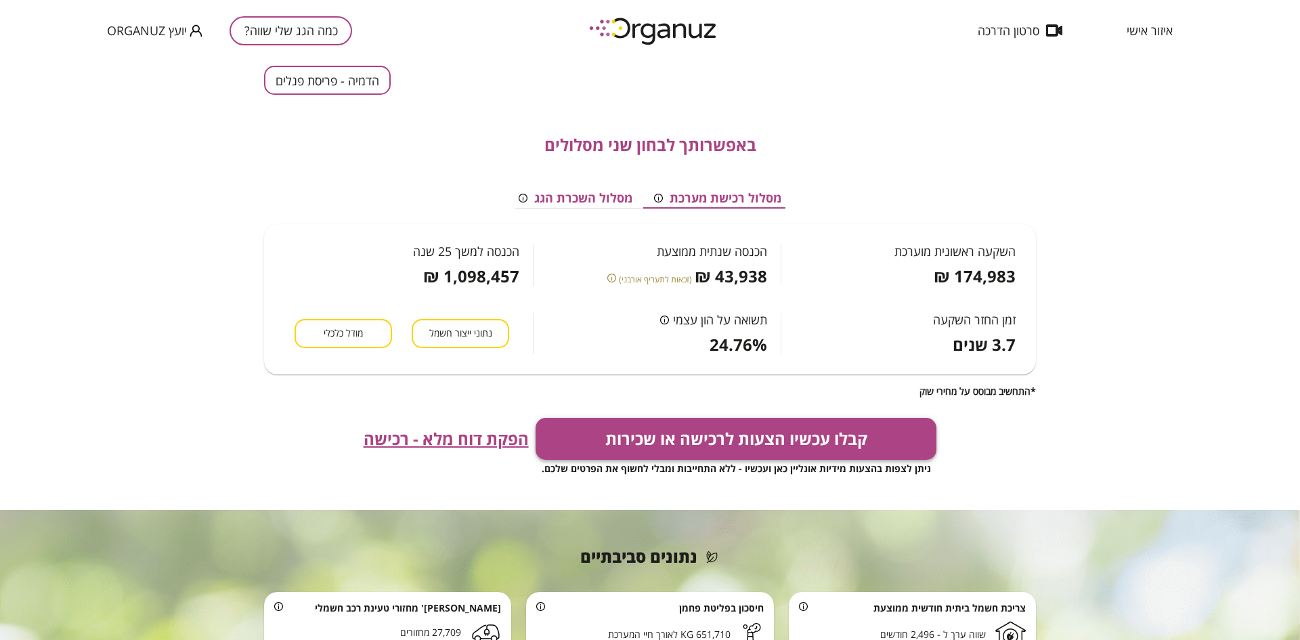
click at [665, 428] on button "קבלו עכשיו הצעות לרכישה או שכירות" at bounding box center [735, 439] width 401 height 42
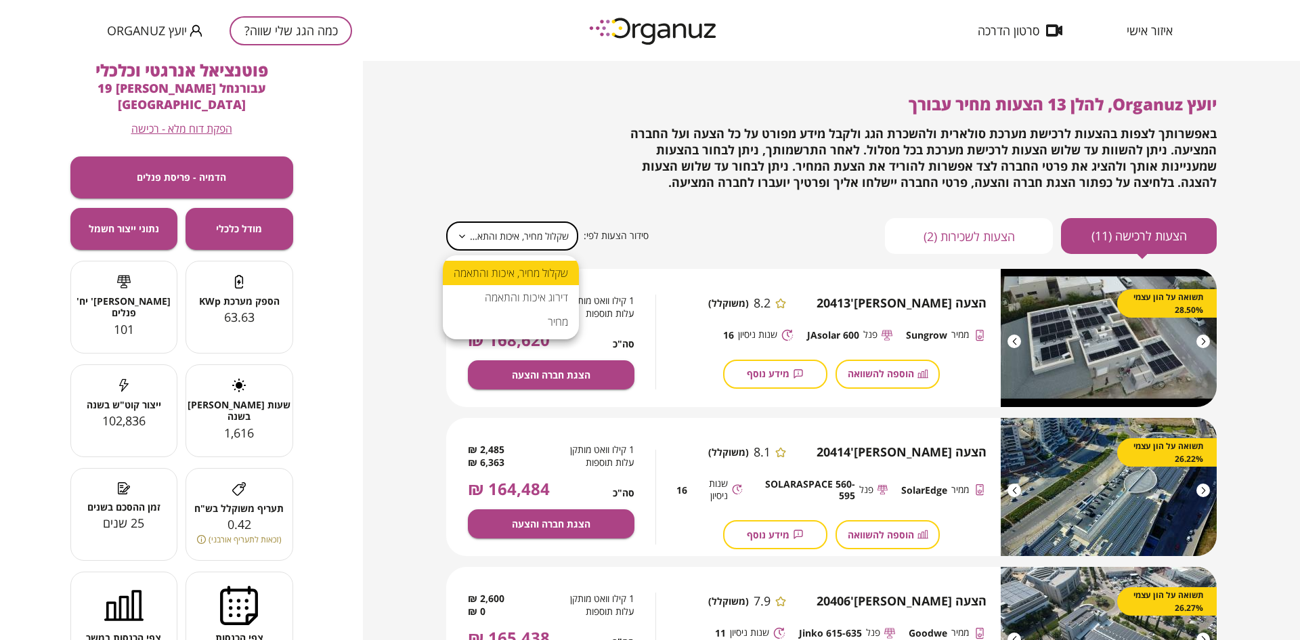
click at [509, 234] on body "**********" at bounding box center [650, 320] width 1300 height 640
click at [529, 320] on li "מחיר" at bounding box center [511, 321] width 136 height 24
type input "*****"
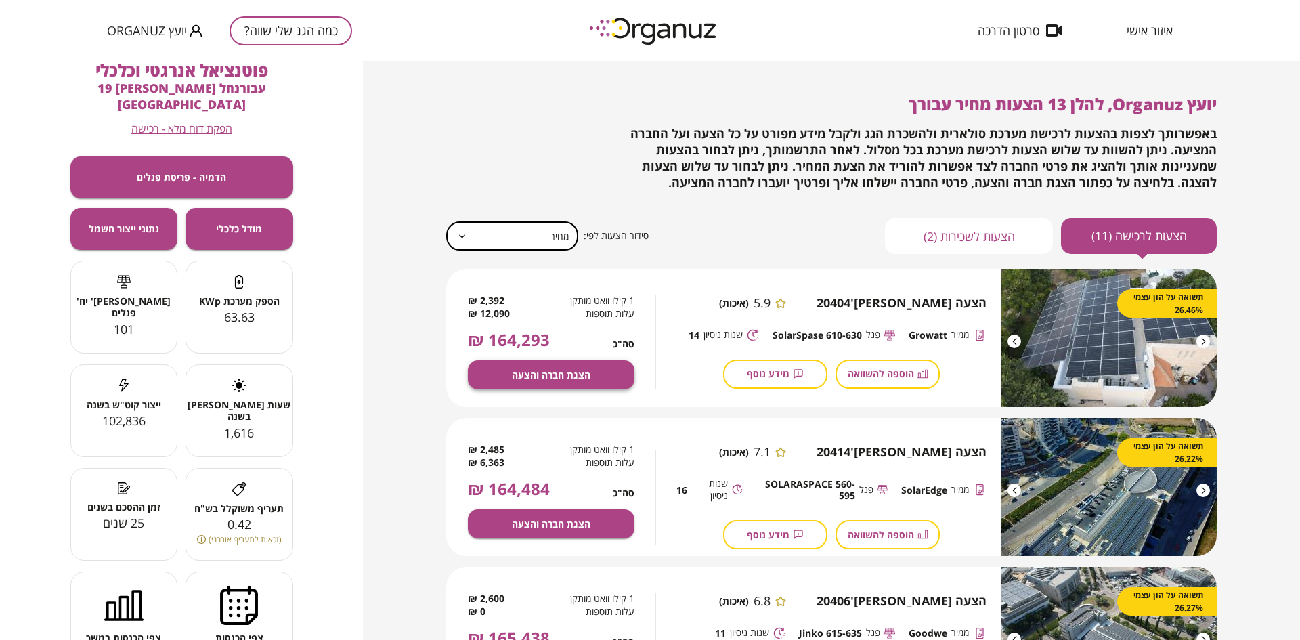
click at [590, 372] on button "הצגת חברה והצעה" at bounding box center [551, 374] width 167 height 29
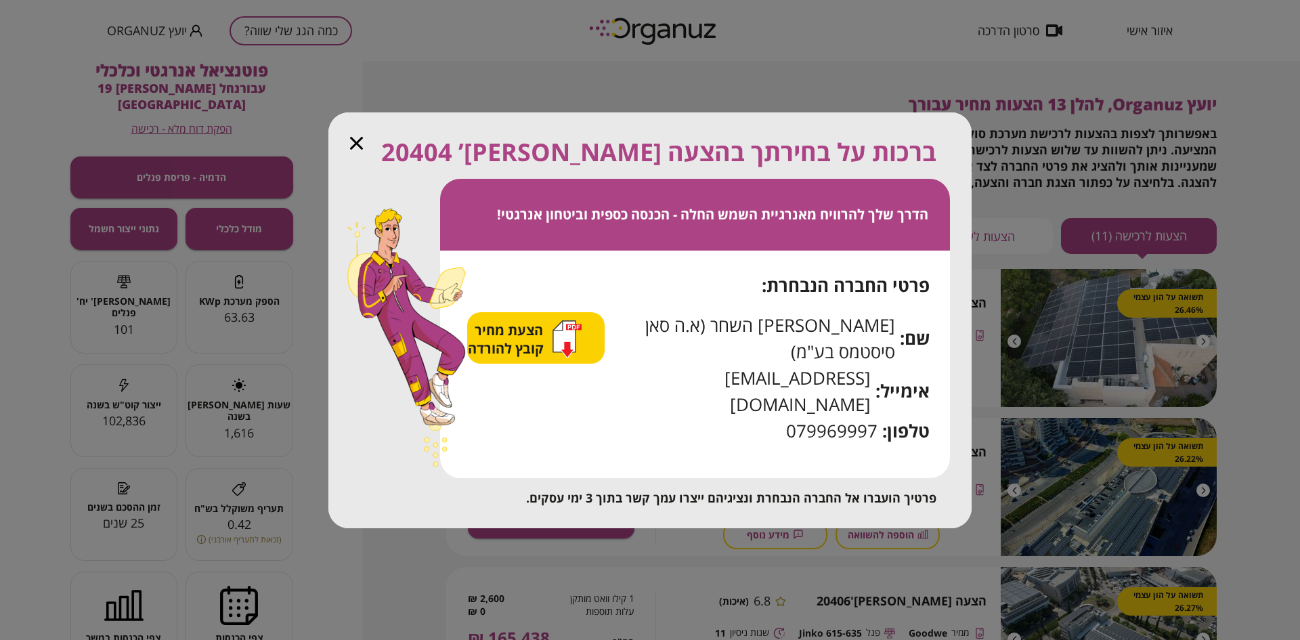
click at [575, 351] on icon "button" at bounding box center [564, 335] width 22 height 31
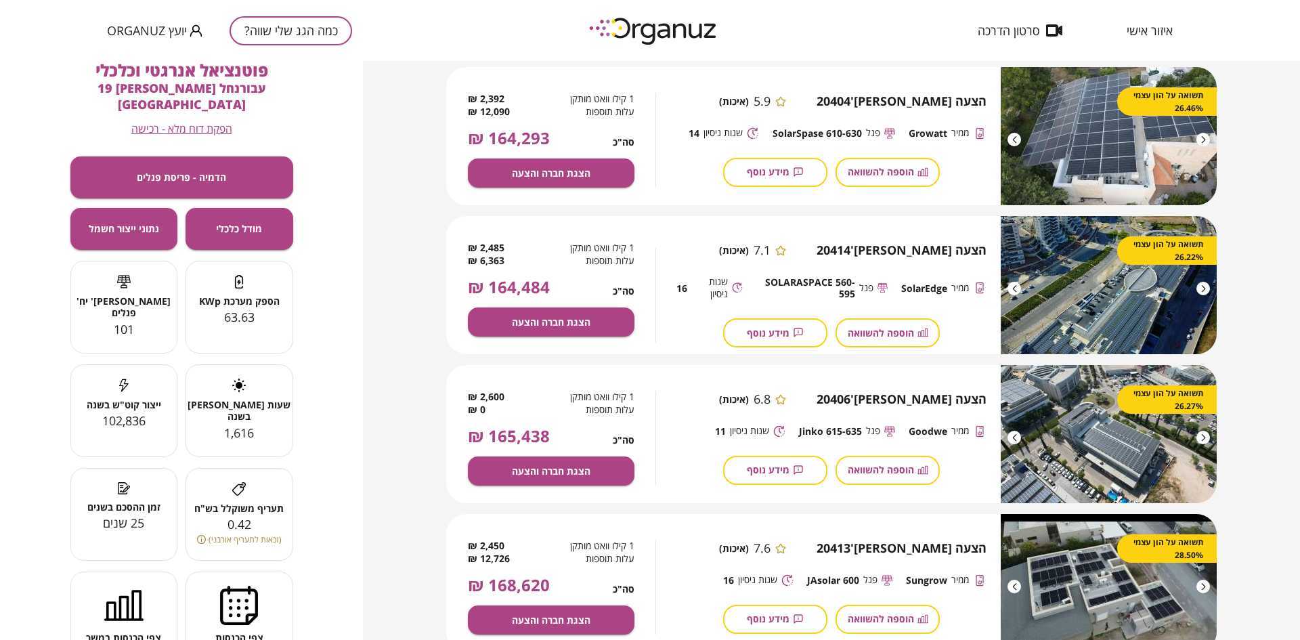
scroll to position [203, 0]
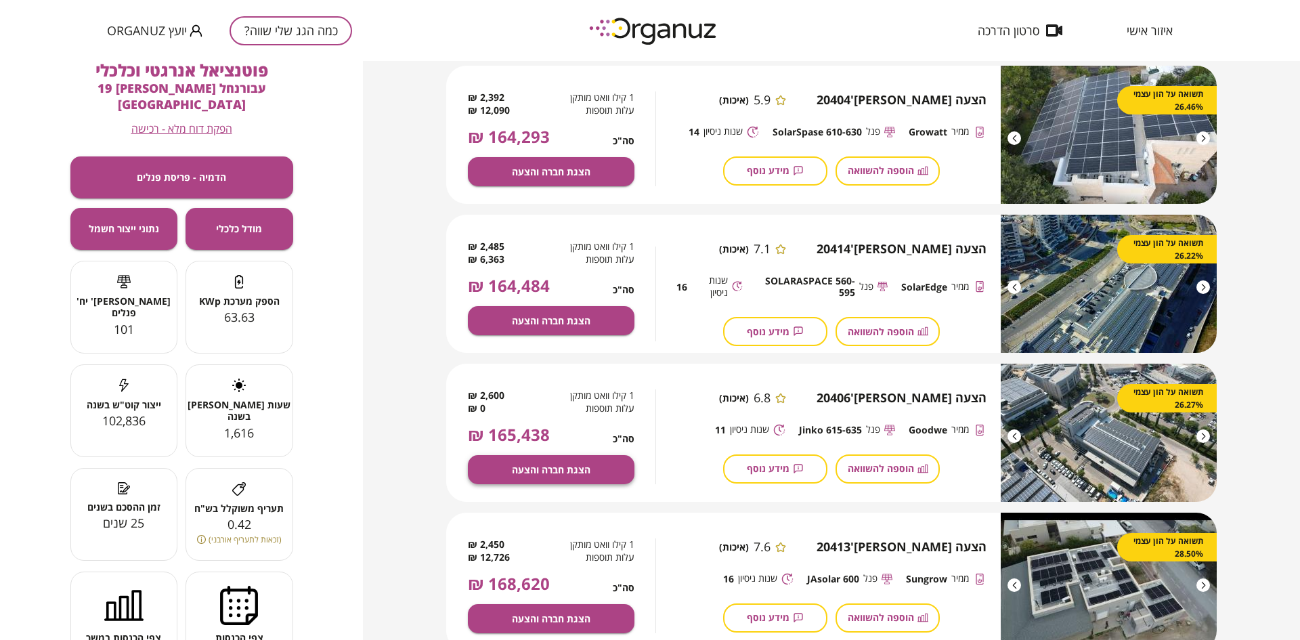
click at [549, 474] on span "הצגת חברה והצעה" at bounding box center [551, 470] width 79 height 12
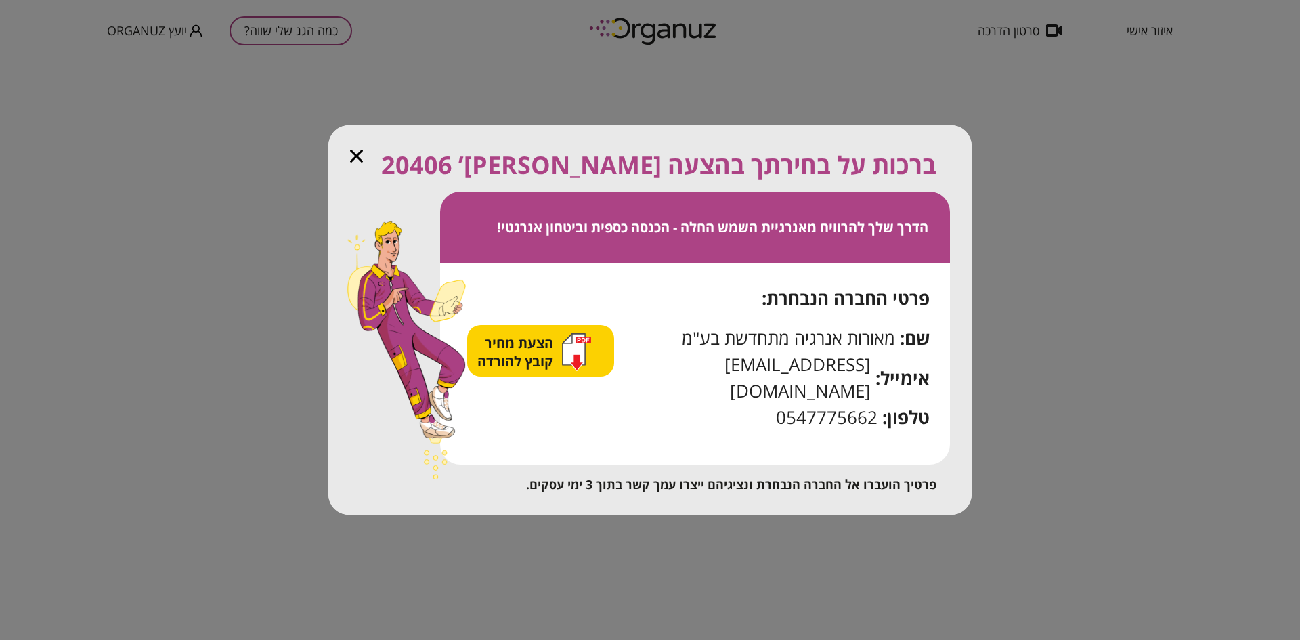
click at [523, 355] on span "הצעת מחיר קובץ להורדה" at bounding box center [516, 352] width 79 height 37
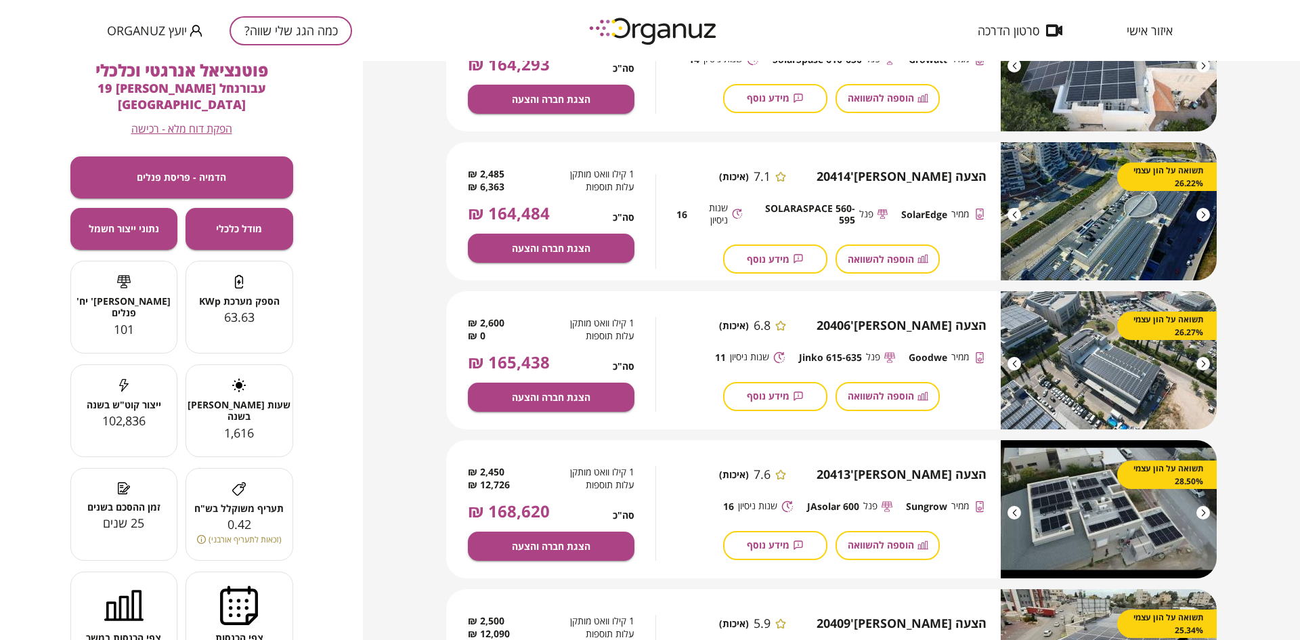
scroll to position [305, 0]
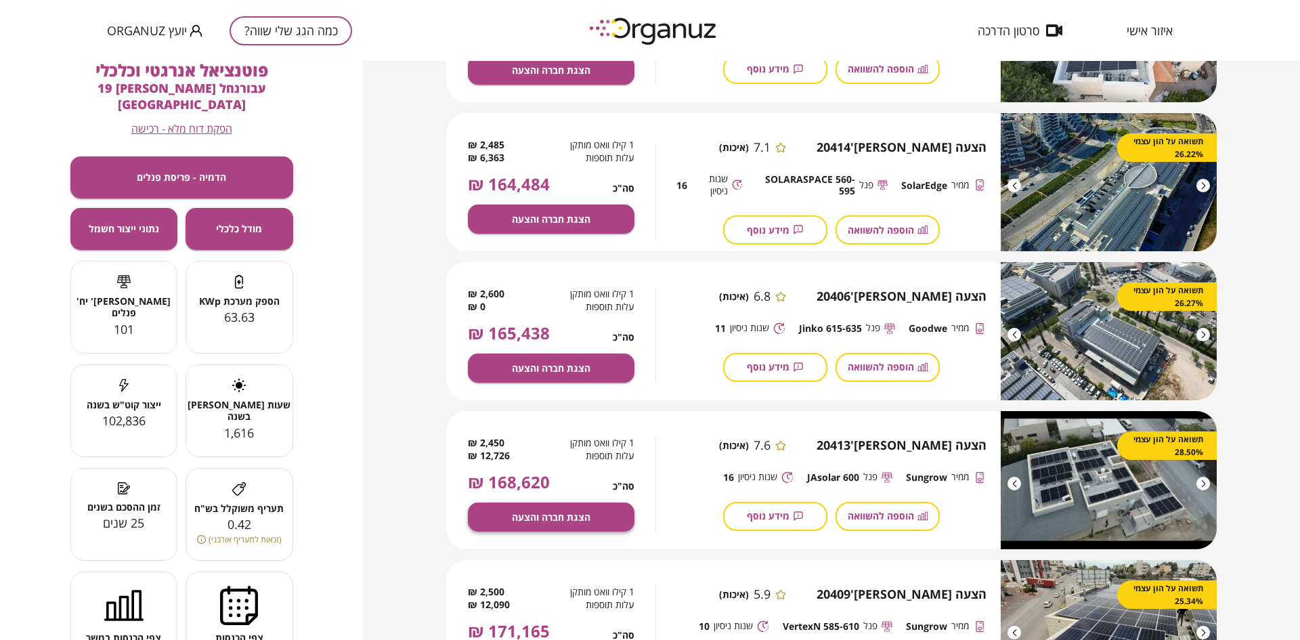
click at [526, 514] on span "הצגת חברה והצעה" at bounding box center [551, 517] width 79 height 12
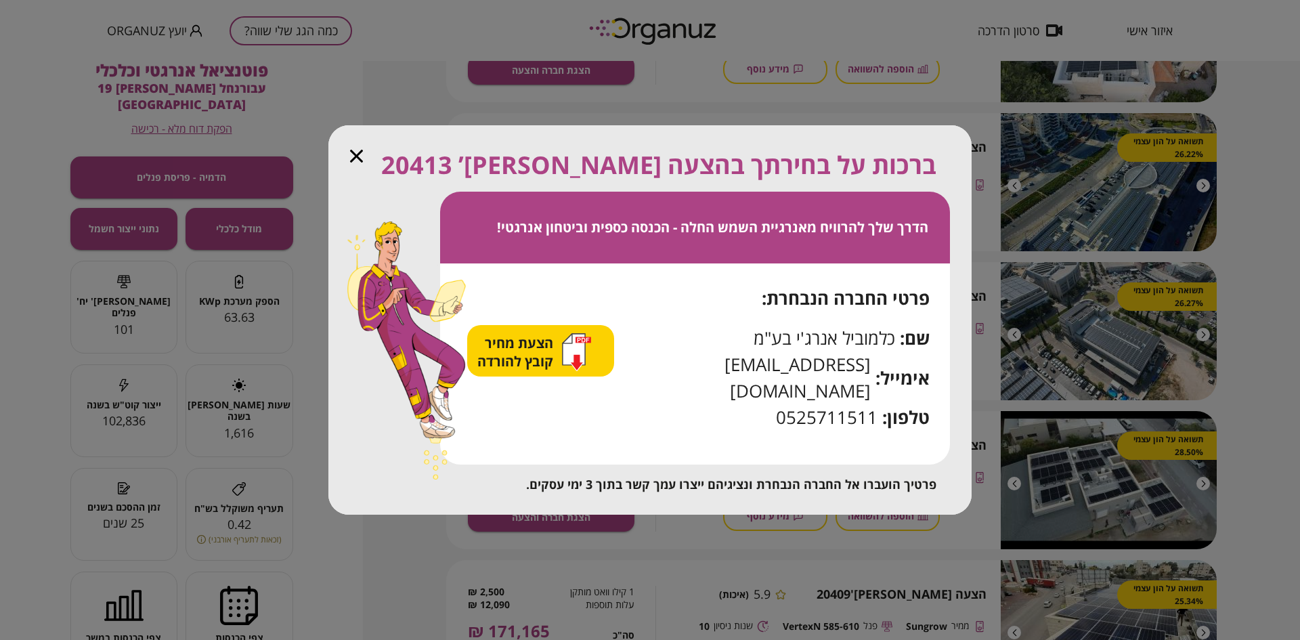
click at [533, 359] on span "הצעת מחיר קובץ להורדה" at bounding box center [516, 352] width 79 height 37
